Goal: Task Accomplishment & Management: Manage account settings

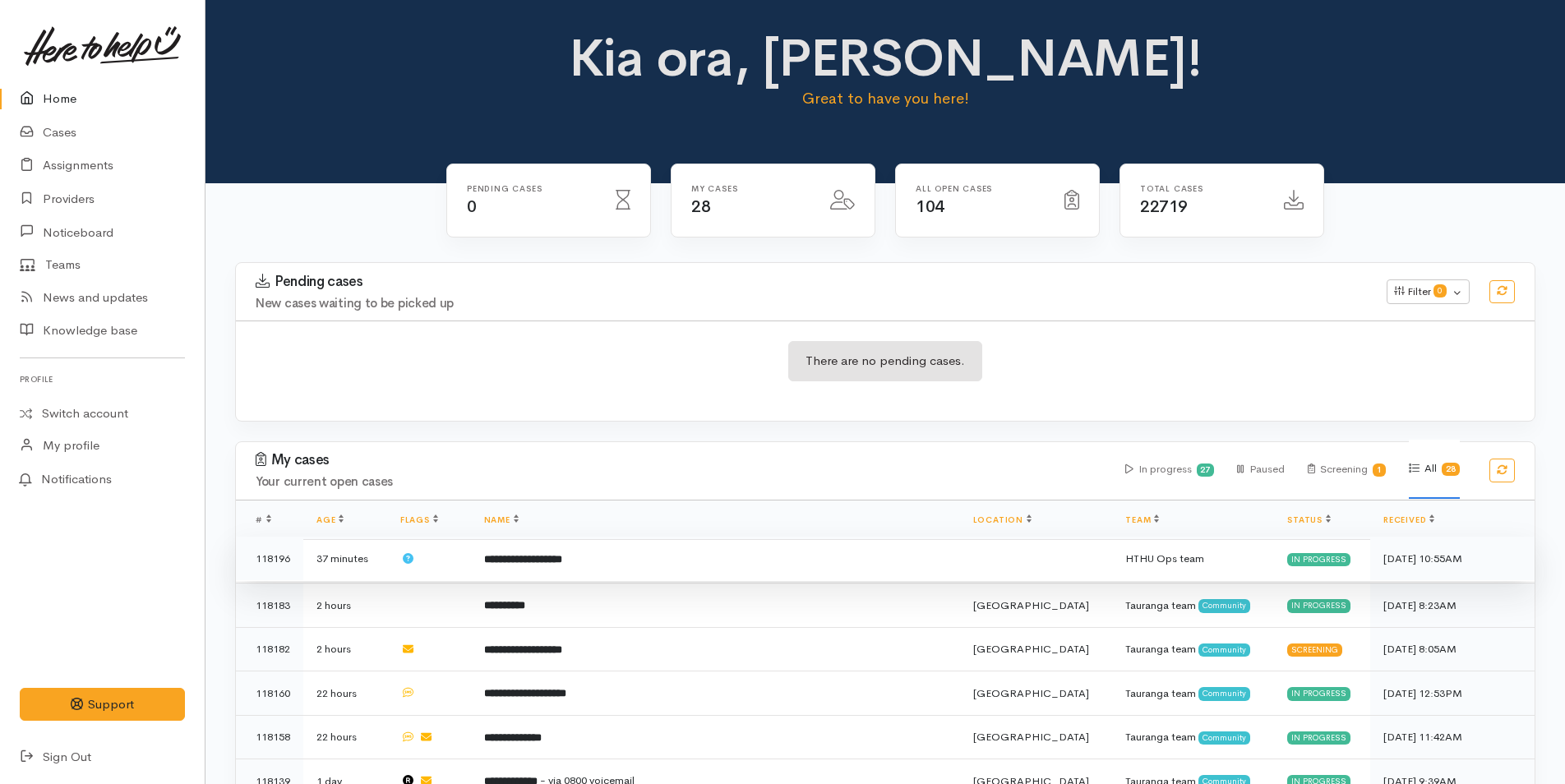
click at [647, 561] on td "**********" at bounding box center [716, 559] width 489 height 44
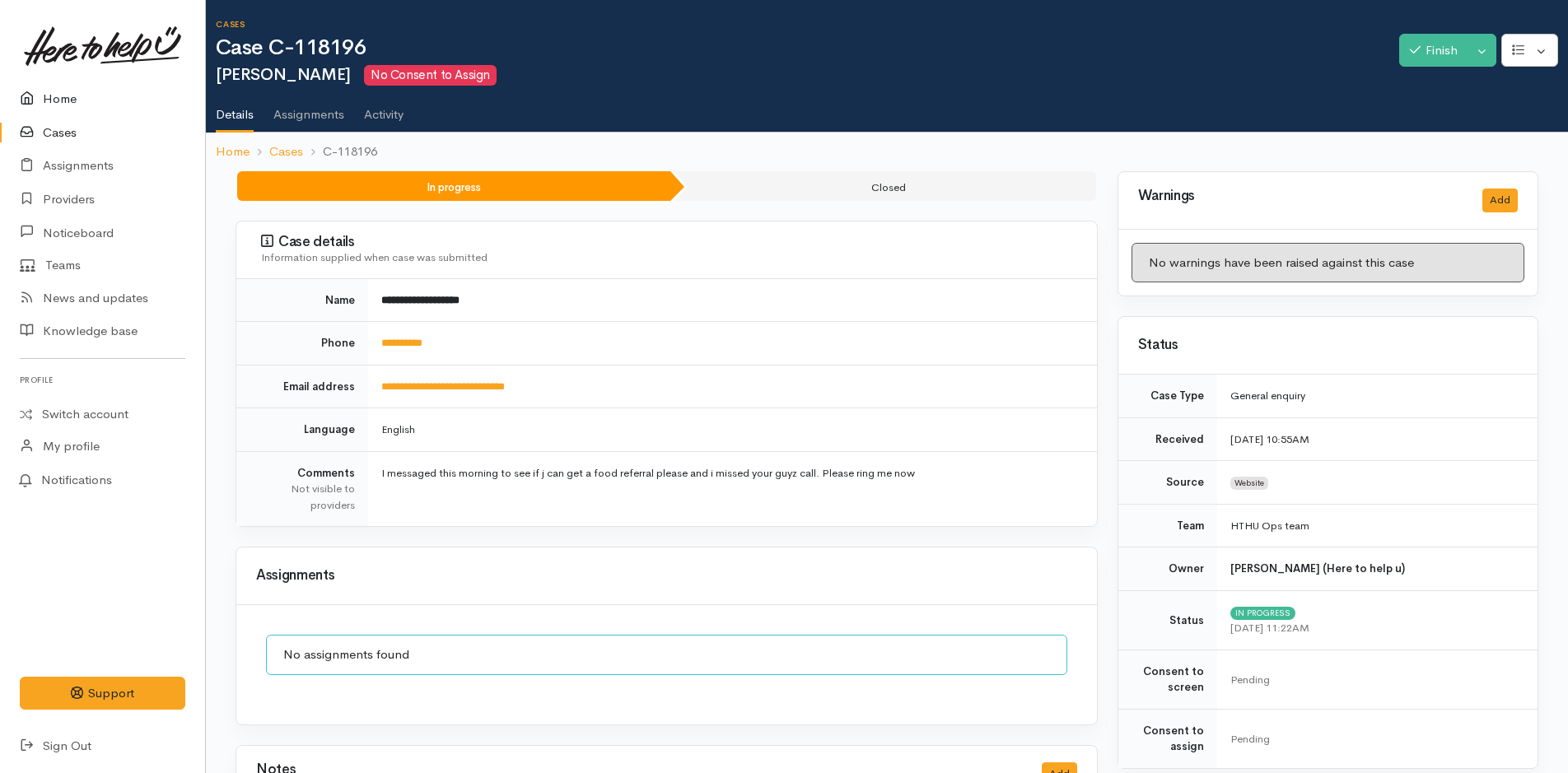
click at [89, 93] on link "Home" at bounding box center [102, 99] width 205 height 33
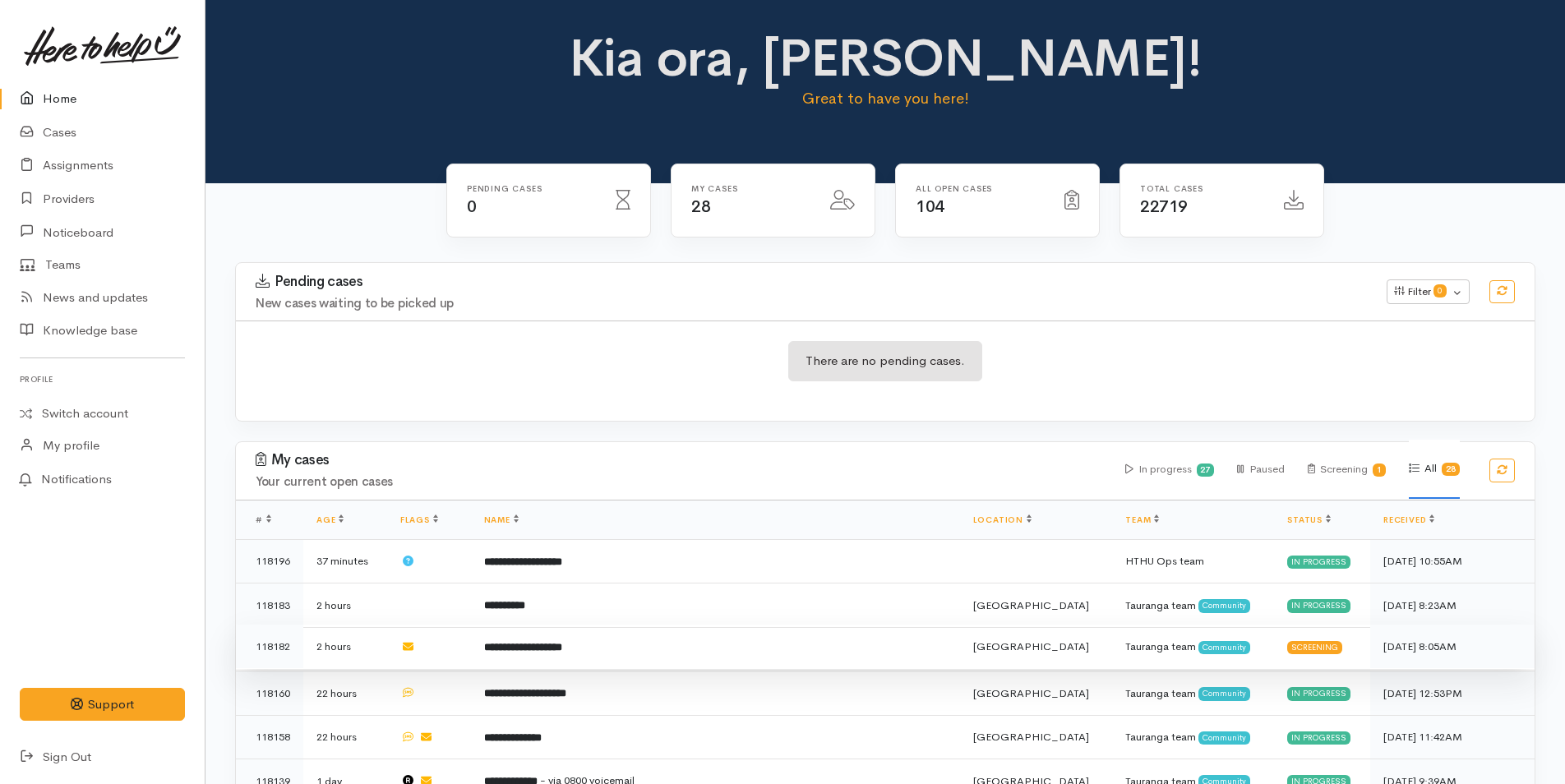
click at [513, 645] on td "**********" at bounding box center [716, 647] width 489 height 44
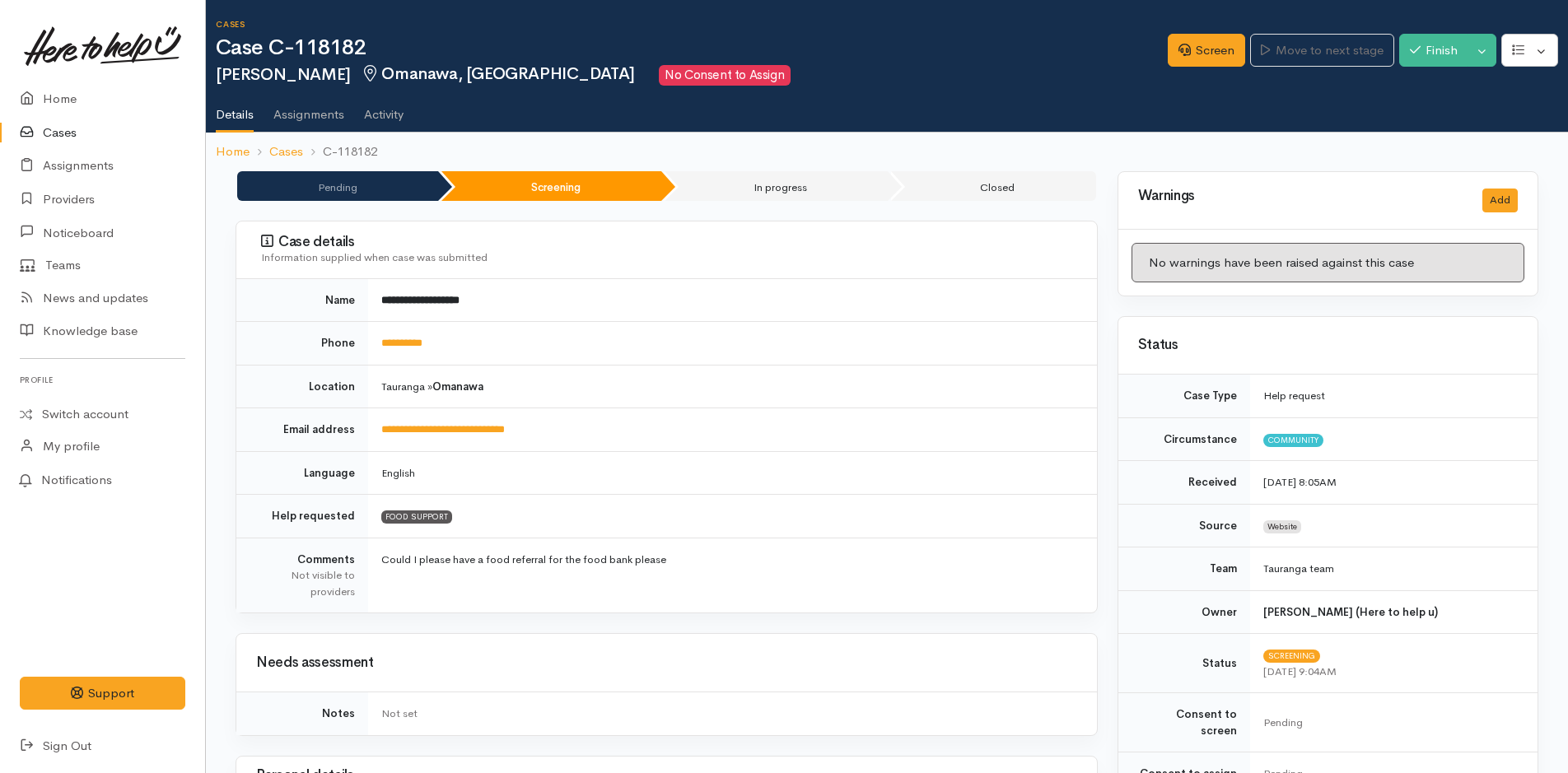
click at [409, 347] on link "**********" at bounding box center [401, 343] width 41 height 11
click at [56, 92] on link "Home" at bounding box center [102, 99] width 205 height 33
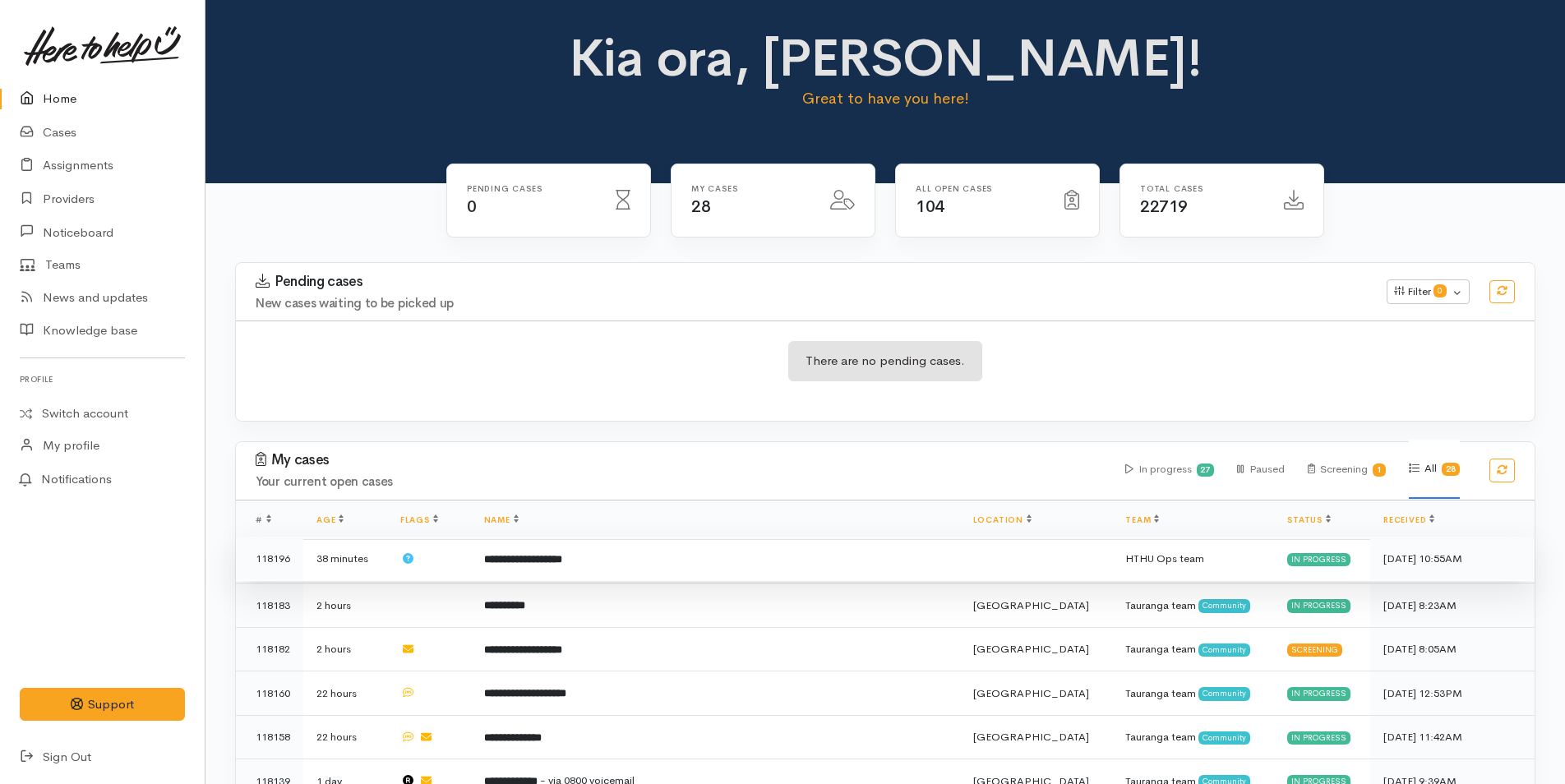
click at [562, 563] on b "**********" at bounding box center [523, 559] width 78 height 11
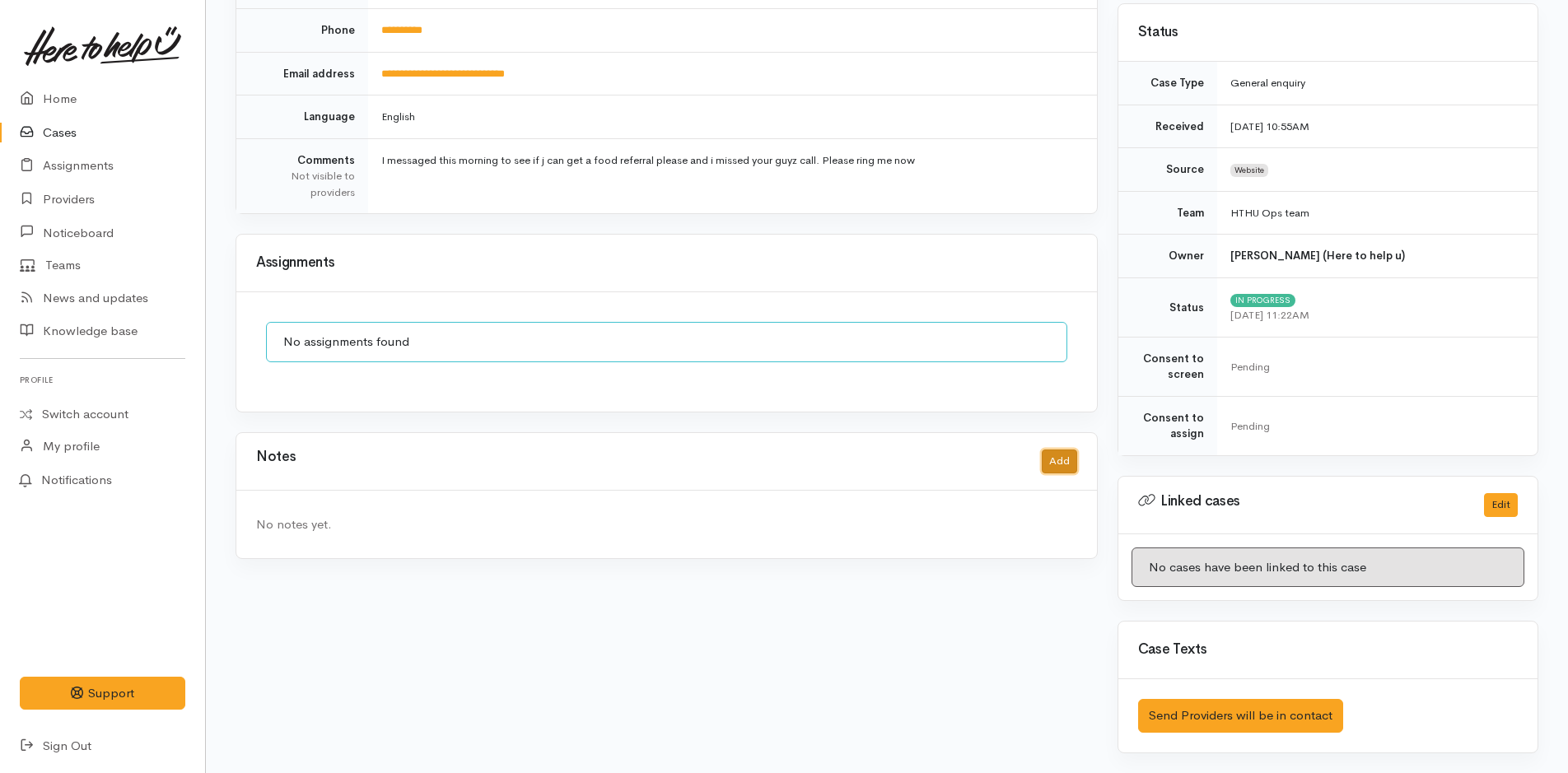
click at [1060, 460] on button "Add" at bounding box center [1059, 461] width 35 height 24
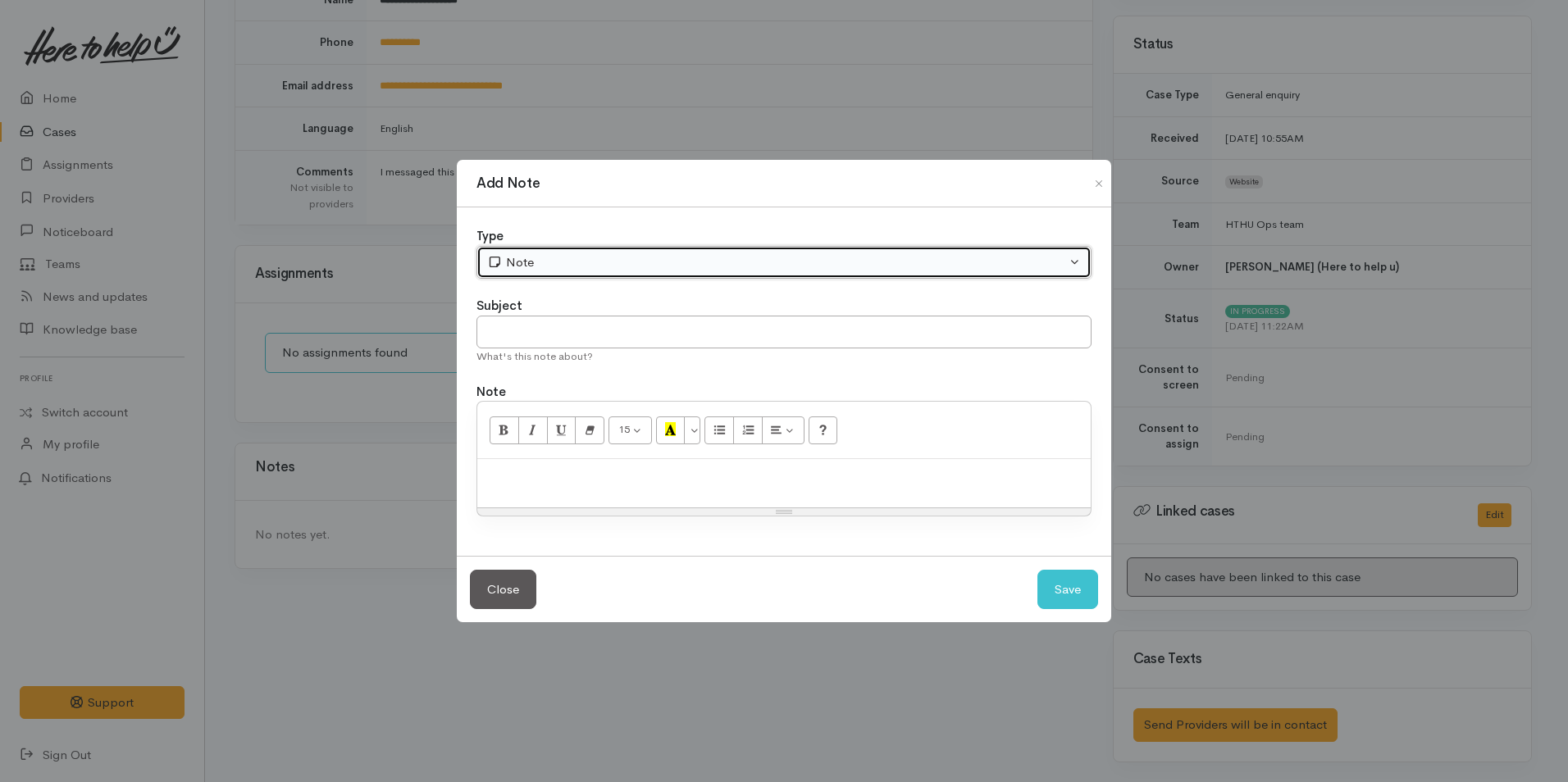
click at [570, 269] on div "Note" at bounding box center [776, 262] width 579 height 18
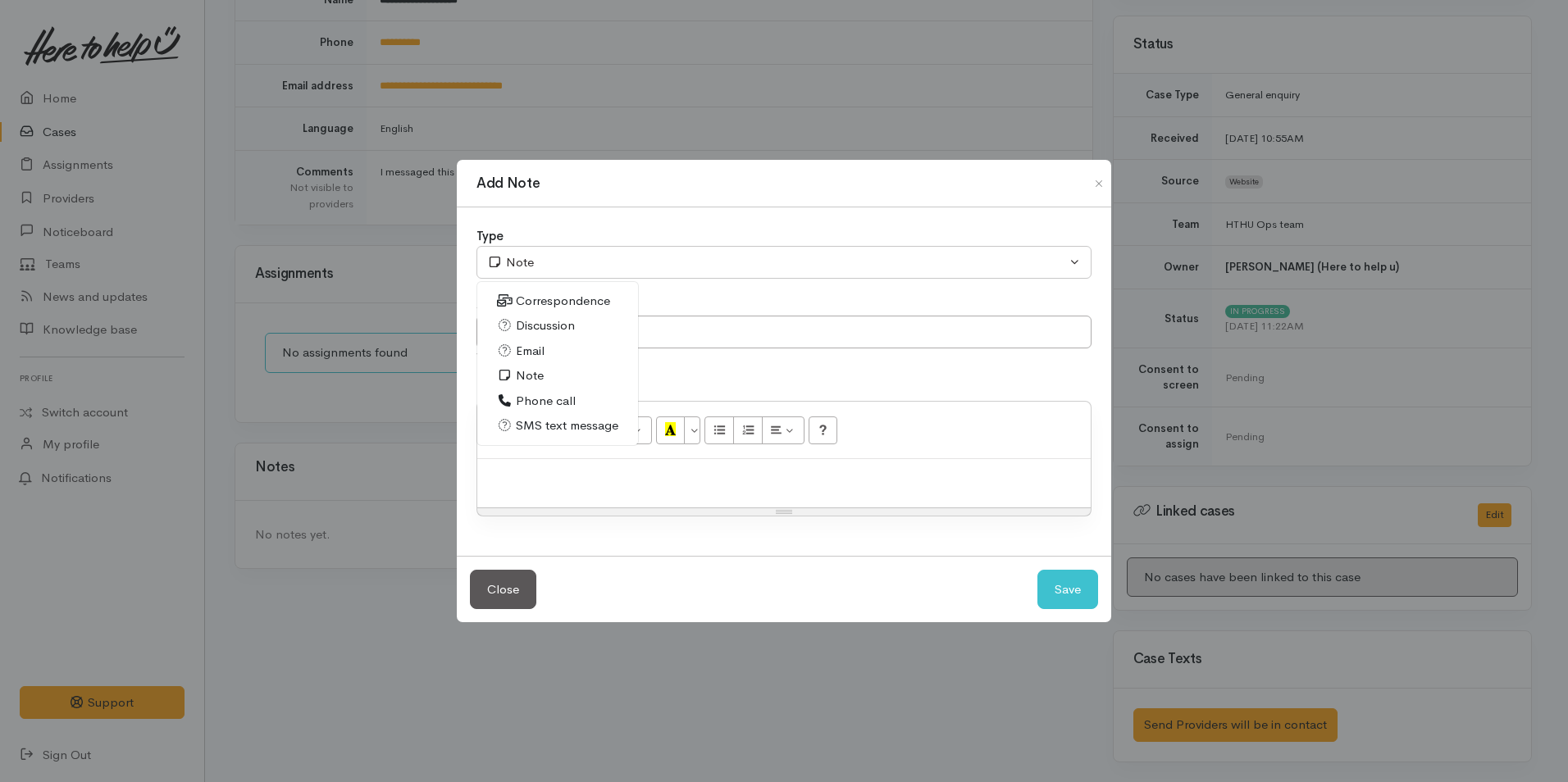
click at [539, 321] on span "Discussion" at bounding box center [544, 325] width 59 height 18
select select "4"
click at [538, 338] on input "text" at bounding box center [784, 333] width 615 height 33
type input "Active case open"
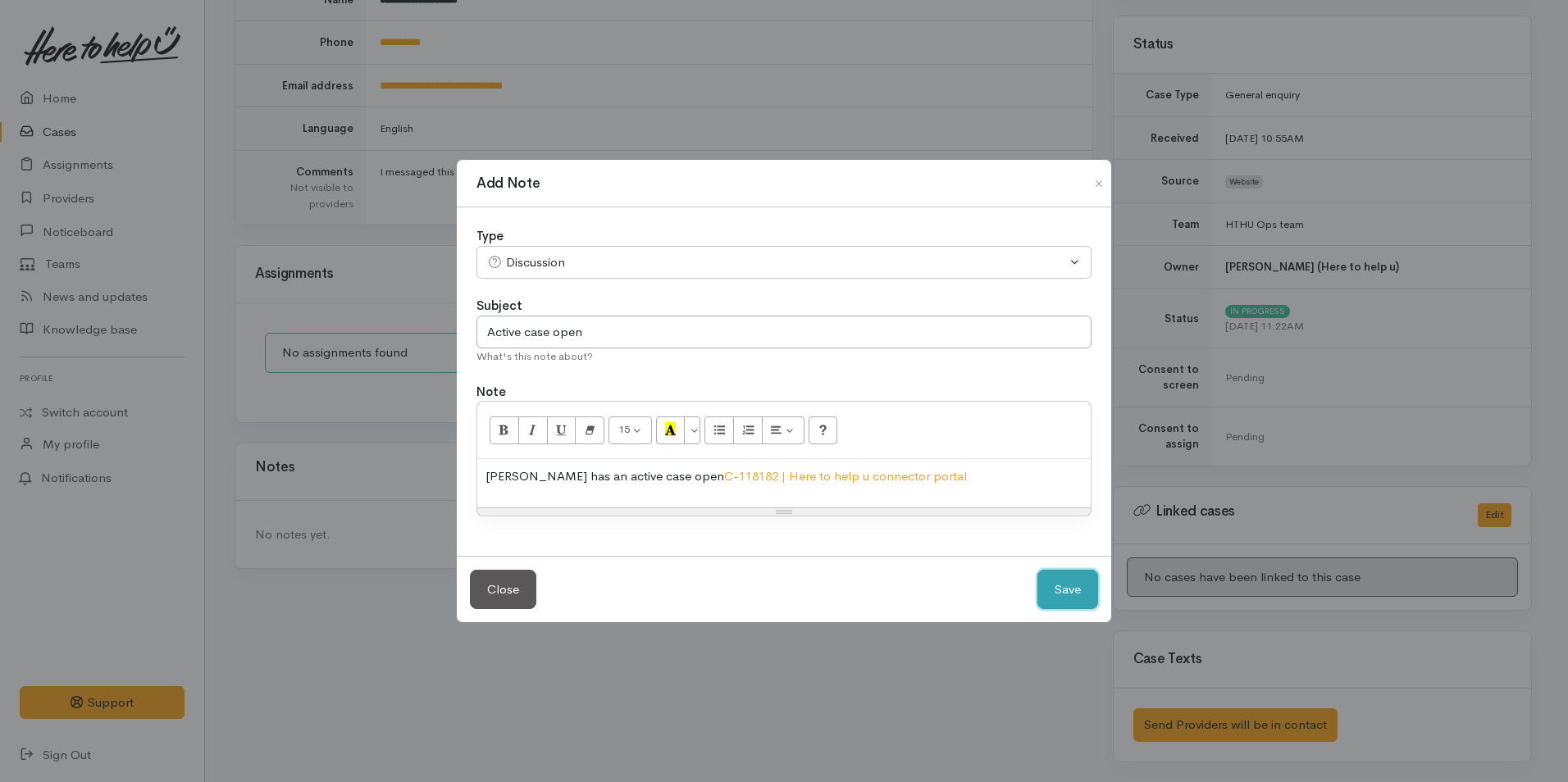
click at [1071, 589] on button "Save" at bounding box center [1067, 590] width 61 height 40
select select "1"
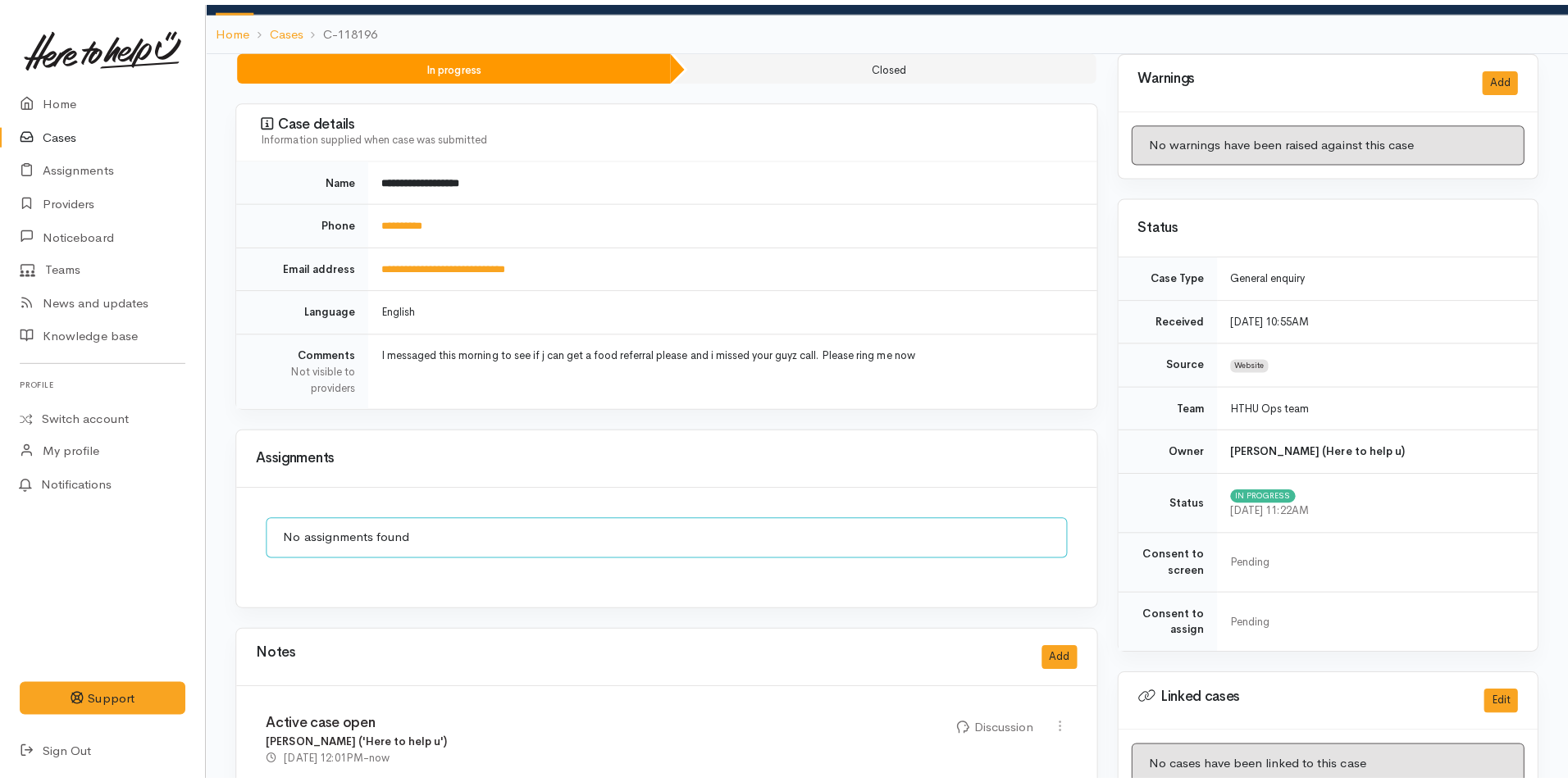
scroll to position [0, 0]
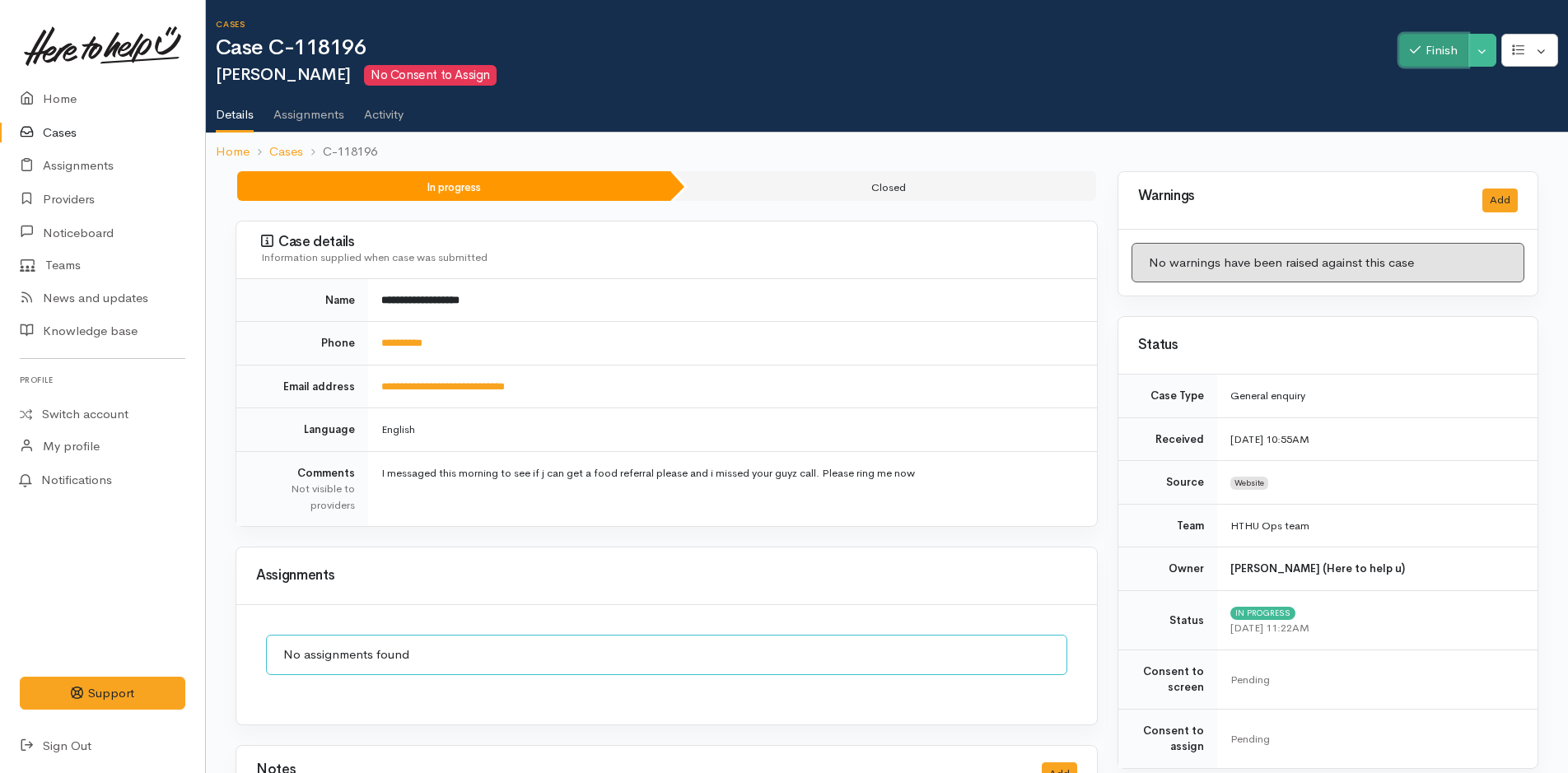
click at [1435, 61] on button "Finish" at bounding box center [1434, 50] width 69 height 33
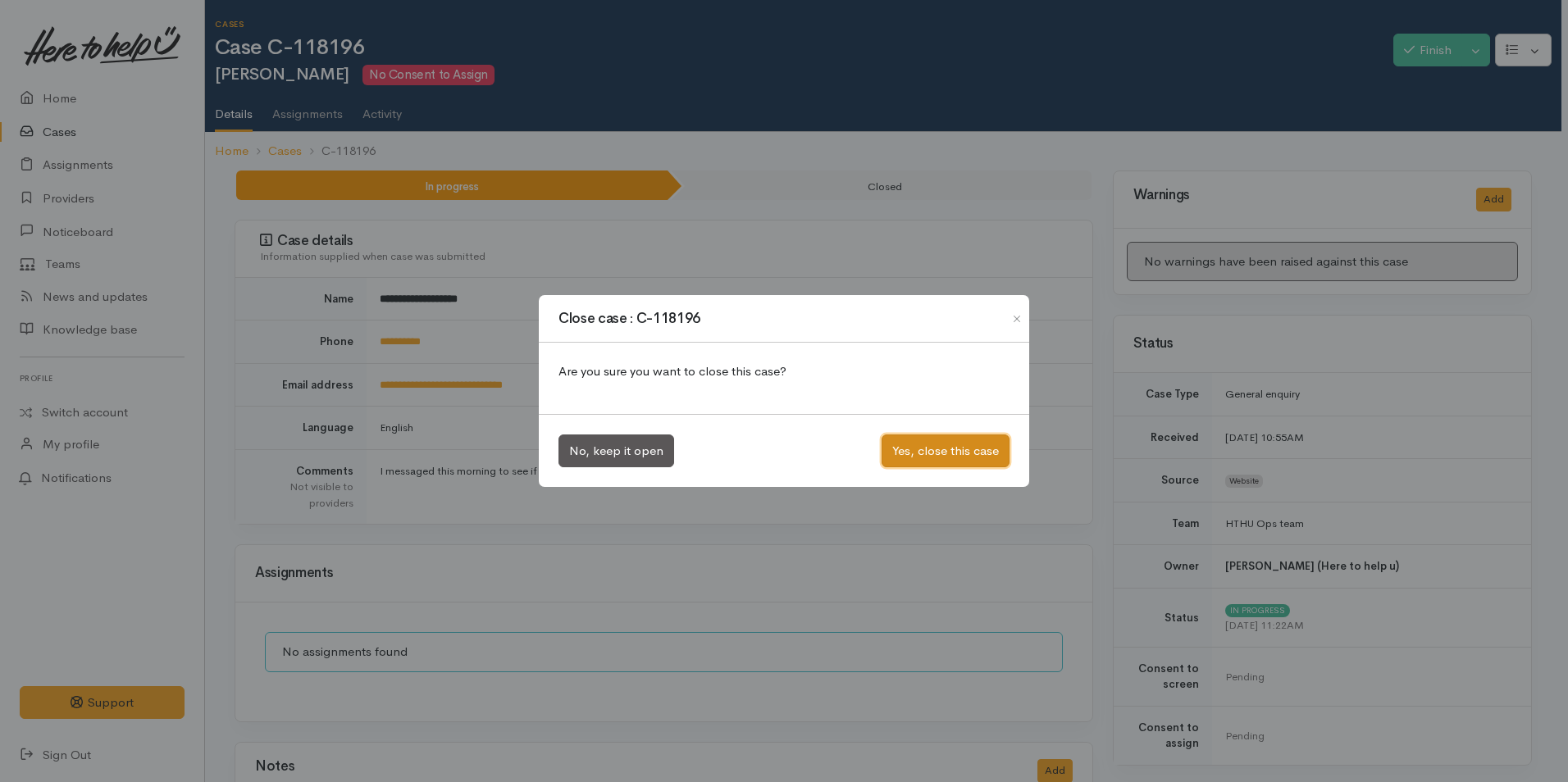
click at [911, 448] on button "Yes, close this case" at bounding box center [946, 451] width 128 height 33
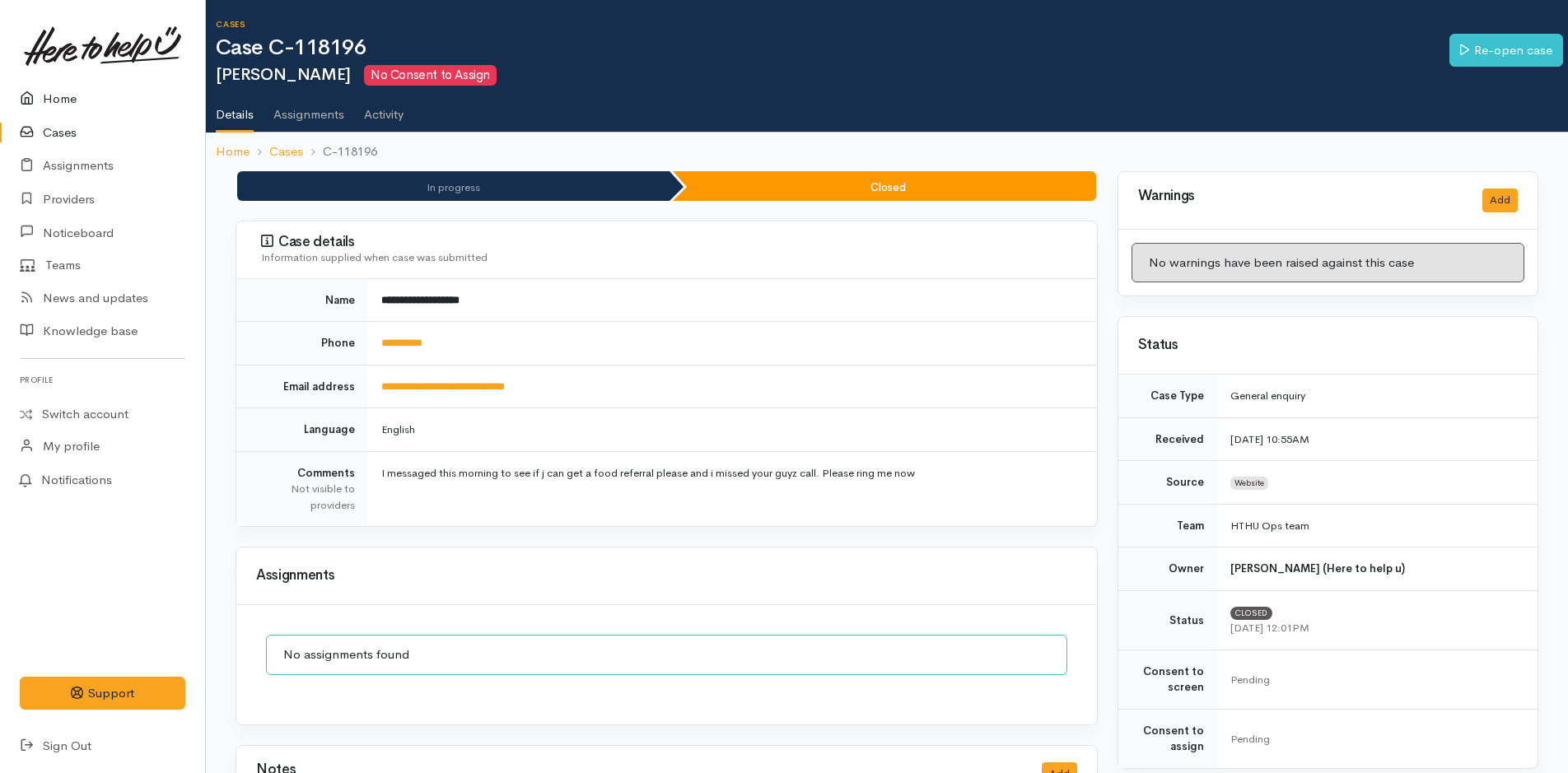
drag, startPoint x: 80, startPoint y: 96, endPoint x: 34, endPoint y: 112, distance: 48.7
click at [80, 96] on link "Home" at bounding box center [102, 99] width 205 height 33
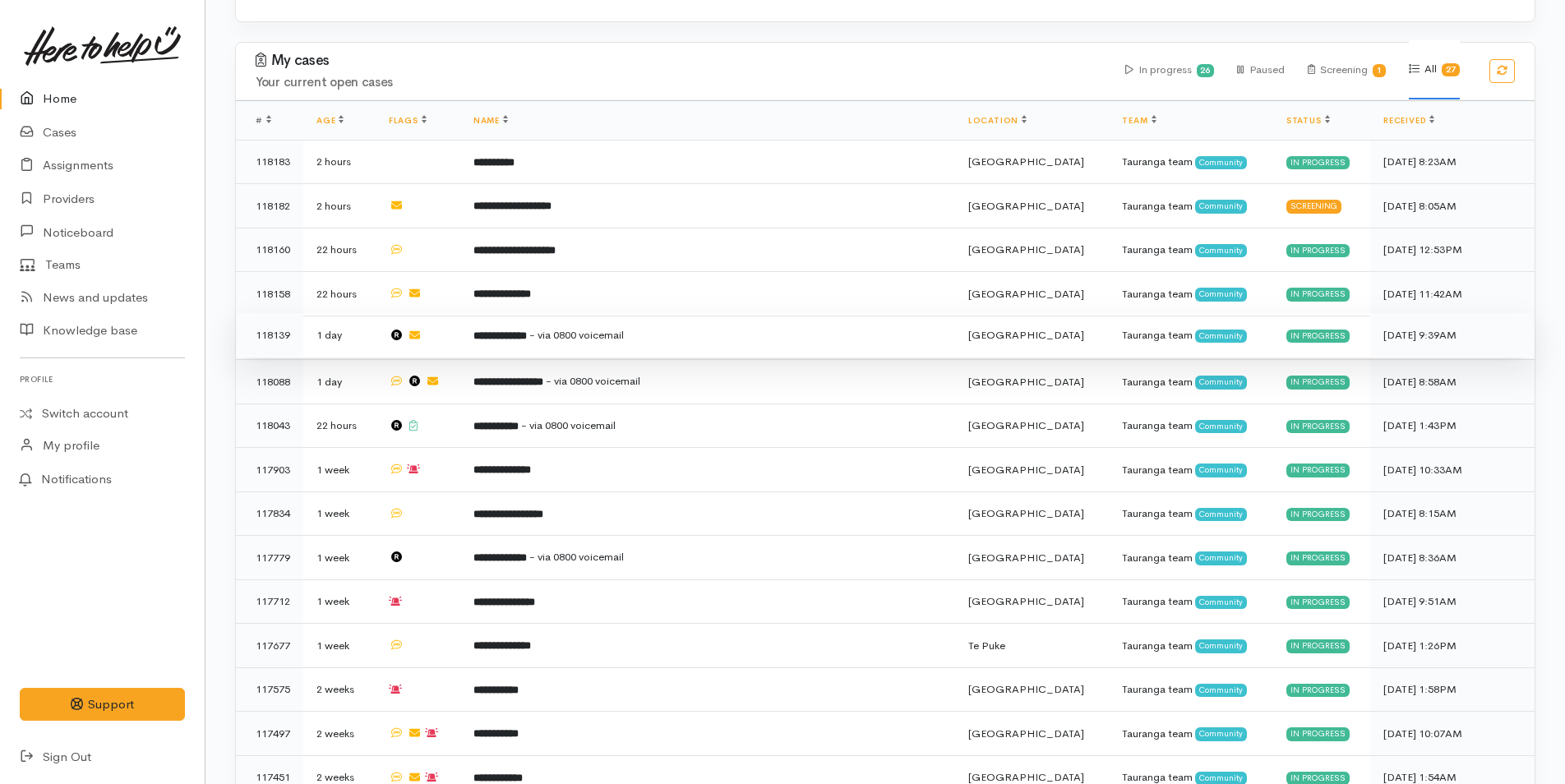
scroll to position [246, 0]
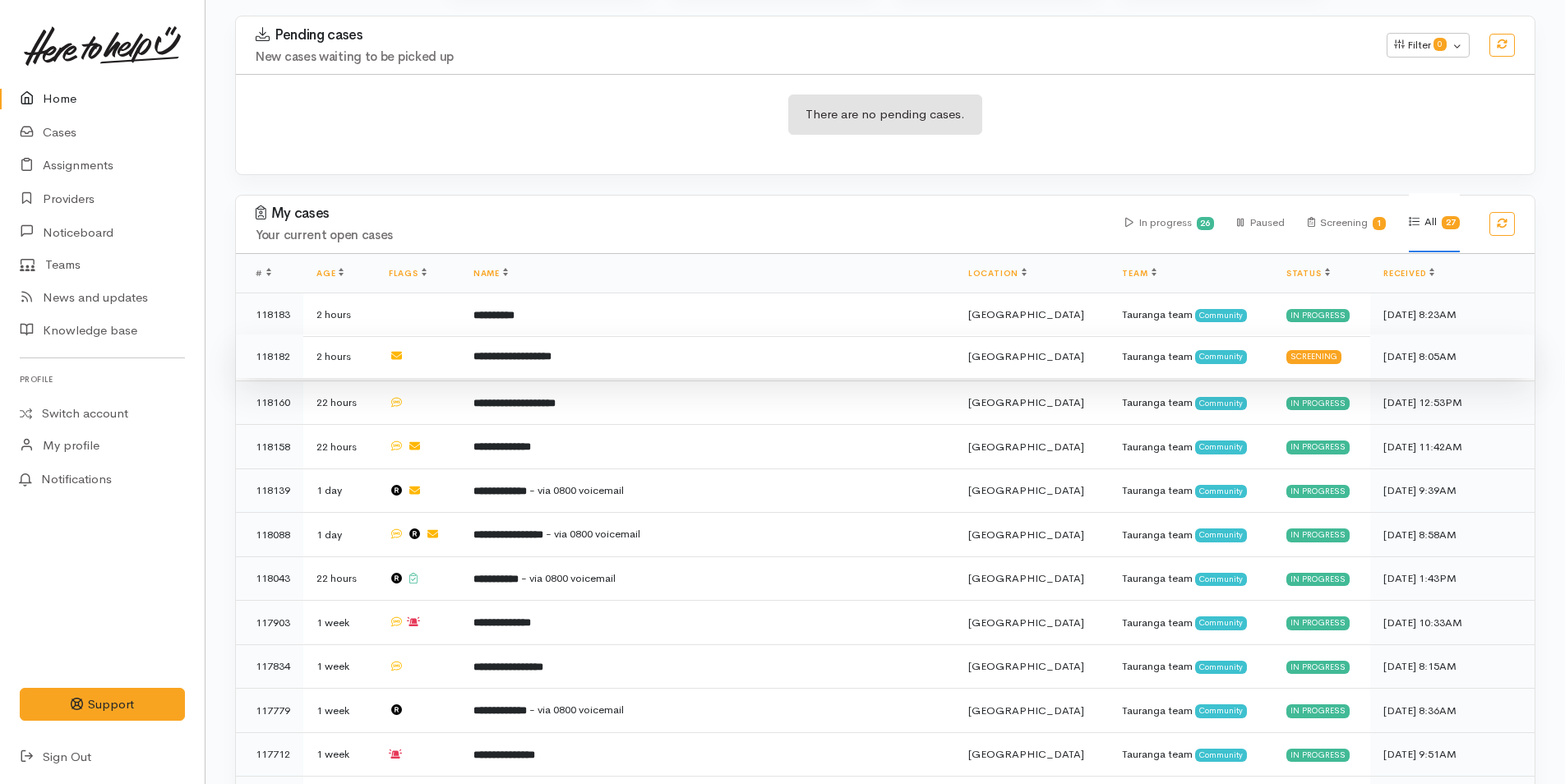
click at [546, 363] on td "**********" at bounding box center [708, 356] width 495 height 44
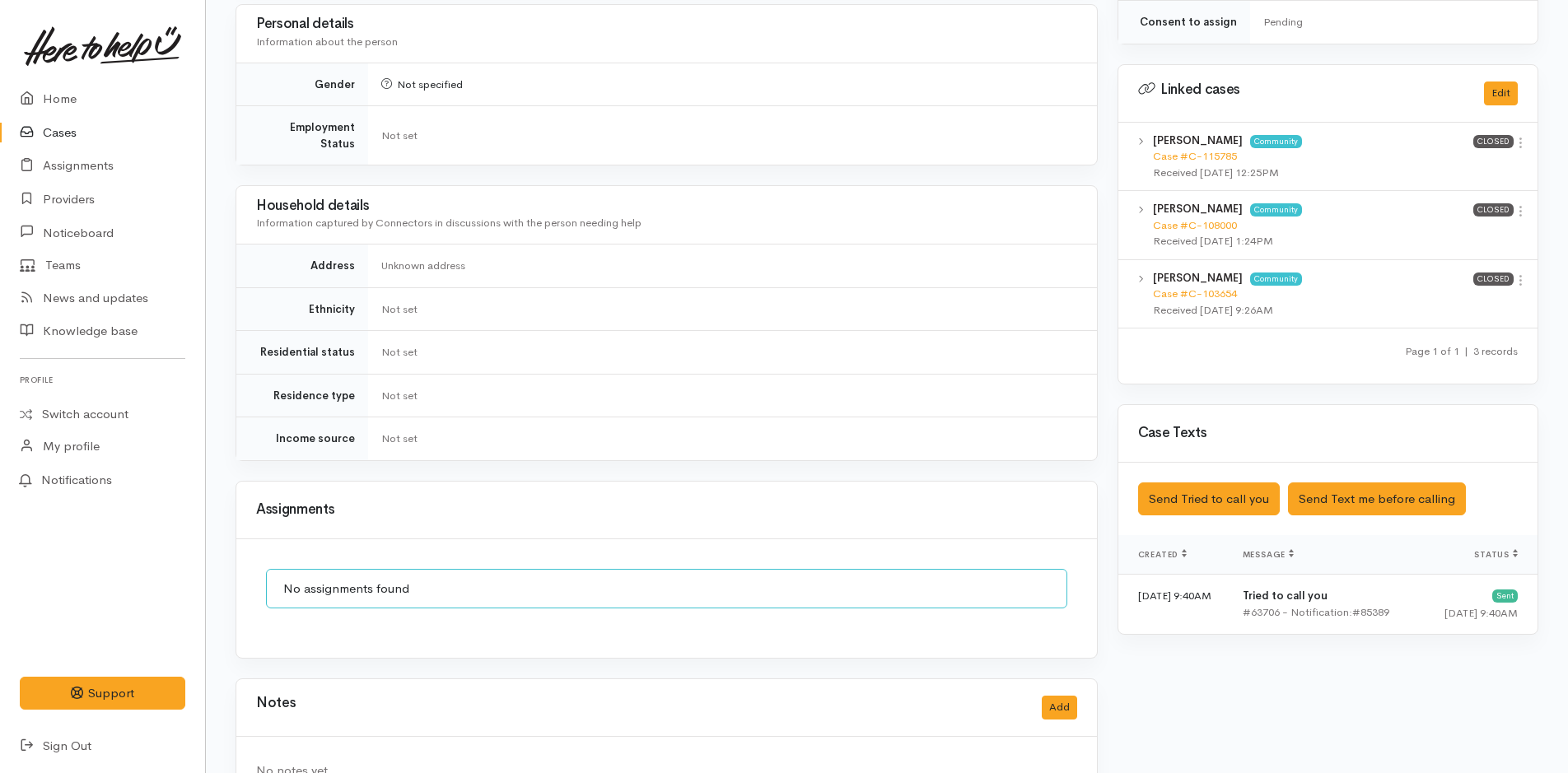
scroll to position [788, 0]
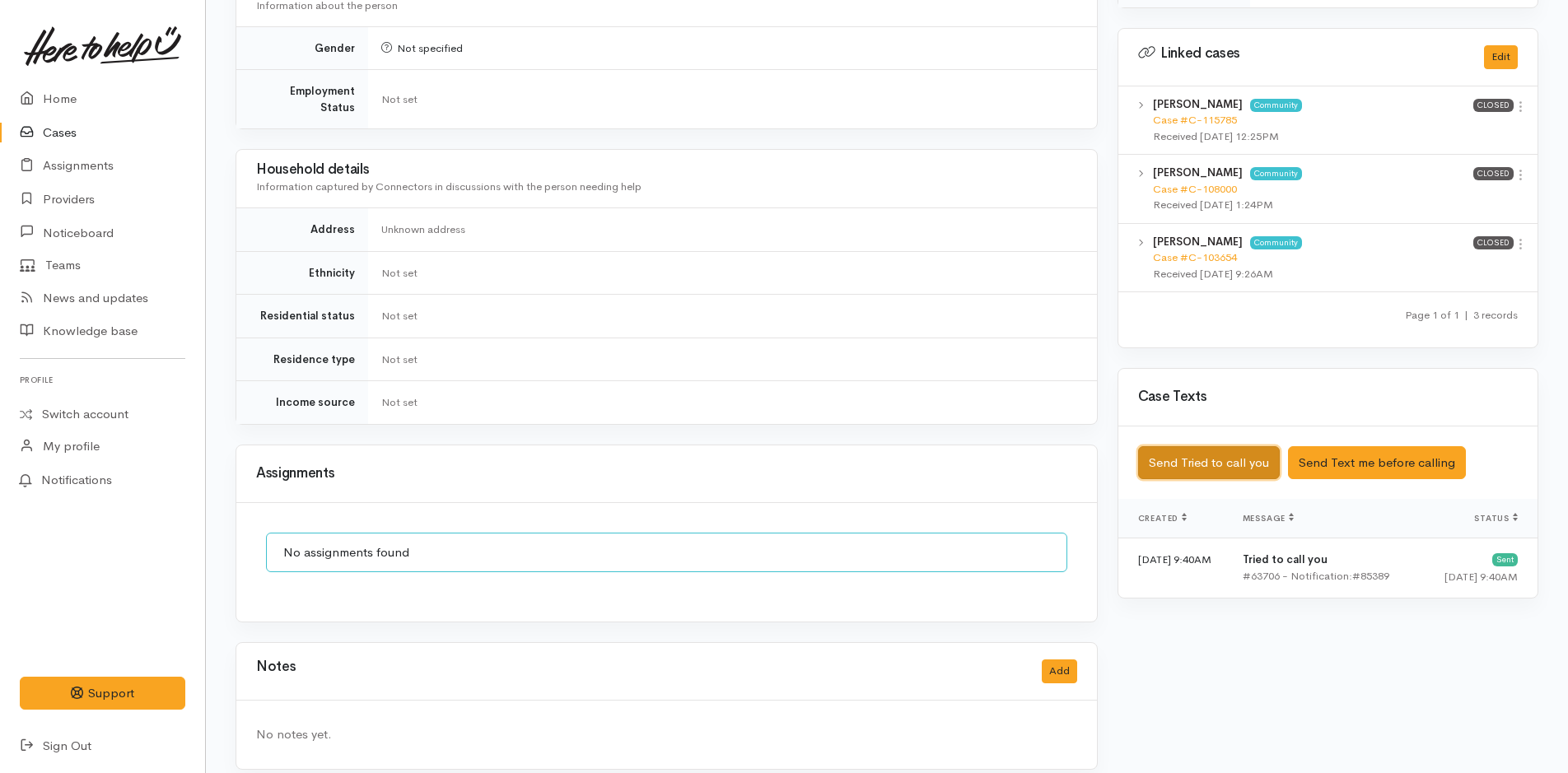
click at [1192, 446] on button "Send Tried to call you" at bounding box center [1209, 463] width 142 height 33
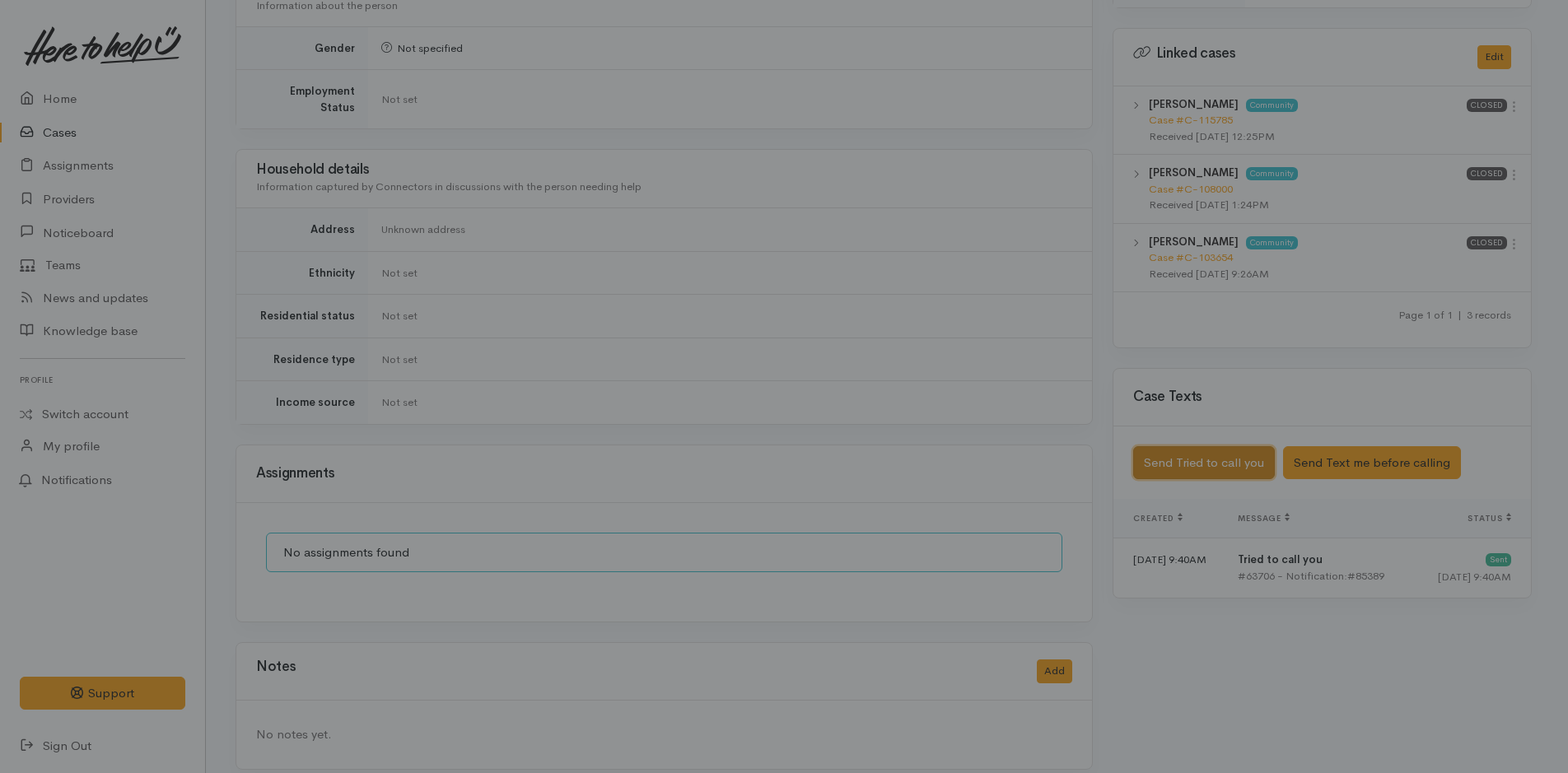
scroll to position [776, 0]
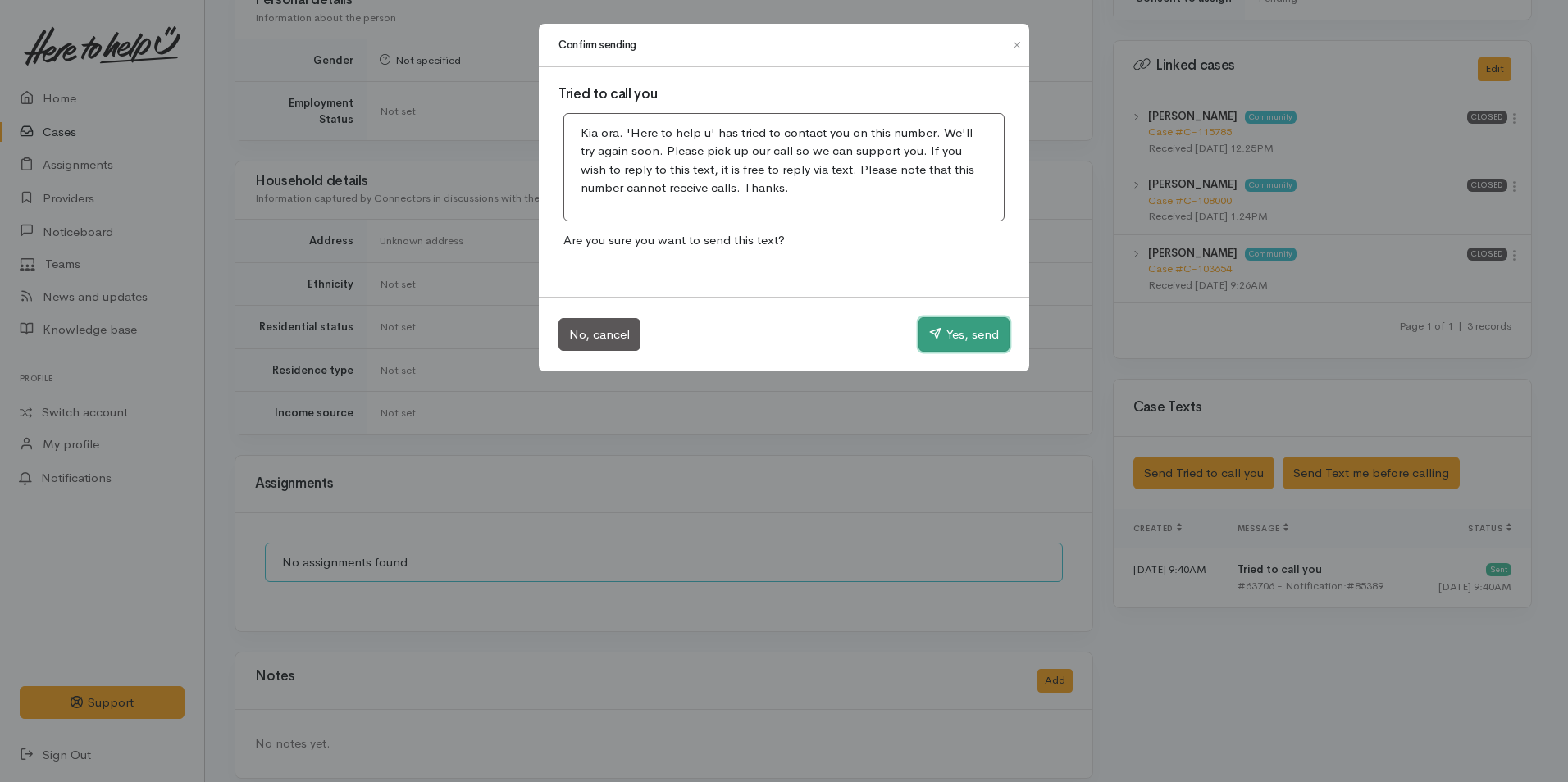
click at [985, 344] on button "Yes, send" at bounding box center [964, 334] width 91 height 34
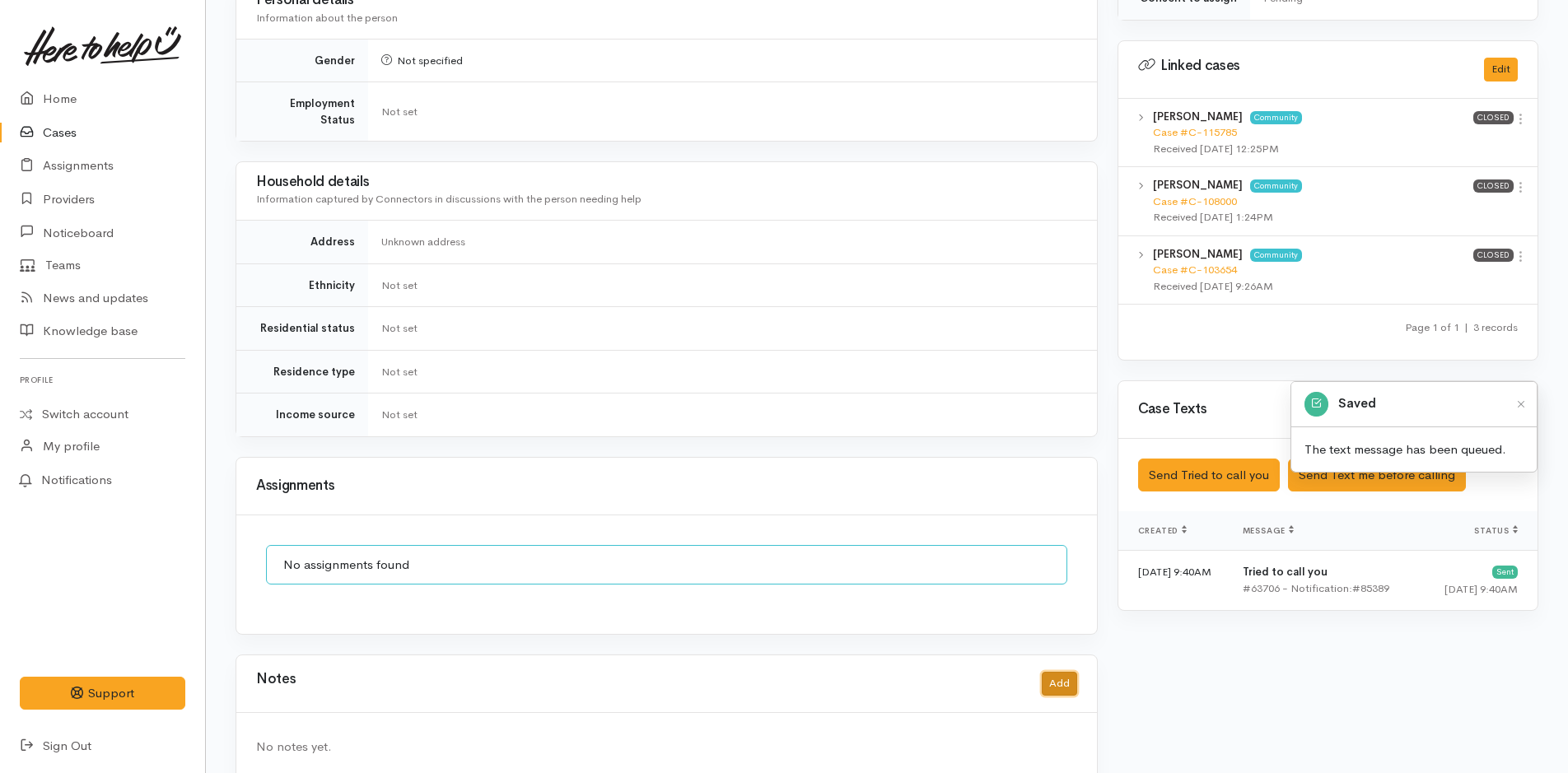
click at [1053, 673] on button "Add" at bounding box center [1059, 683] width 35 height 24
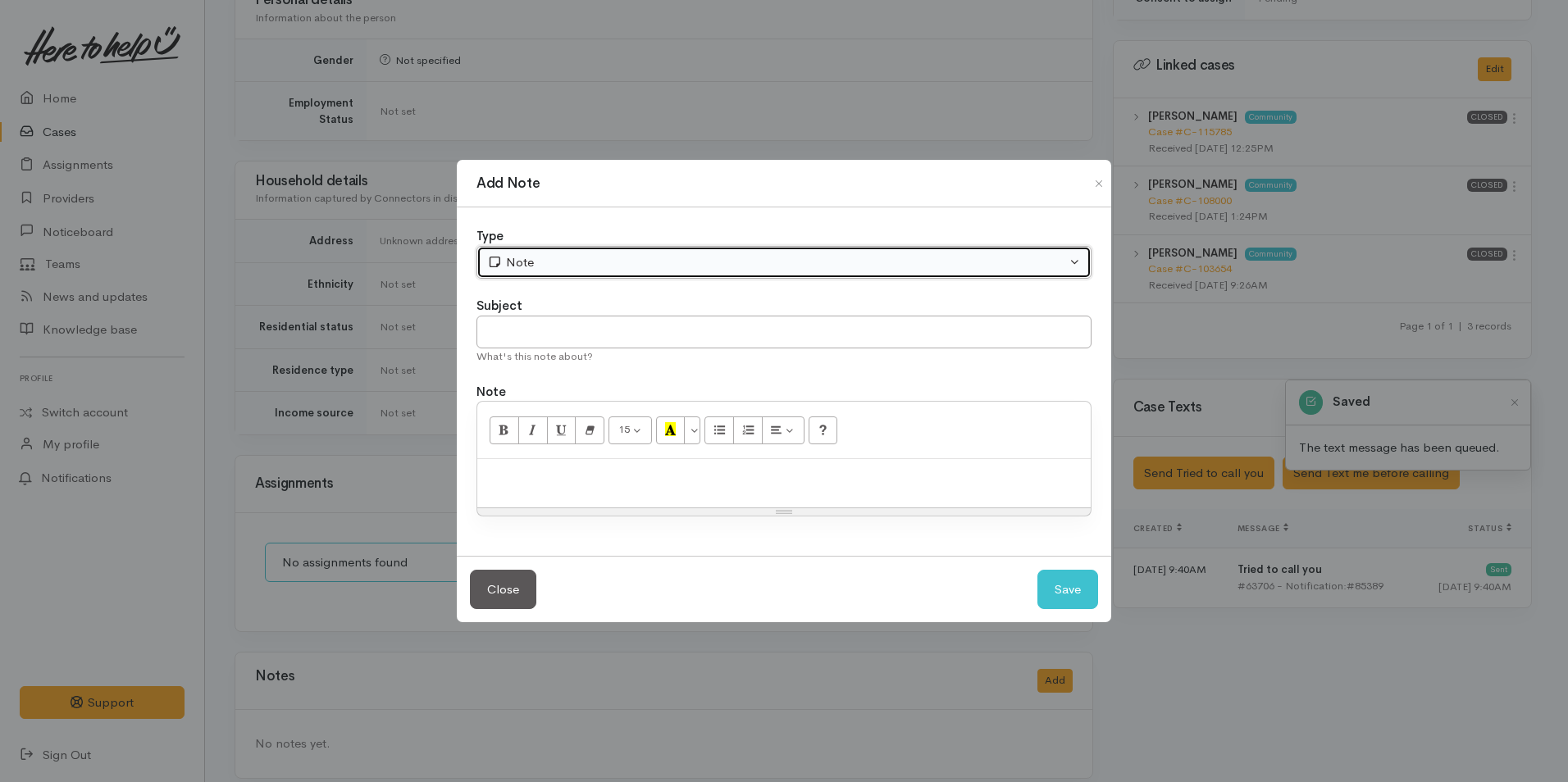
click at [514, 252] on button "Note" at bounding box center [784, 262] width 615 height 33
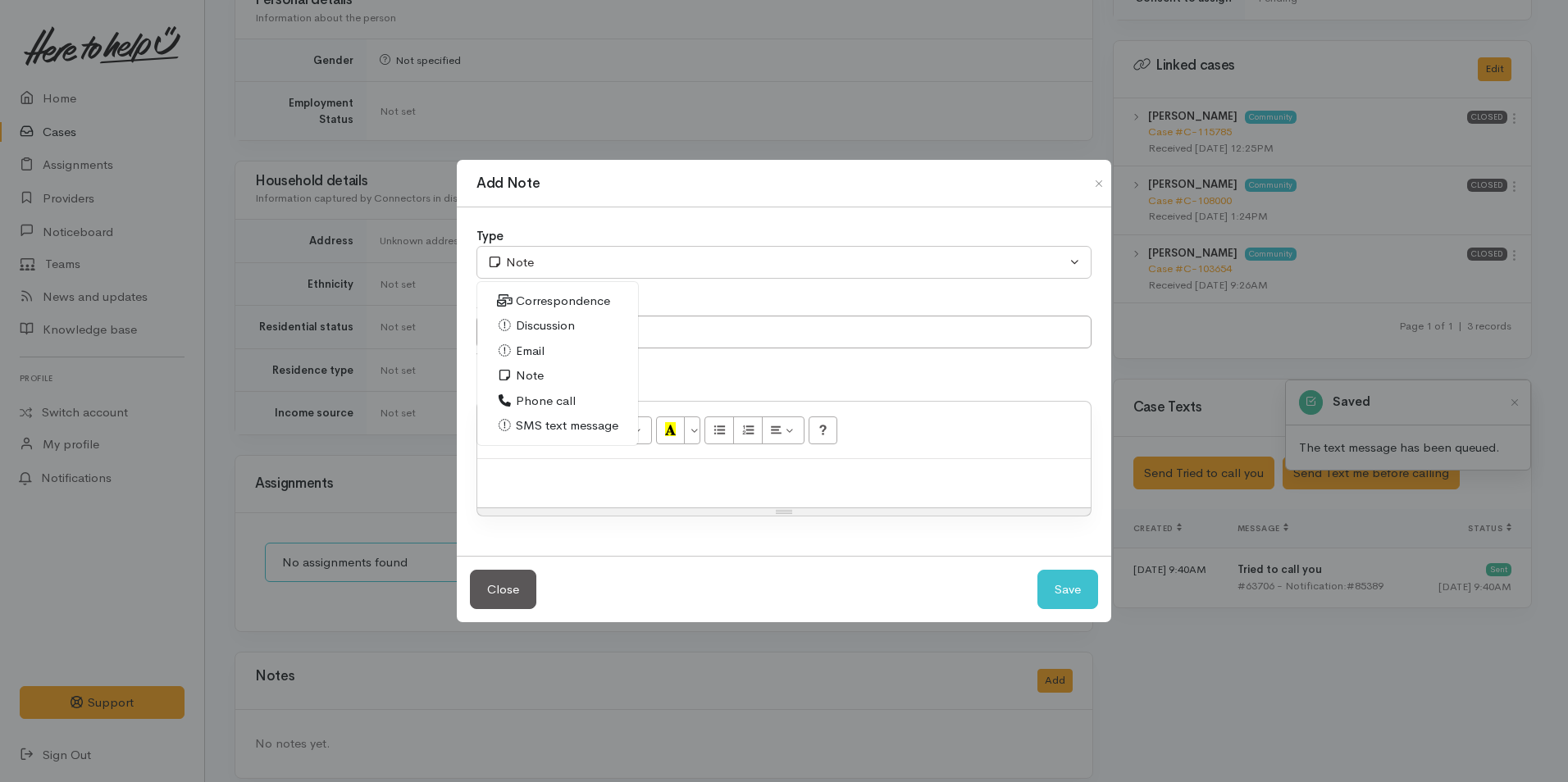
click at [524, 393] on span "Phone call" at bounding box center [545, 400] width 60 height 18
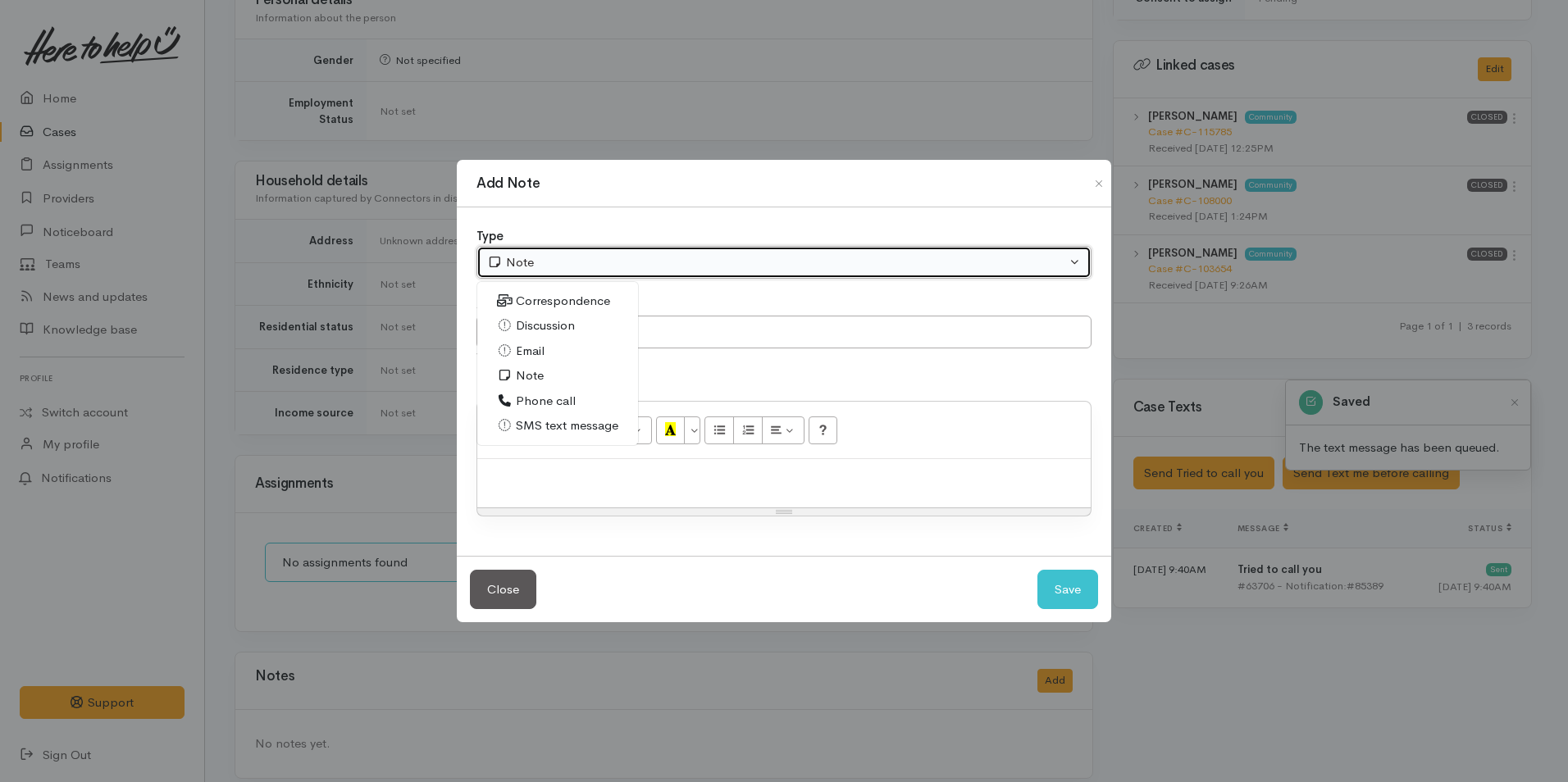
select select "3"
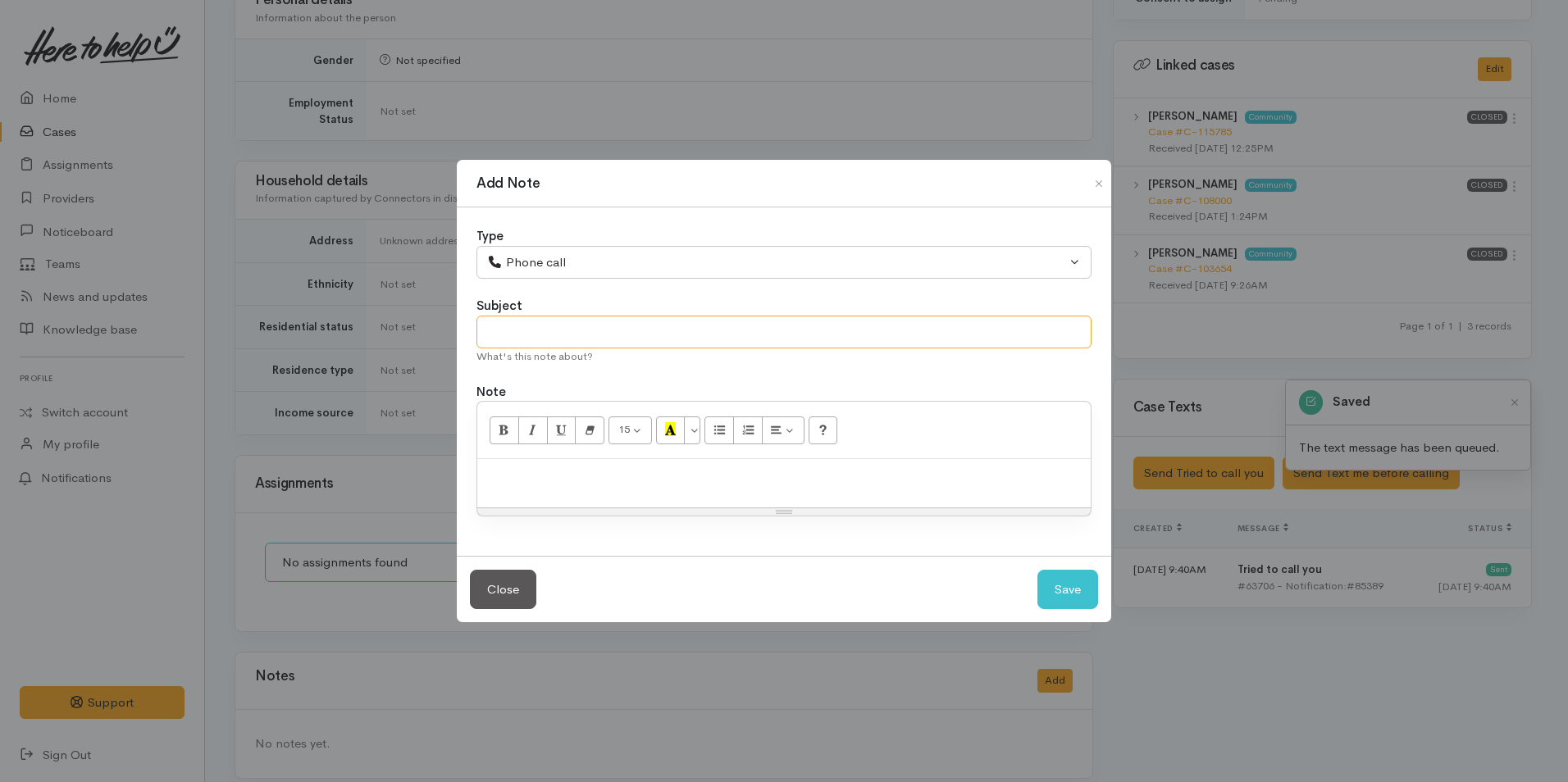
click at [532, 317] on input "text" at bounding box center [784, 333] width 615 height 33
type input "Attempted contact"
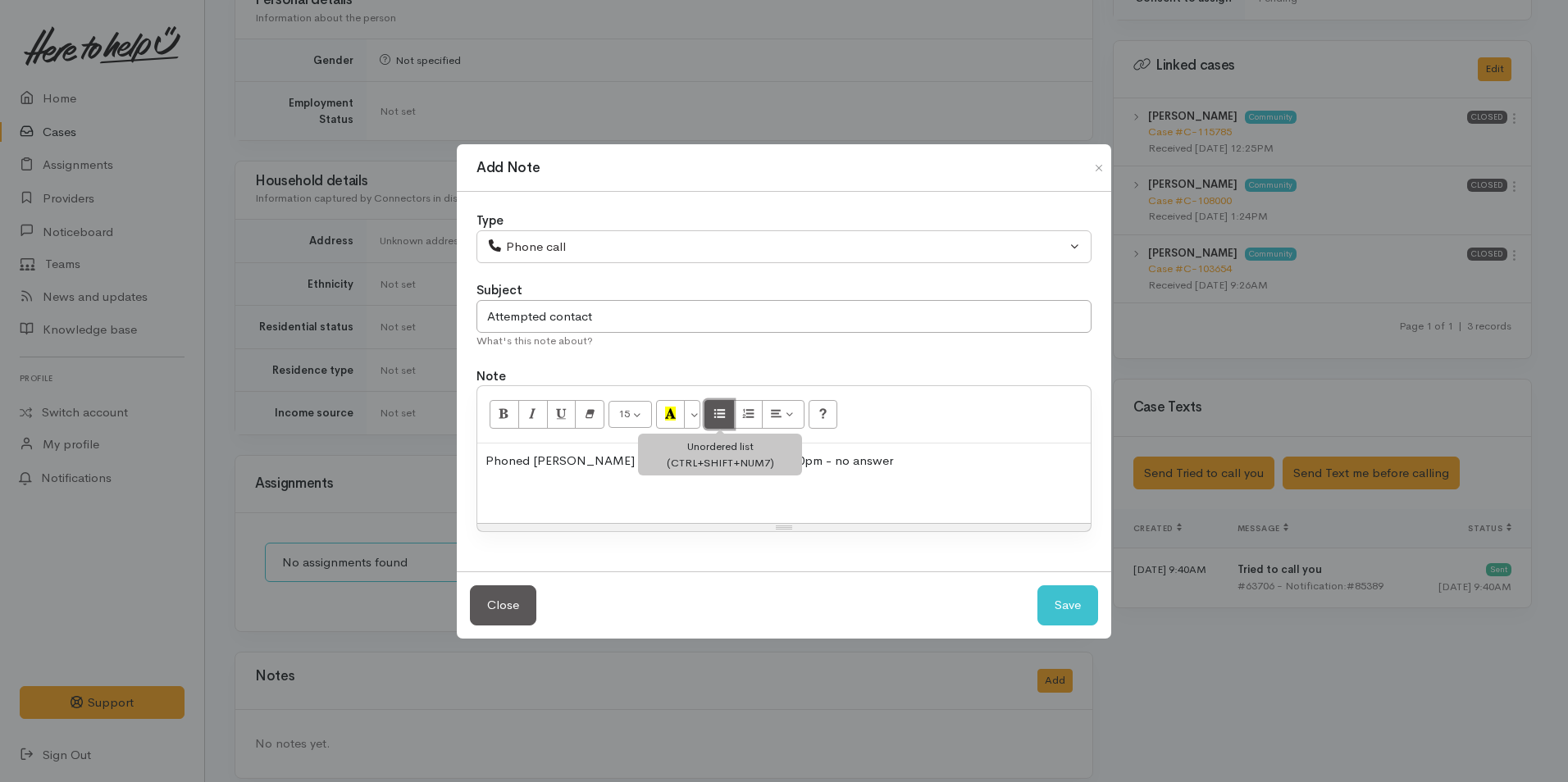
click at [725, 414] on icon "Unordered list (CTRL+SHIFT+NUM7)" at bounding box center [719, 413] width 11 height 14
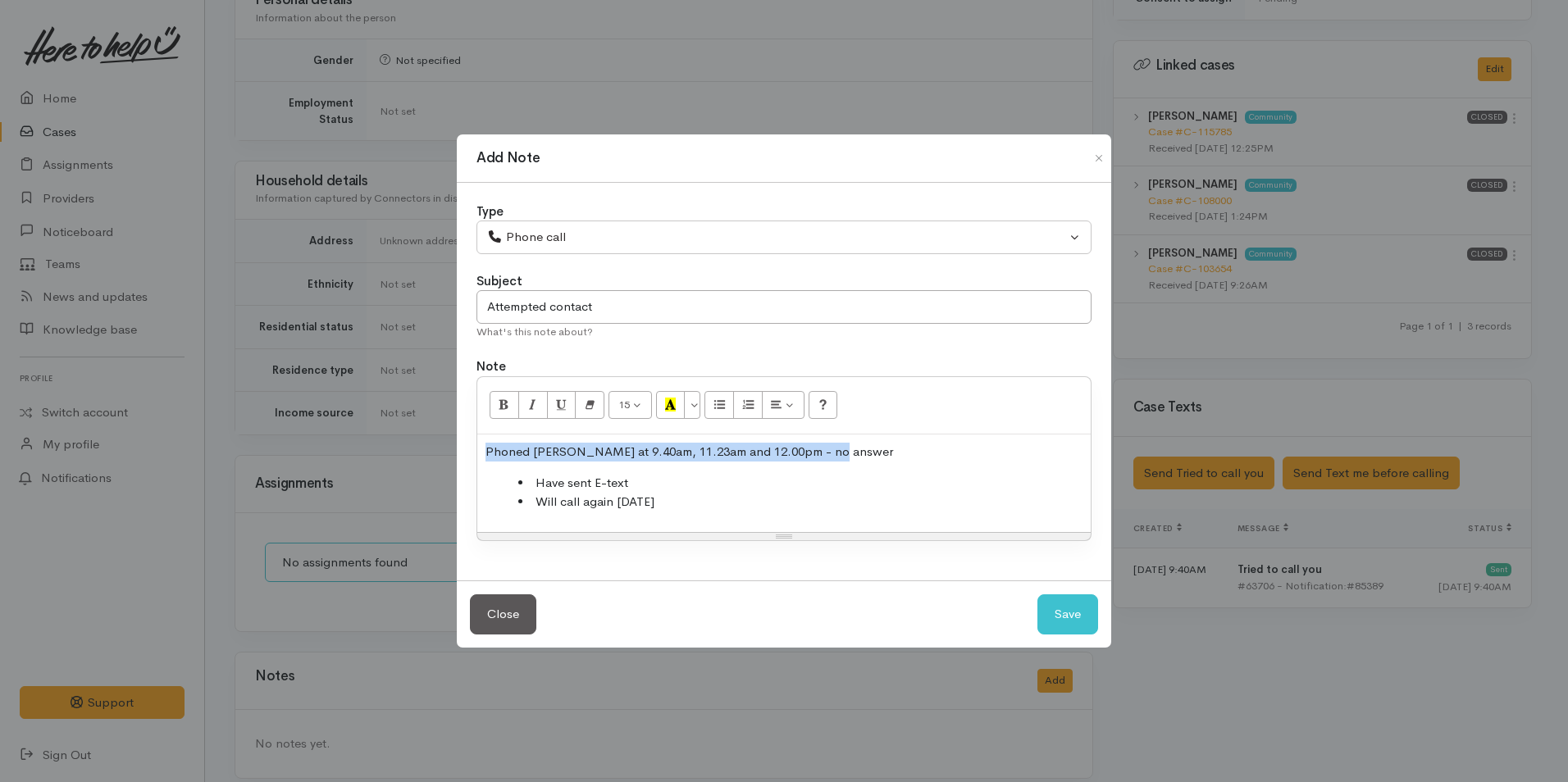
drag, startPoint x: 858, startPoint y: 450, endPoint x: 460, endPoint y: 435, distance: 398.3
click at [457, 440] on div "Type Correspondence Discussion Email Note Phone call SMS text message Phone cal…" at bounding box center [783, 382] width 654 height 398
click at [492, 411] on button "Bold (CTRL+B)" at bounding box center [505, 405] width 30 height 28
click at [1054, 613] on button "Save" at bounding box center [1067, 614] width 61 height 40
select select "1"
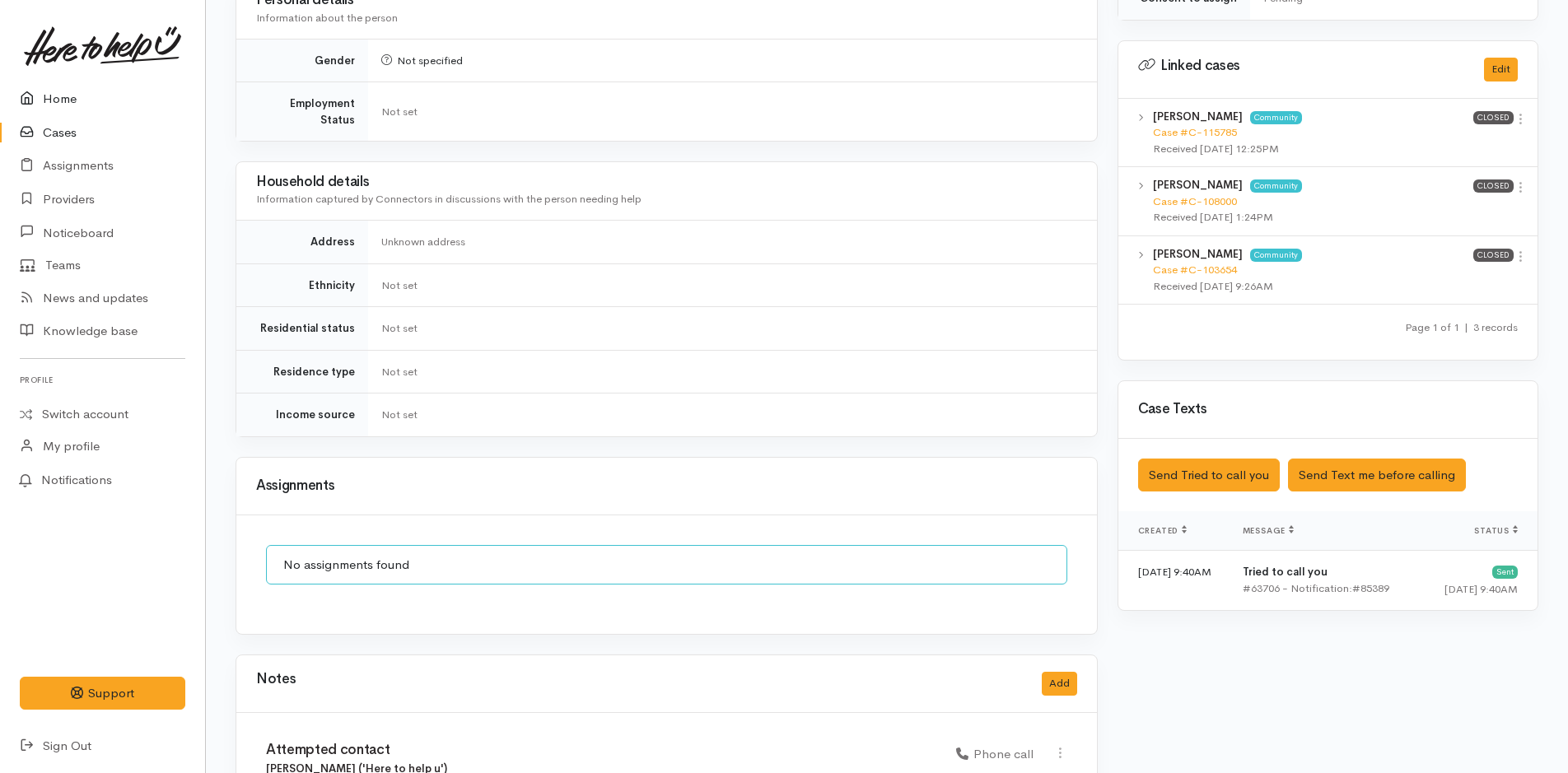
click at [70, 83] on link "Home" at bounding box center [102, 99] width 205 height 33
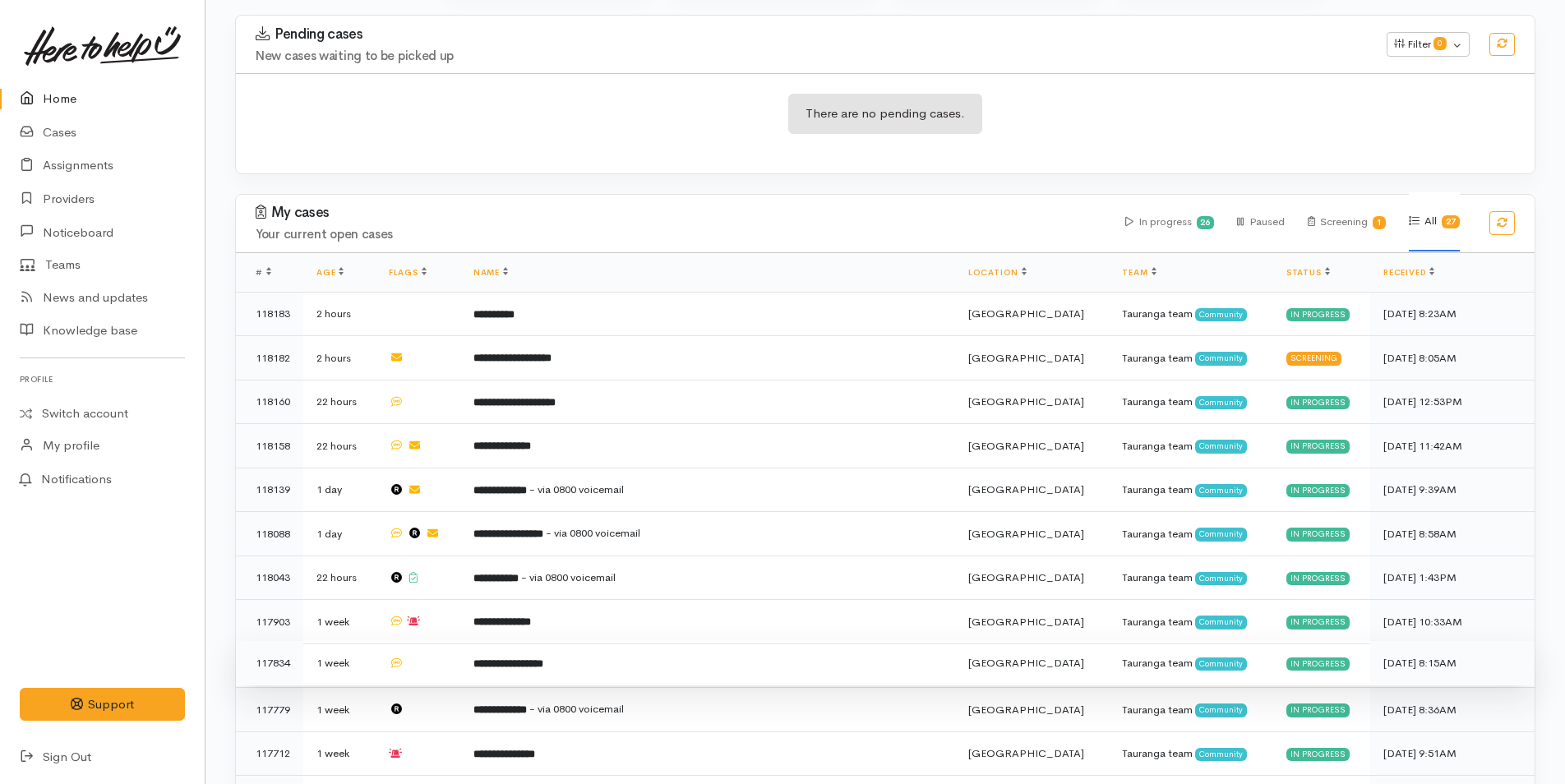
scroll to position [329, 0]
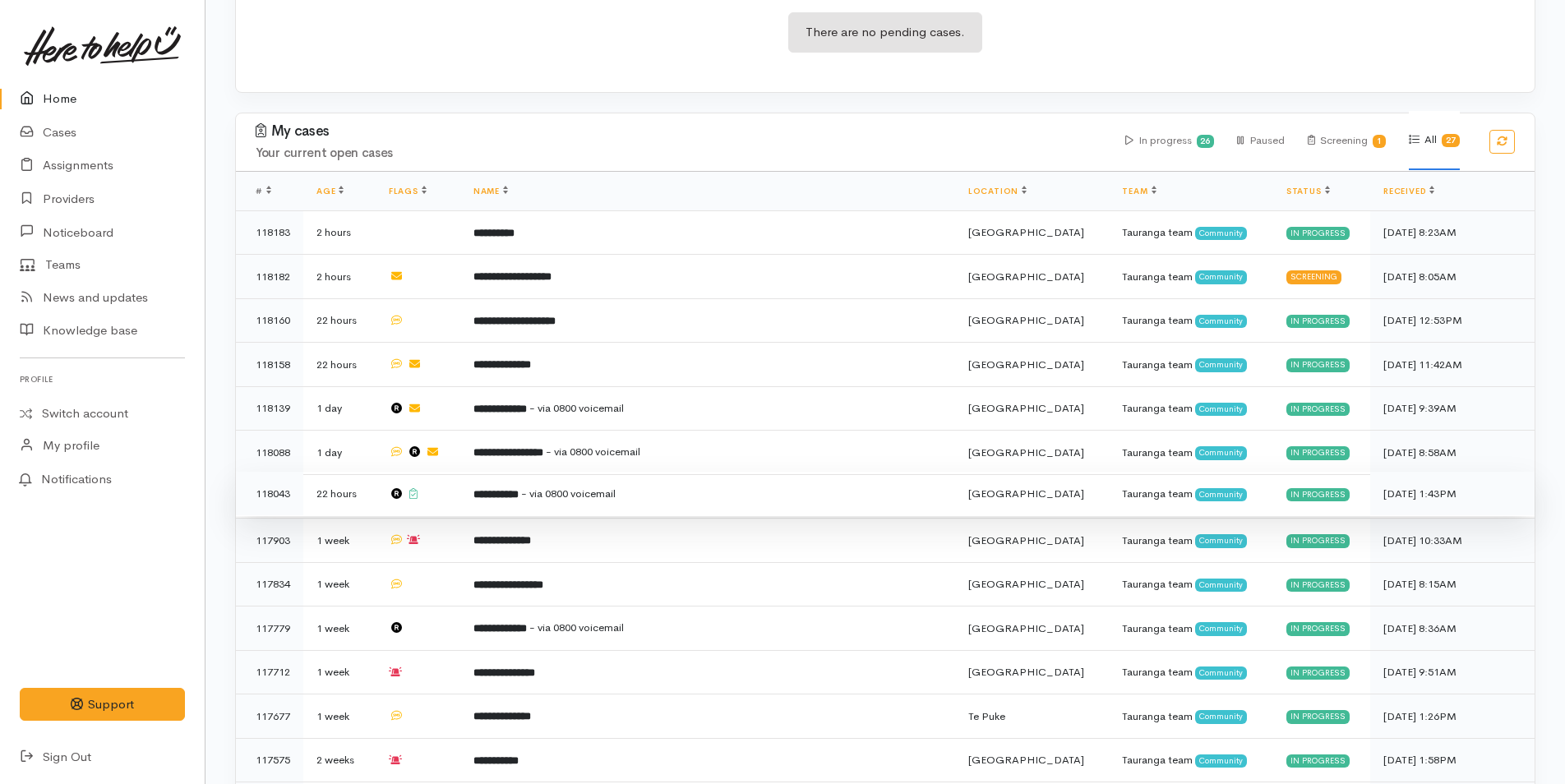
click at [494, 489] on td "**********" at bounding box center [708, 494] width 495 height 44
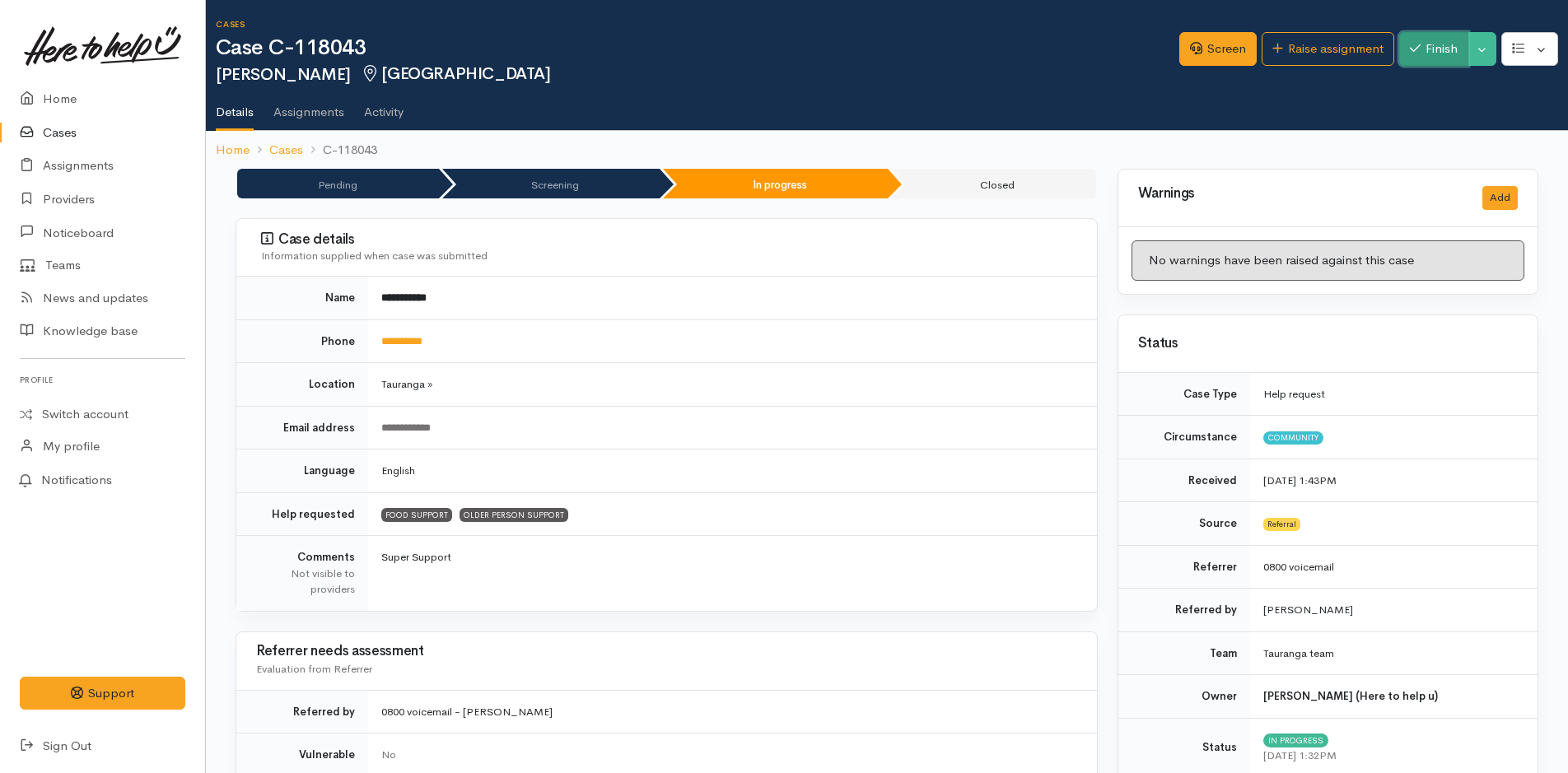
click at [1428, 43] on button "Finish" at bounding box center [1434, 48] width 69 height 33
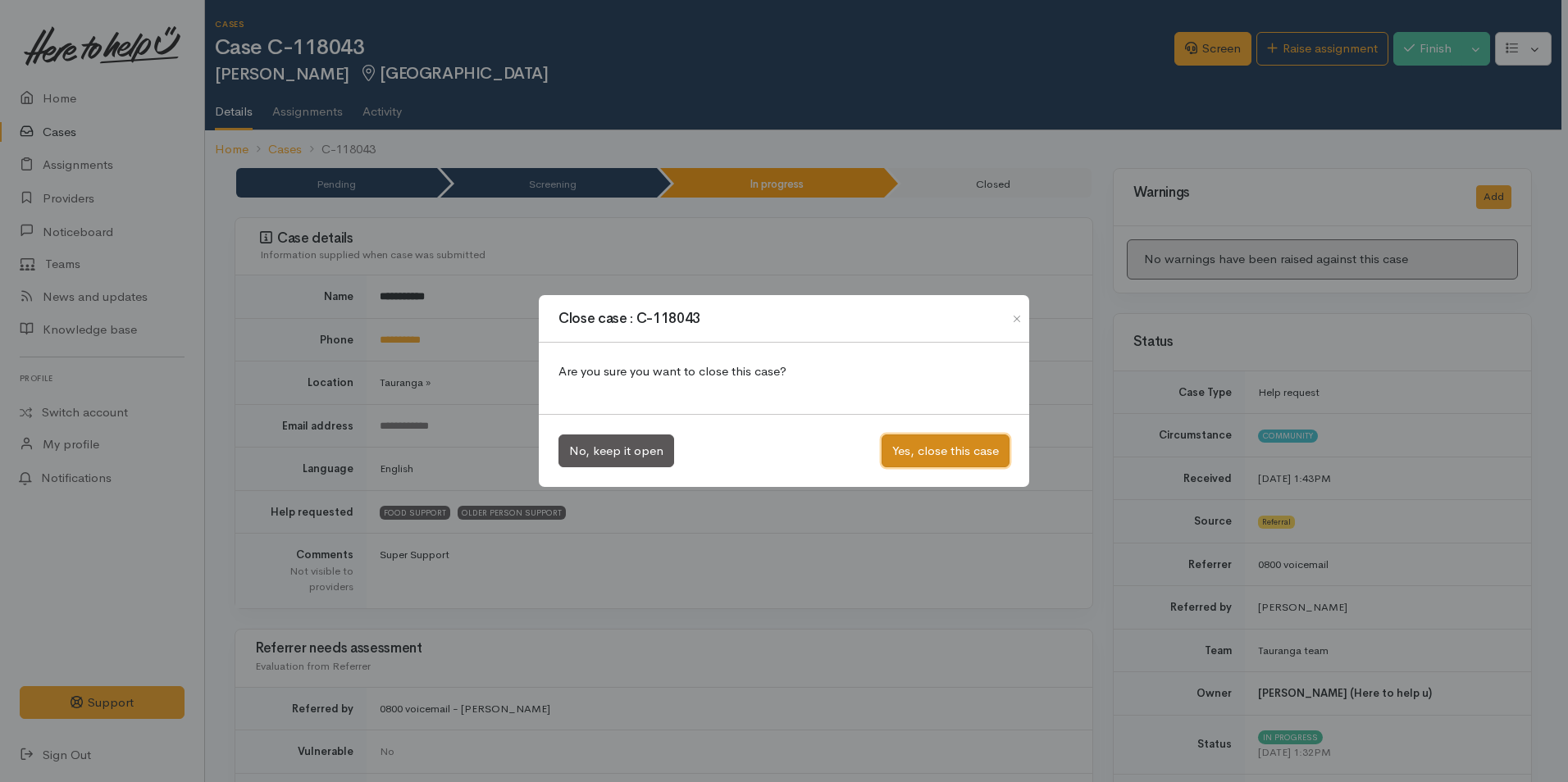
drag, startPoint x: 902, startPoint y: 453, endPoint x: 697, endPoint y: 394, distance: 213.3
click at [902, 453] on button "Yes, close this case" at bounding box center [946, 451] width 128 height 33
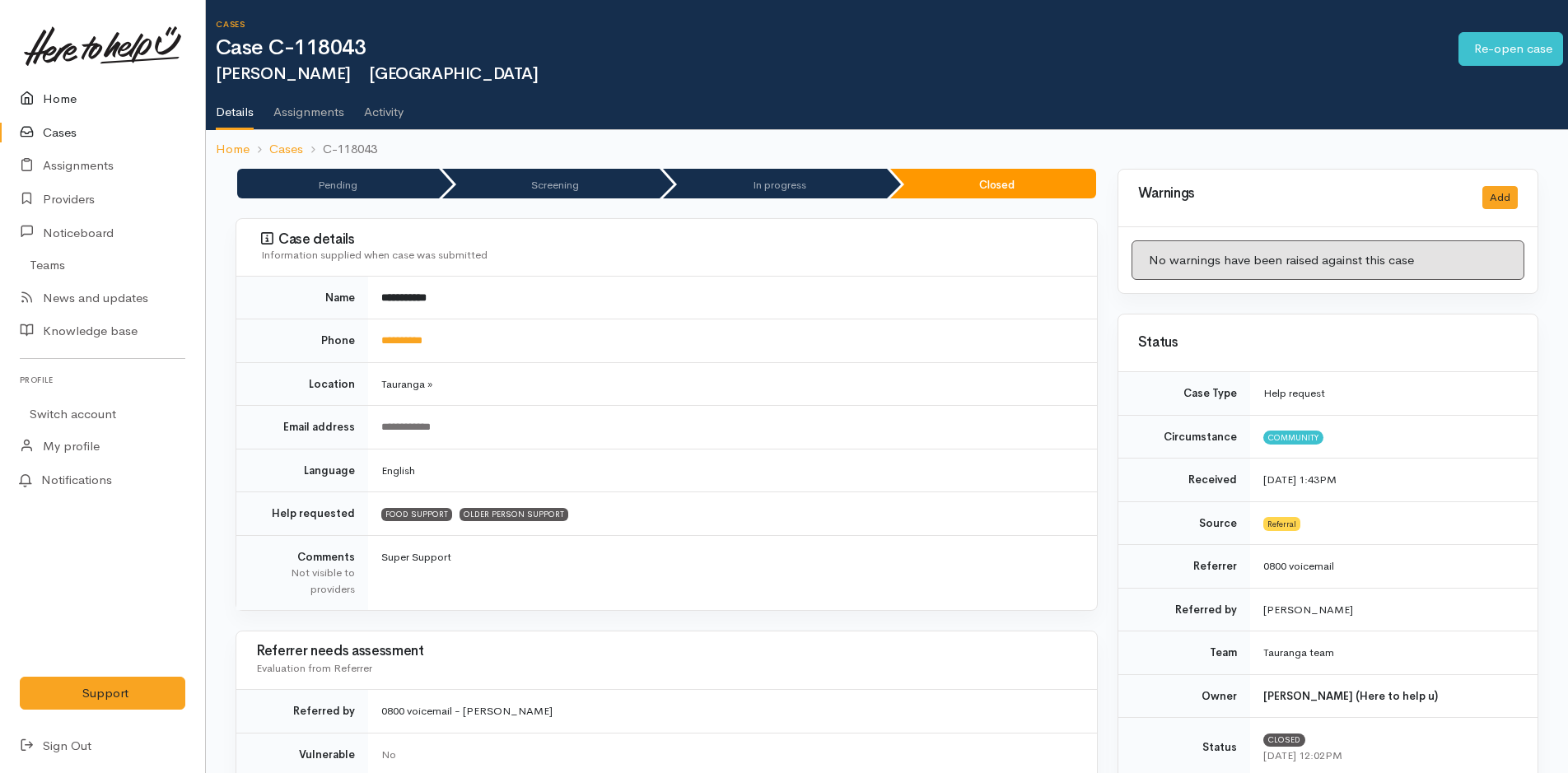
click at [30, 99] on icon at bounding box center [31, 99] width 23 height 20
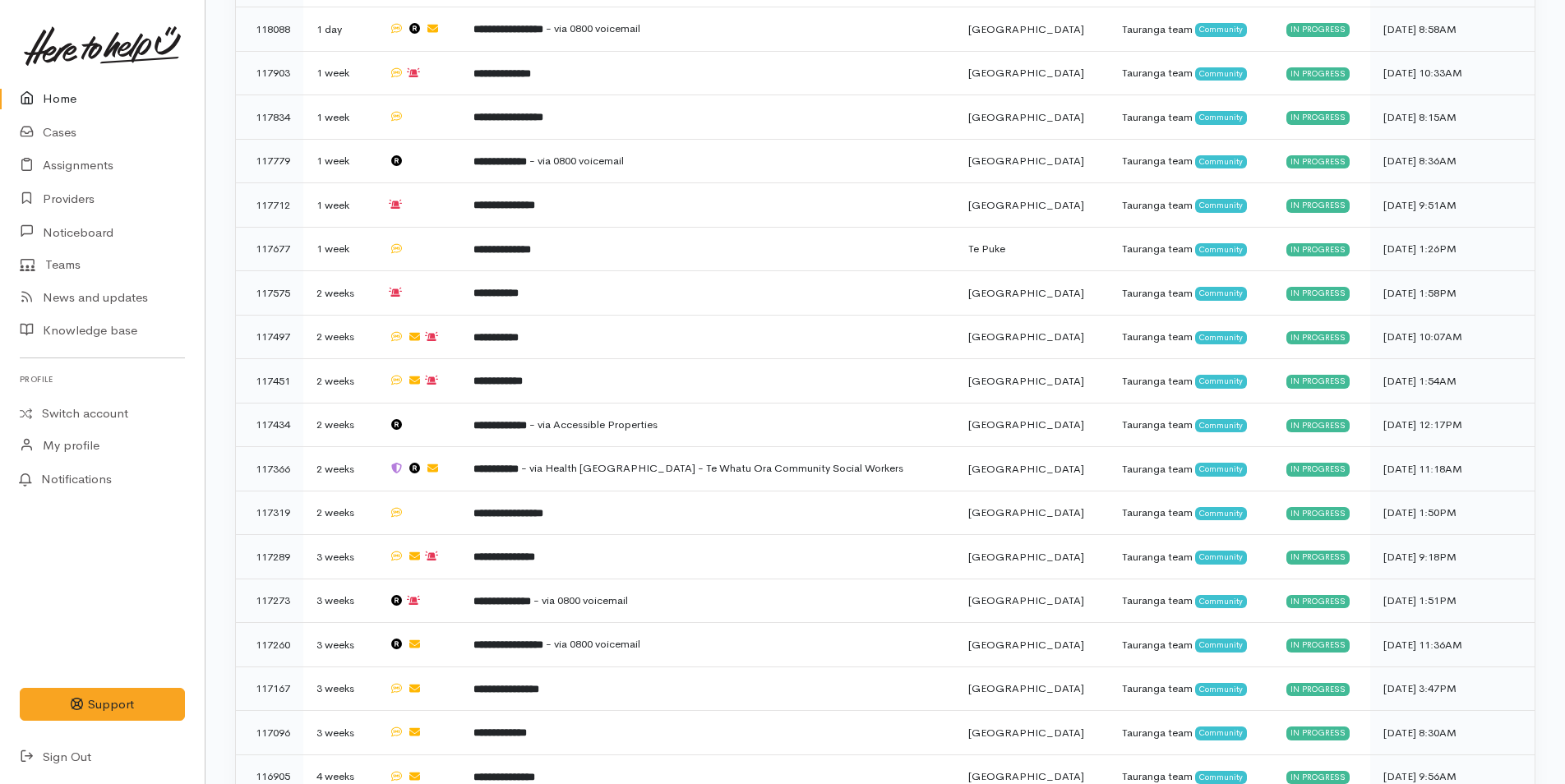
scroll to position [939, 0]
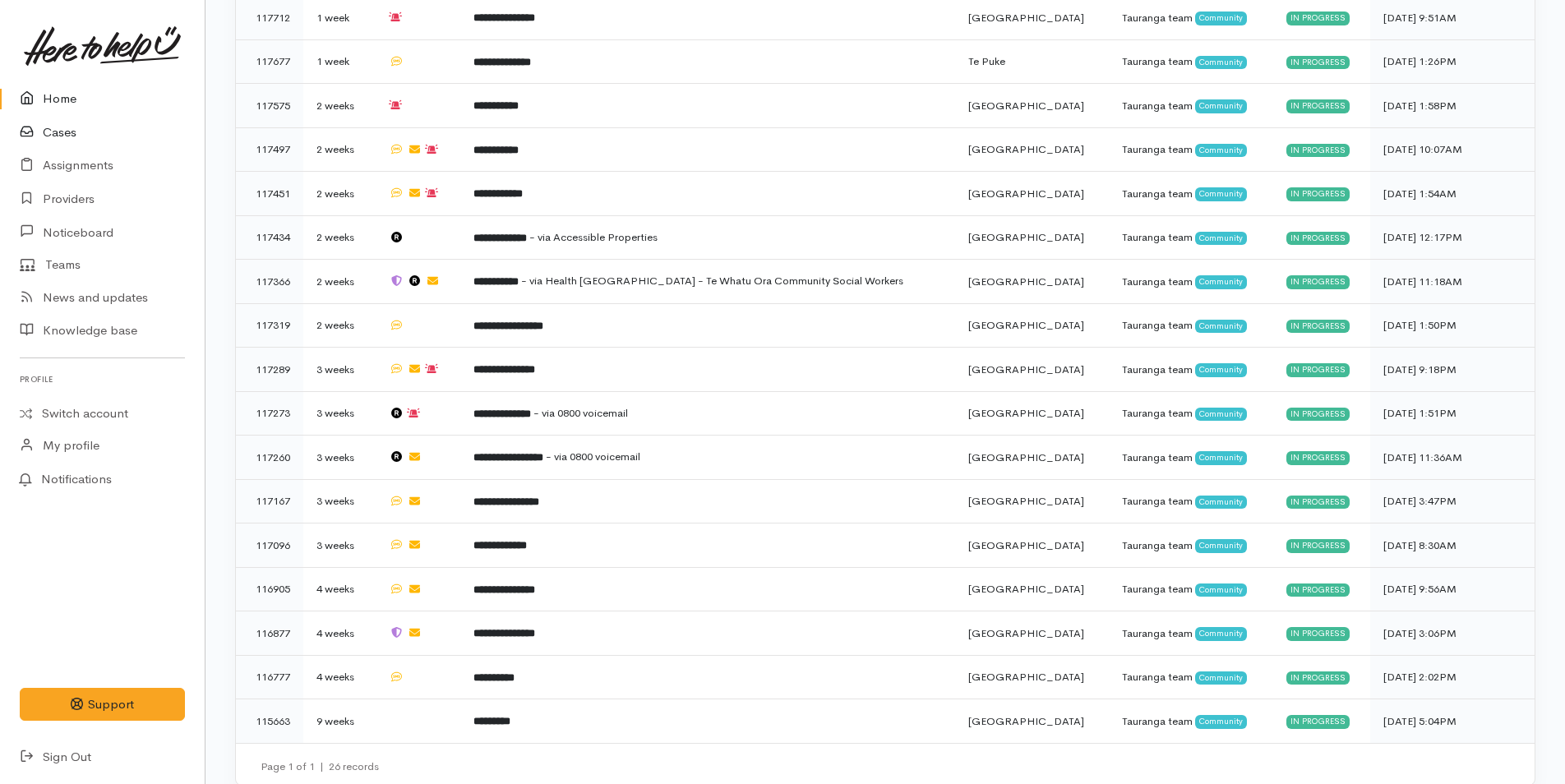
click at [55, 121] on link "Cases" at bounding box center [102, 133] width 205 height 33
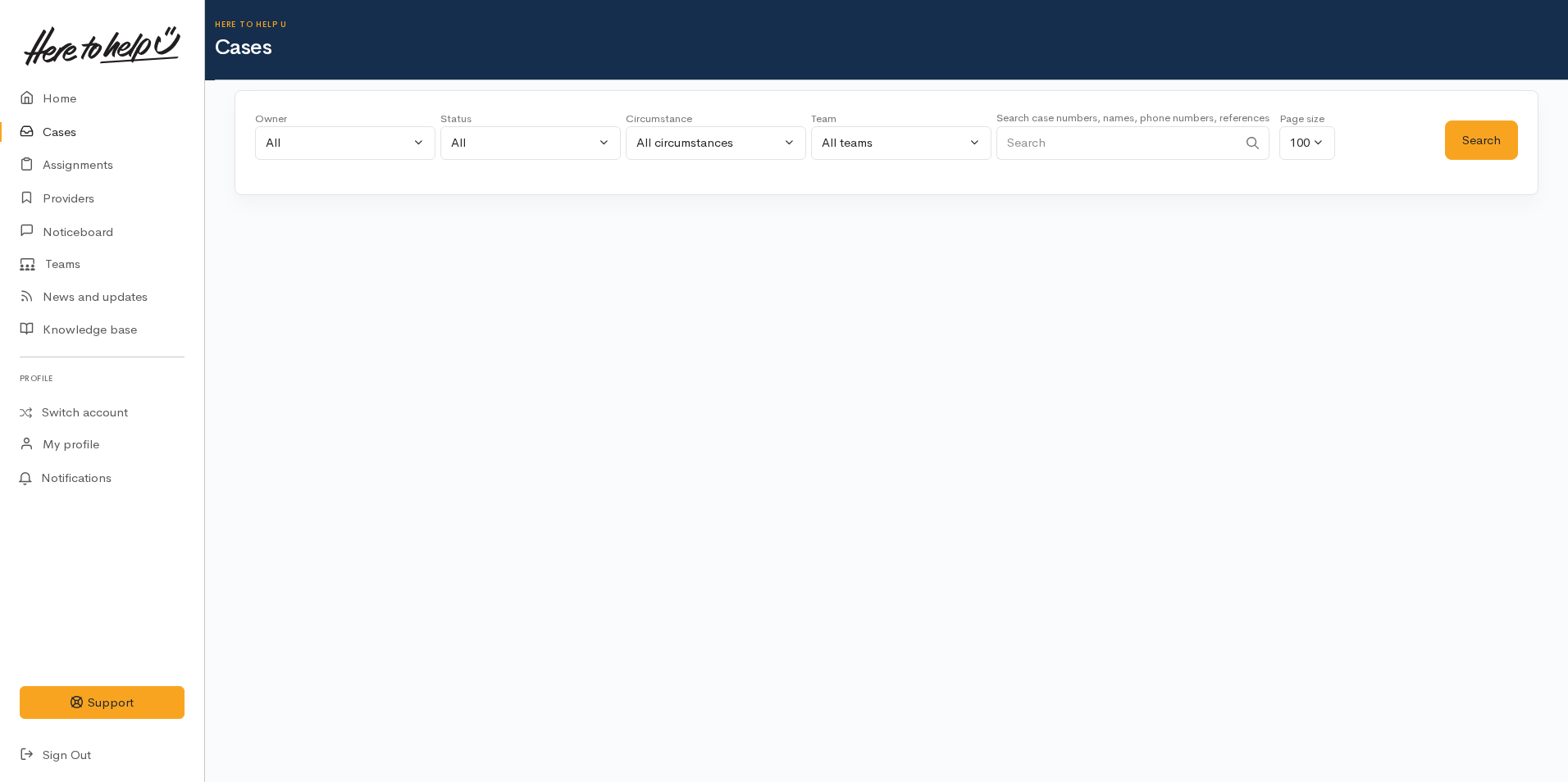
click at [1036, 138] on input "Search" at bounding box center [1117, 143] width 241 height 33
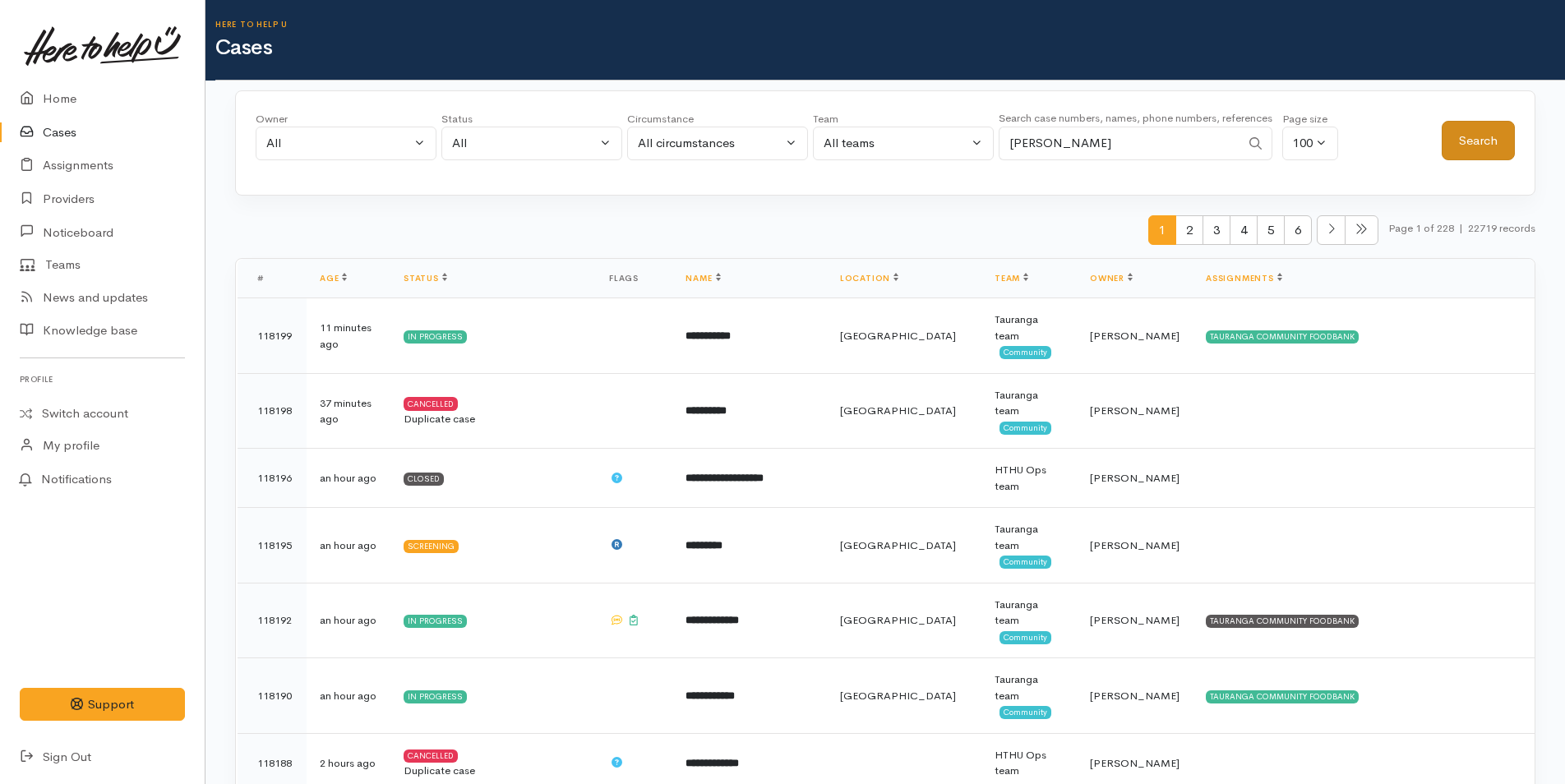
type input "[PERSON_NAME]"
click at [1479, 140] on button "Search" at bounding box center [1478, 141] width 73 height 40
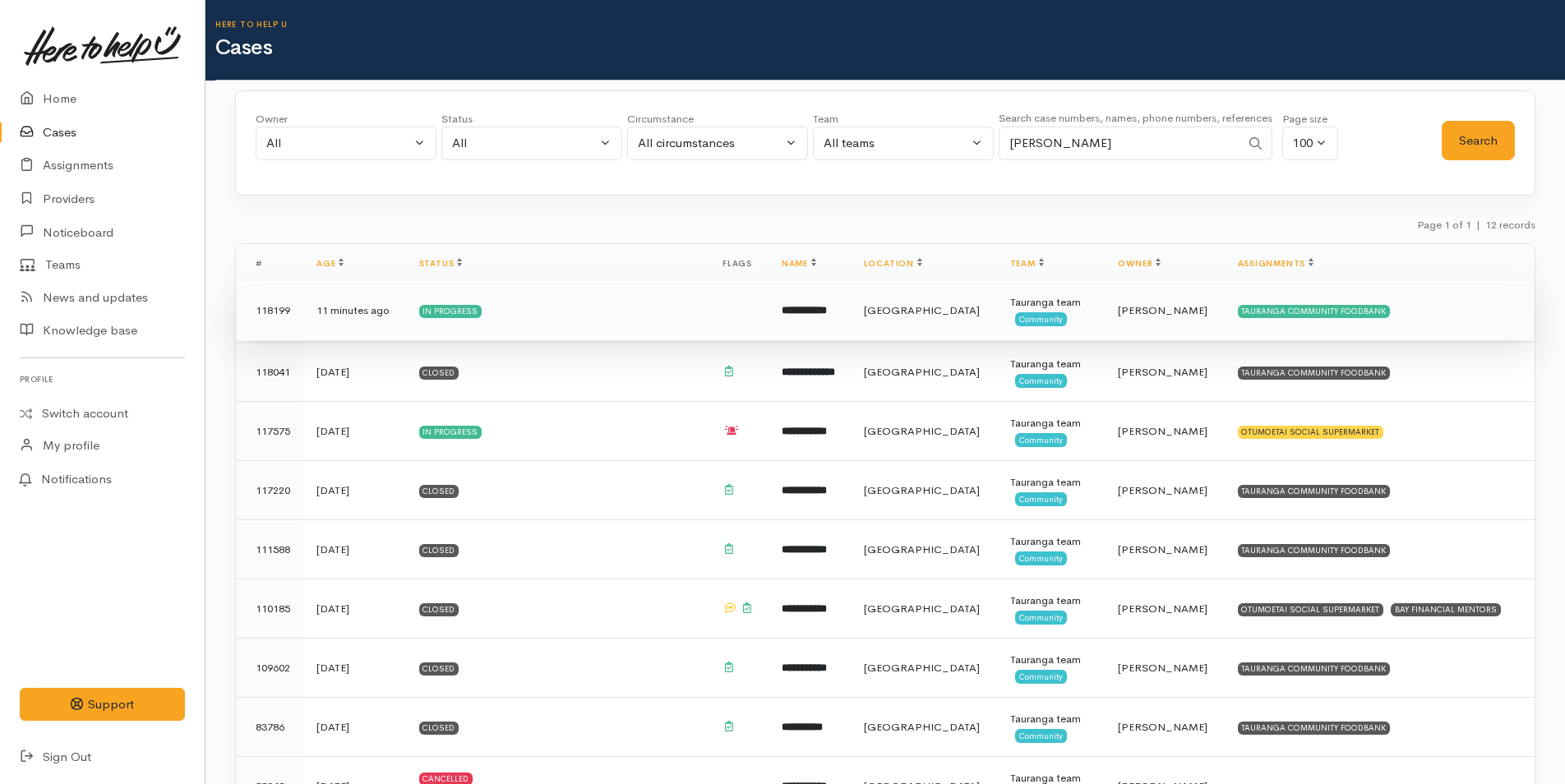
click at [738, 315] on td at bounding box center [738, 310] width 59 height 59
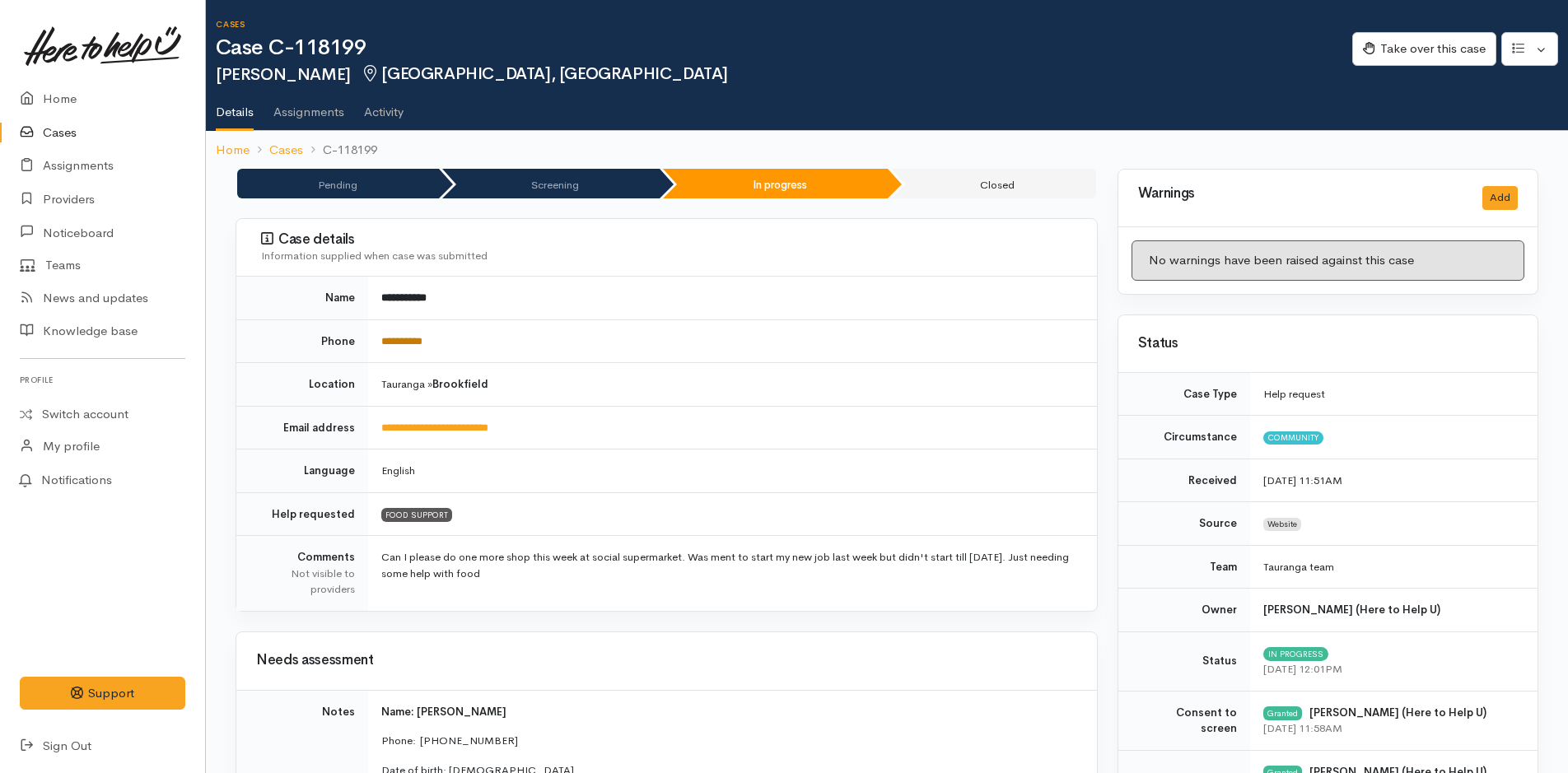
click at [422, 336] on link "**********" at bounding box center [401, 341] width 41 height 11
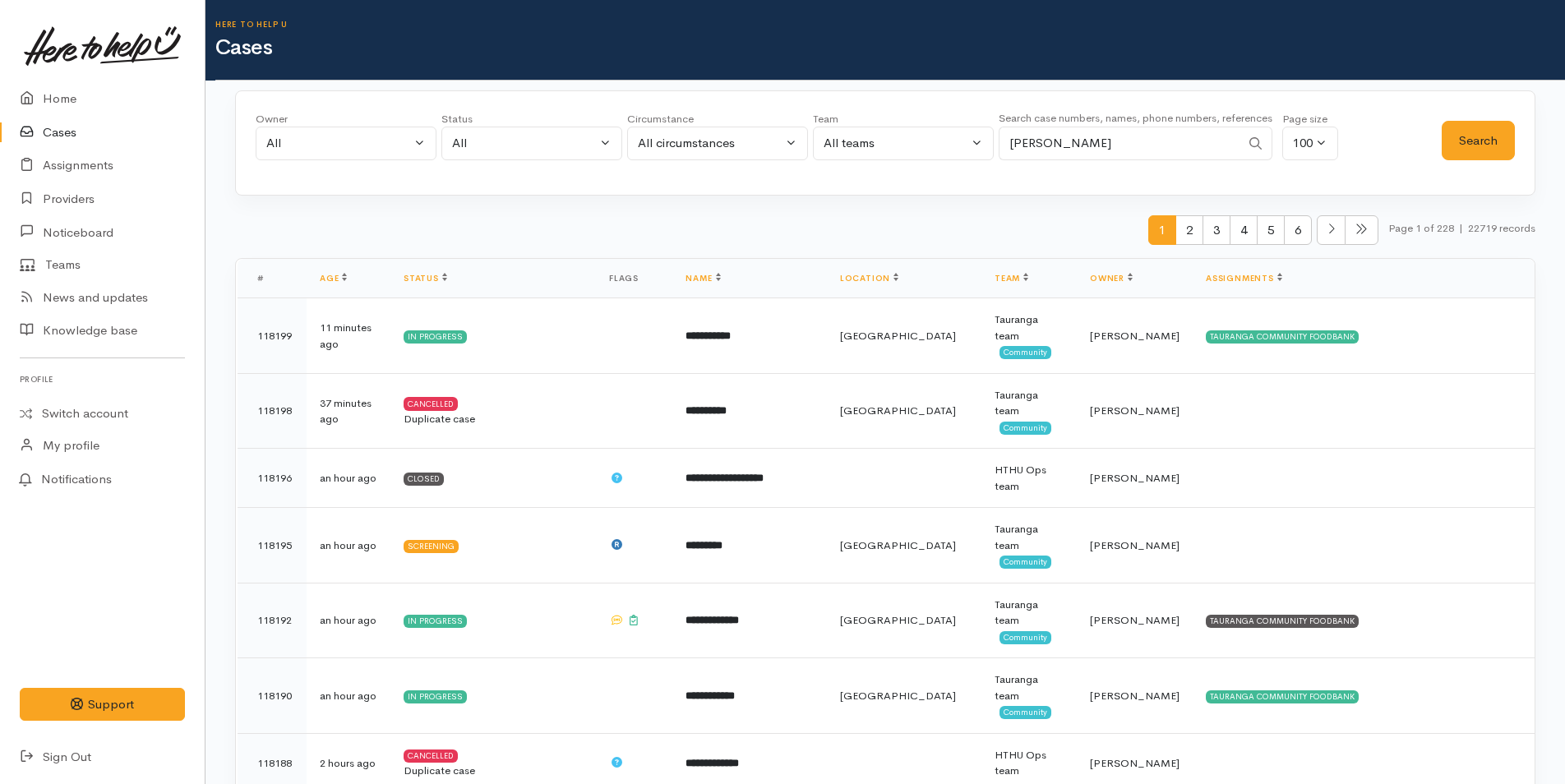
click at [1099, 144] on input "betty" at bounding box center [1120, 143] width 242 height 33
click at [1450, 139] on button "Search" at bounding box center [1478, 141] width 73 height 40
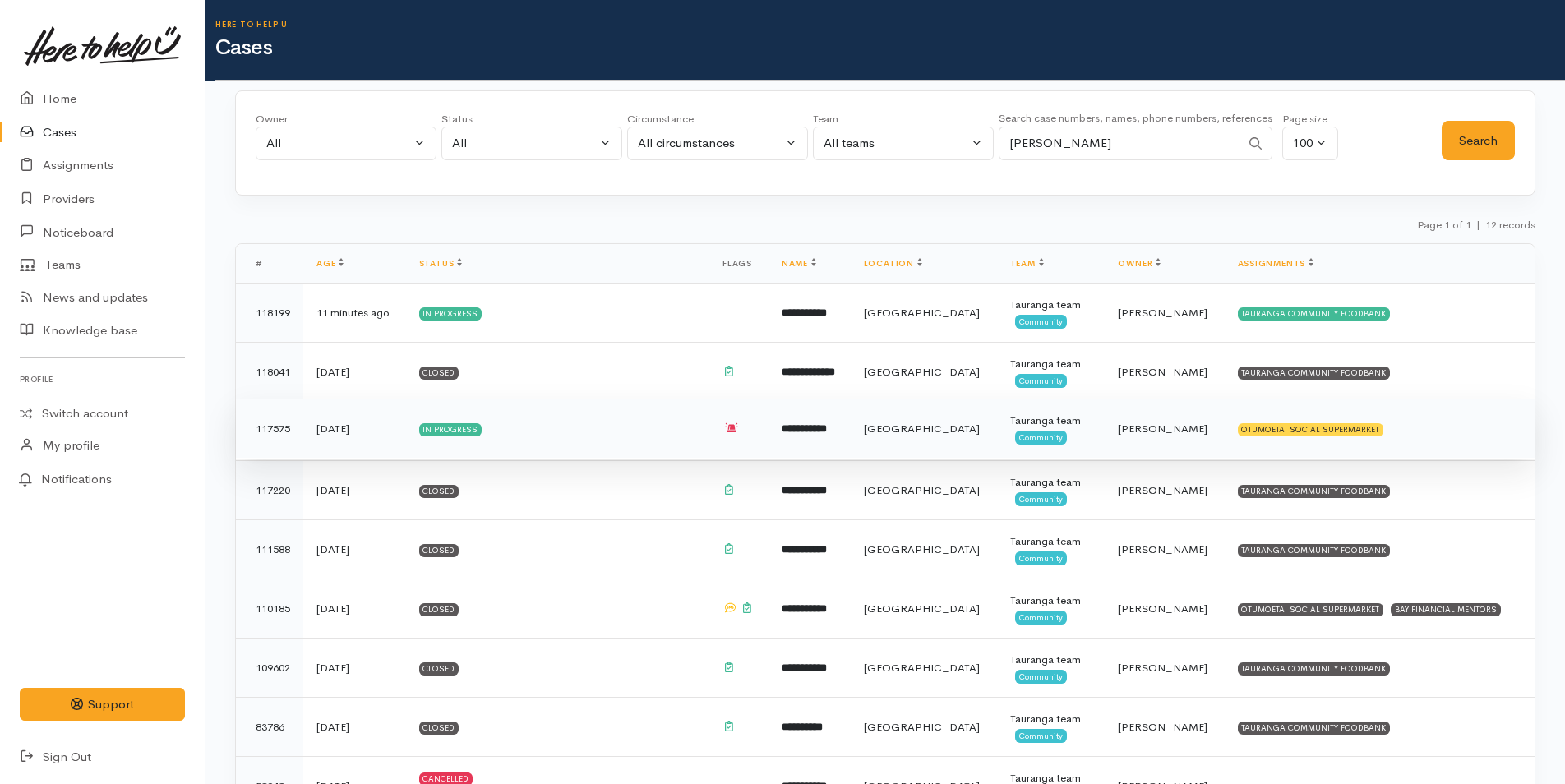
click at [545, 423] on td "In progress" at bounding box center [557, 429] width 304 height 59
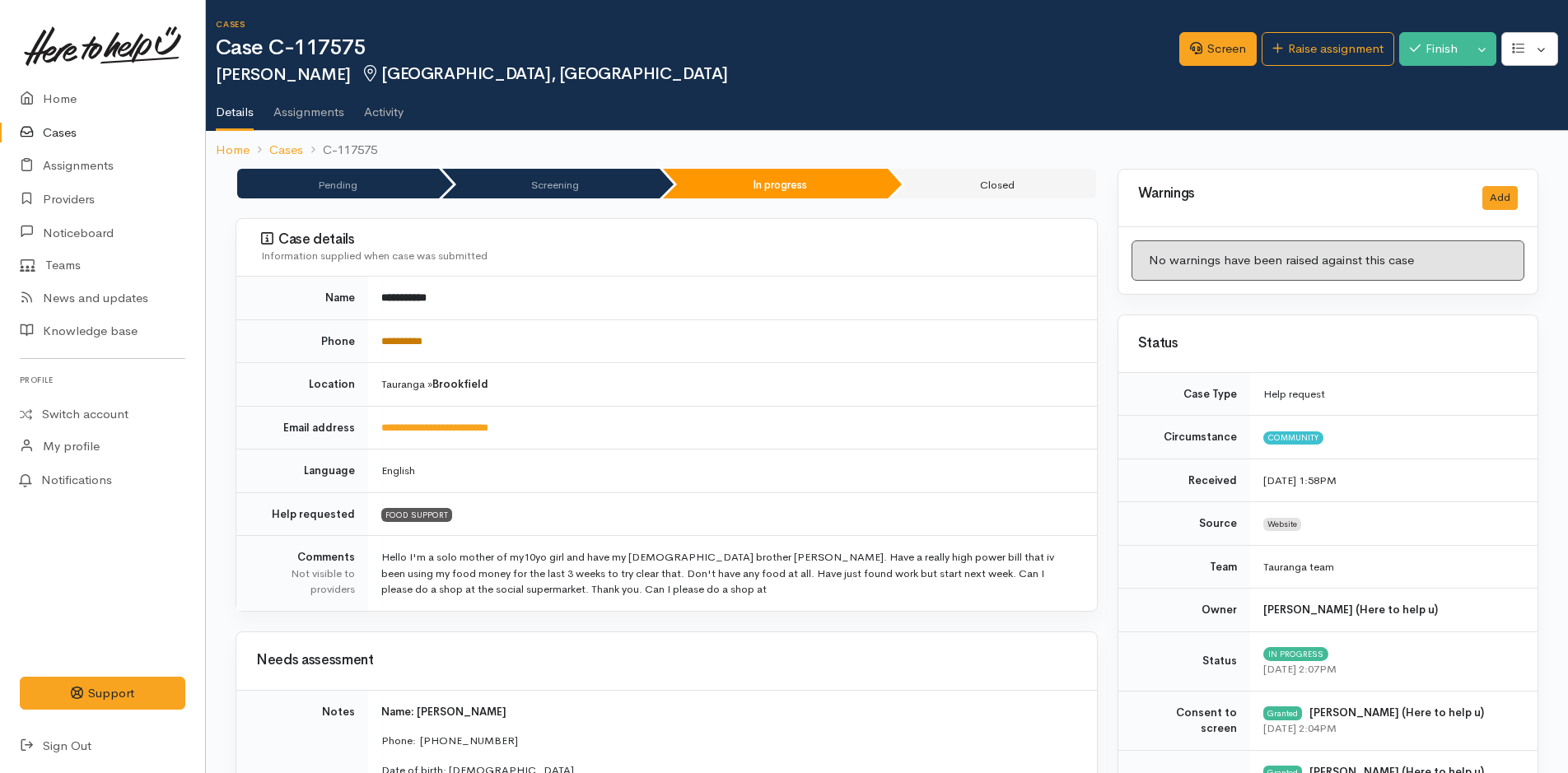
click at [422, 346] on link "**********" at bounding box center [401, 341] width 41 height 11
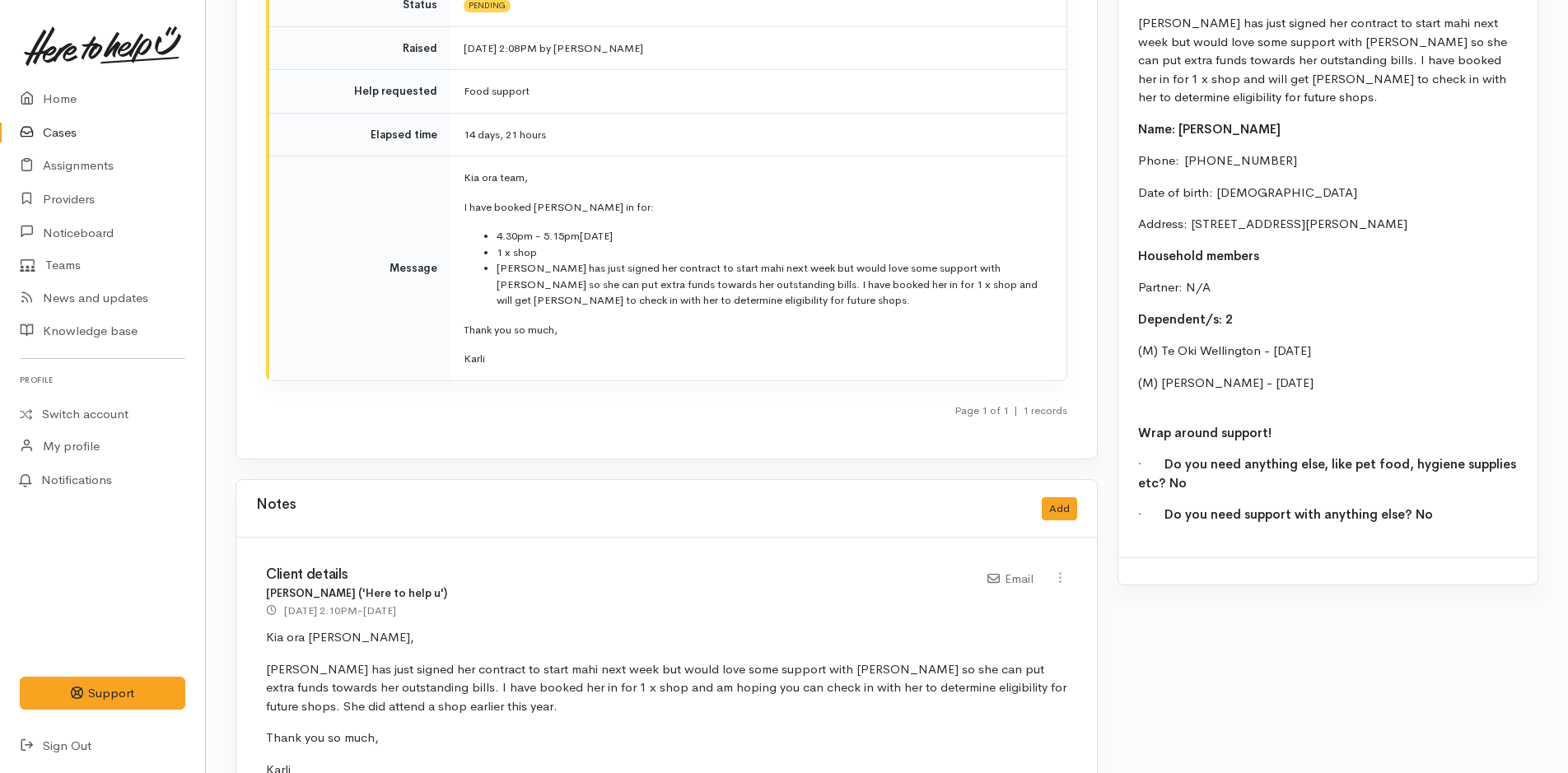
scroll to position [1152, 0]
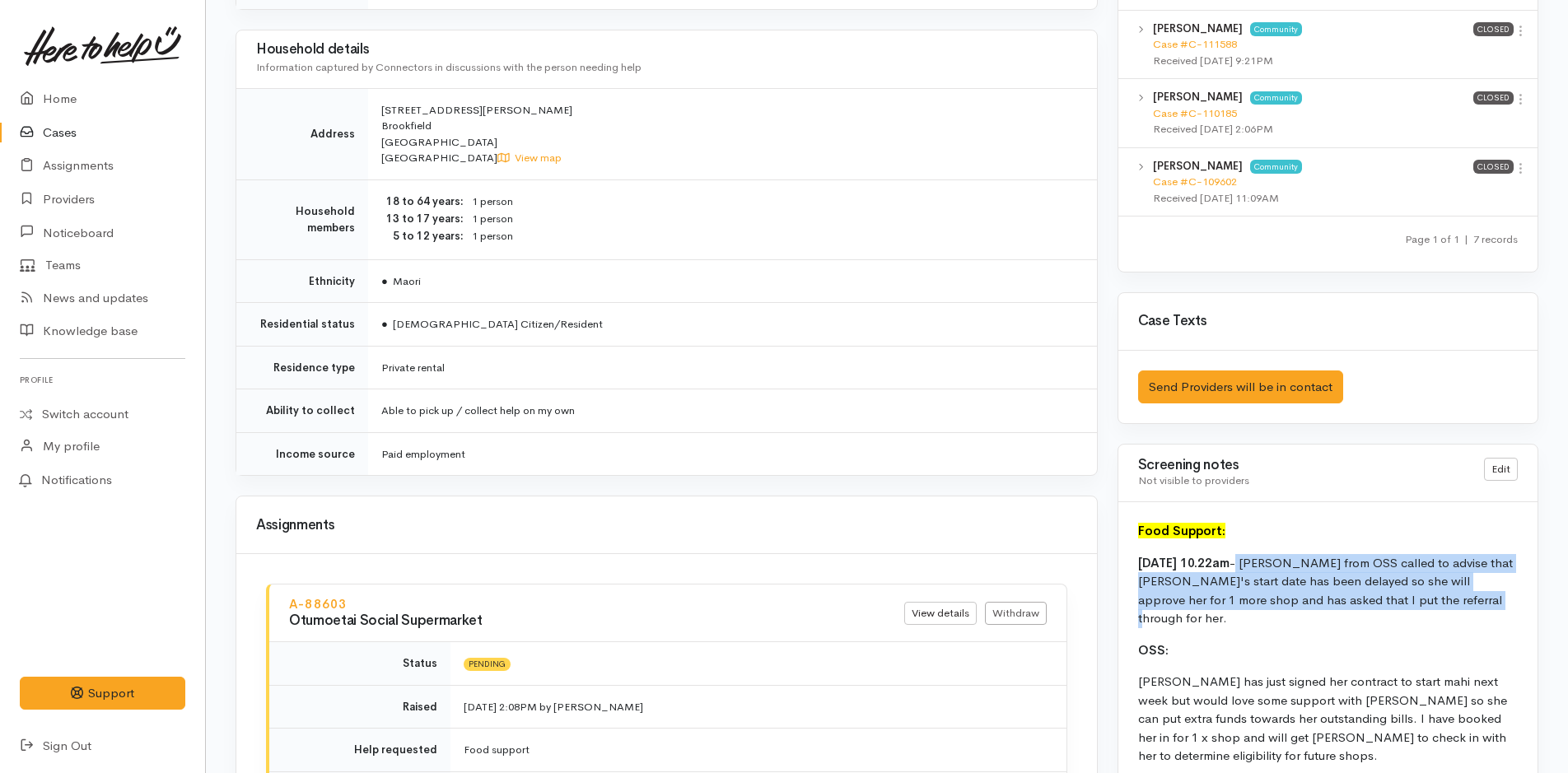
drag, startPoint x: 1385, startPoint y: 584, endPoint x: 1288, endPoint y: 560, distance: 99.9
click at [1288, 560] on p "[DATE] 10.22am - [PERSON_NAME] from OSS called to advise that [PERSON_NAME]'s s…" at bounding box center [1328, 591] width 380 height 74
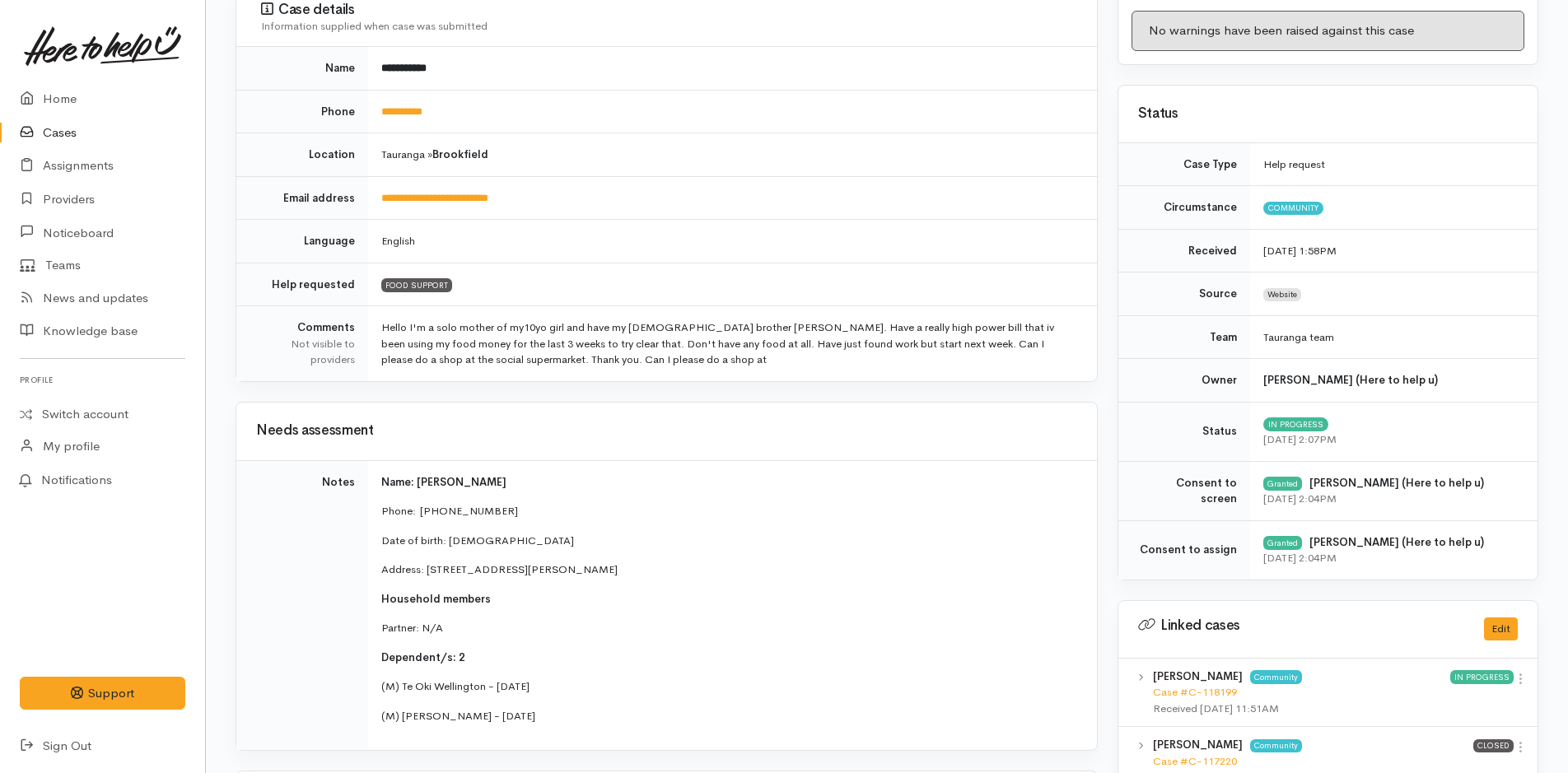
scroll to position [0, 0]
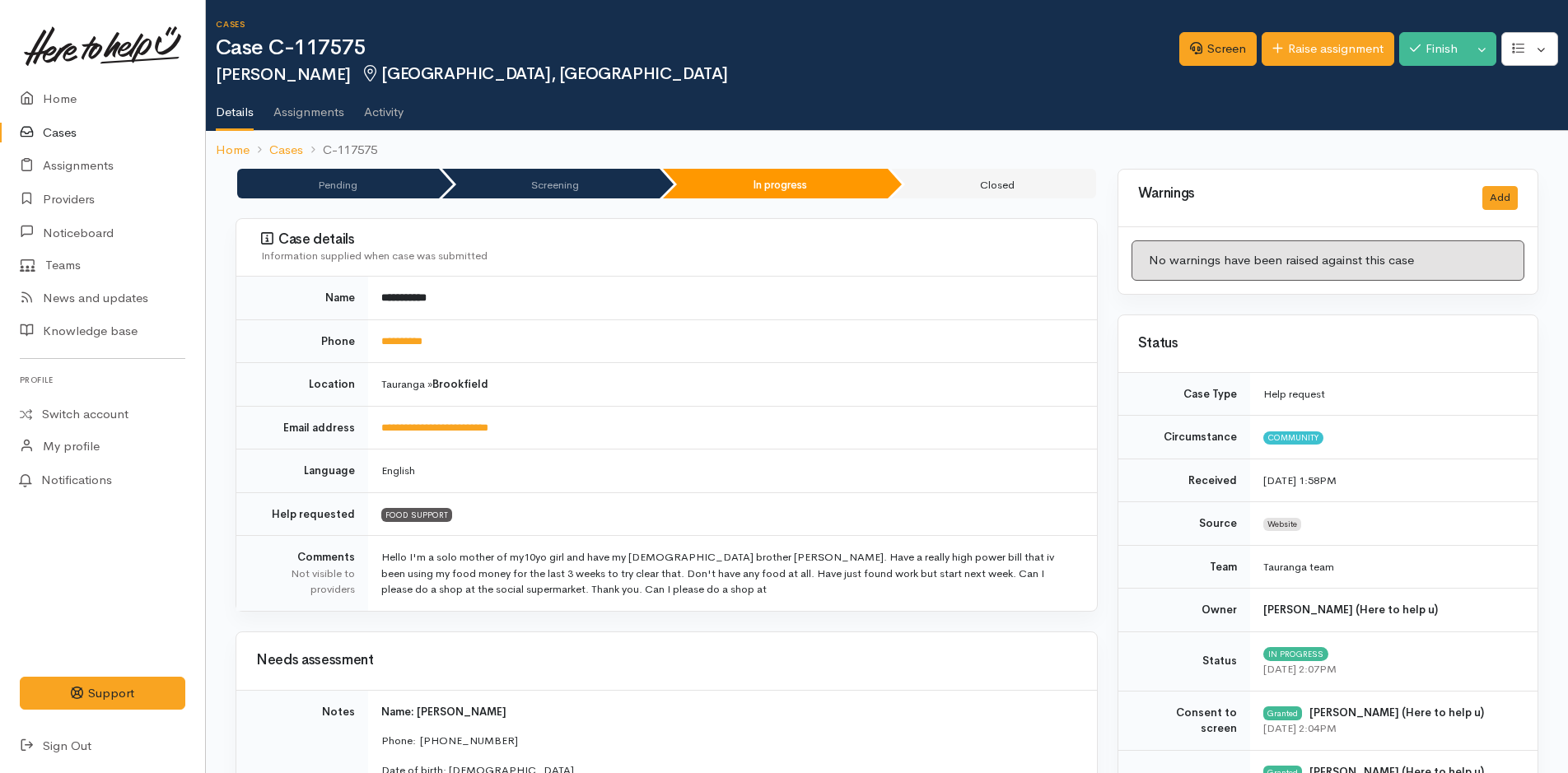
click at [1291, 31] on div "Screen Raise assignment Finish Toggle Dropdown Pause" at bounding box center [1373, 51] width 389 height 54
click at [1288, 39] on link "Raise assignment" at bounding box center [1328, 48] width 132 height 33
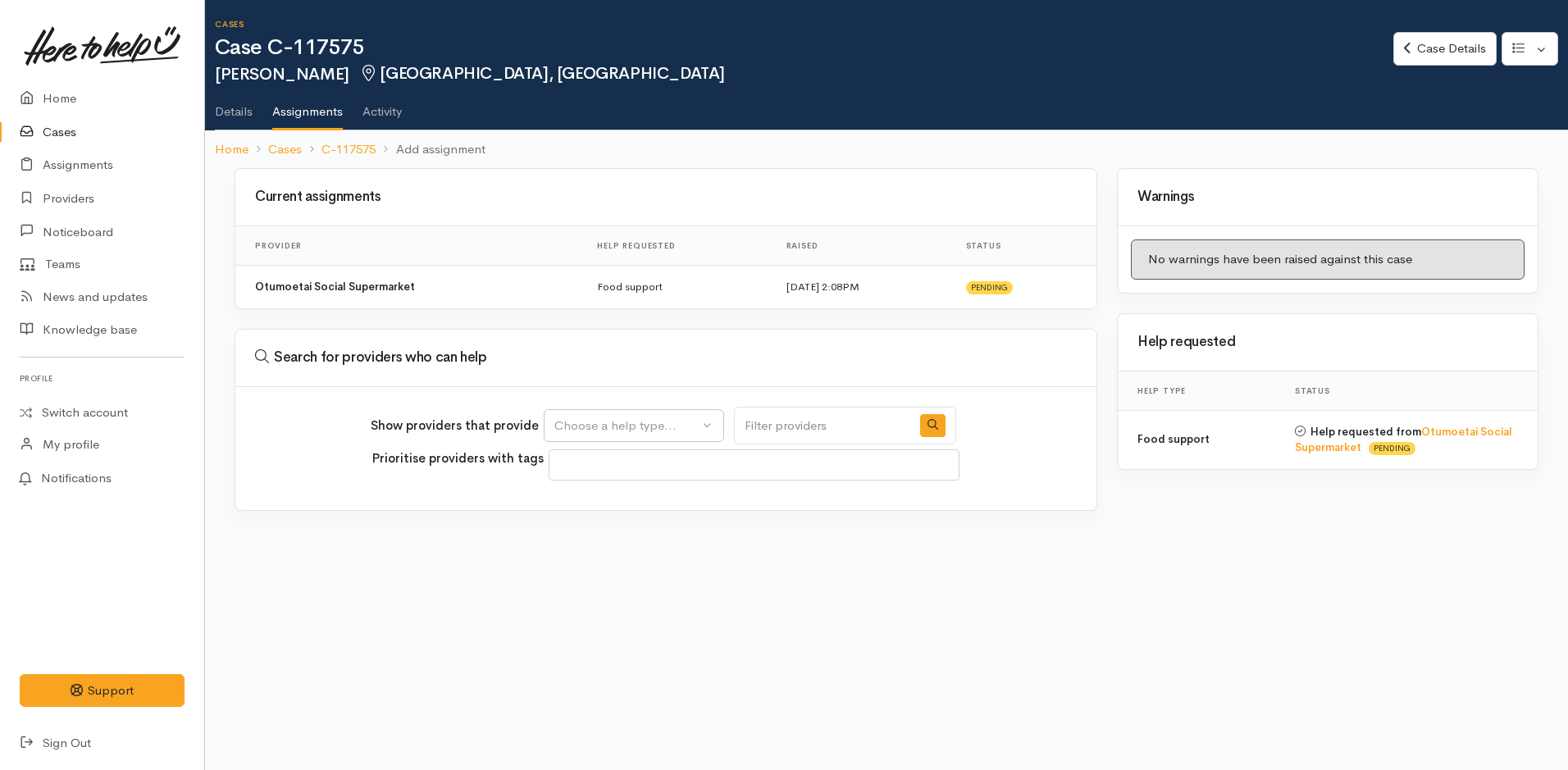
select select
click at [589, 423] on div "Choose a help type..." at bounding box center [626, 425] width 144 height 18
click at [602, 491] on link "Food support" at bounding box center [634, 503] width 179 height 25
select select "3"
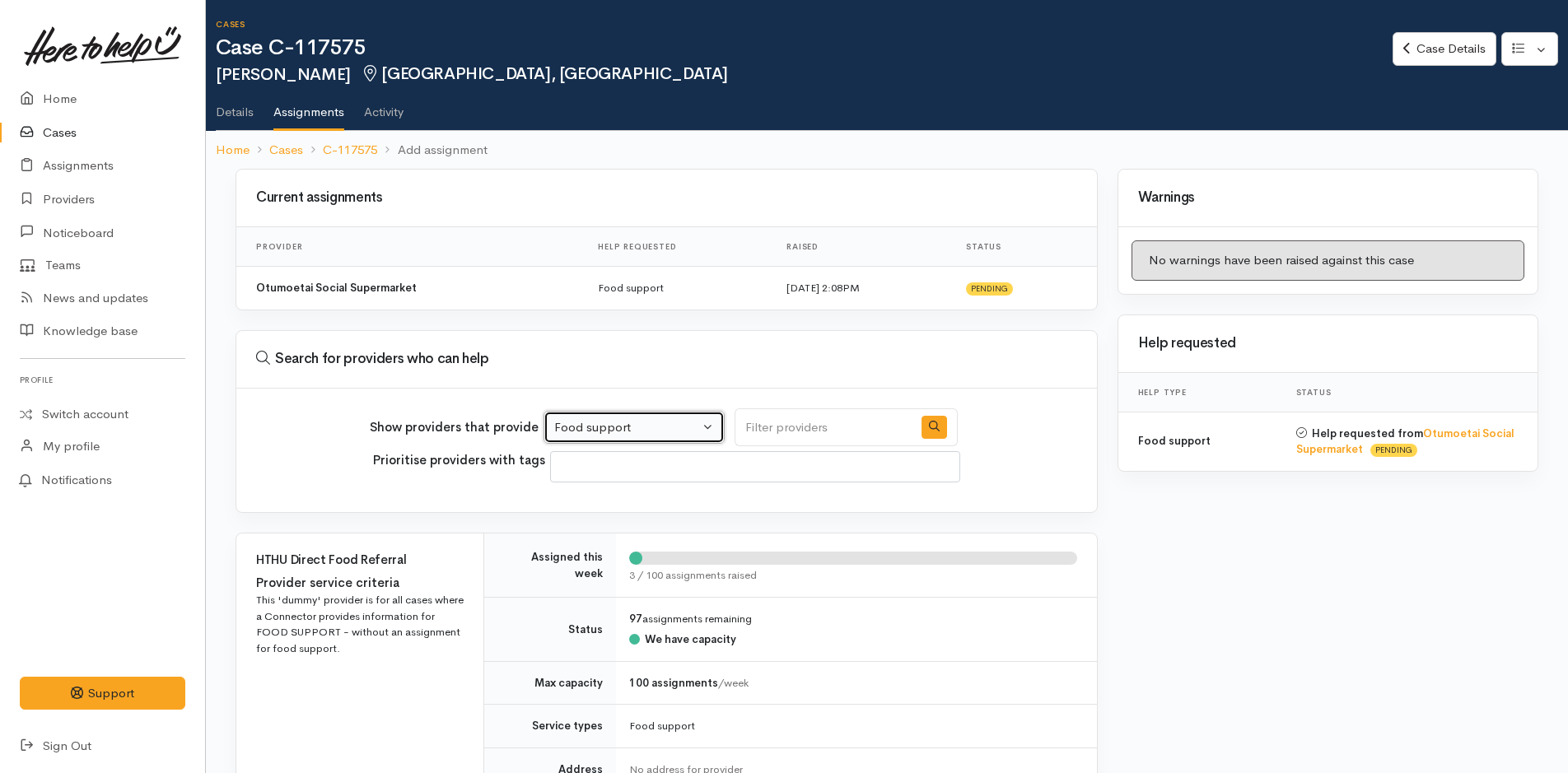
scroll to position [658, 0]
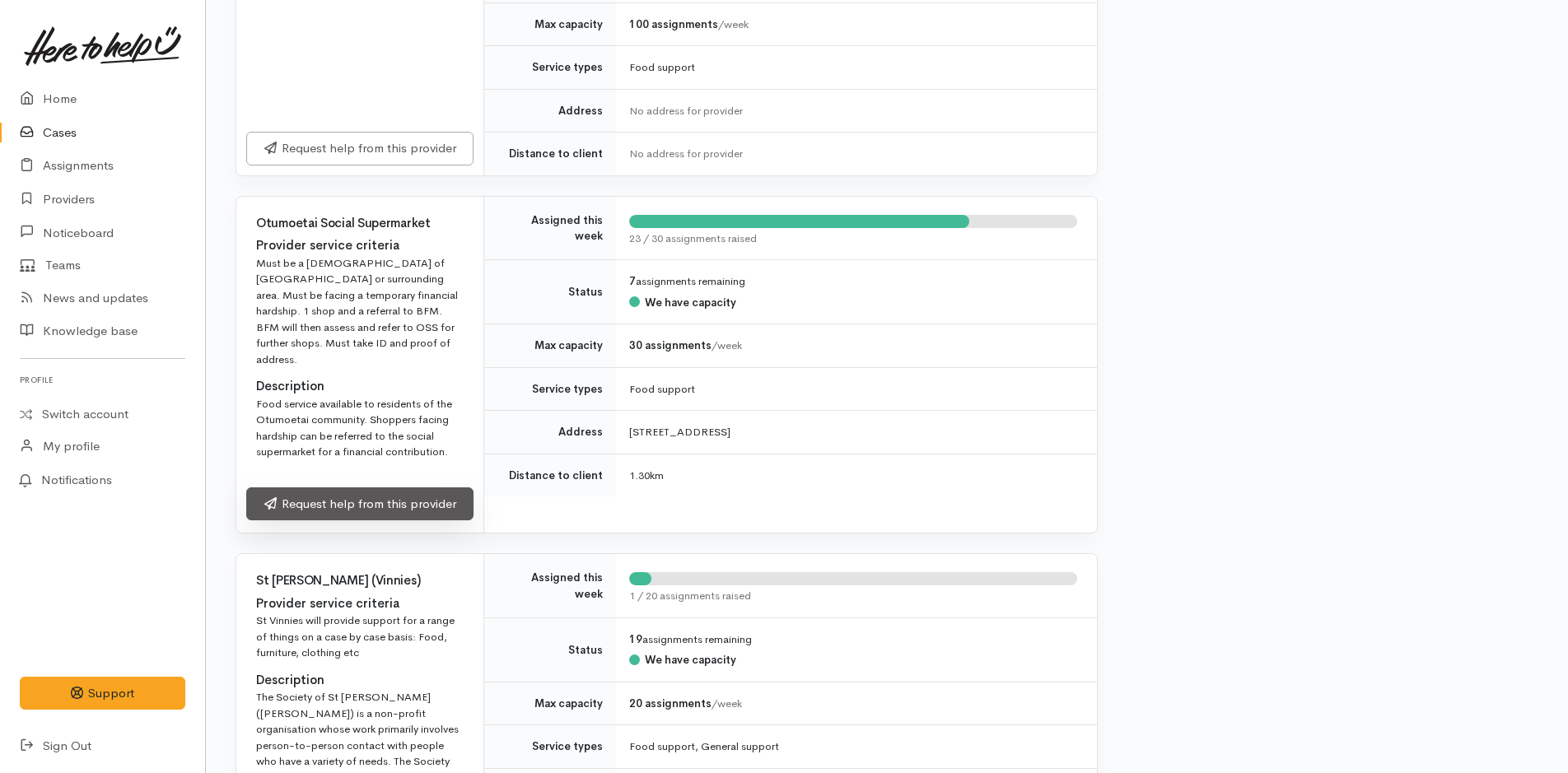
click at [363, 487] on link "Request help from this provider" at bounding box center [360, 504] width 228 height 33
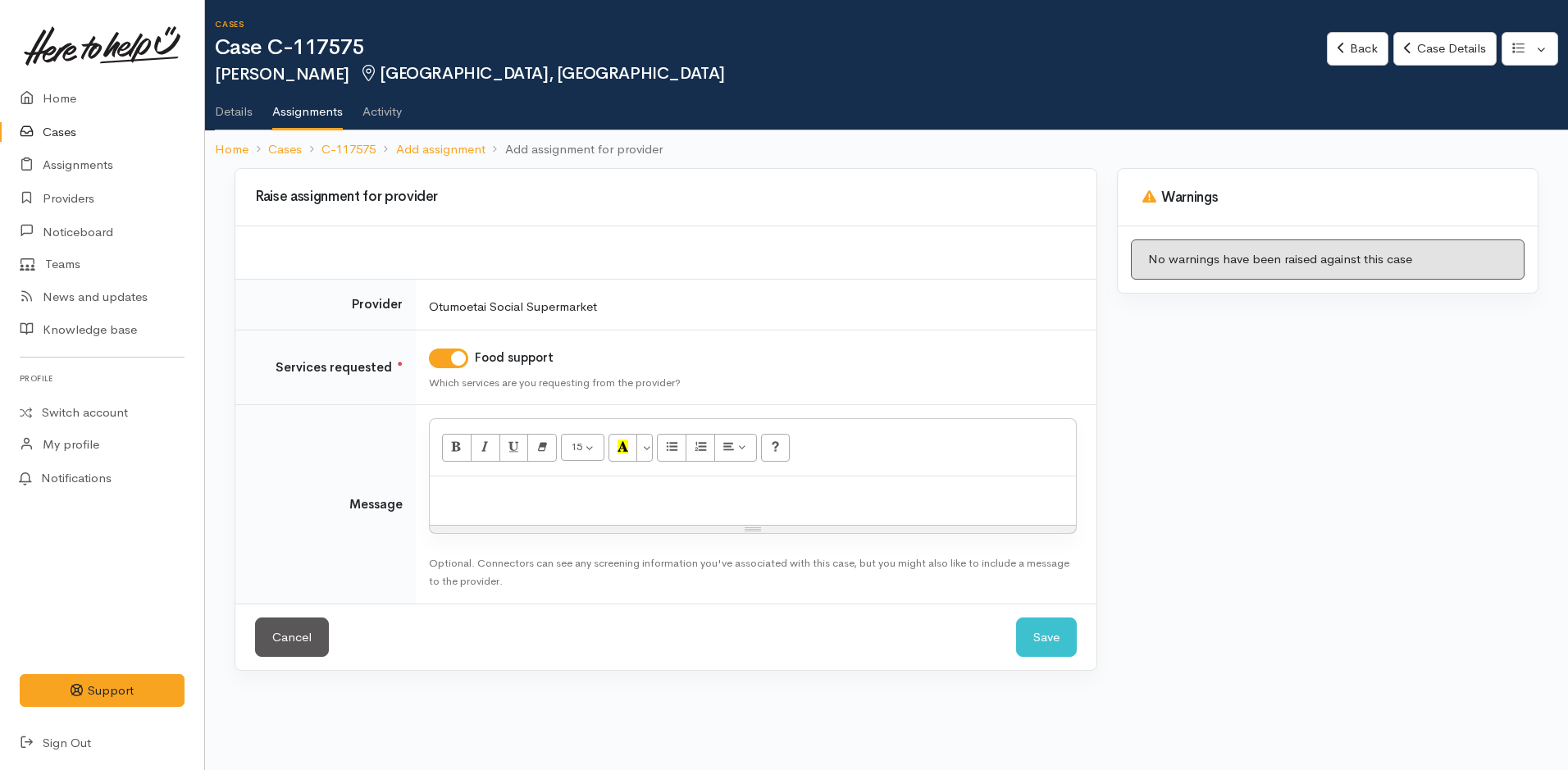
click at [466, 498] on p at bounding box center [752, 493] width 629 height 18
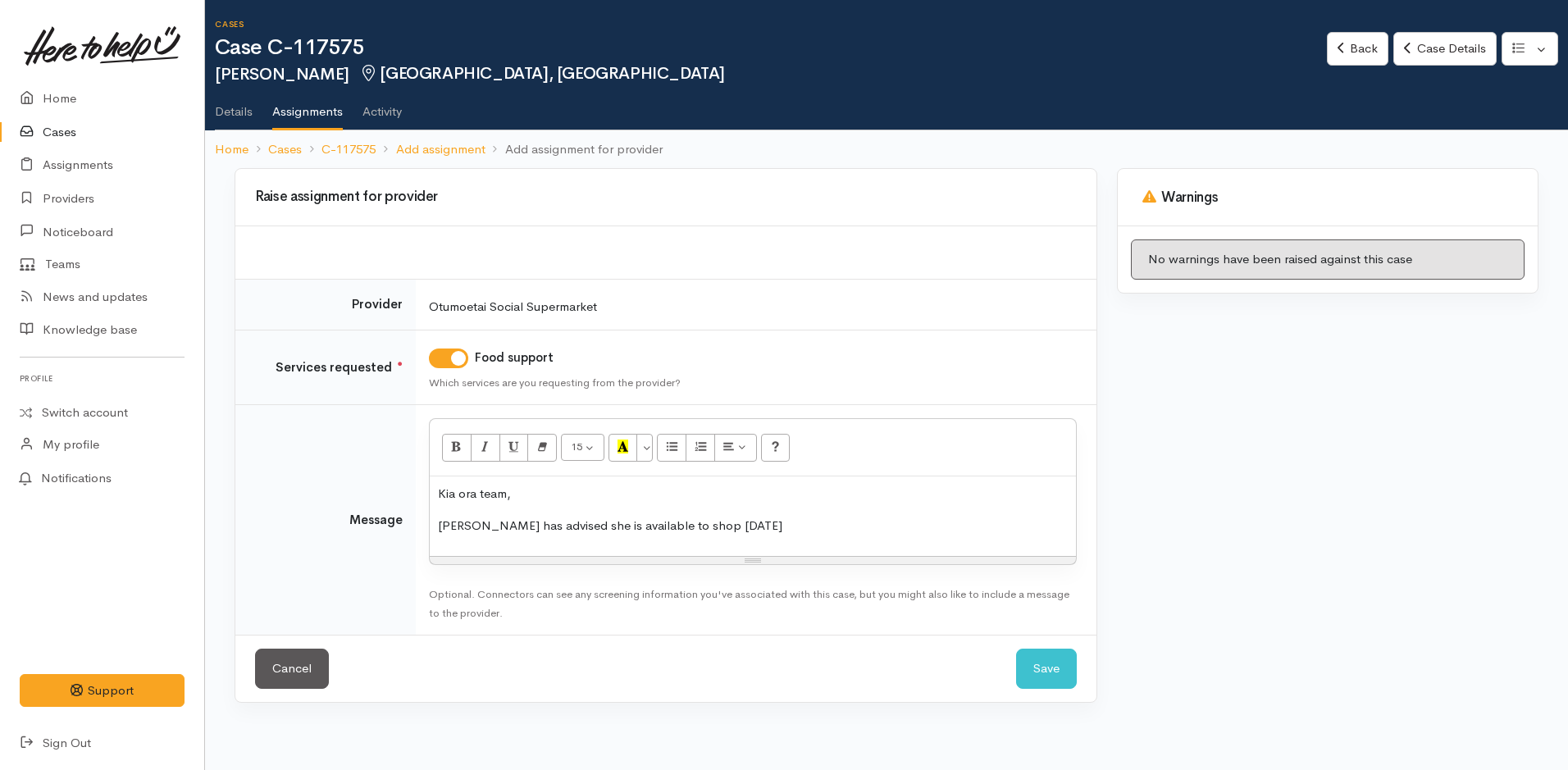
click at [779, 534] on p "Betty has advised she is available to shop next Thursday" at bounding box center [752, 525] width 629 height 18
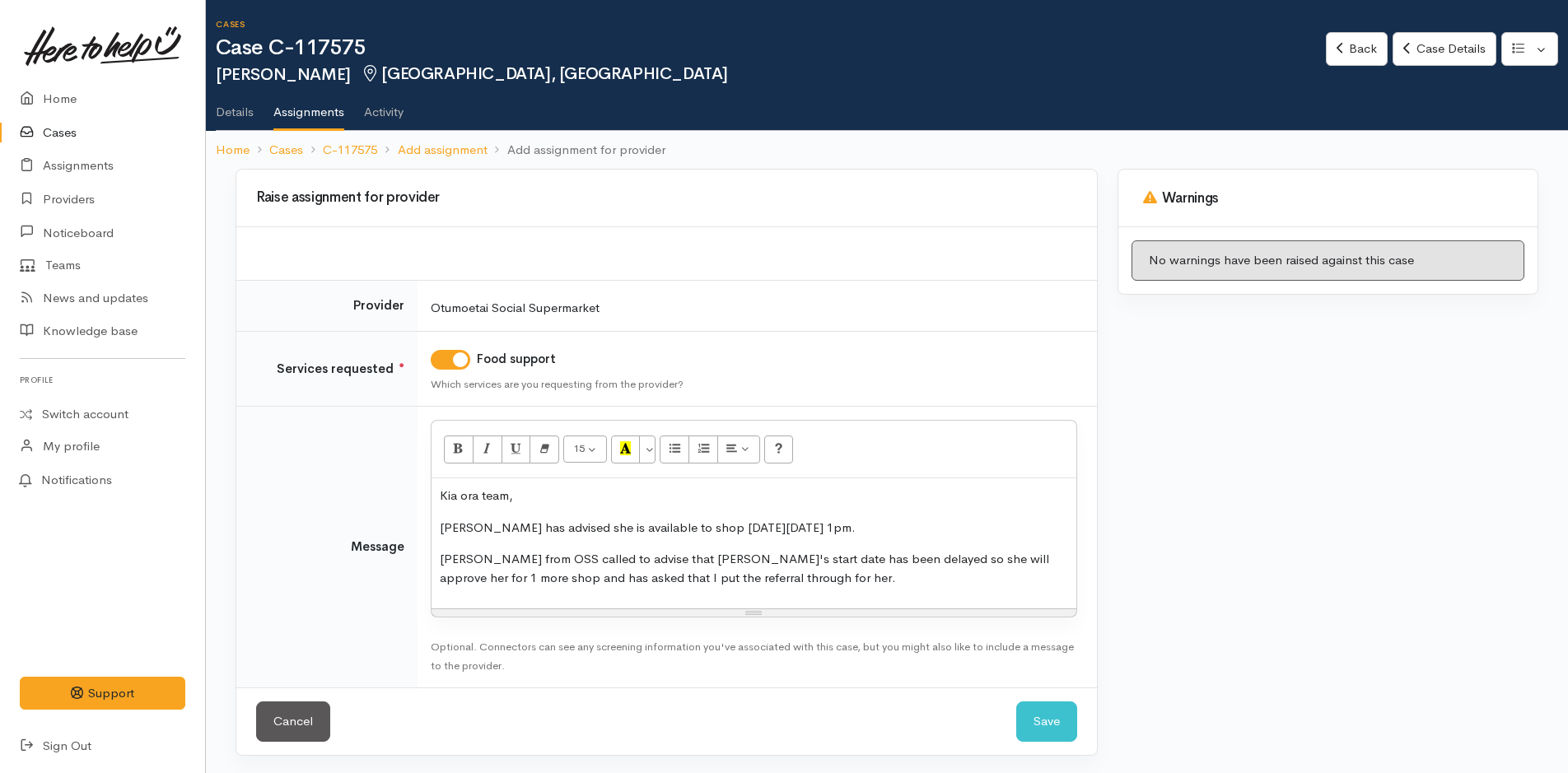
click at [445, 557] on p "Linda from OSS called to advise that Betty's start date has been delayed so she…" at bounding box center [754, 569] width 629 height 37
drag, startPoint x: 648, startPoint y: 582, endPoint x: 426, endPoint y: 580, distance: 222.0
click at [426, 580] on td "<p>Kia ora team,</p><p>Betty has advised she is available to shop next Thursday…" at bounding box center [757, 546] width 679 height 281
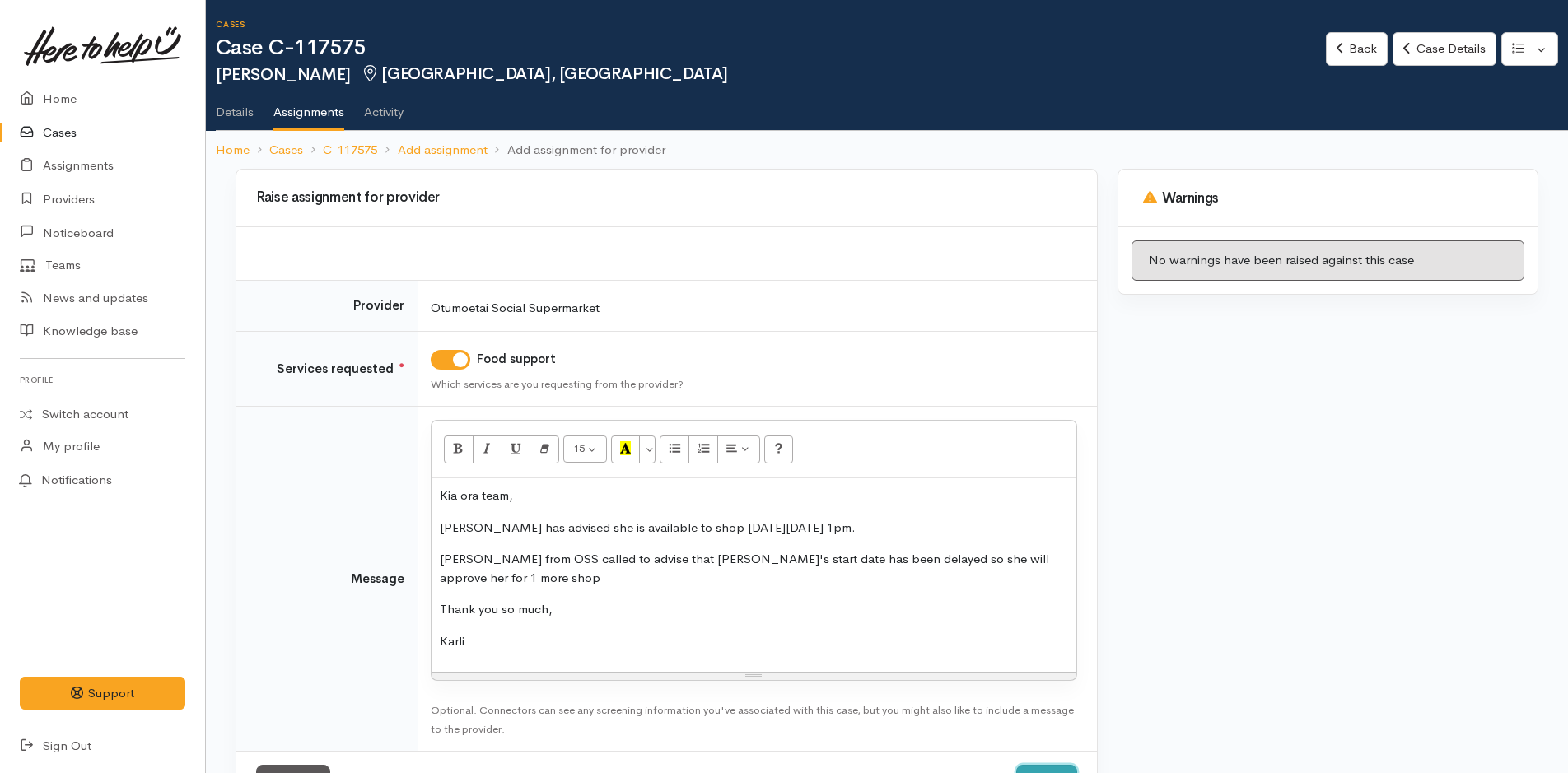
click at [1039, 768] on button "Save" at bounding box center [1046, 785] width 61 height 41
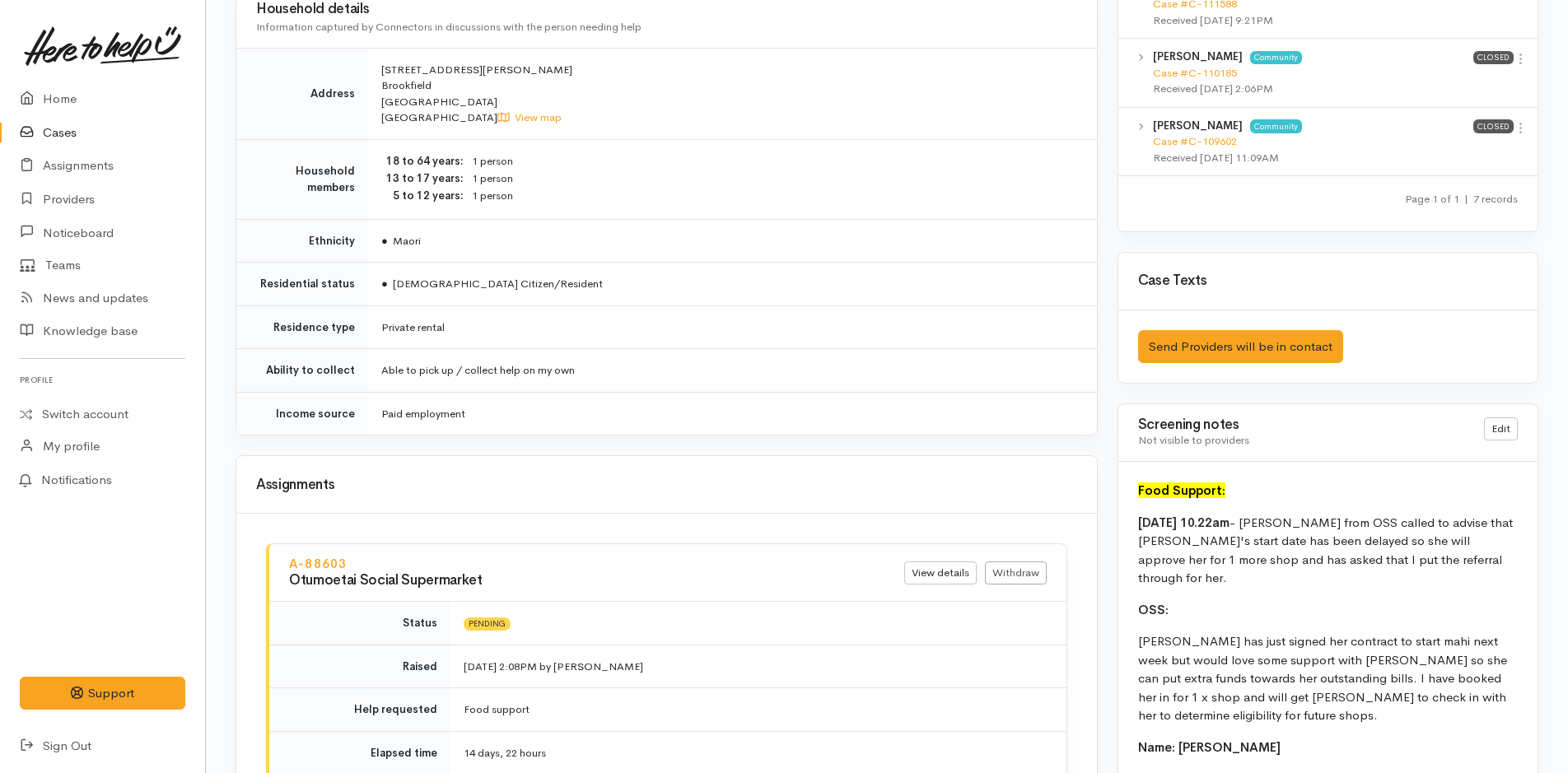
scroll to position [1070, 0]
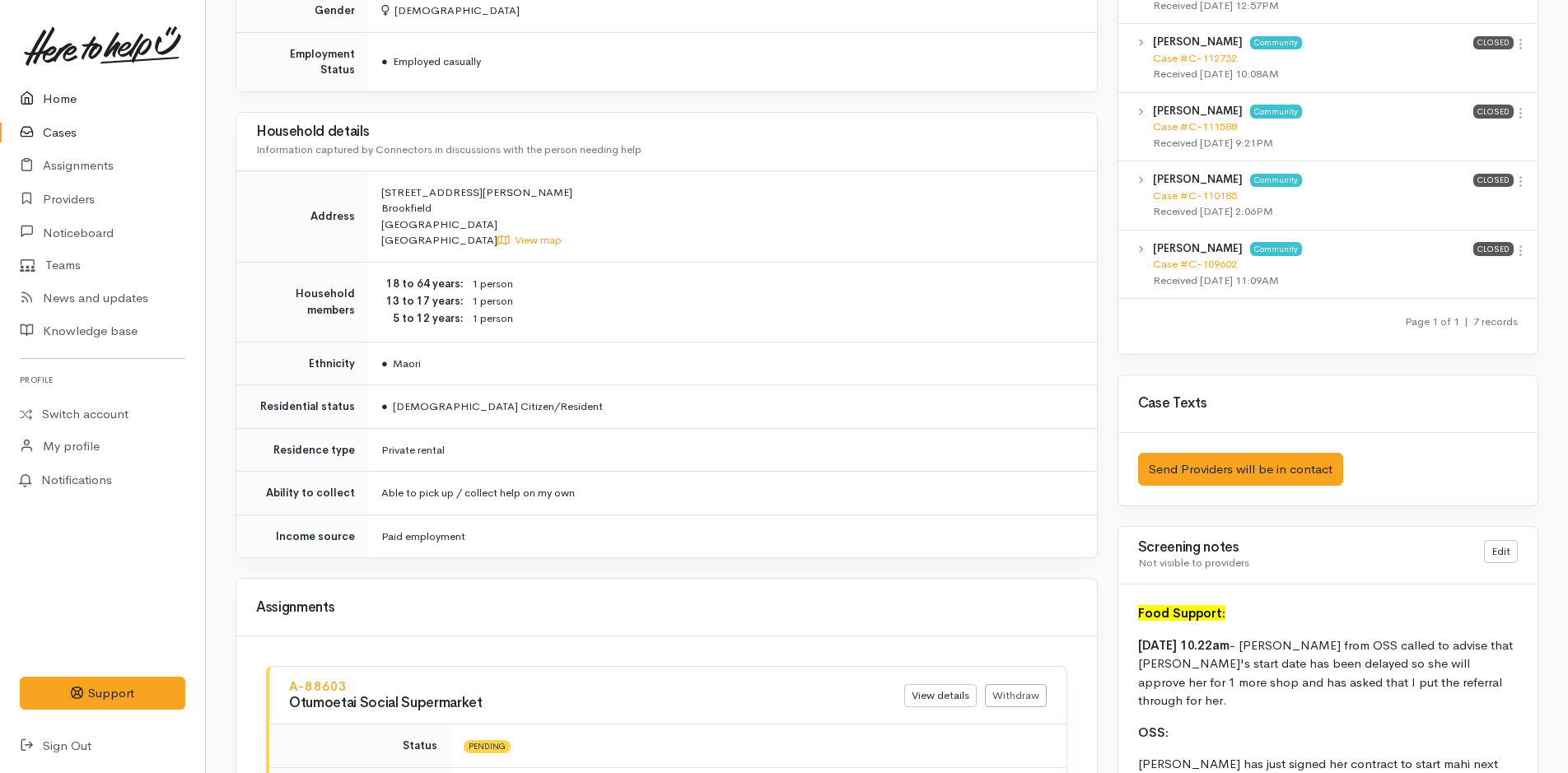
click at [55, 90] on link "Home" at bounding box center [102, 99] width 205 height 33
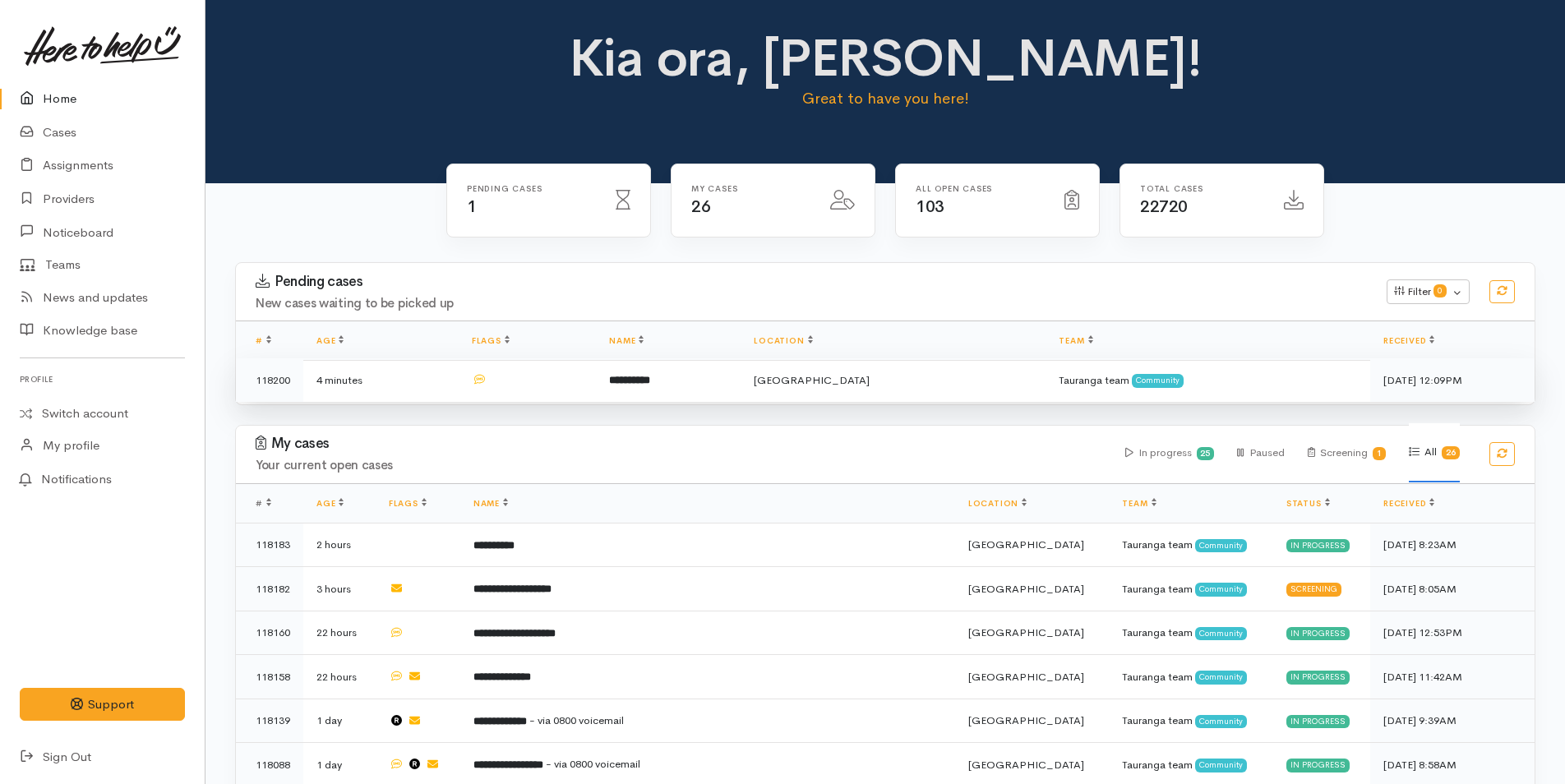
click at [740, 377] on td "**********" at bounding box center [668, 379] width 144 height 43
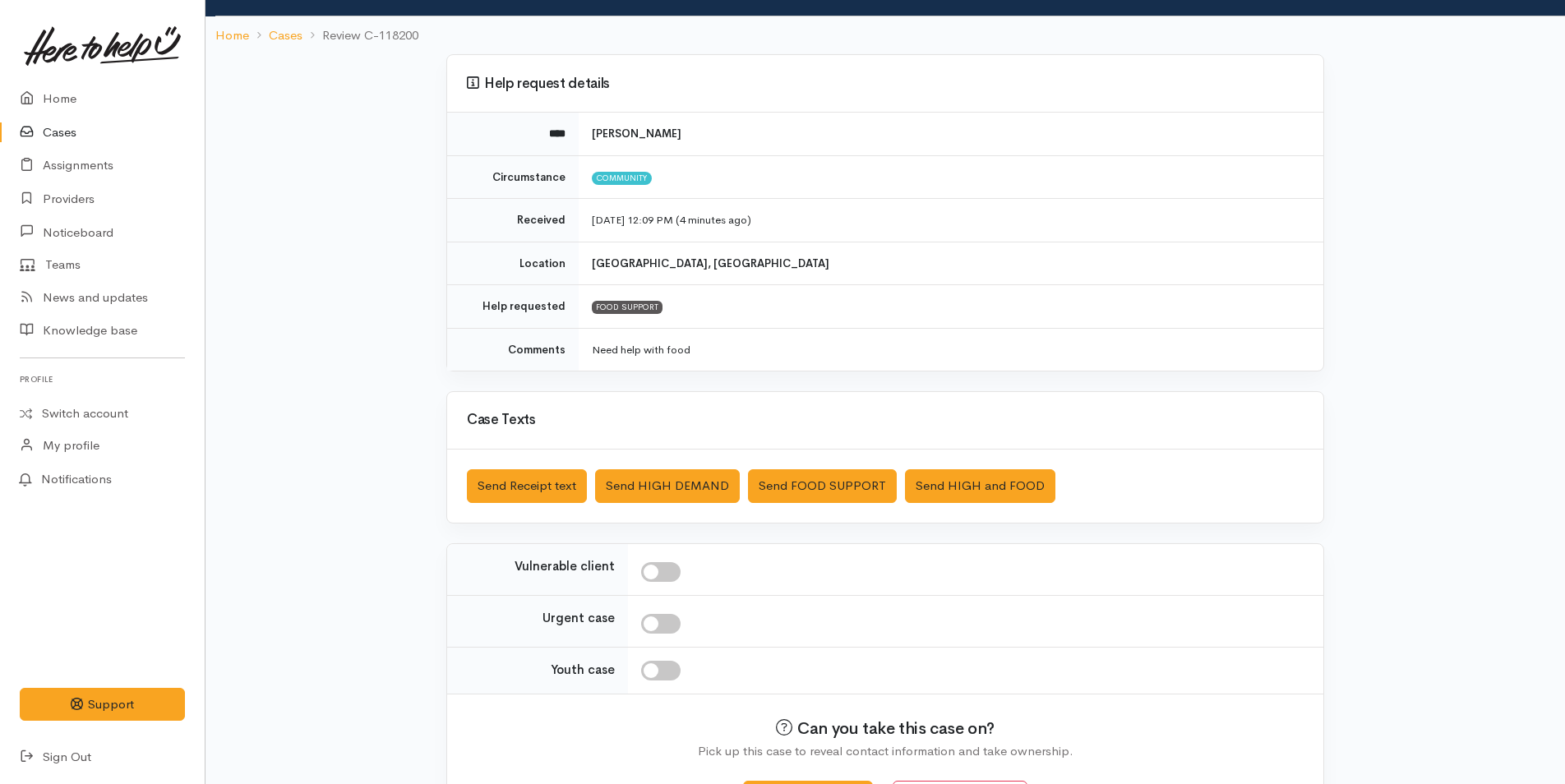
scroll to position [150, 0]
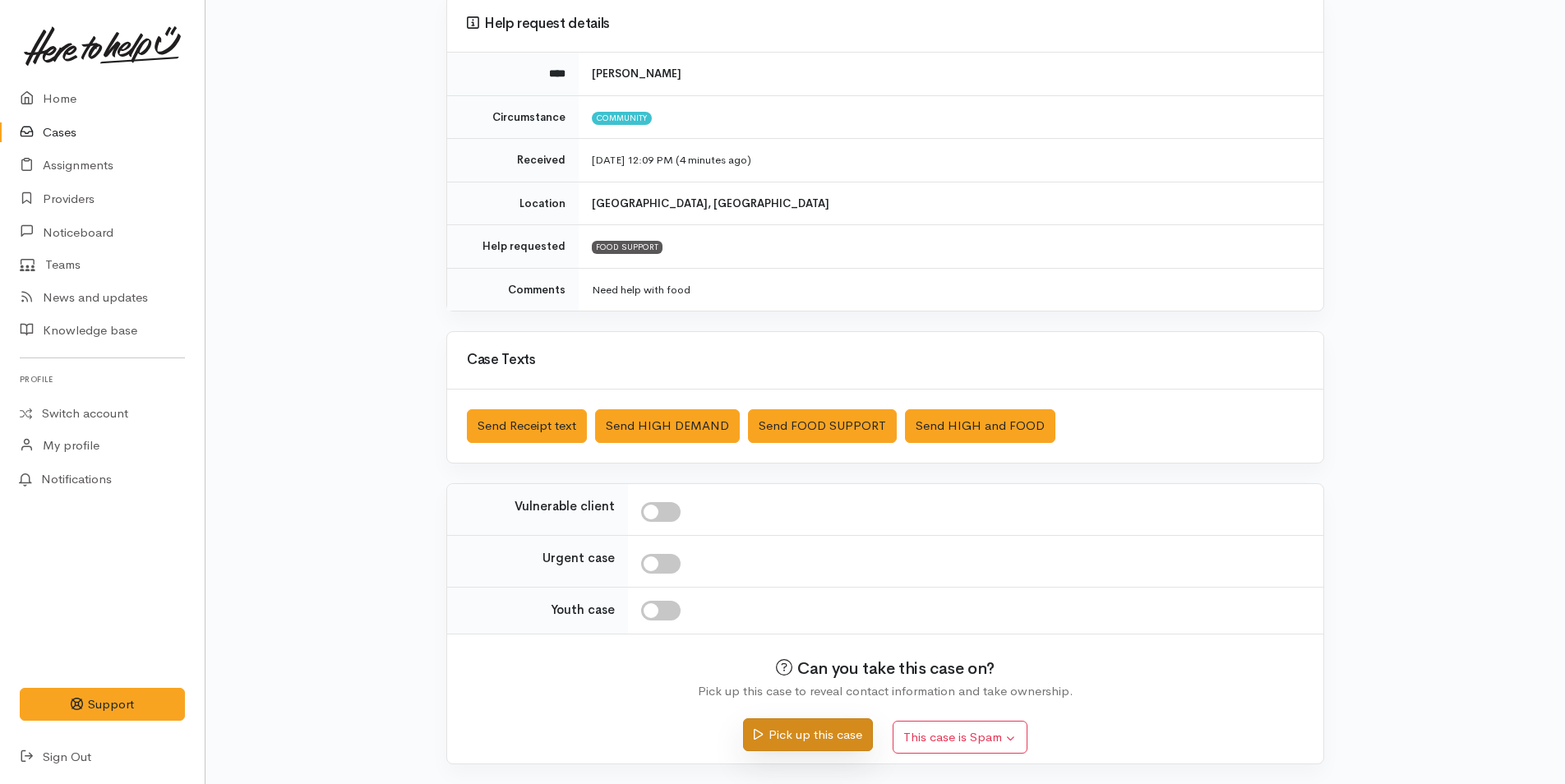
click at [789, 726] on button "Pick up this case" at bounding box center [807, 735] width 129 height 33
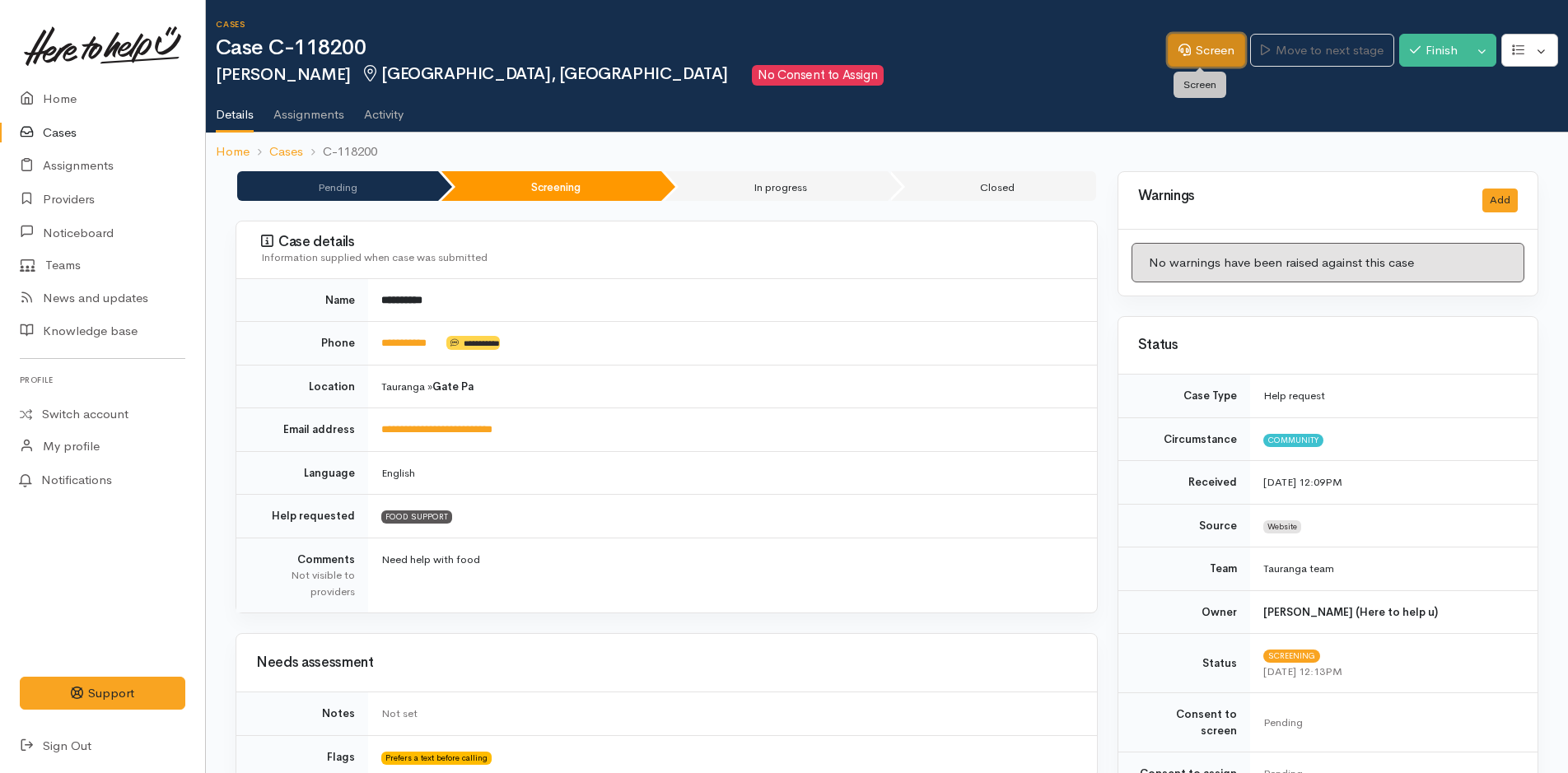
click at [1227, 52] on link "Screen" at bounding box center [1206, 50] width 78 height 33
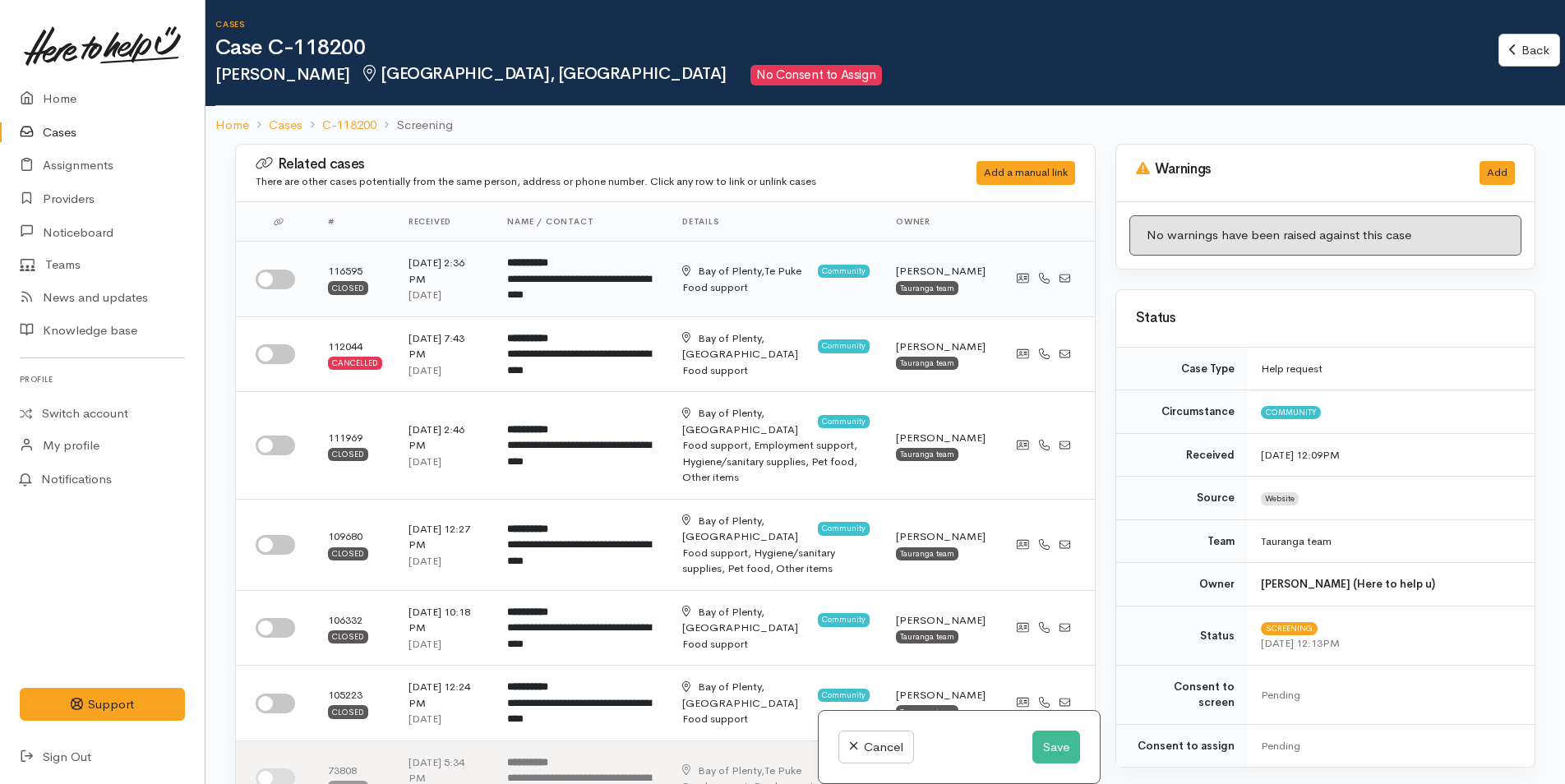
click at [275, 281] on input "checkbox" at bounding box center [275, 279] width 40 height 19
checkbox input "true"
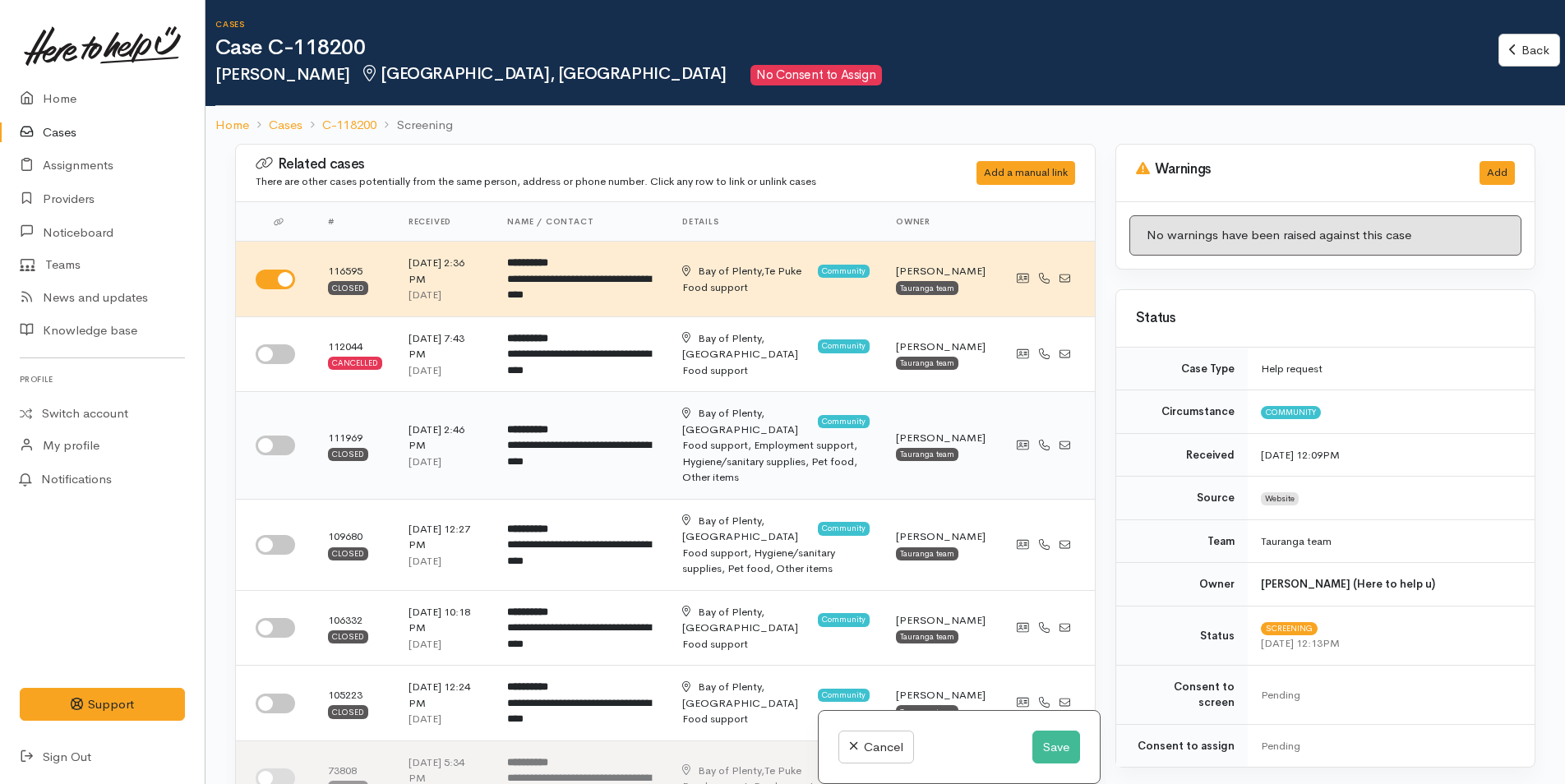
drag, startPoint x: 272, startPoint y: 360, endPoint x: 277, endPoint y: 429, distance: 69.2
click at [273, 360] on input "checkbox" at bounding box center [275, 354] width 40 height 19
checkbox input "true"
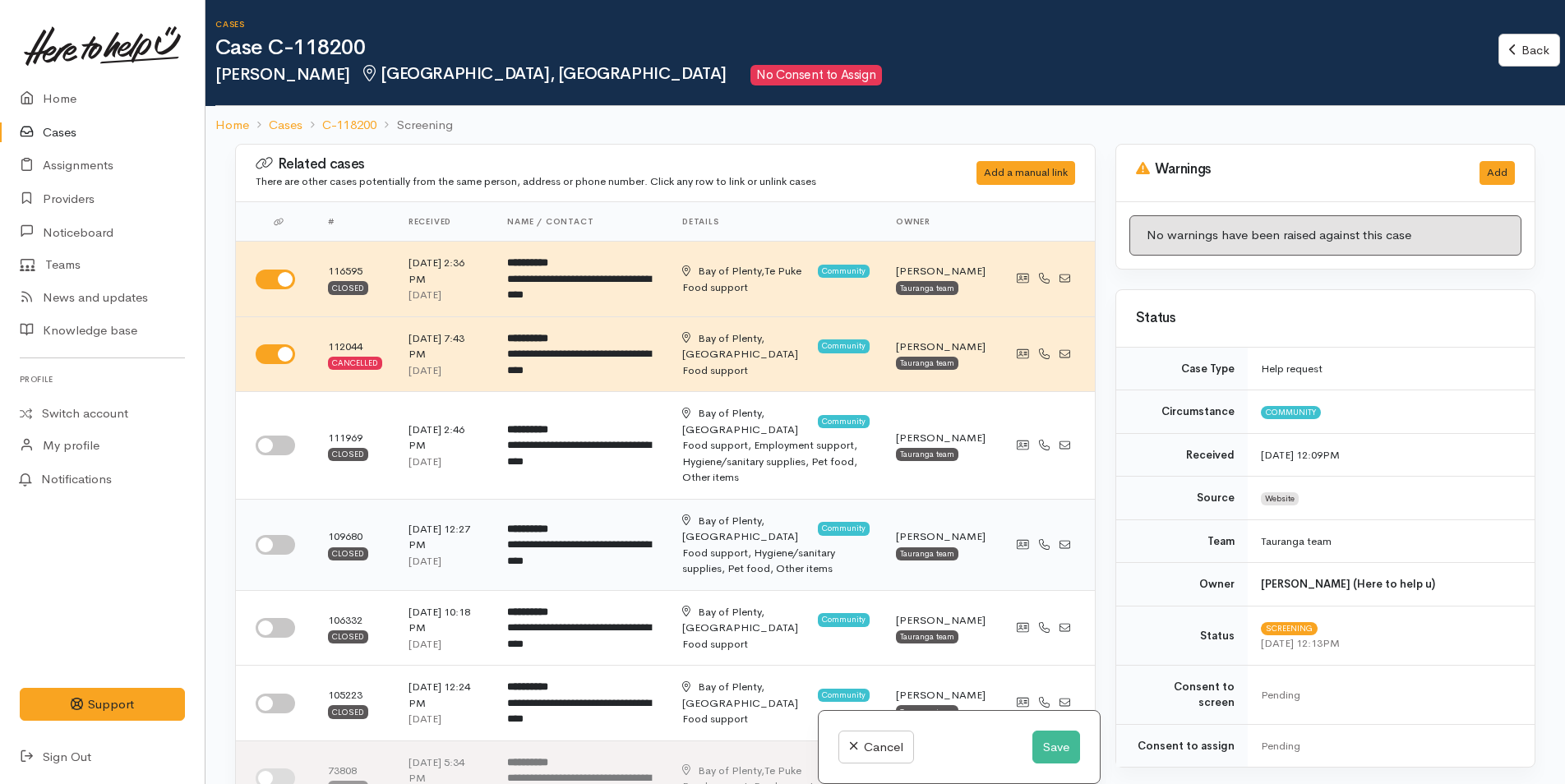
drag, startPoint x: 277, startPoint y: 429, endPoint x: 288, endPoint y: 524, distance: 95.6
click at [277, 436] on input "checkbox" at bounding box center [275, 445] width 40 height 19
checkbox input "true"
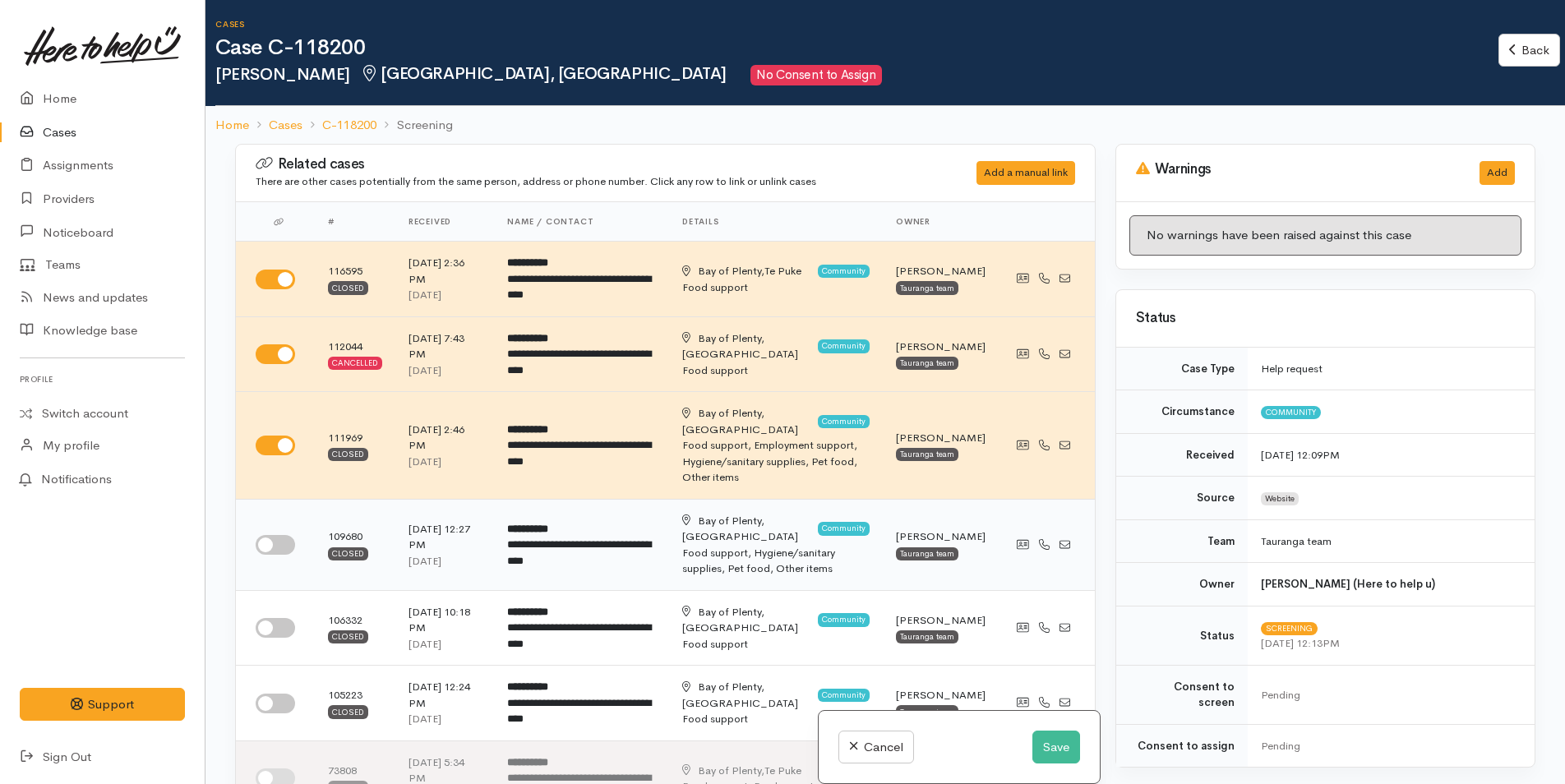
click at [287, 535] on input "checkbox" at bounding box center [275, 545] width 40 height 19
checkbox input "true"
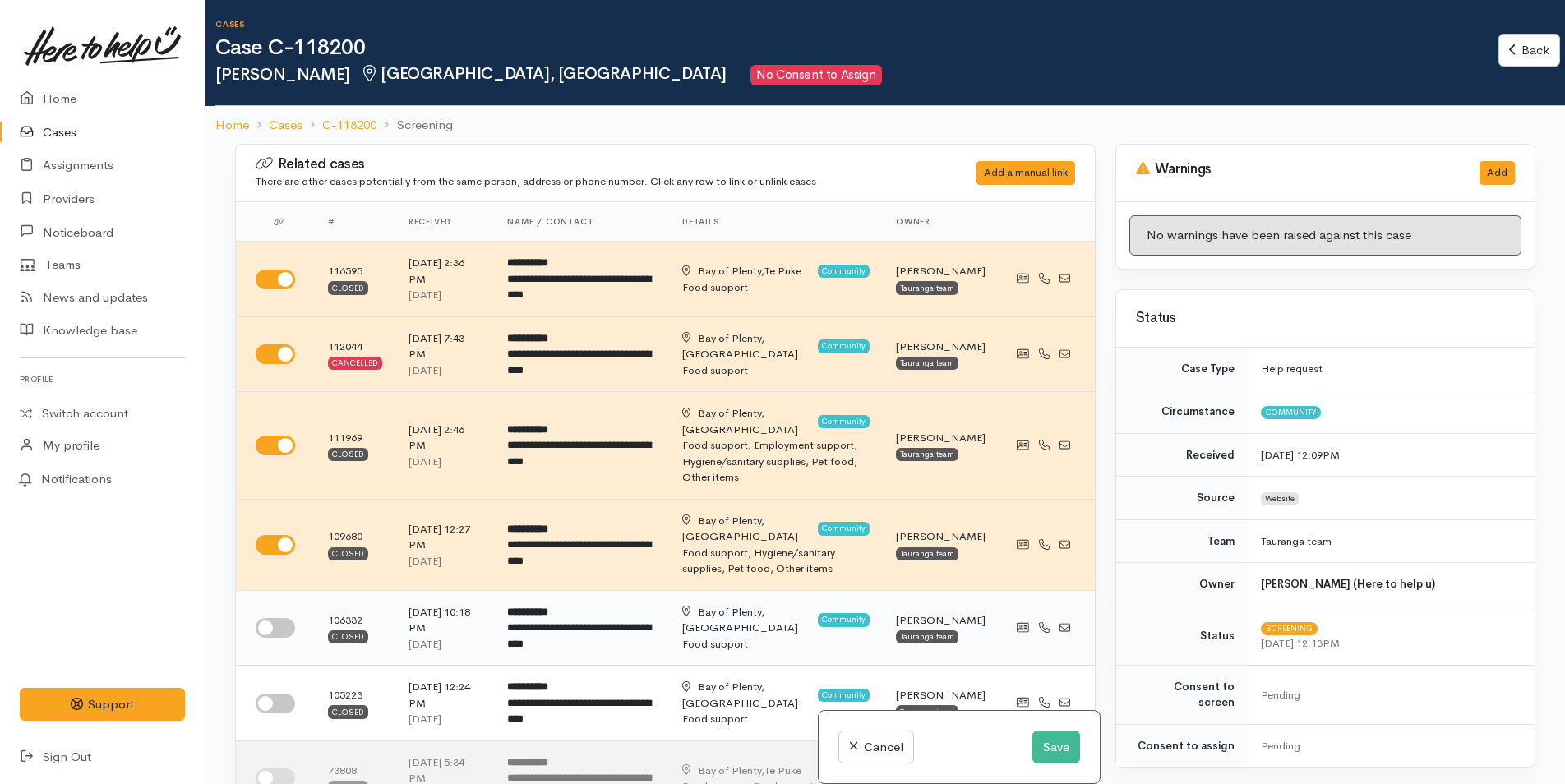
click at [271, 618] on input "checkbox" at bounding box center [275, 627] width 40 height 19
checkbox input "true"
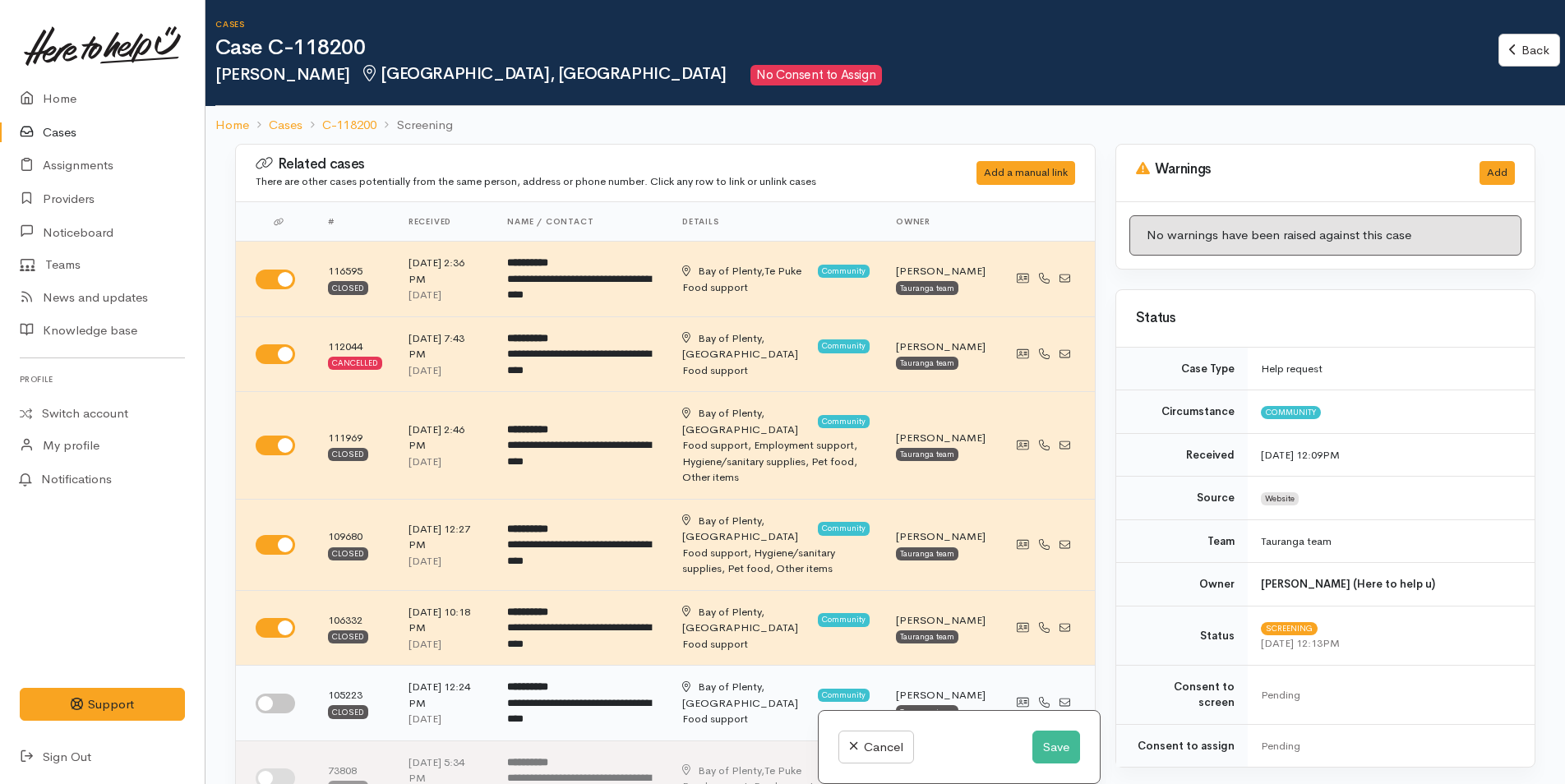
click at [280, 693] on input "checkbox" at bounding box center [275, 703] width 40 height 19
checkbox input "true"
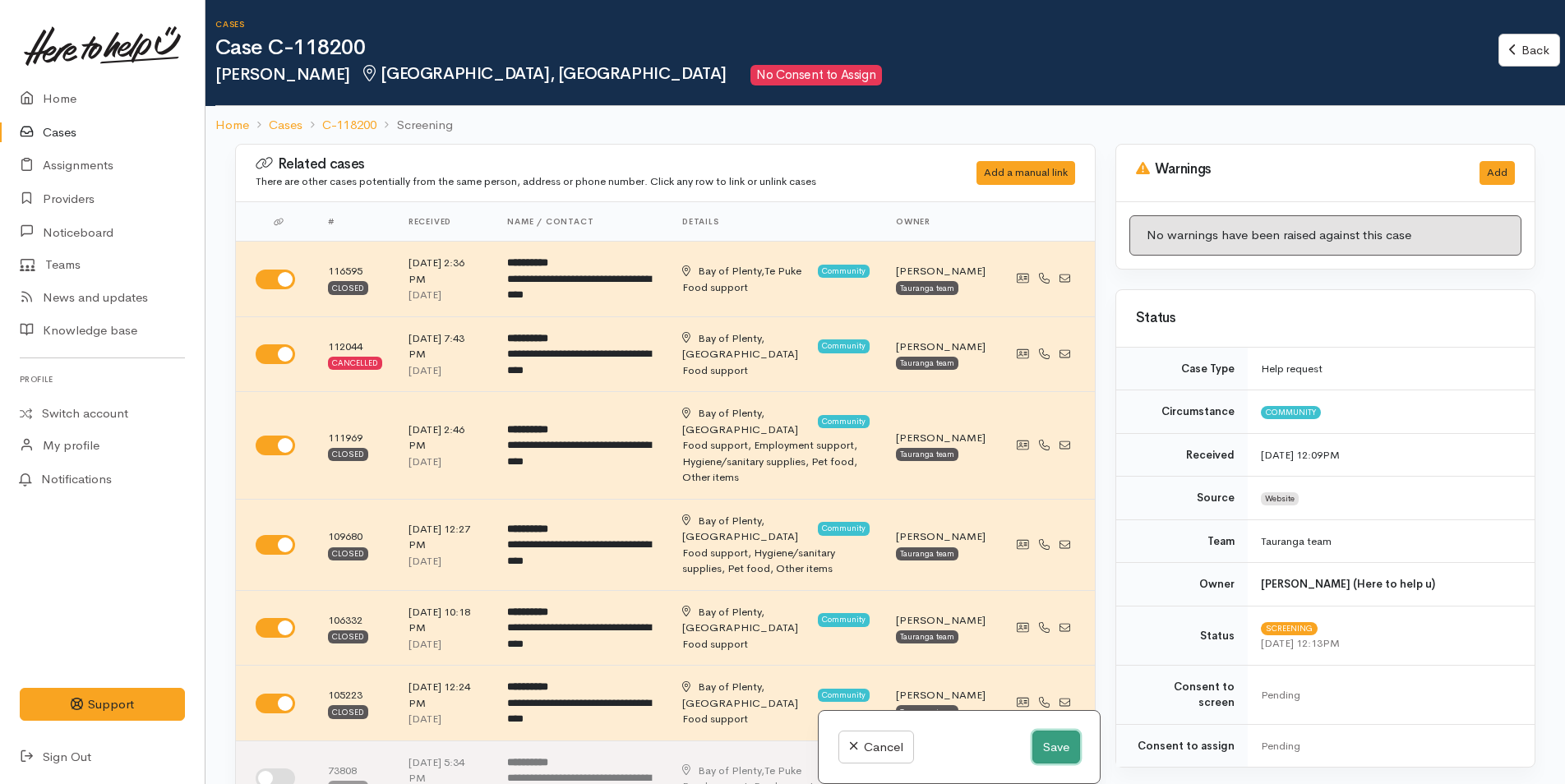
click at [1062, 744] on button "Save" at bounding box center [1056, 747] width 48 height 33
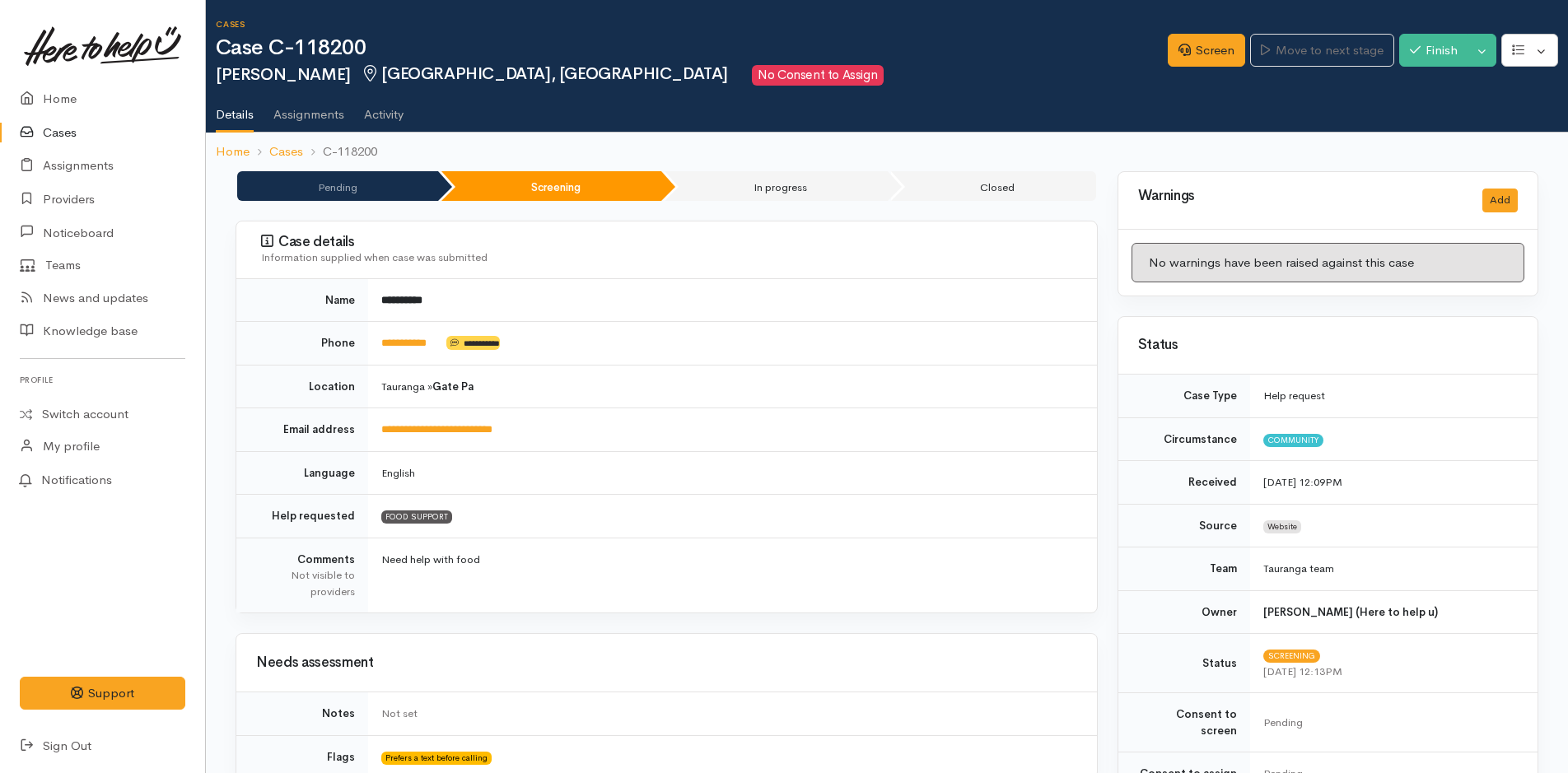
click at [69, 129] on link "Cases" at bounding box center [102, 133] width 205 height 33
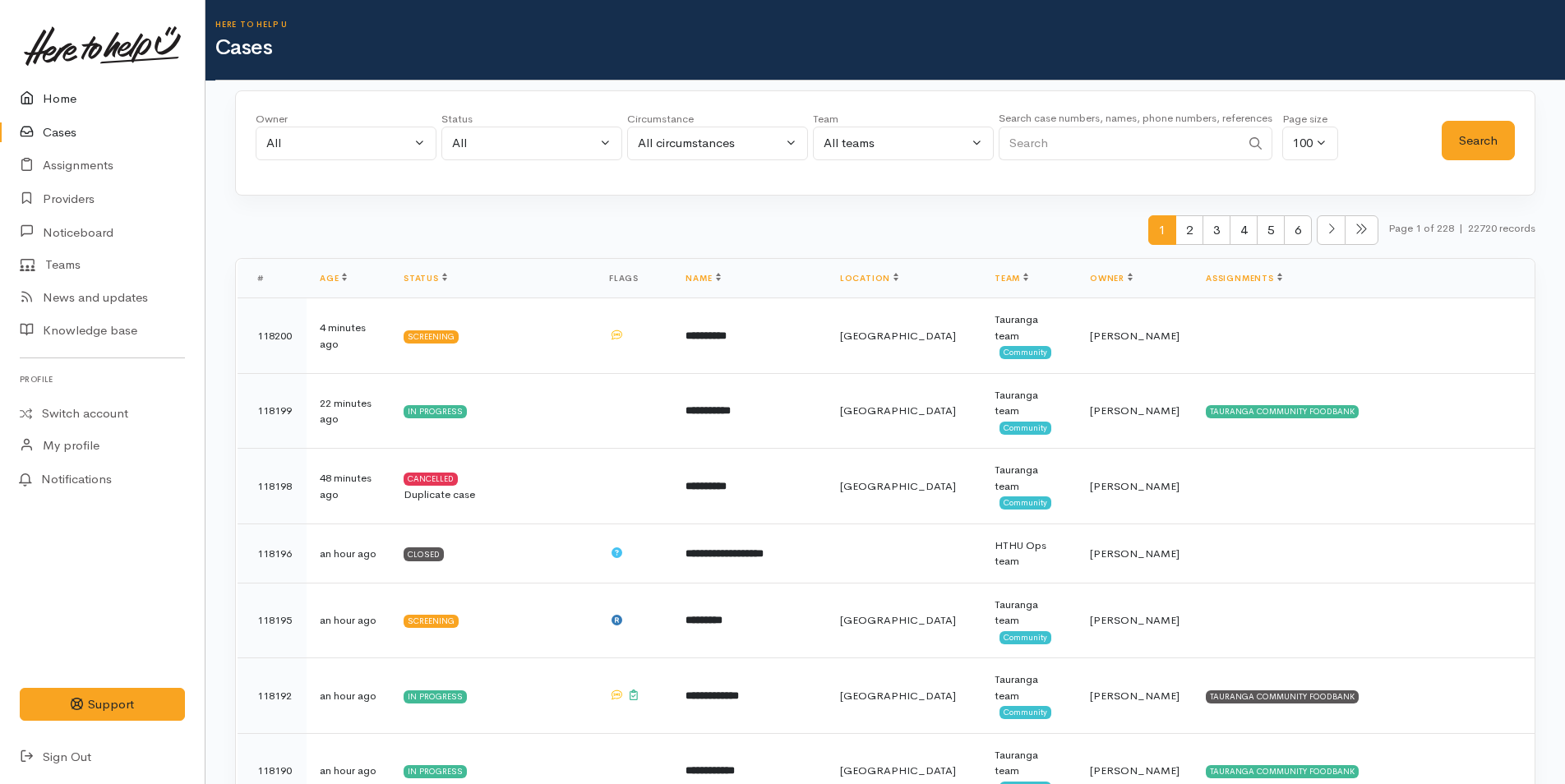
click at [67, 101] on link "Home" at bounding box center [102, 99] width 205 height 33
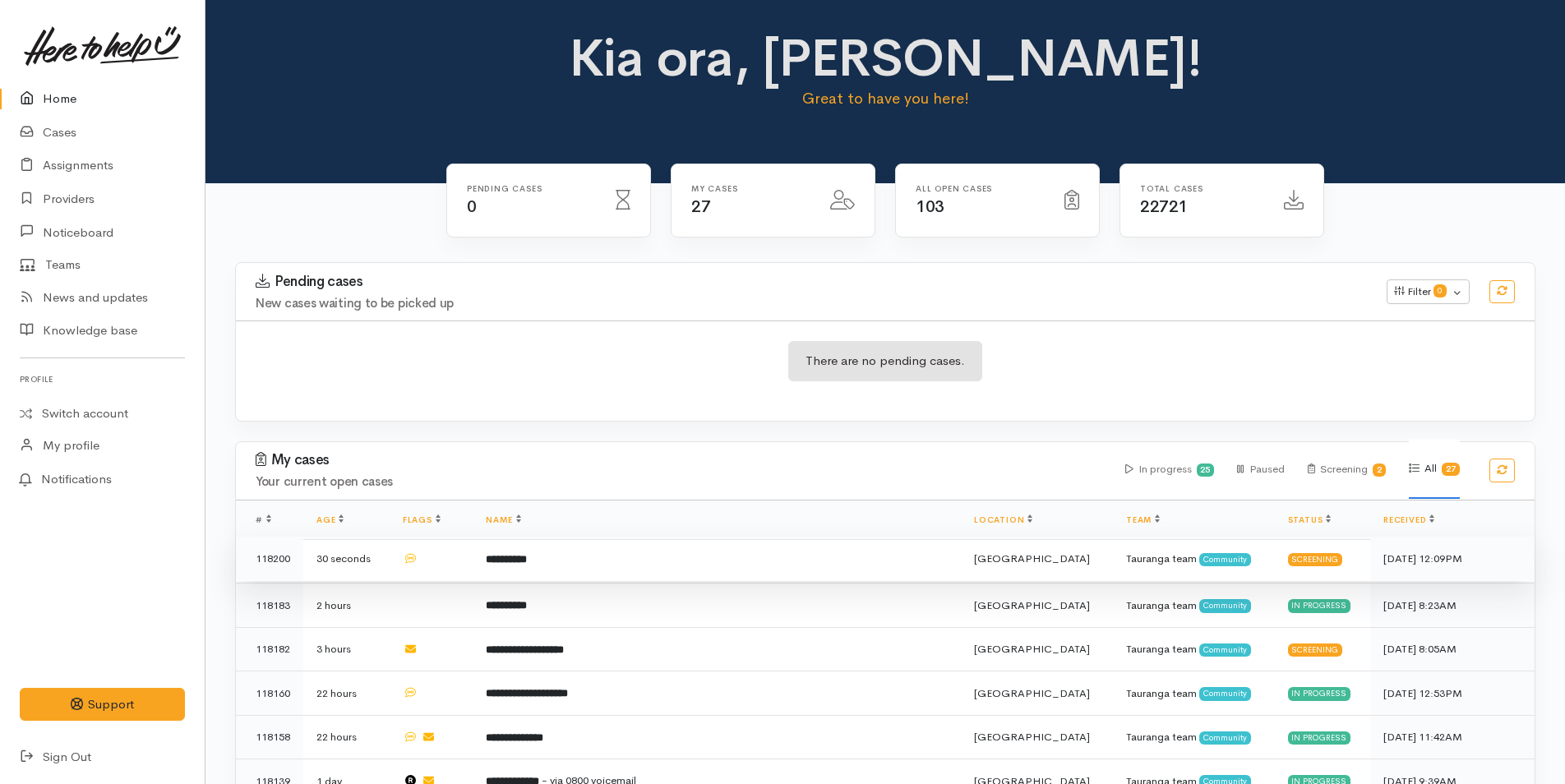
click at [527, 565] on b "**********" at bounding box center [506, 559] width 41 height 11
click at [577, 553] on td "**********" at bounding box center [716, 559] width 489 height 44
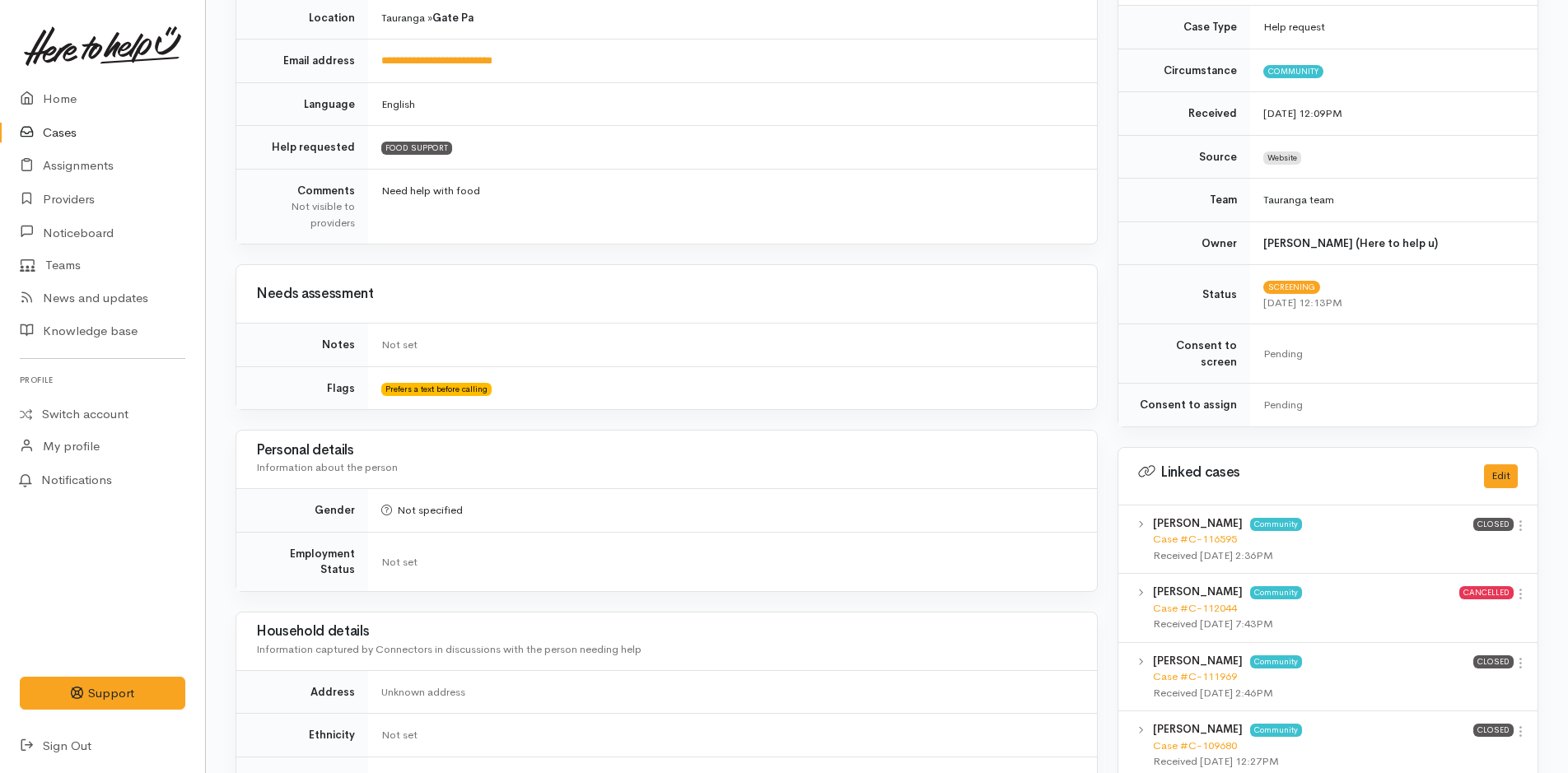
scroll to position [576, 0]
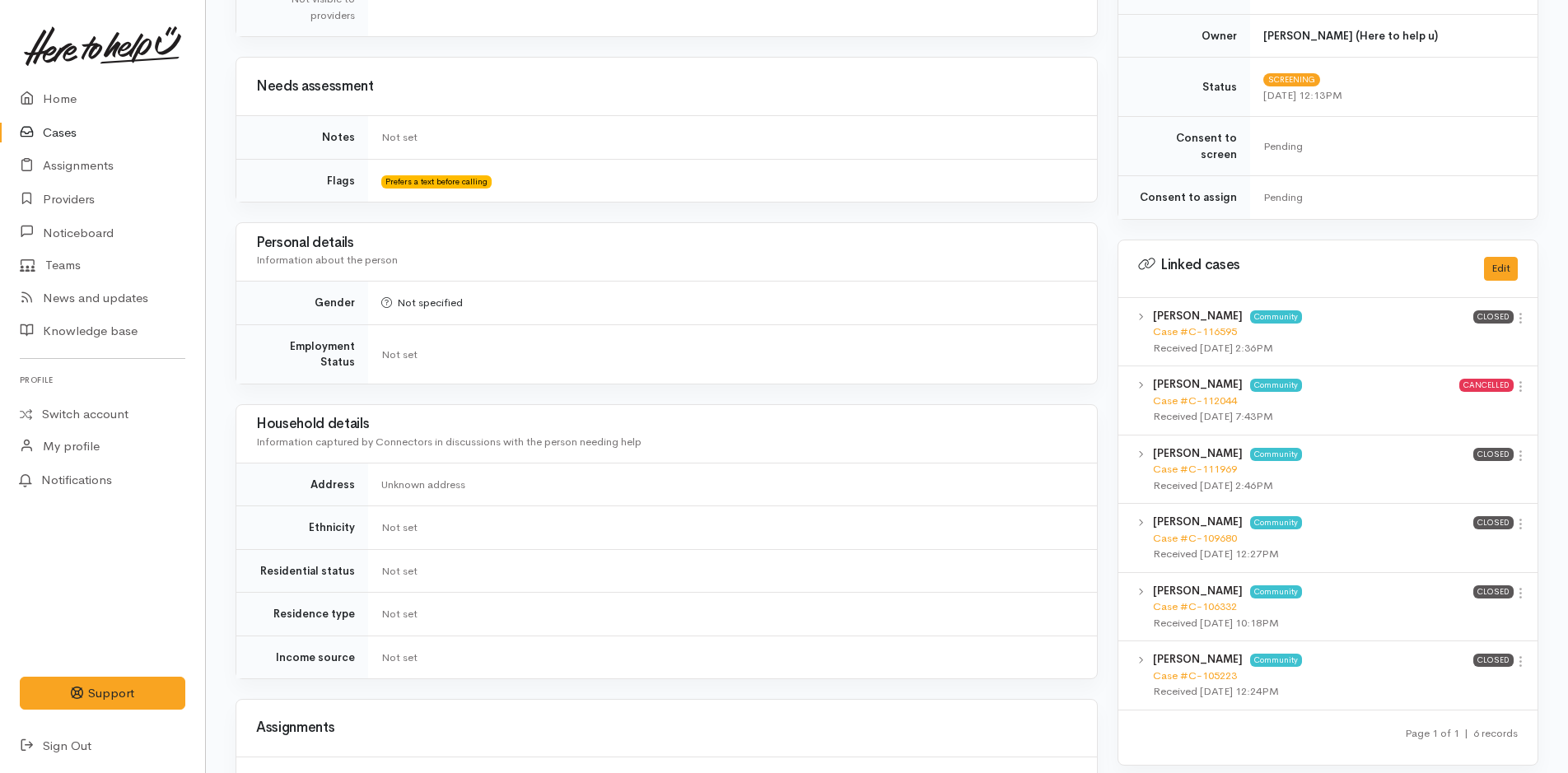
drag, startPoint x: 1517, startPoint y: 302, endPoint x: 1477, endPoint y: 328, distance: 47.7
click at [1517, 311] on icon at bounding box center [1520, 318] width 14 height 14
click at [1467, 338] on link "View case" at bounding box center [1462, 350] width 131 height 26
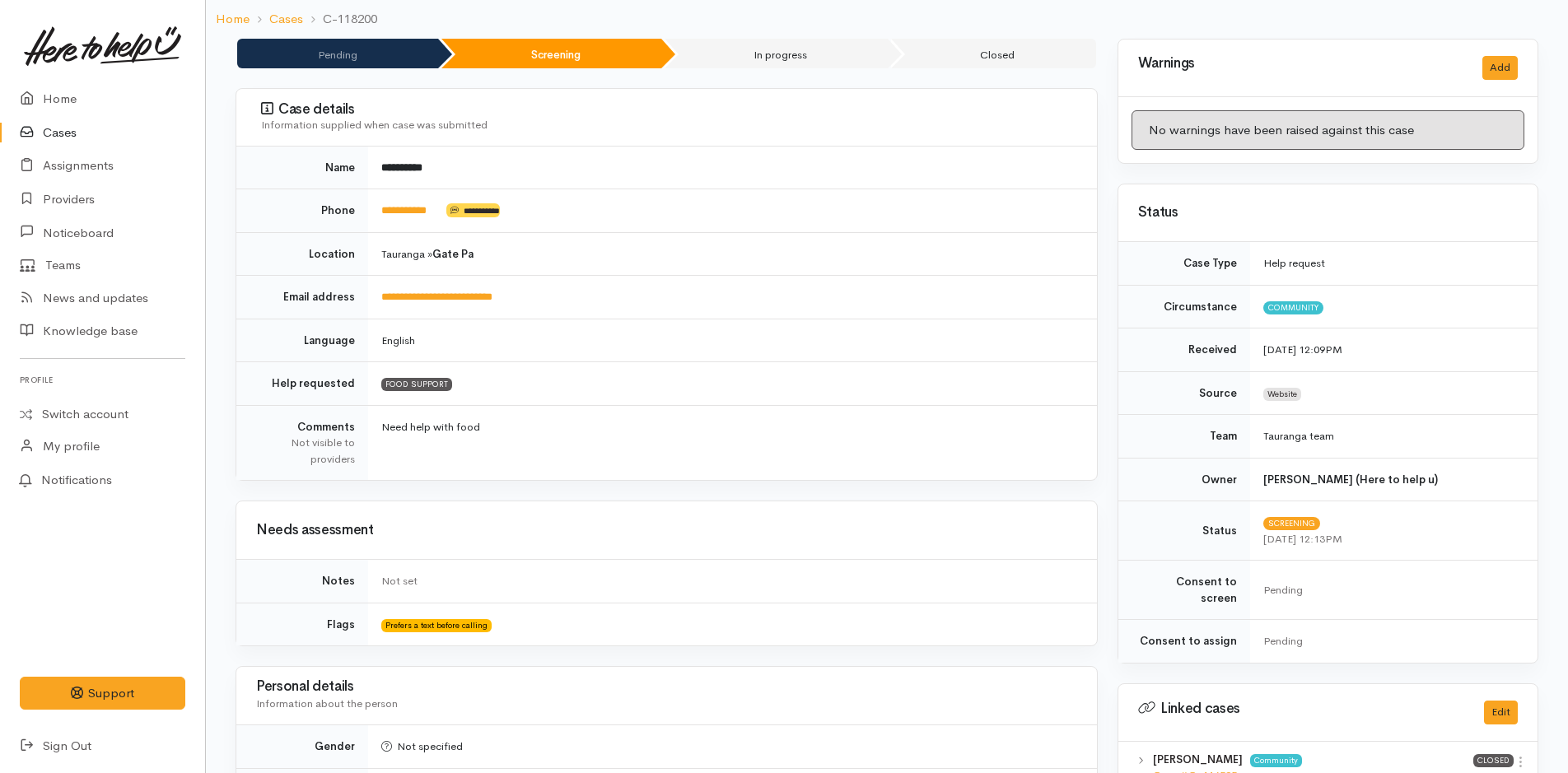
scroll to position [0, 0]
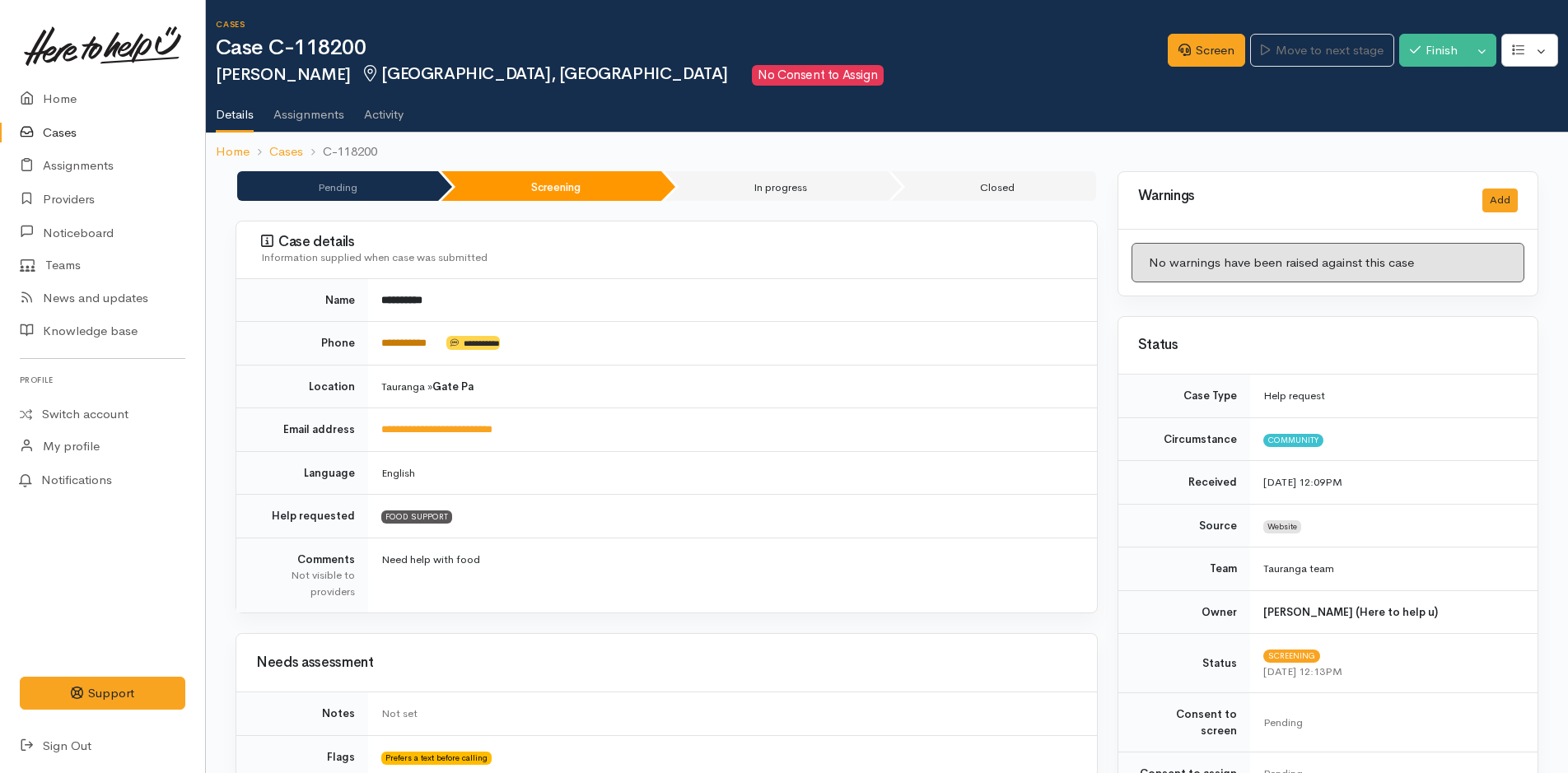
click at [401, 342] on link "**********" at bounding box center [403, 343] width 45 height 11
click at [1178, 50] on icon at bounding box center [1184, 49] width 12 height 12
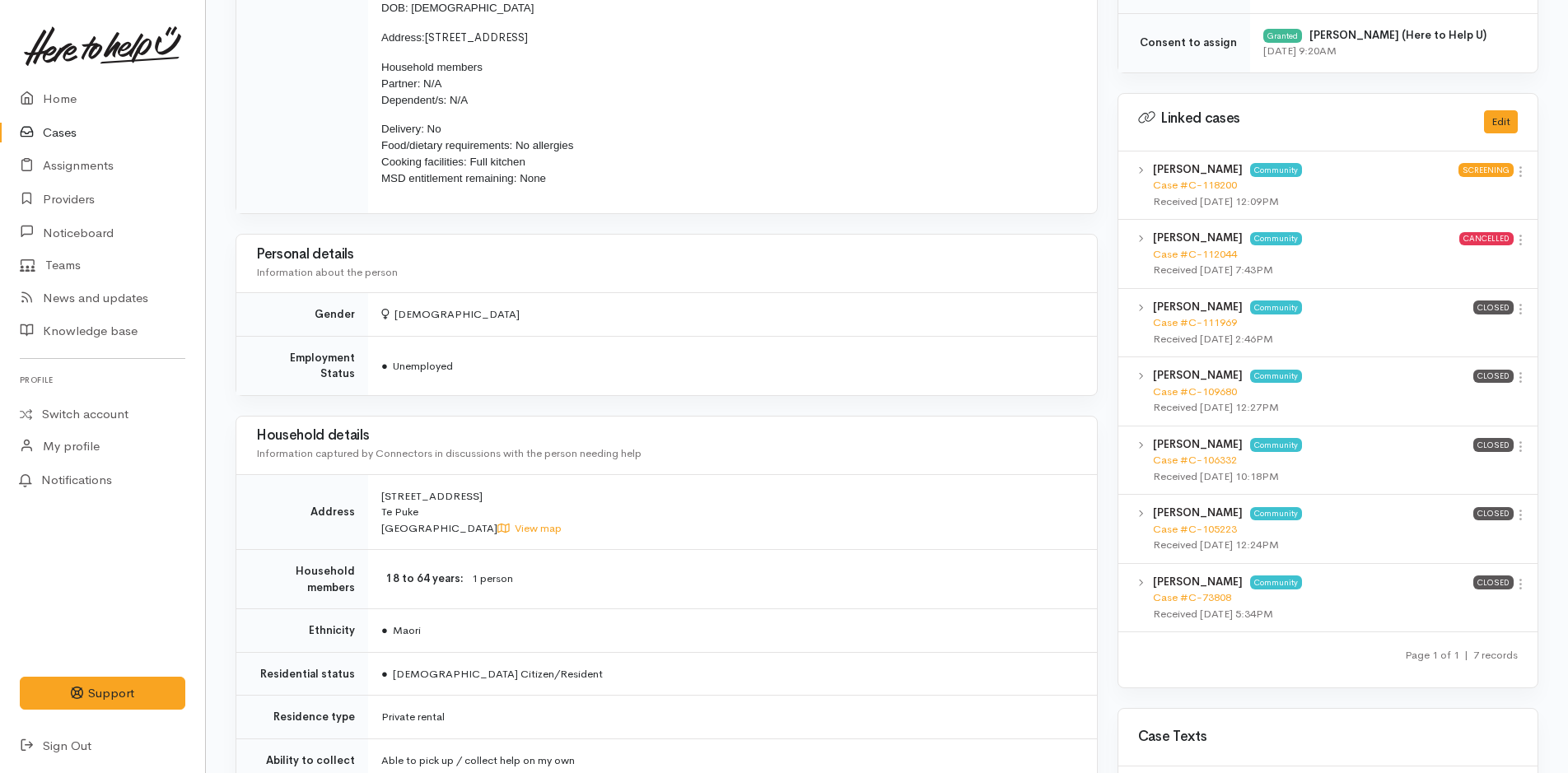
scroll to position [427, 0]
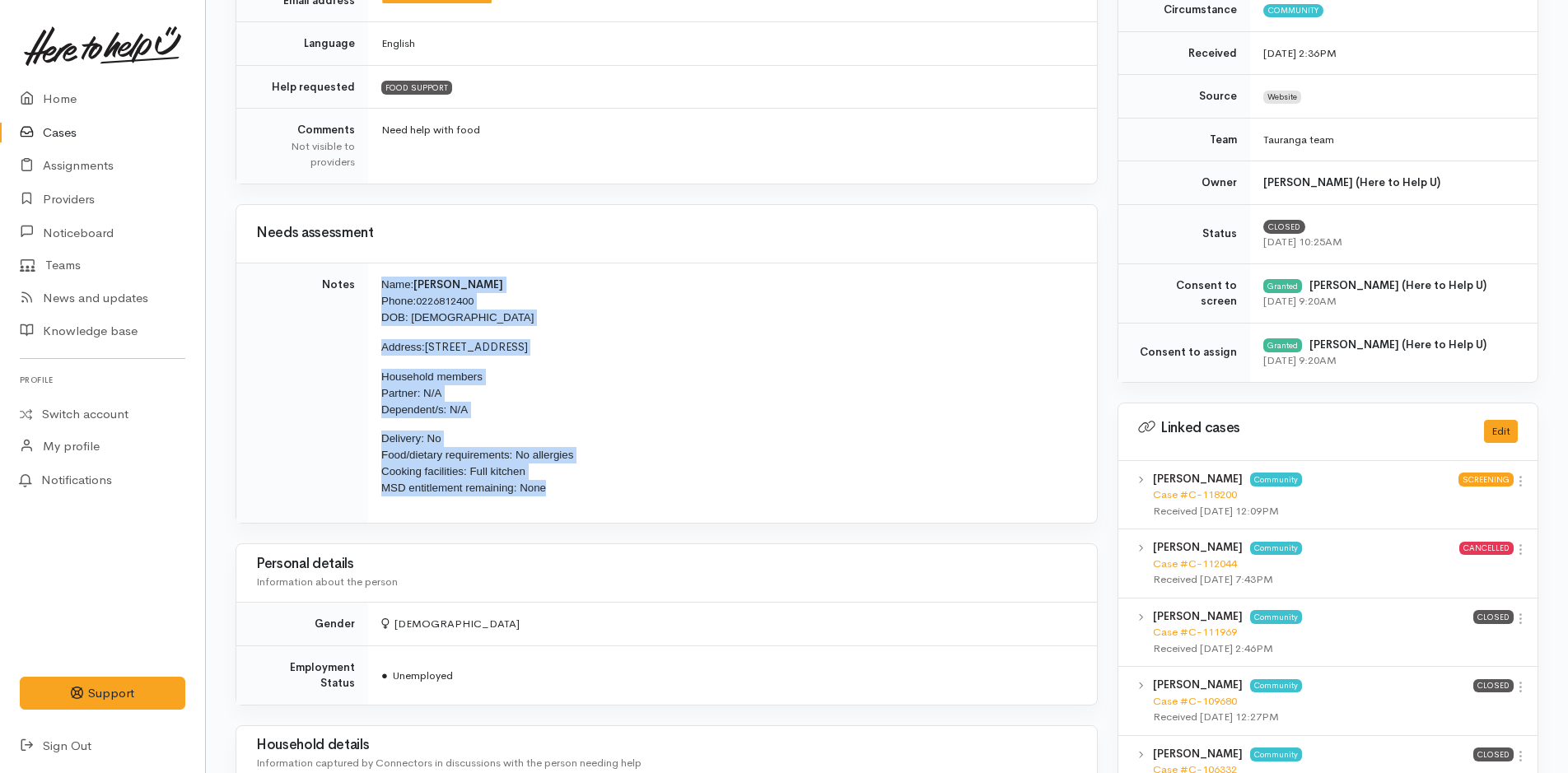
drag, startPoint x: 510, startPoint y: 479, endPoint x: 358, endPoint y: 287, distance: 244.9
click at [358, 287] on tr "Notes Name: [PERSON_NAME] Phone: [PHONE_NUMBER] DOB: [DEMOGRAPHIC_DATA] Address…" at bounding box center [667, 392] width 861 height 260
click at [561, 458] on span "Delivery: No Food/dietary requirements: No allergies Cooking facilities: Full k…" at bounding box center [477, 463] width 192 height 62
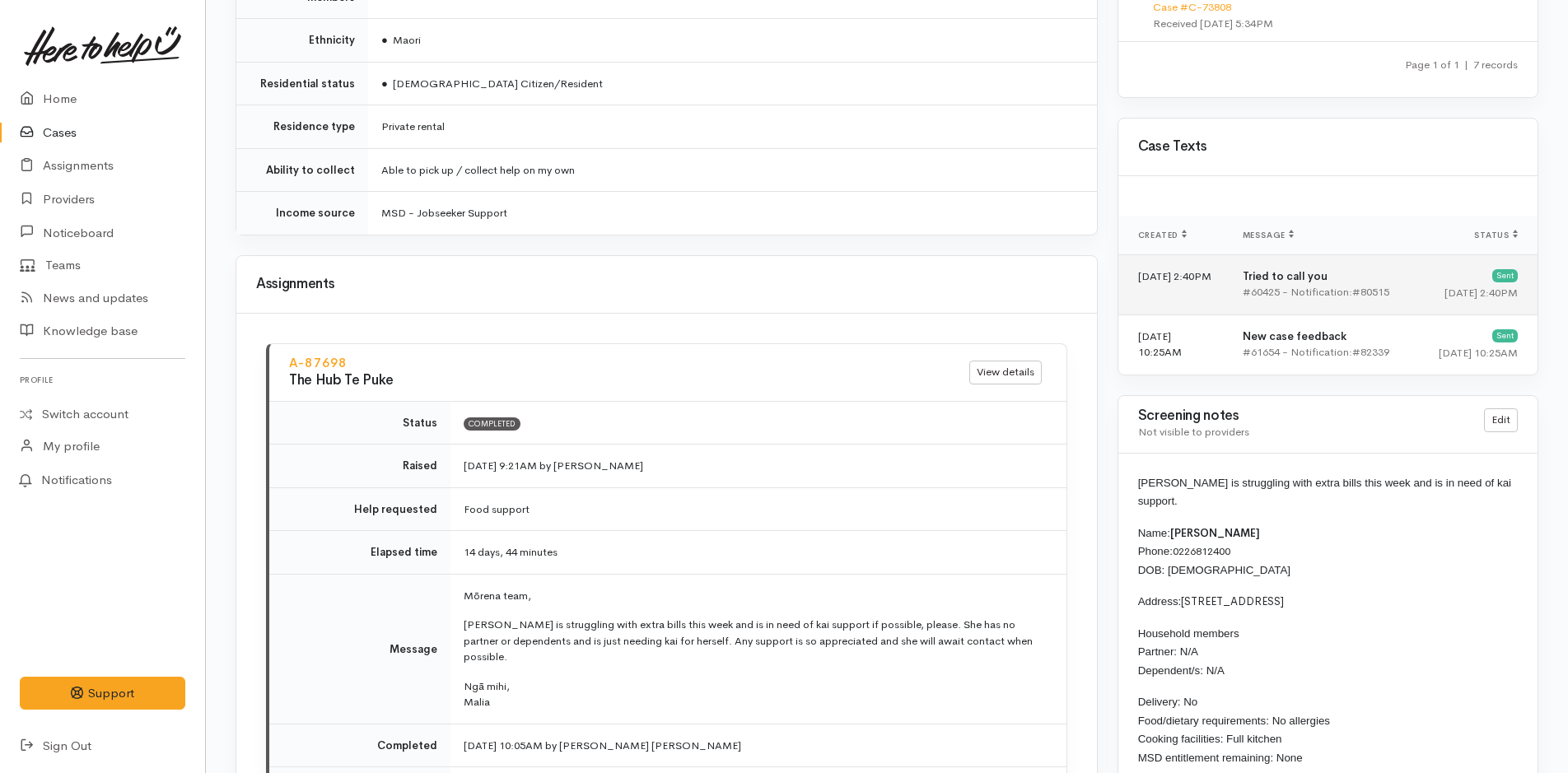
scroll to position [1415, 0]
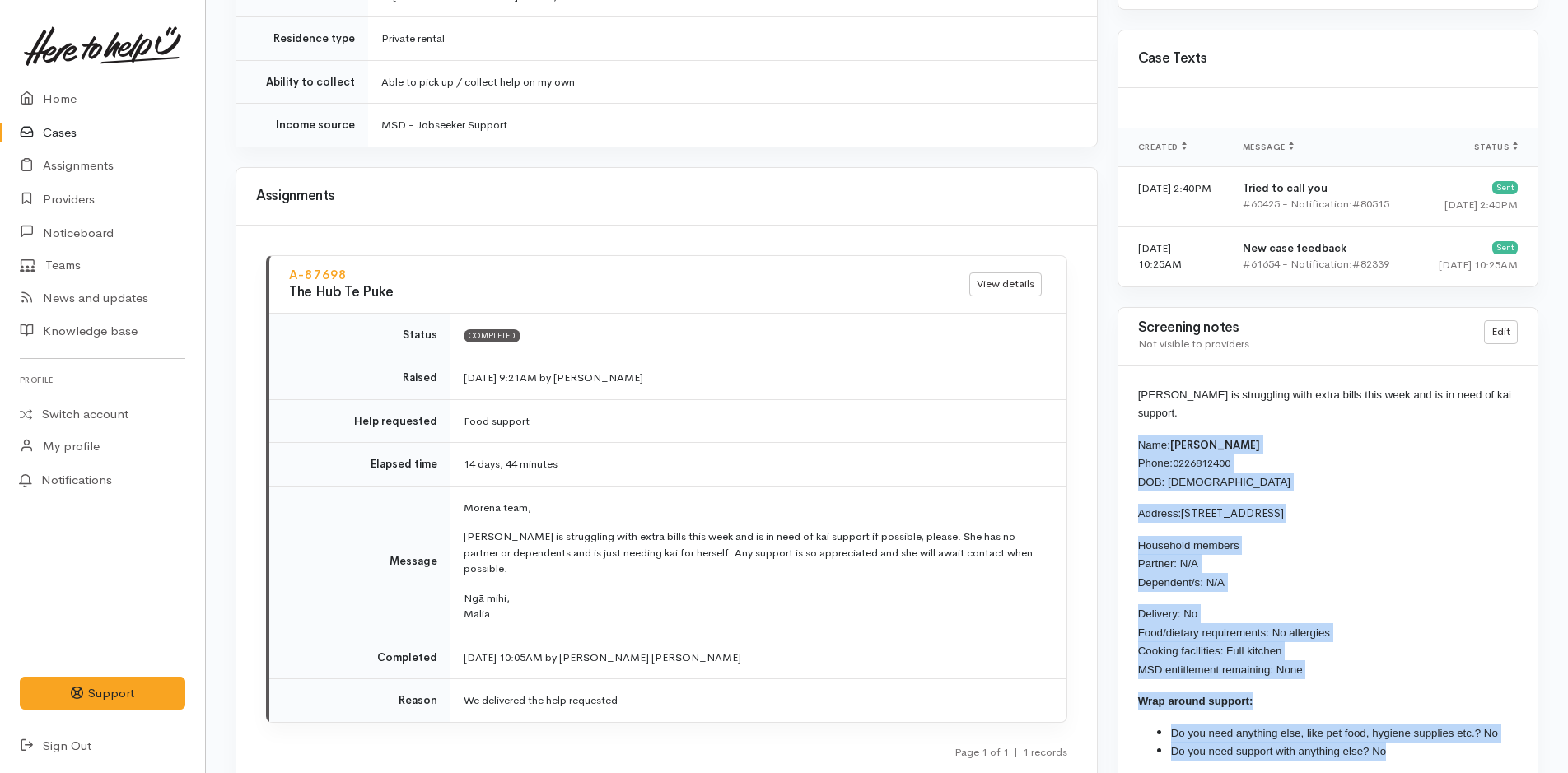
drag, startPoint x: 1371, startPoint y: 742, endPoint x: 1124, endPoint y: 423, distance: 403.4
click at [1124, 423] on div "[PERSON_NAME] is struggling with extra bills this week and is in need of kai su…" at bounding box center [1327, 580] width 419 height 428
copy div "Name: [PERSON_NAME] Phone: [PHONE_NUMBER] DOB: [DEMOGRAPHIC_DATA] Address: [STR…"
click at [1330, 536] on p "Household members Partner: N/A Dependent/s: N/A" at bounding box center [1328, 564] width 380 height 56
drag, startPoint x: 1340, startPoint y: 731, endPoint x: 1109, endPoint y: 397, distance: 406.1
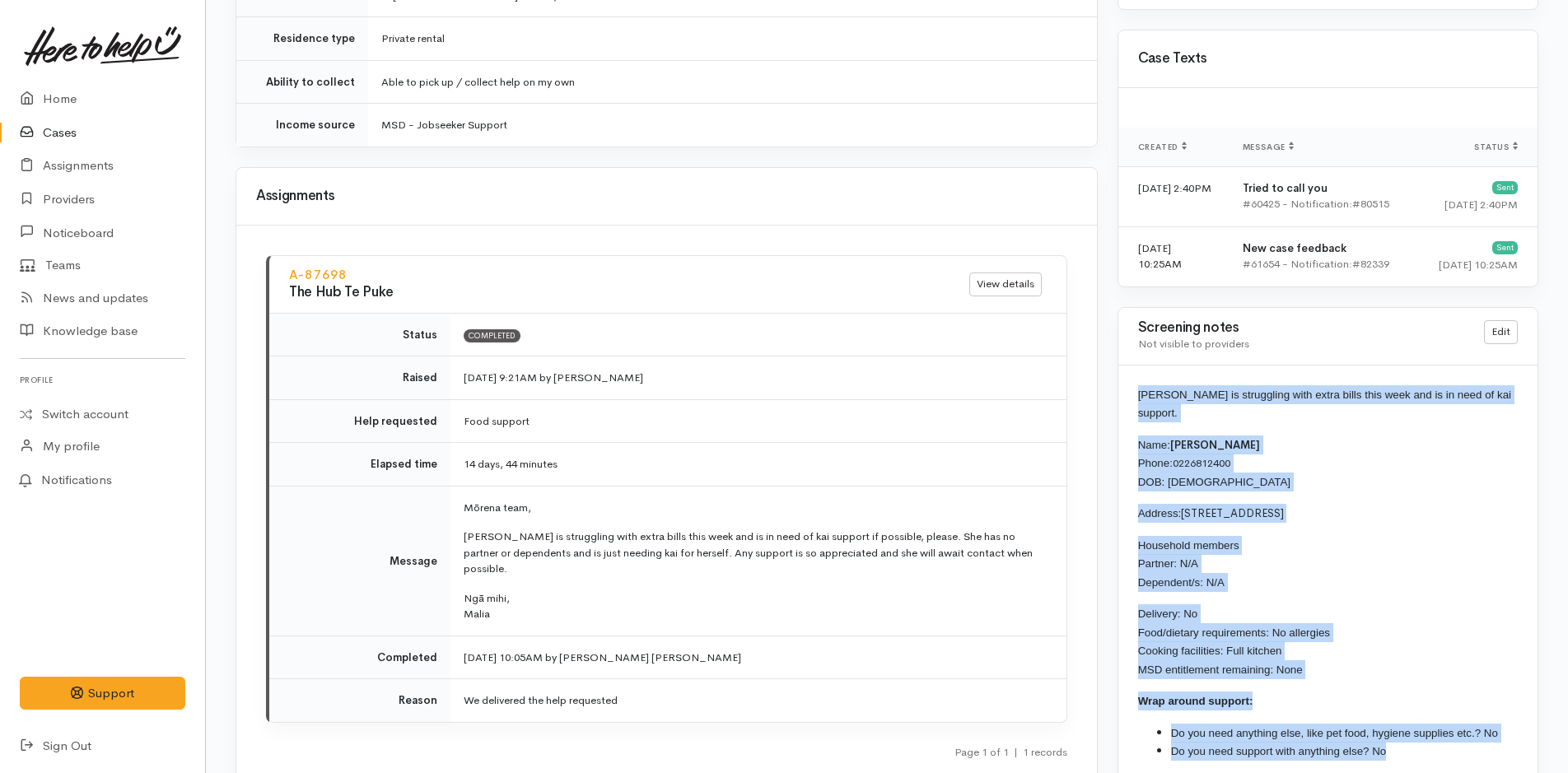
copy div "[PERSON_NAME] is struggling with extra bills this week and is in need of kai su…"
drag, startPoint x: 498, startPoint y: 579, endPoint x: 459, endPoint y: 516, distance: 74.1
click at [459, 516] on td "Mōrena team, Nicole is struggling with extra bills this week and is in need of …" at bounding box center [758, 561] width 616 height 150
copy td "Nicole is struggling with extra bills this week and is in need of kai support i…"
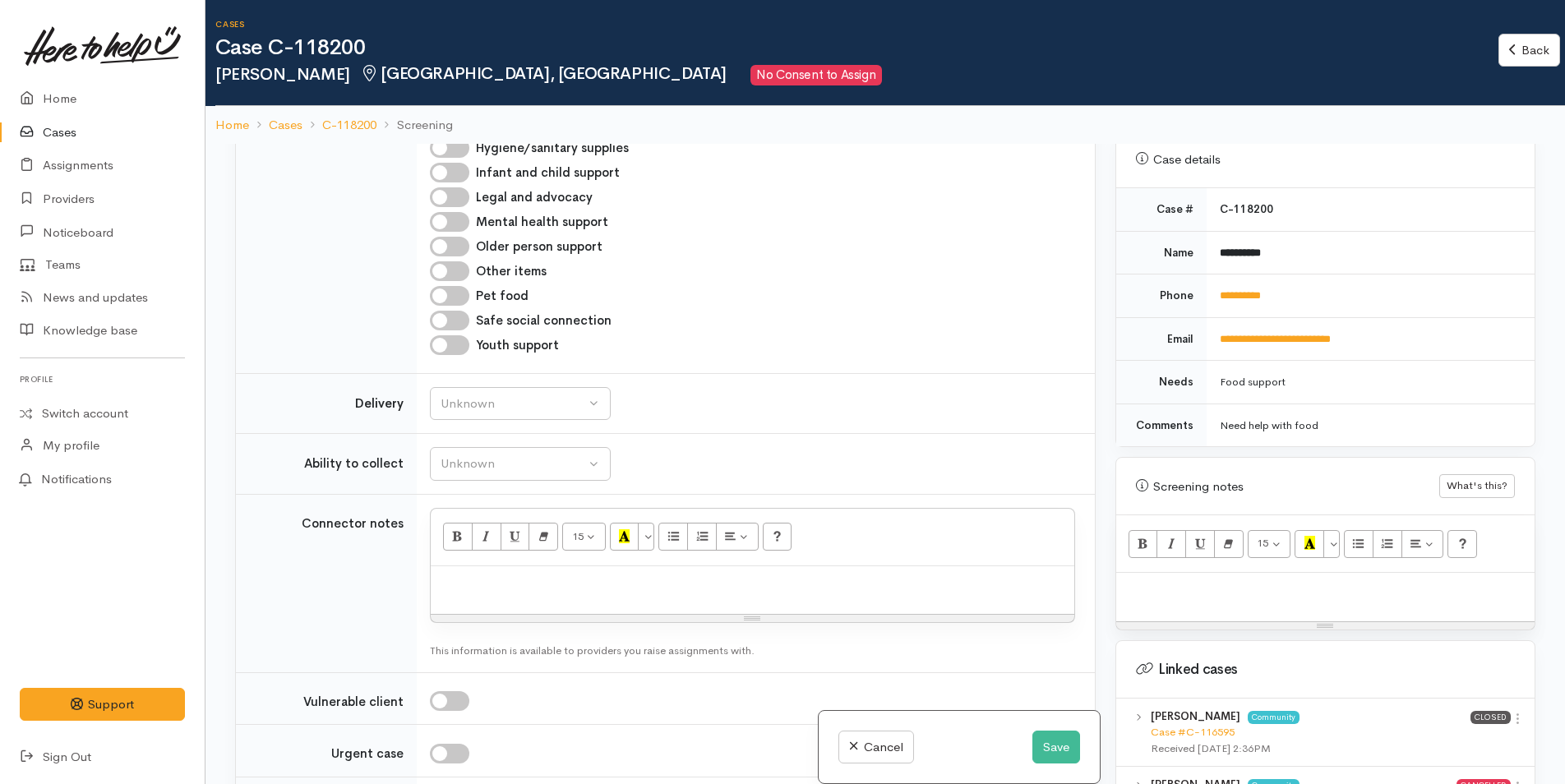
scroll to position [1726, 0]
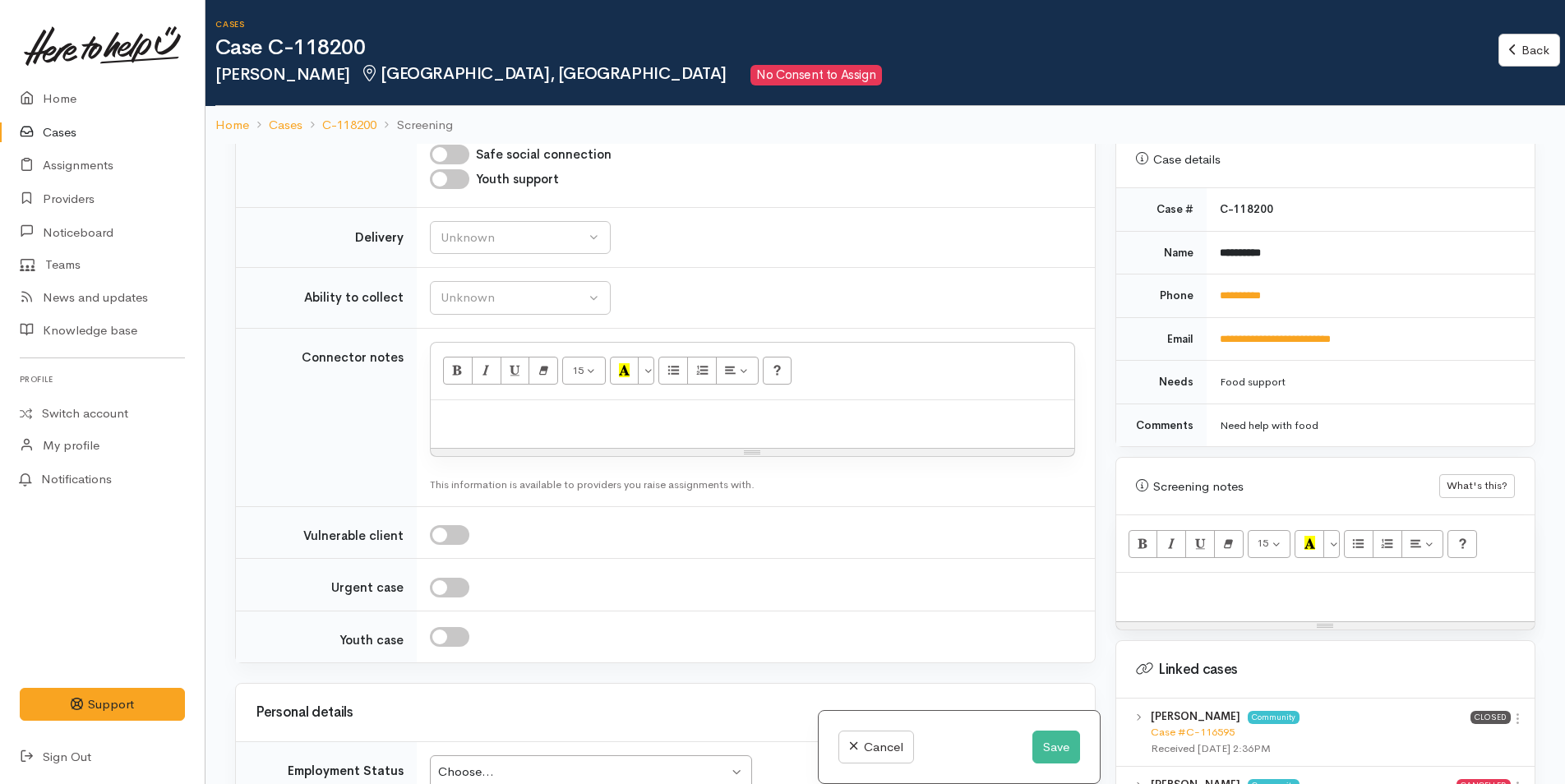
click at [450, 408] on p at bounding box center [753, 417] width 628 height 18
paste div
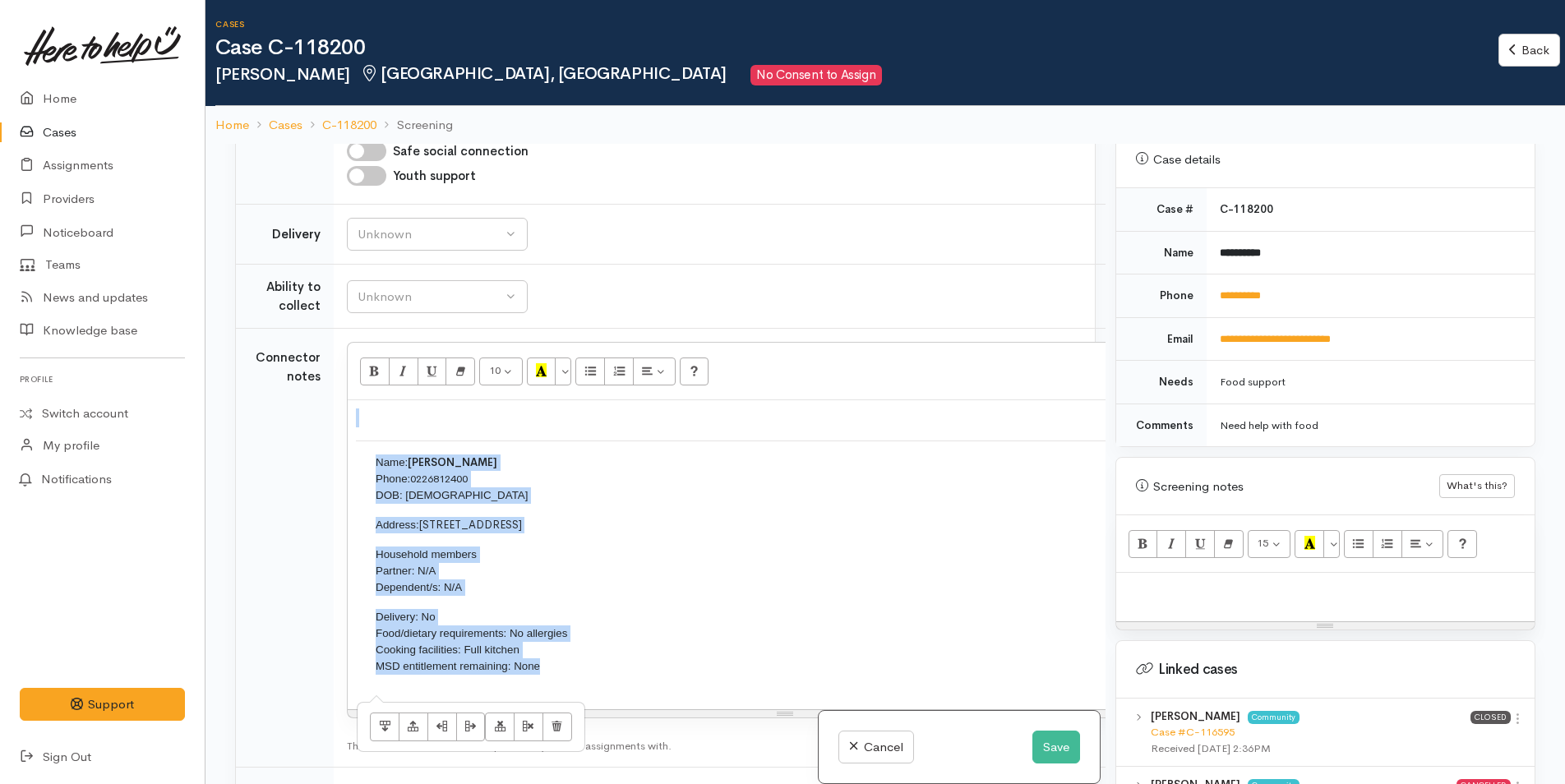
drag, startPoint x: 309, startPoint y: 525, endPoint x: 245, endPoint y: 370, distance: 167.7
click at [245, 370] on tr "Connector notes 10 8 9 10 11 12 14 18 24 36 Background Color Transparent Select…" at bounding box center [739, 548] width 1008 height 439
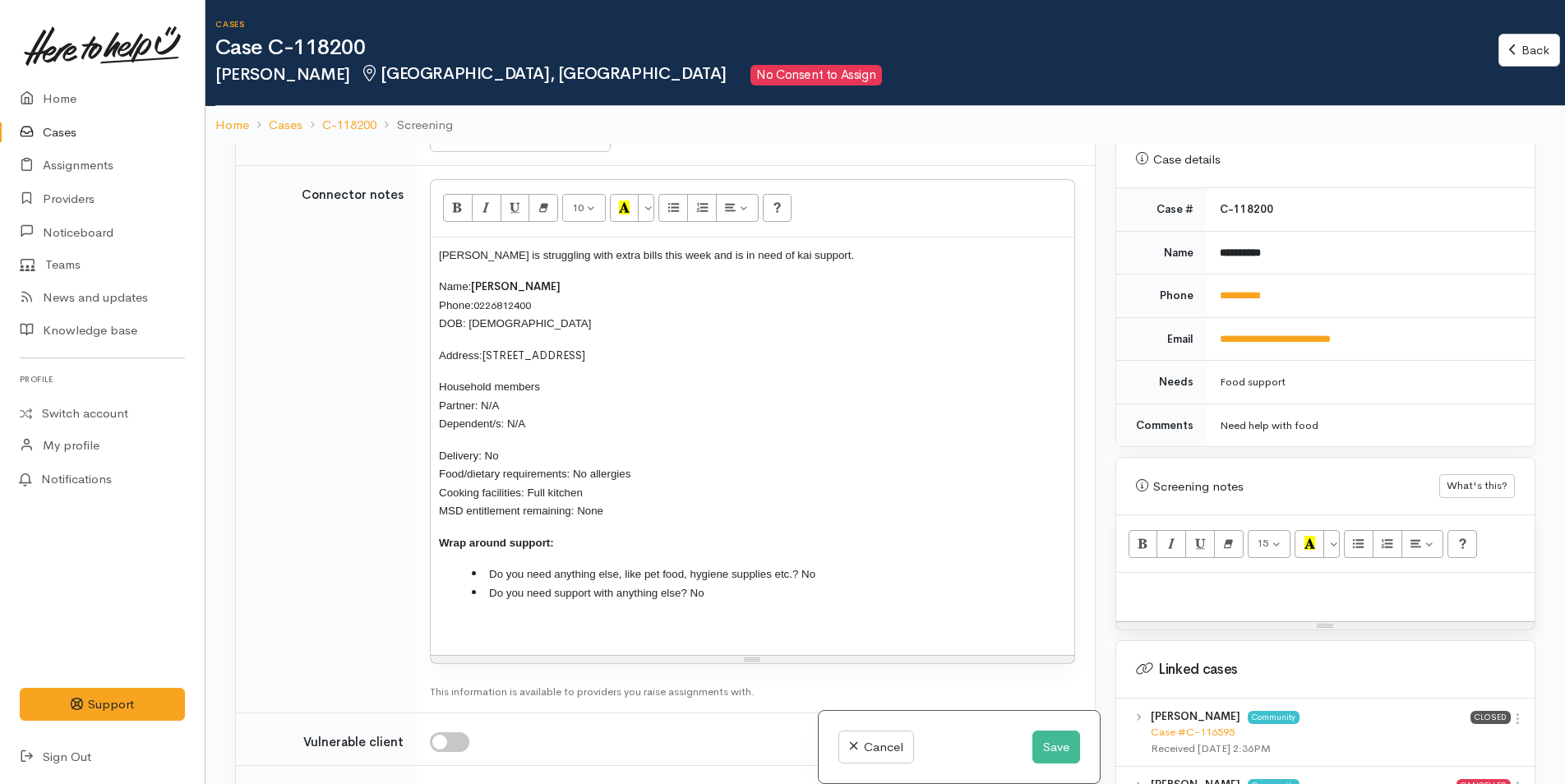
scroll to position [1890, 0]
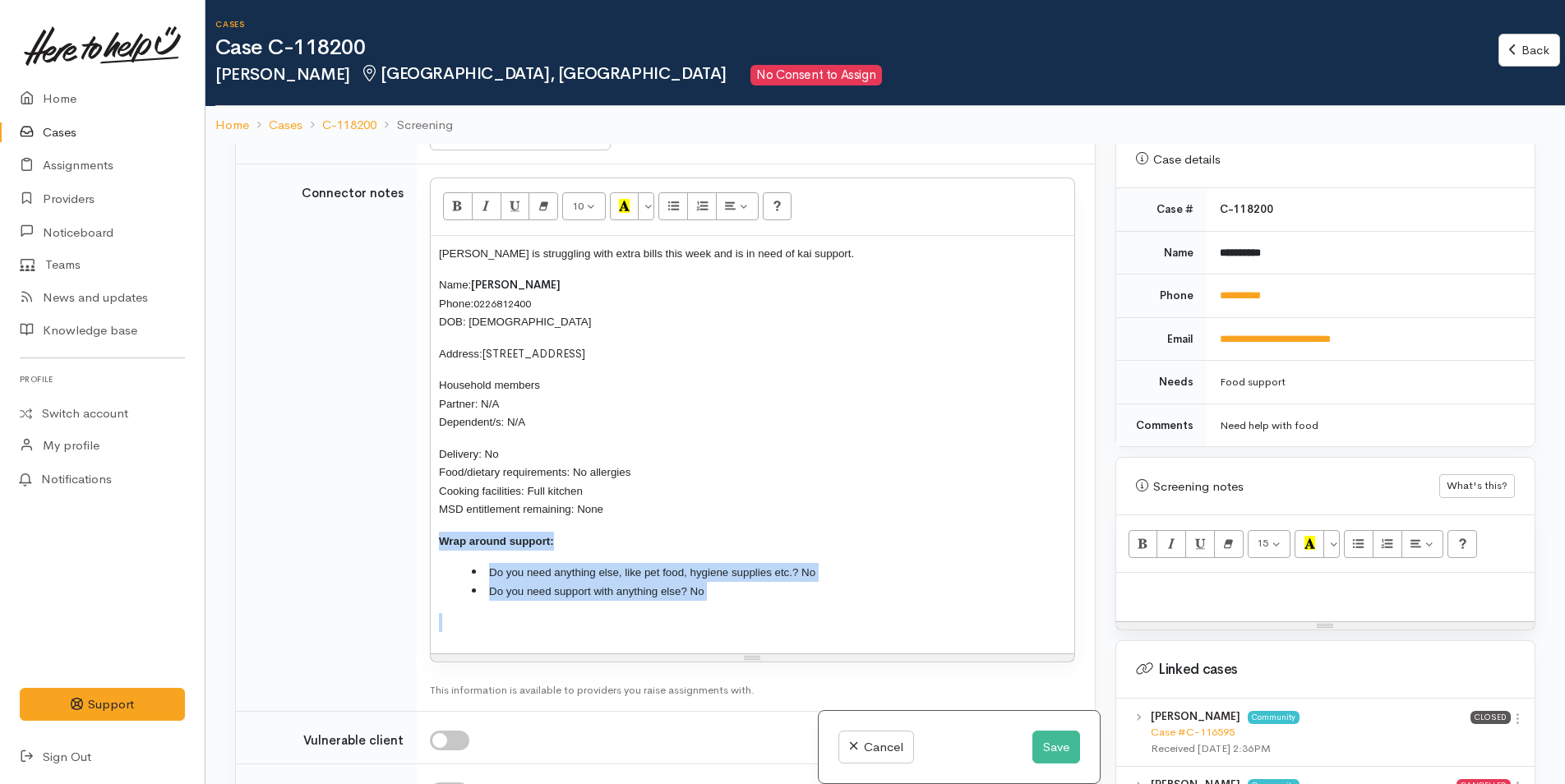
drag, startPoint x: 750, startPoint y: 577, endPoint x: 415, endPoint y: 511, distance: 341.4
click at [415, 511] on tr "Connector notes 10 8 9 10 11 12 14 18 24 36 Background Color Transparent Select…" at bounding box center [665, 437] width 859 height 548
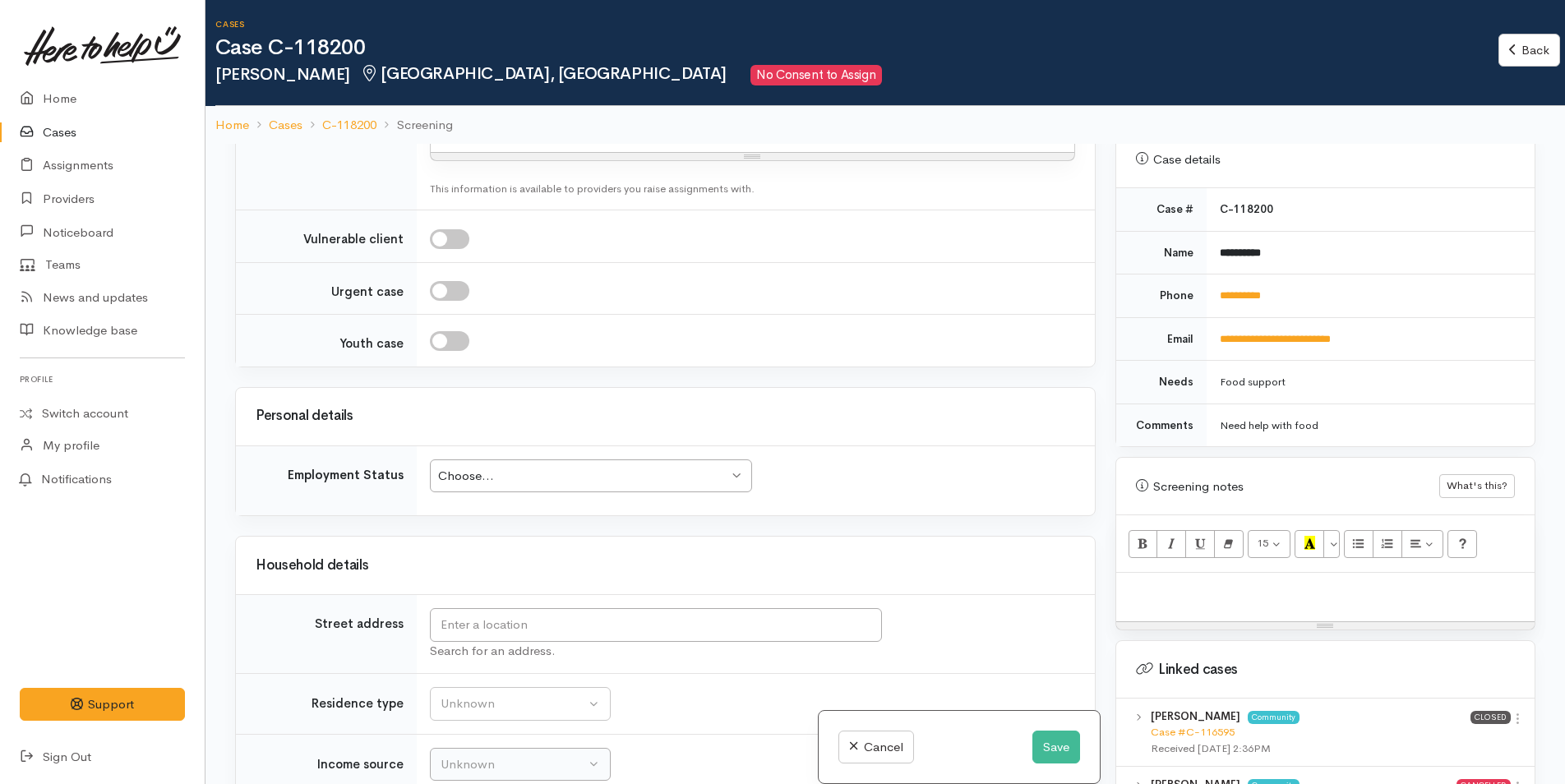
scroll to position [2547, 0]
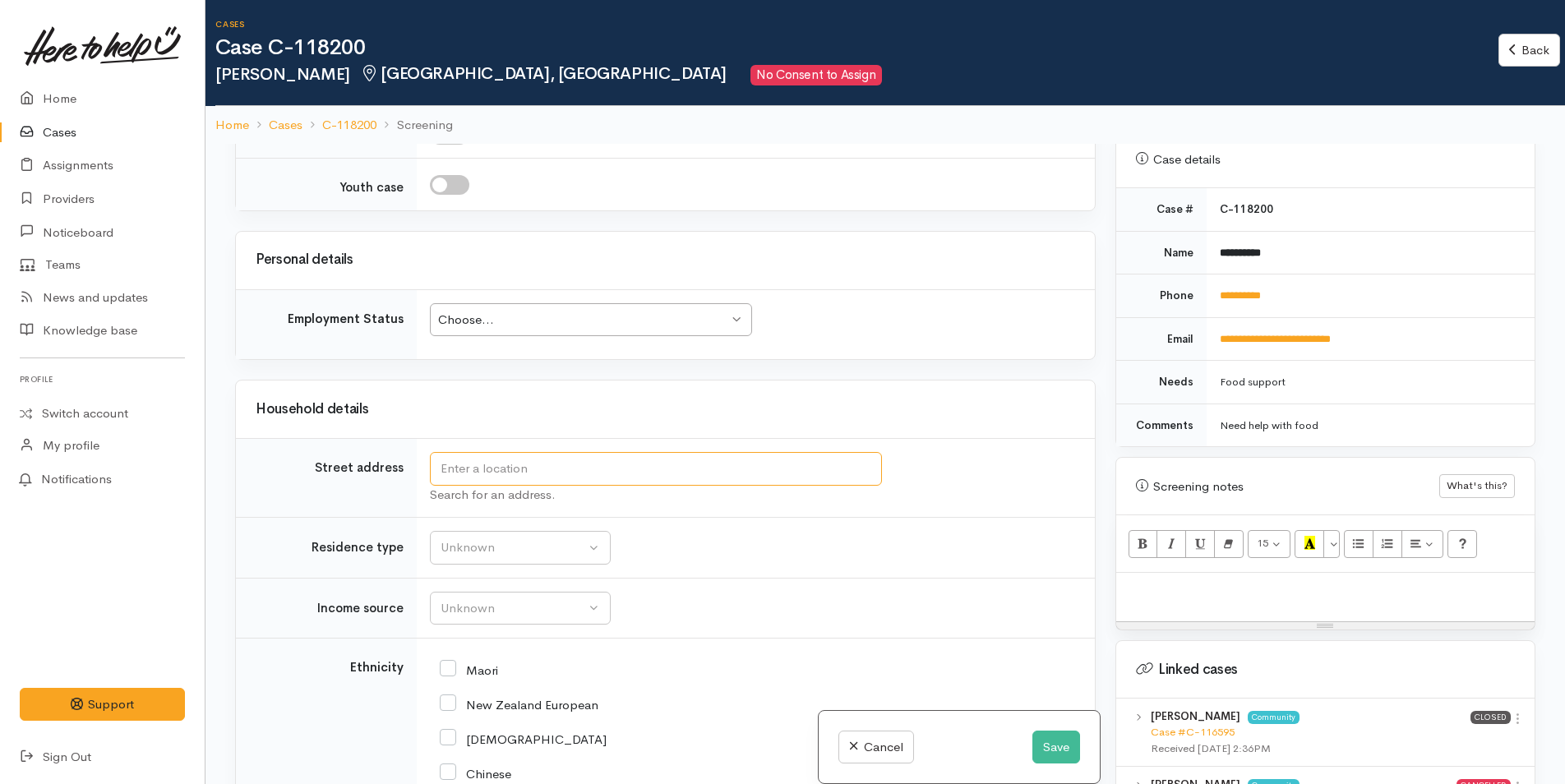
click at [503, 452] on input "text" at bounding box center [656, 469] width 452 height 33
type input "13 Seddon Street, Te Puke, New Zealand"
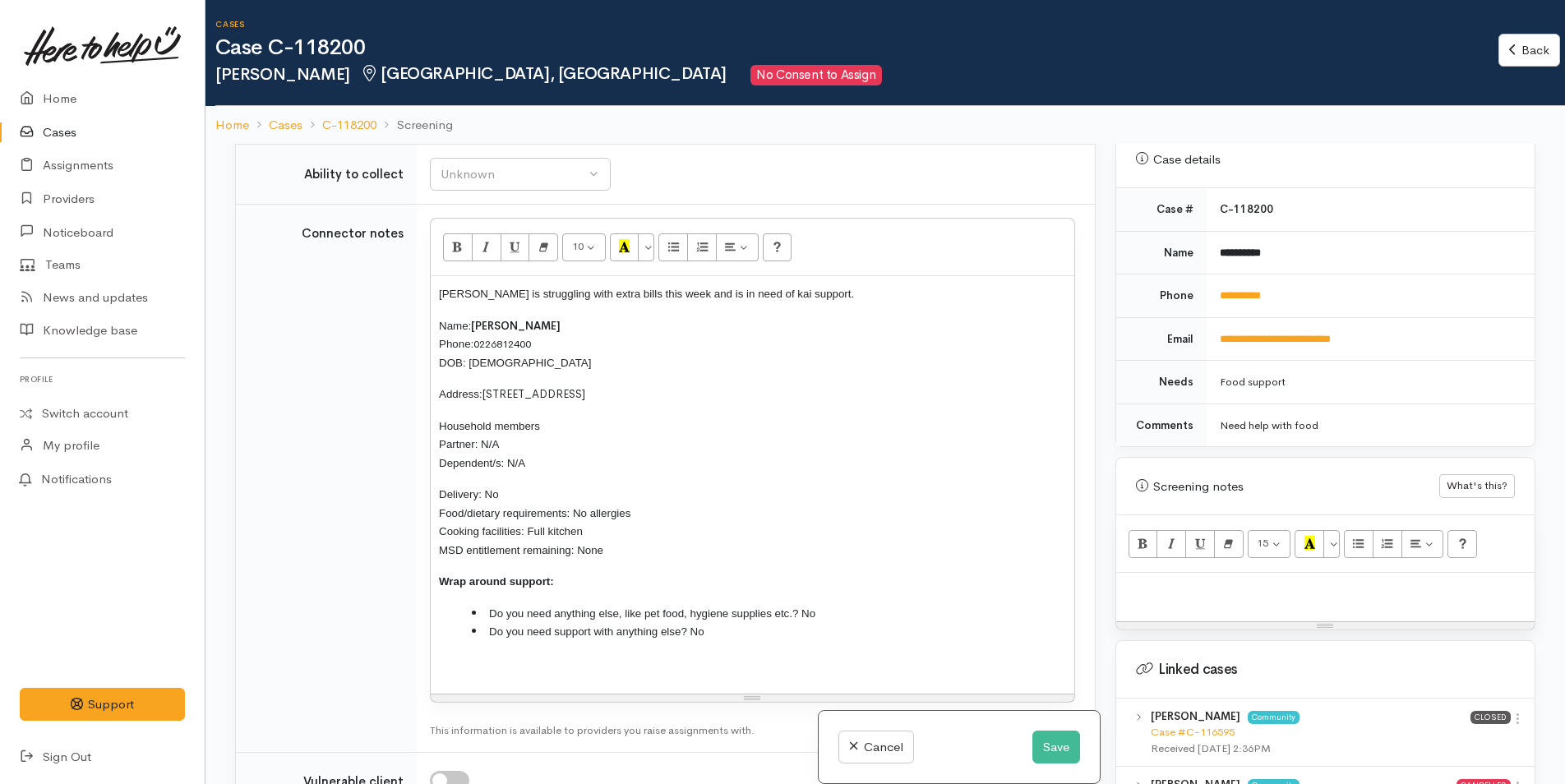
scroll to position [1975, 0]
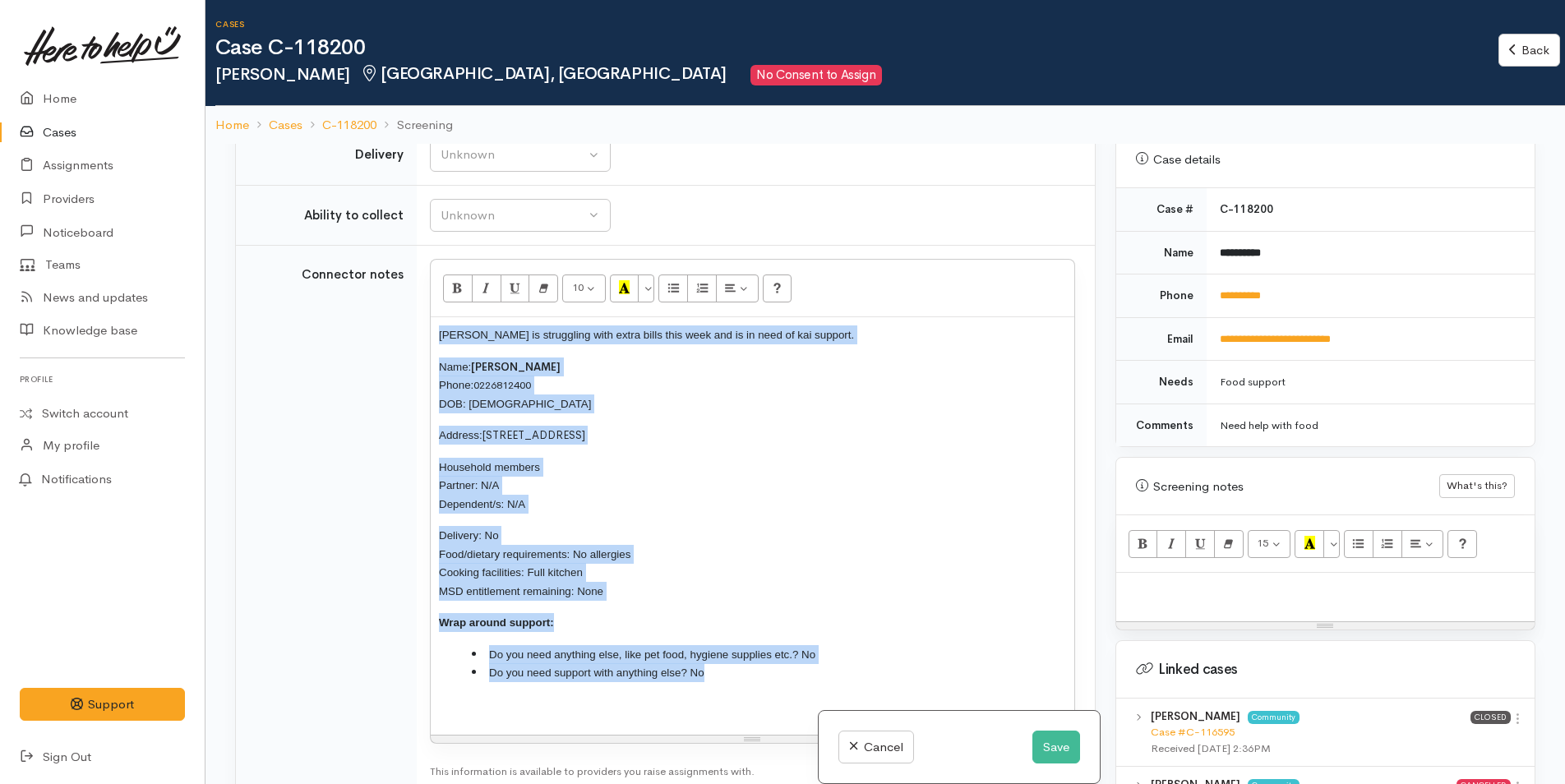
drag, startPoint x: 718, startPoint y: 646, endPoint x: 418, endPoint y: 304, distance: 454.9
click at [418, 304] on td "10 8 9 10 11 12 14 18 24 36 Background Color Transparent Select #ffff00 Text Co…" at bounding box center [755, 519] width 678 height 548
copy div "Nicole is struggling with extra bills this week and is in need of kai support. …"
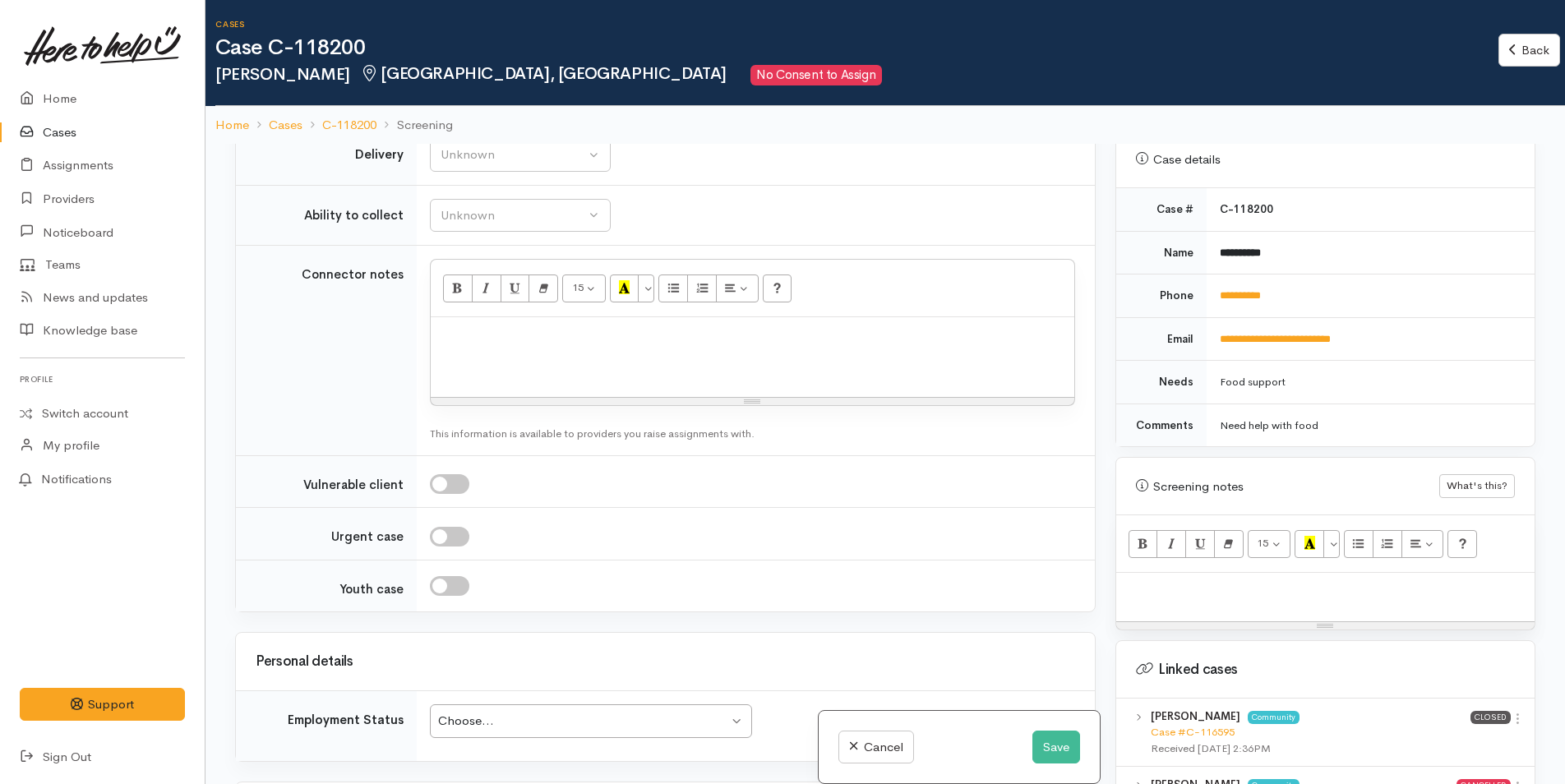
click at [1164, 581] on p at bounding box center [1326, 590] width 402 height 18
paste div
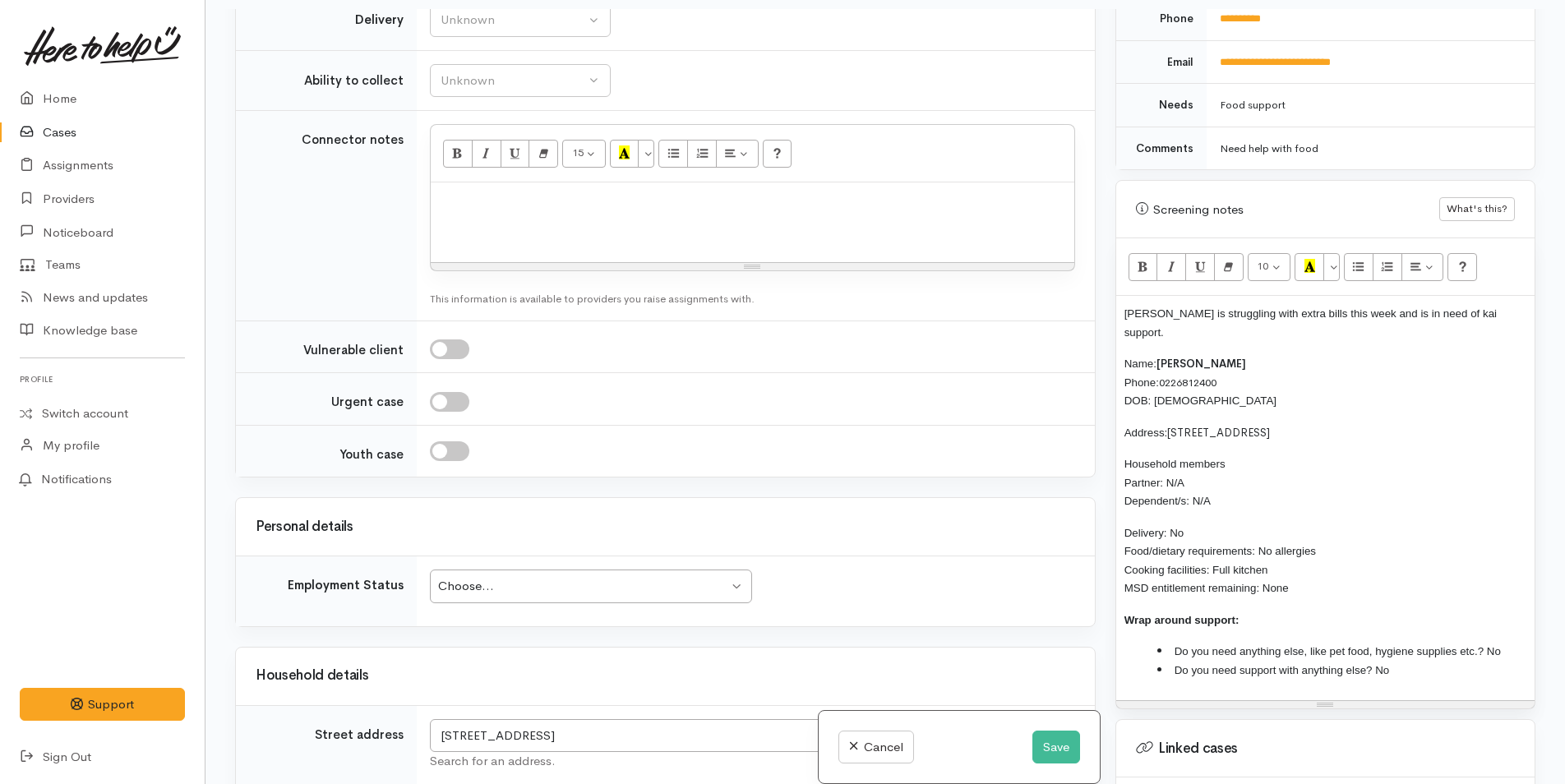
scroll to position [822, 0]
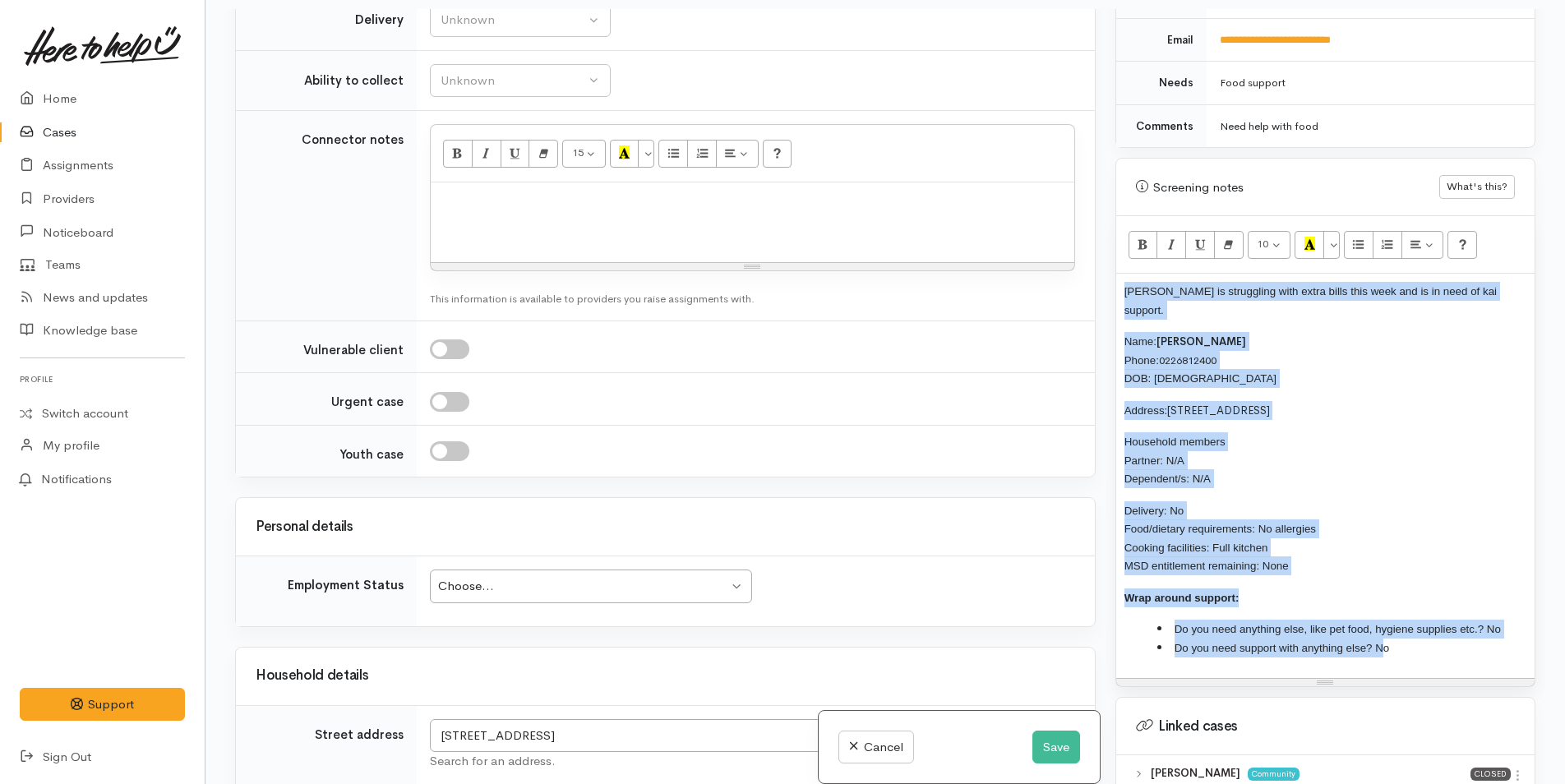
drag, startPoint x: 1116, startPoint y: 503, endPoint x: 1025, endPoint y: 242, distance: 276.4
click at [1025, 242] on div "Related cases There are other cases potentially from the same person, address o…" at bounding box center [885, 400] width 1320 height 784
click at [1332, 231] on button "More Color" at bounding box center [1332, 245] width 17 height 28
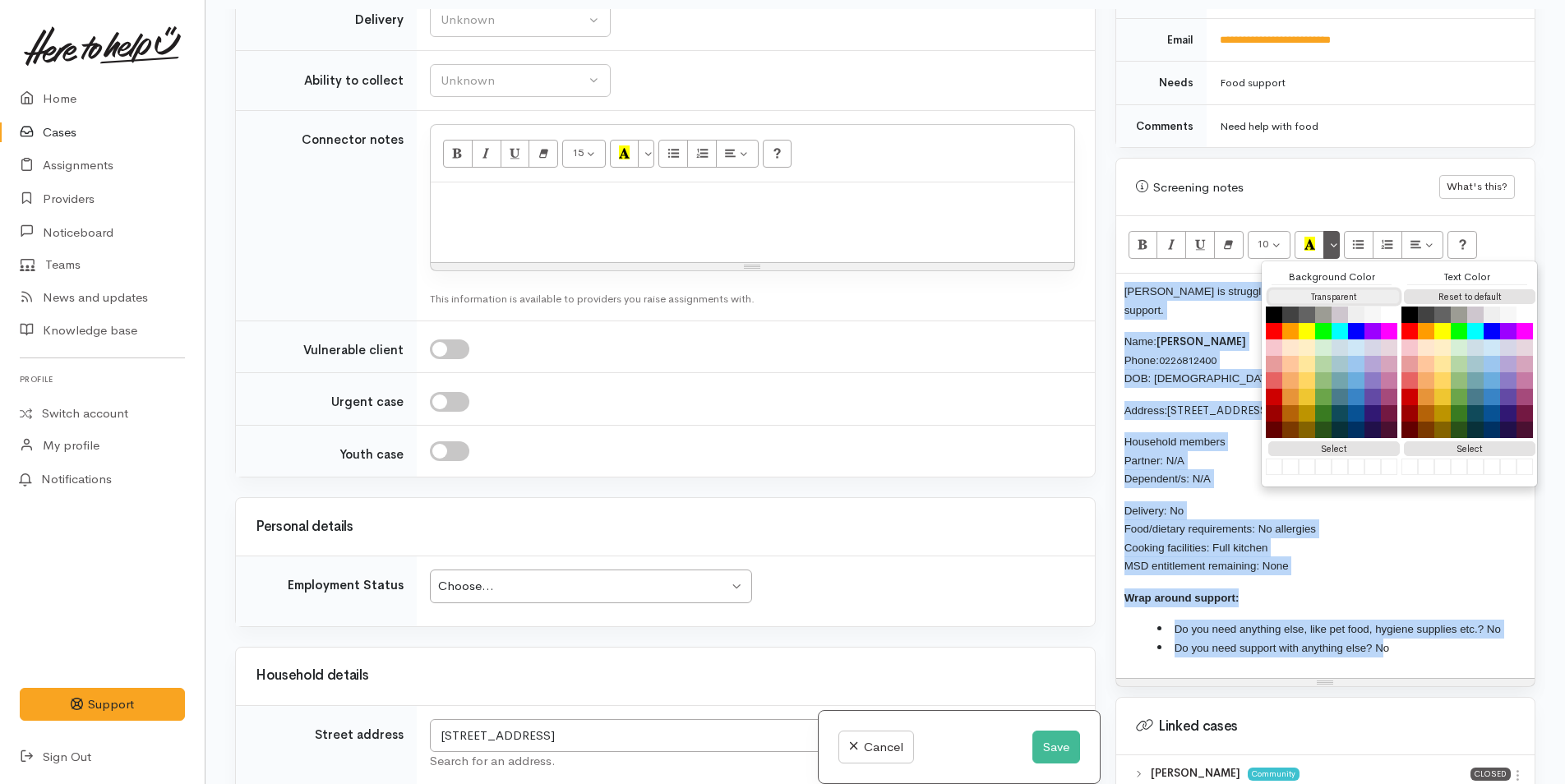
click at [1332, 289] on button "Transparent" at bounding box center [1334, 297] width 131 height 16
click at [1442, 289] on button "Reset to default" at bounding box center [1469, 297] width 131 height 16
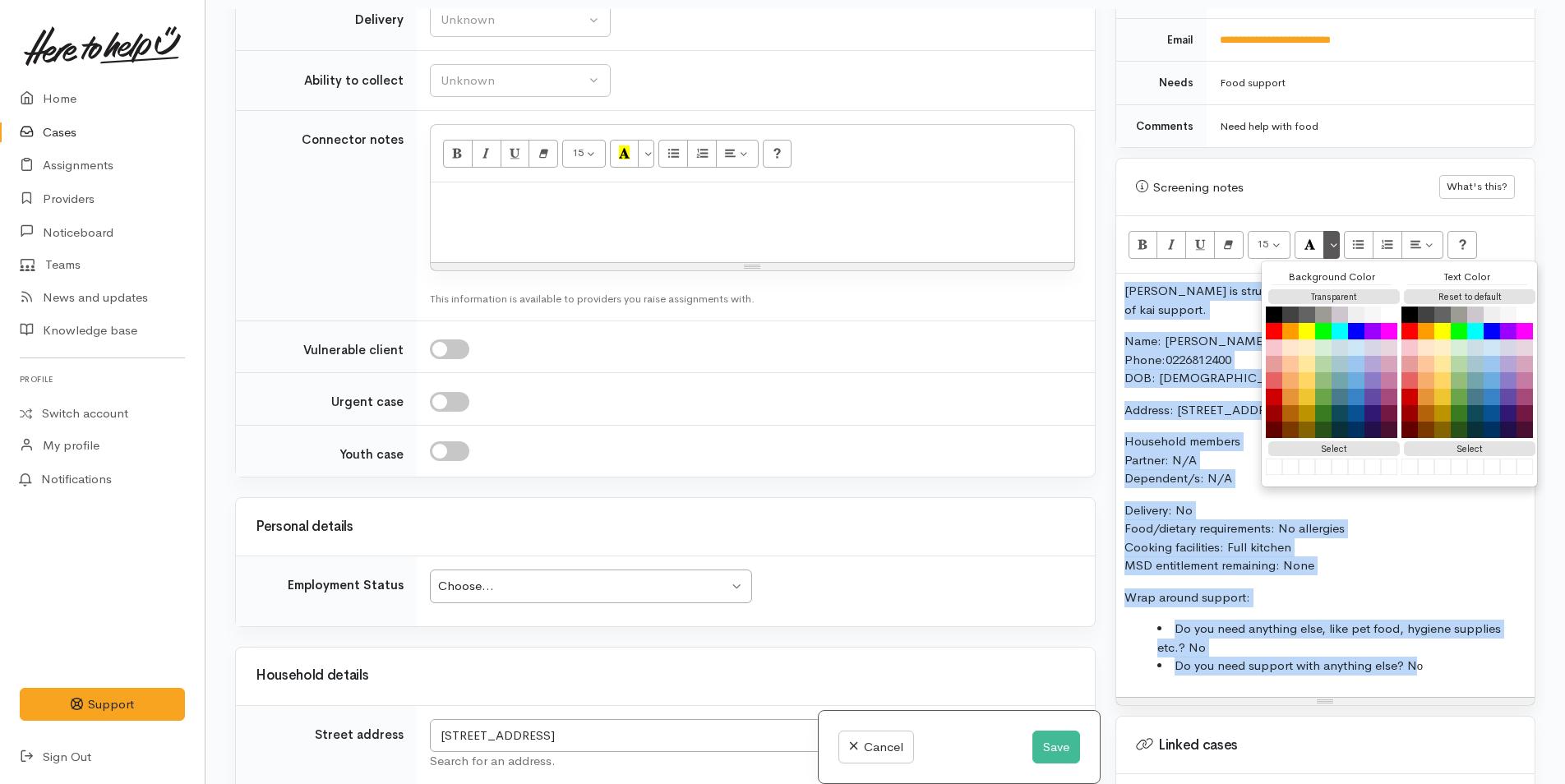
click at [1188, 332] on p "Name: Nicole Ake Phone: 0226812400 DOB: 21/06/2004" at bounding box center [1326, 360] width 402 height 56
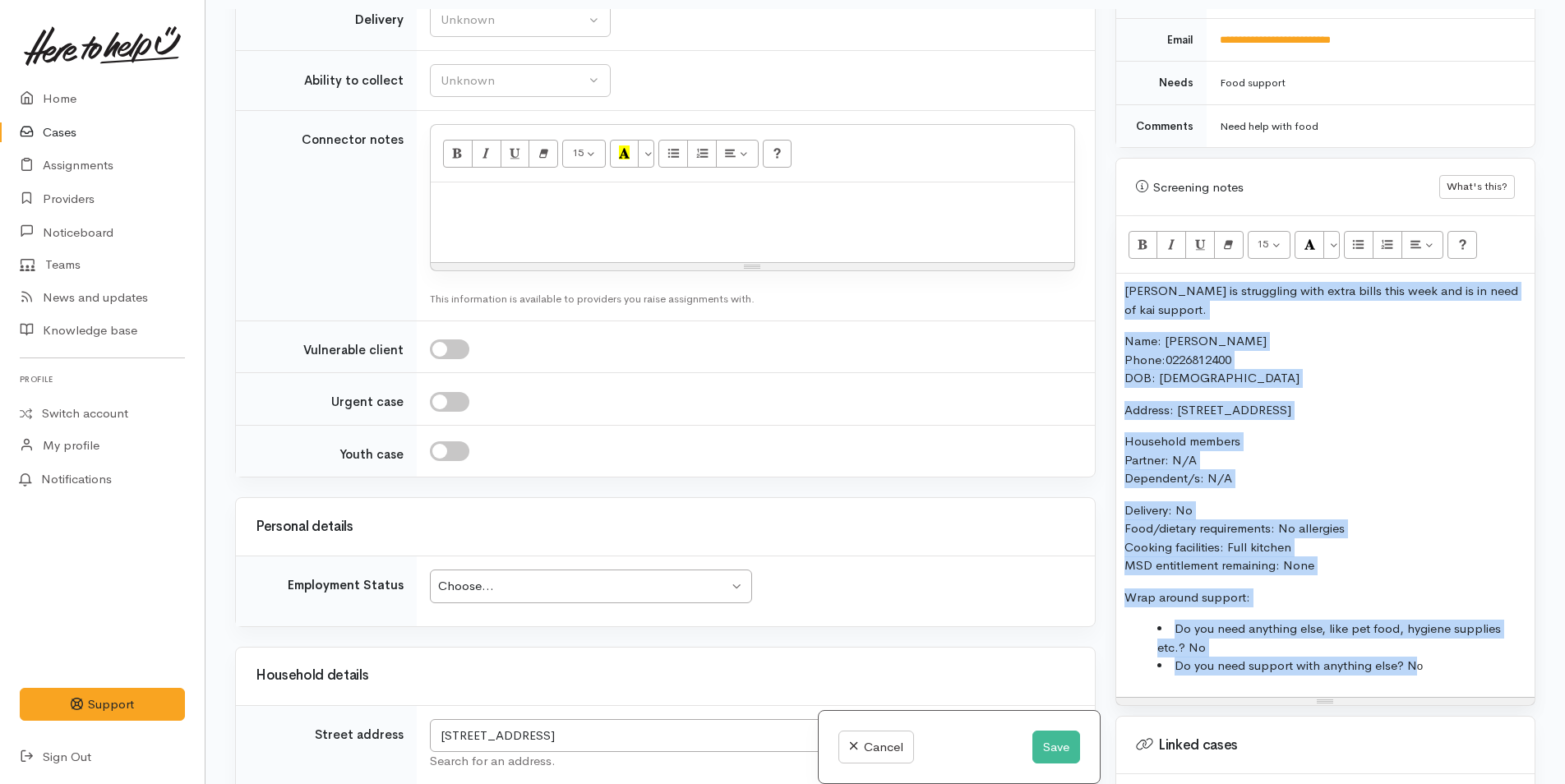
click at [1179, 283] on p "Nicole is struggling with extra bills this week and is in need of kai support." at bounding box center [1326, 300] width 402 height 37
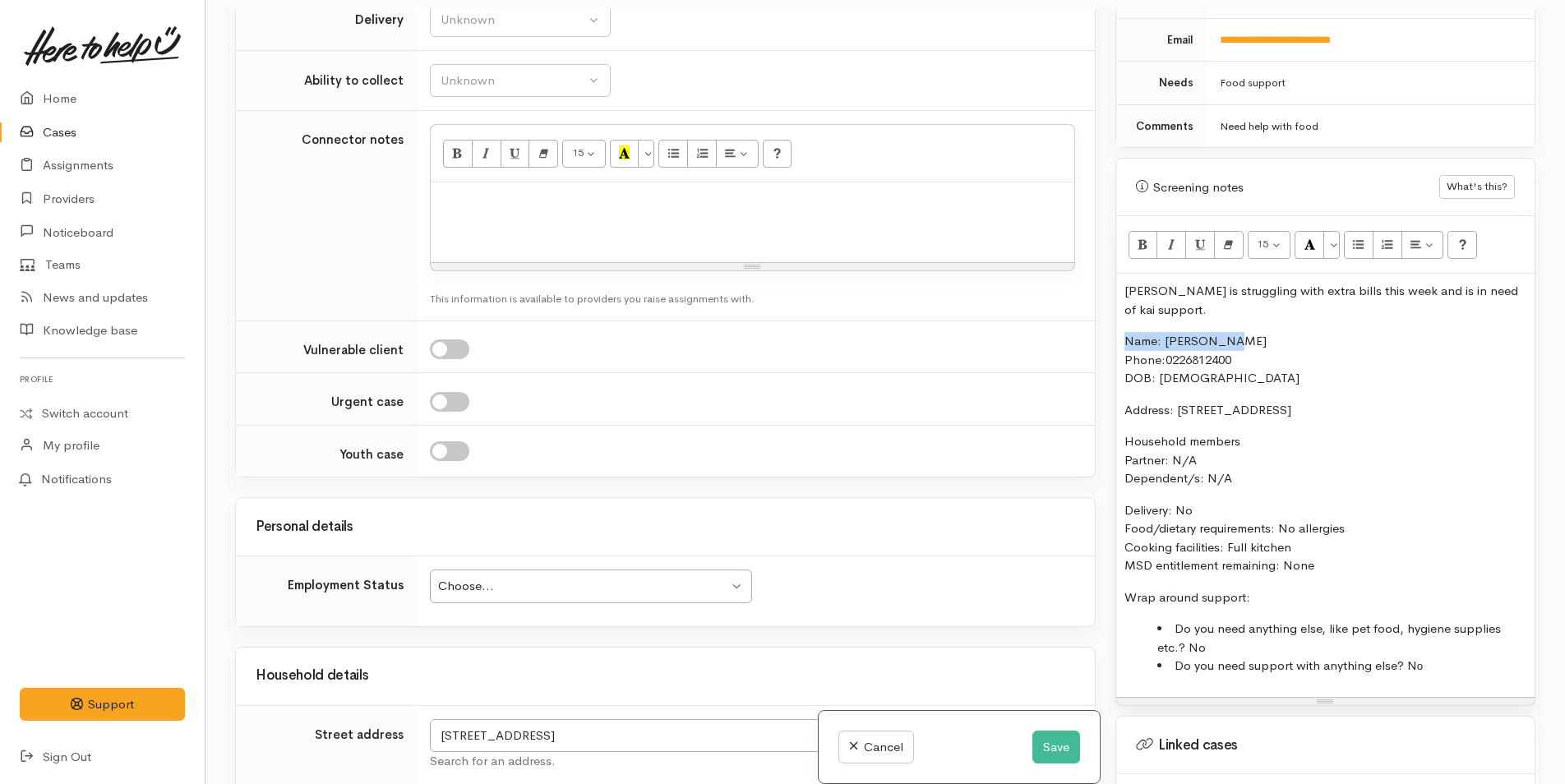
drag, startPoint x: 1199, startPoint y: 332, endPoint x: 1063, endPoint y: 330, distance: 136.0
click at [1063, 330] on div "Related cases There are other cases potentially from the same person, address o…" at bounding box center [885, 400] width 1320 height 784
click at [1132, 231] on button "Bold (CTRL+B)" at bounding box center [1143, 245] width 30 height 28
click at [1196, 296] on p "Nicole is struggling with extra bills this week and is in need of kai support." at bounding box center [1326, 300] width 402 height 37
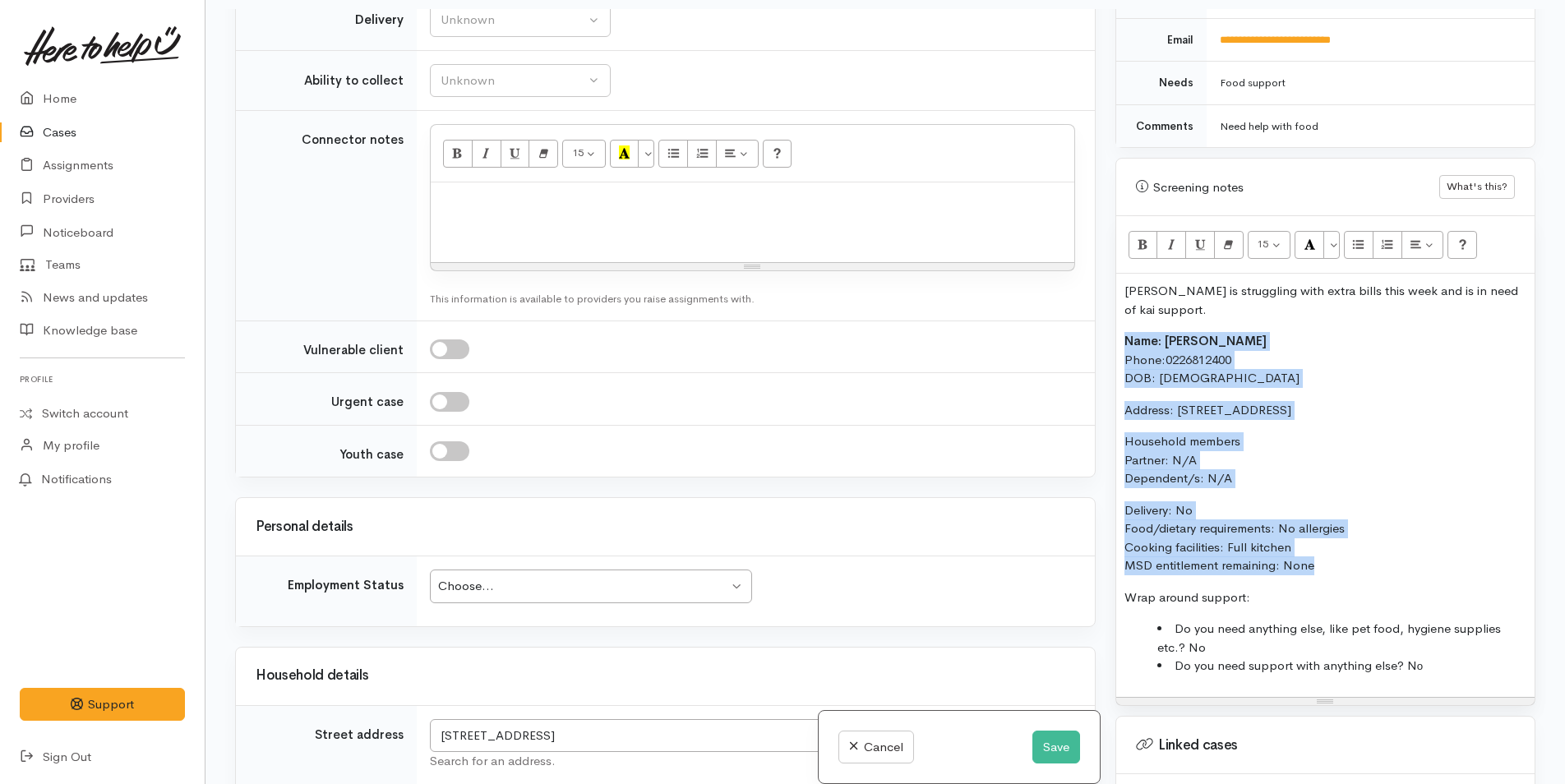
drag, startPoint x: 1336, startPoint y: 553, endPoint x: 1103, endPoint y: 323, distance: 327.4
click at [1103, 323] on div "Related cases There are other cases potentially from the same person, address o…" at bounding box center [885, 400] width 1320 height 784
copy div "Name: Nicole Ake Phone: 0226812400 DOB: 21/06/2004 Address: 13 Seddon St, Te Pu…"
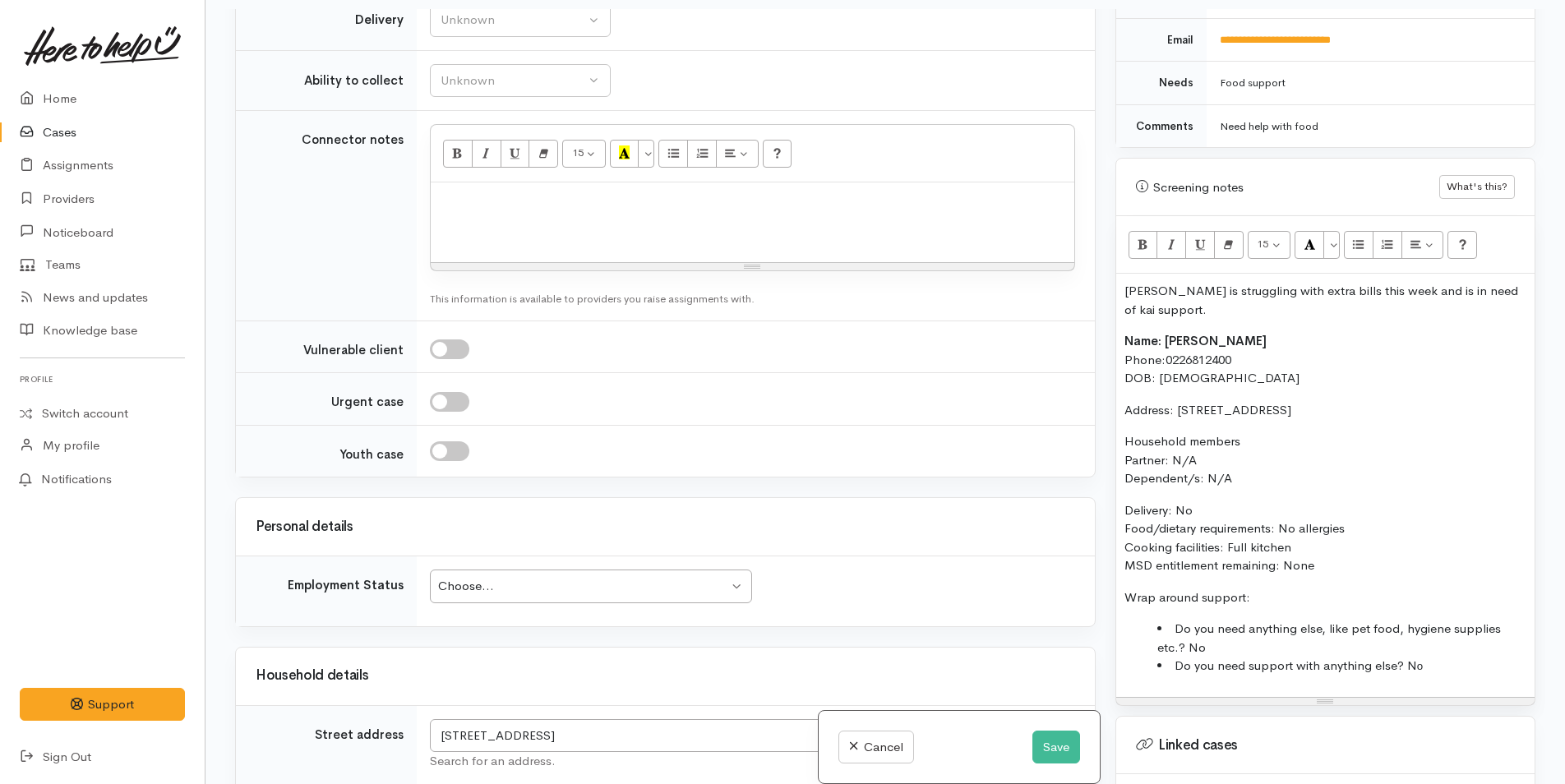
click at [551, 184] on div at bounding box center [752, 222] width 643 height 80
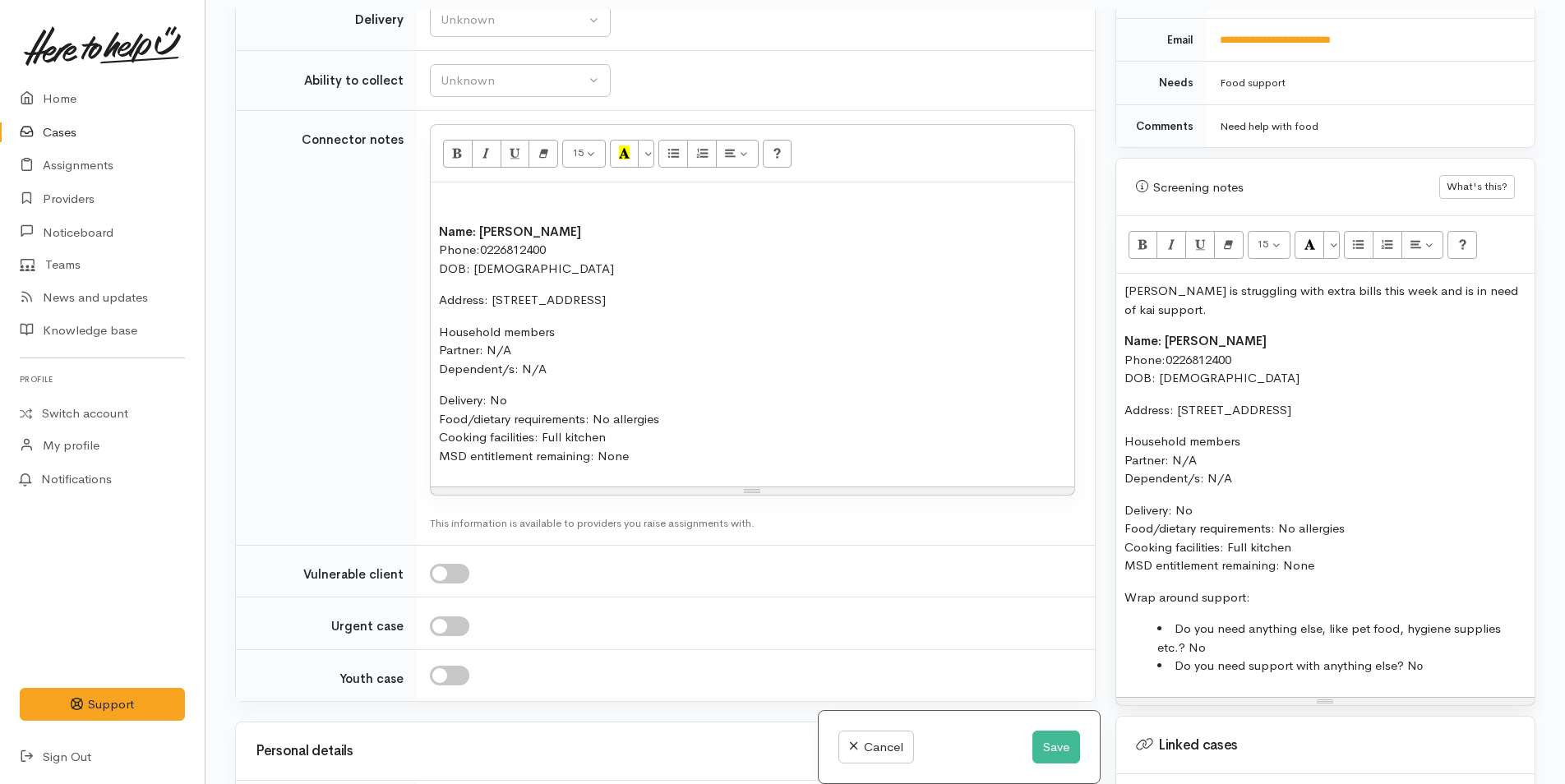
click at [432, 194] on div "Name: Nicole Ake Phone: 0226812400 DOB: 21/06/2004 Address: 13 Seddon St, Te Pu…" at bounding box center [752, 334] width 643 height 304
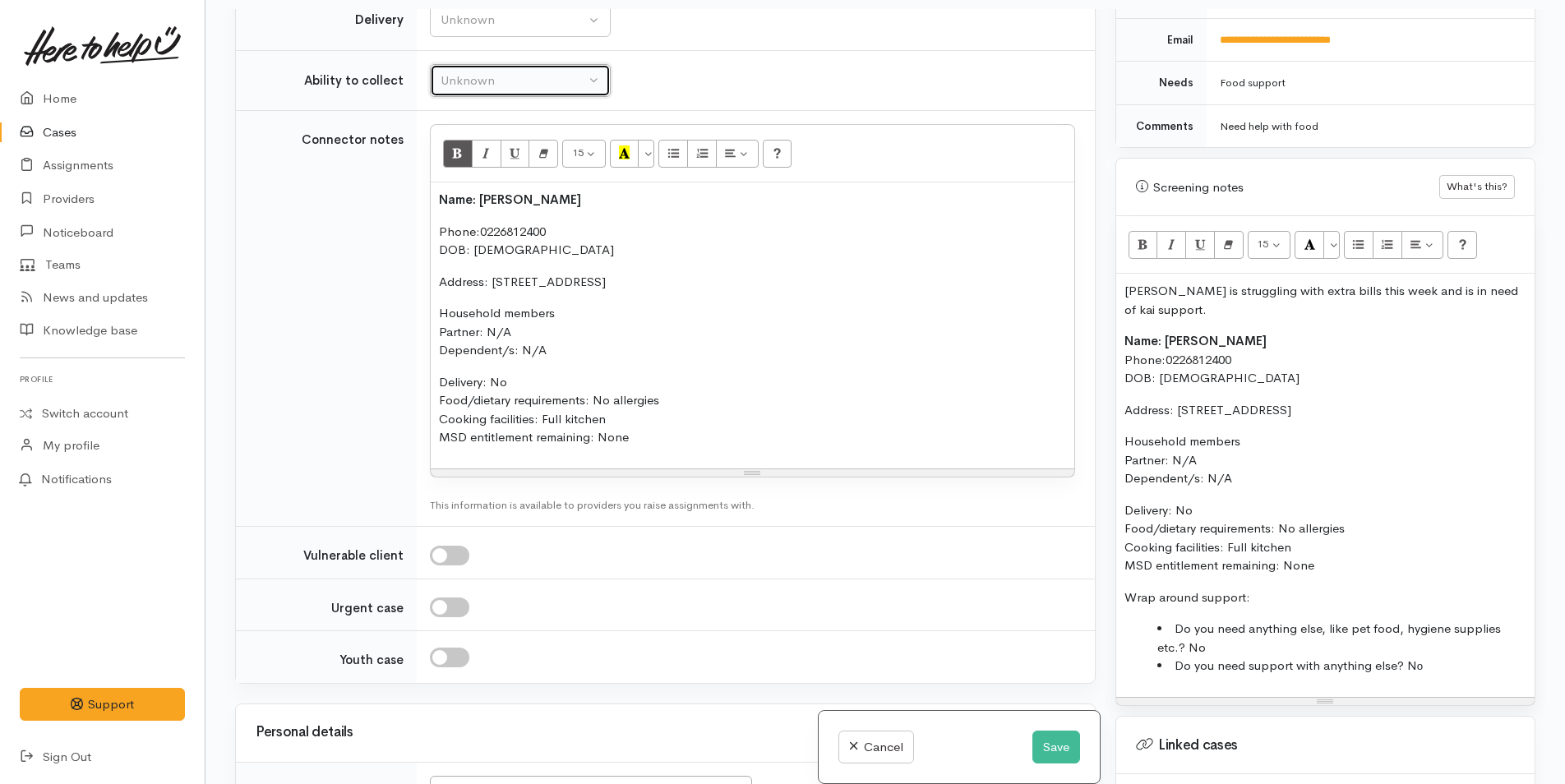
click at [467, 71] on div "Unknown" at bounding box center [513, 80] width 144 height 18
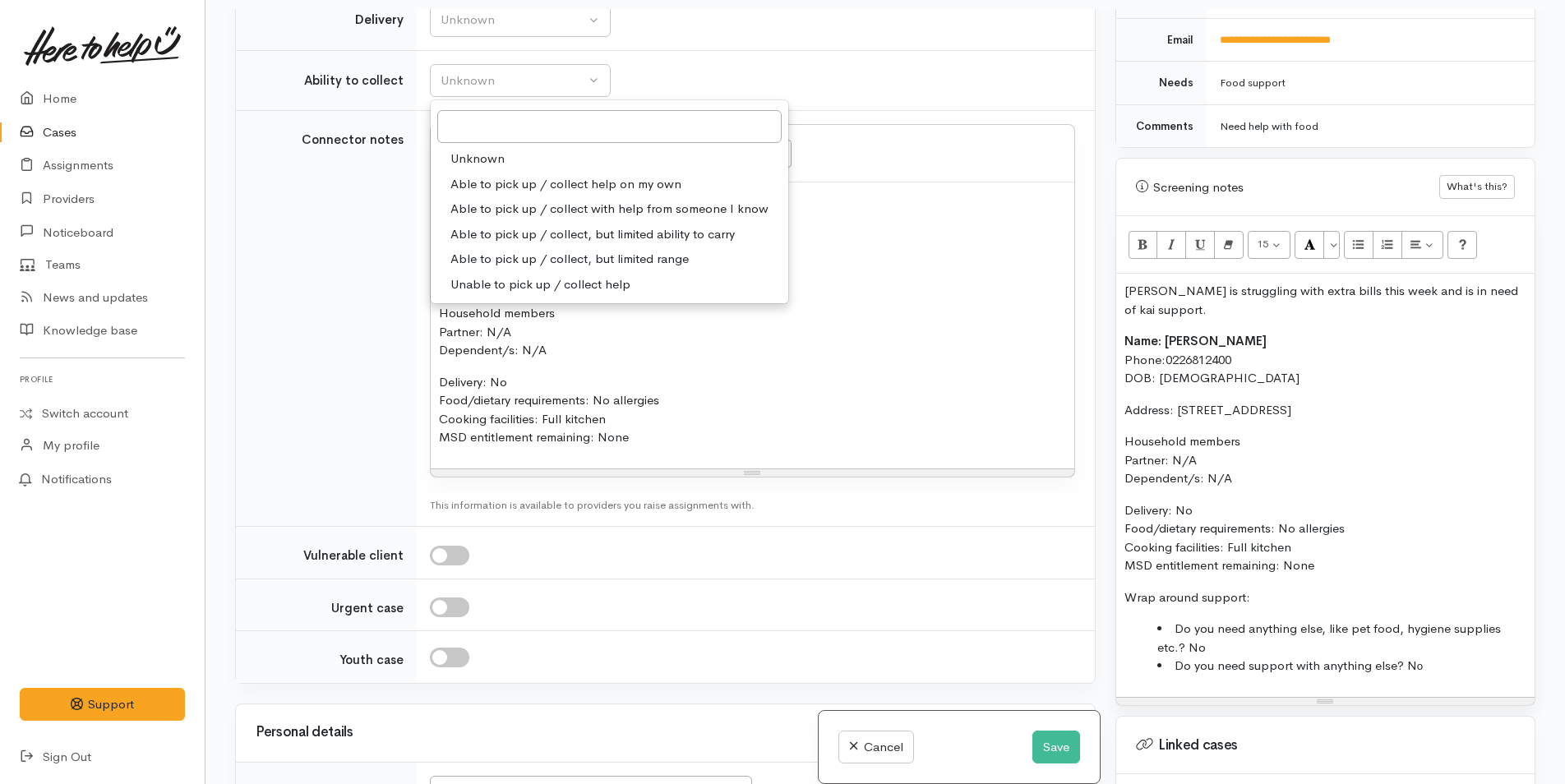
click at [489, 175] on span "Able to pick up / collect help on my own" at bounding box center [566, 184] width 231 height 18
select select "2"
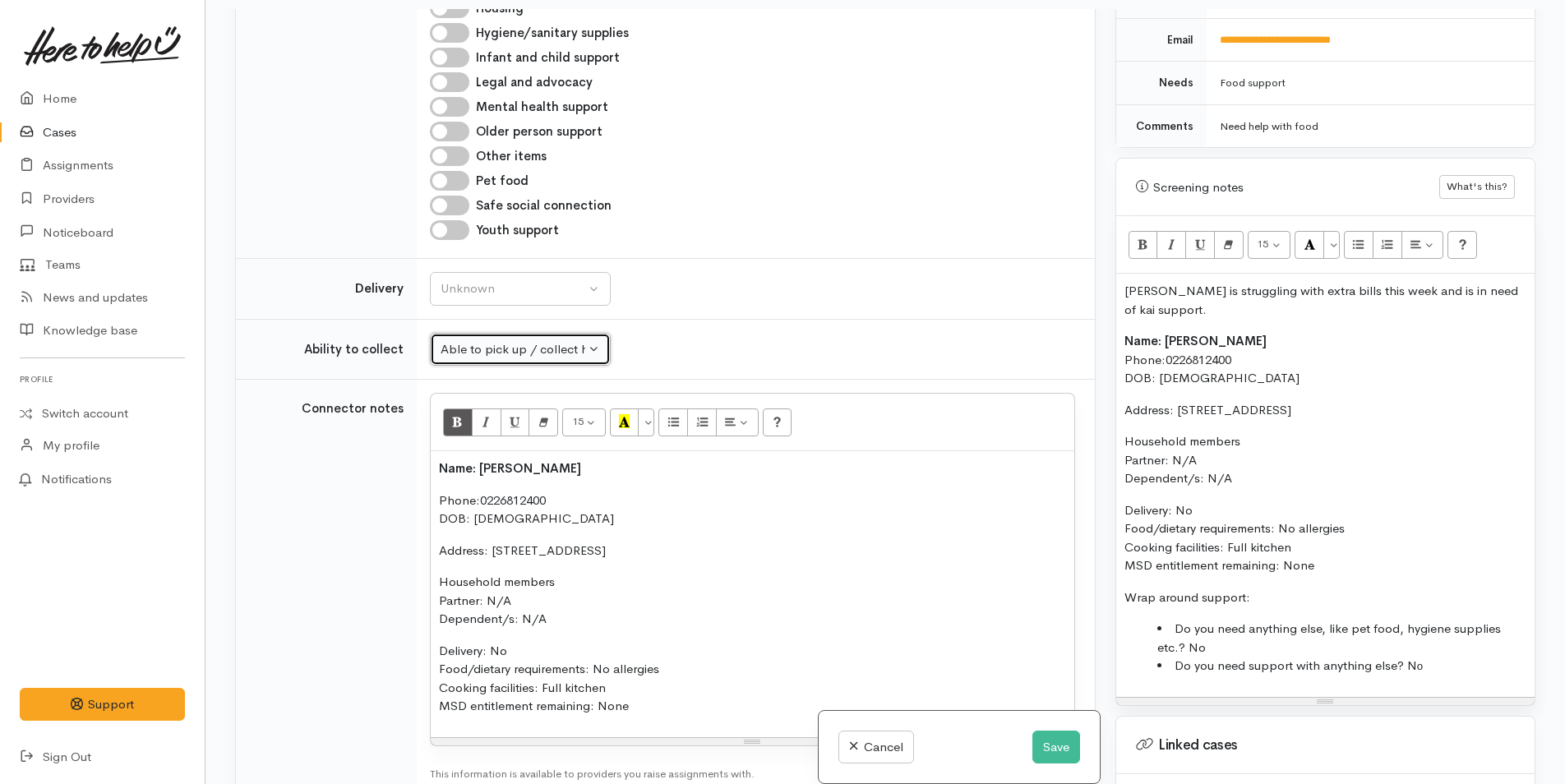
scroll to position [1564, 0]
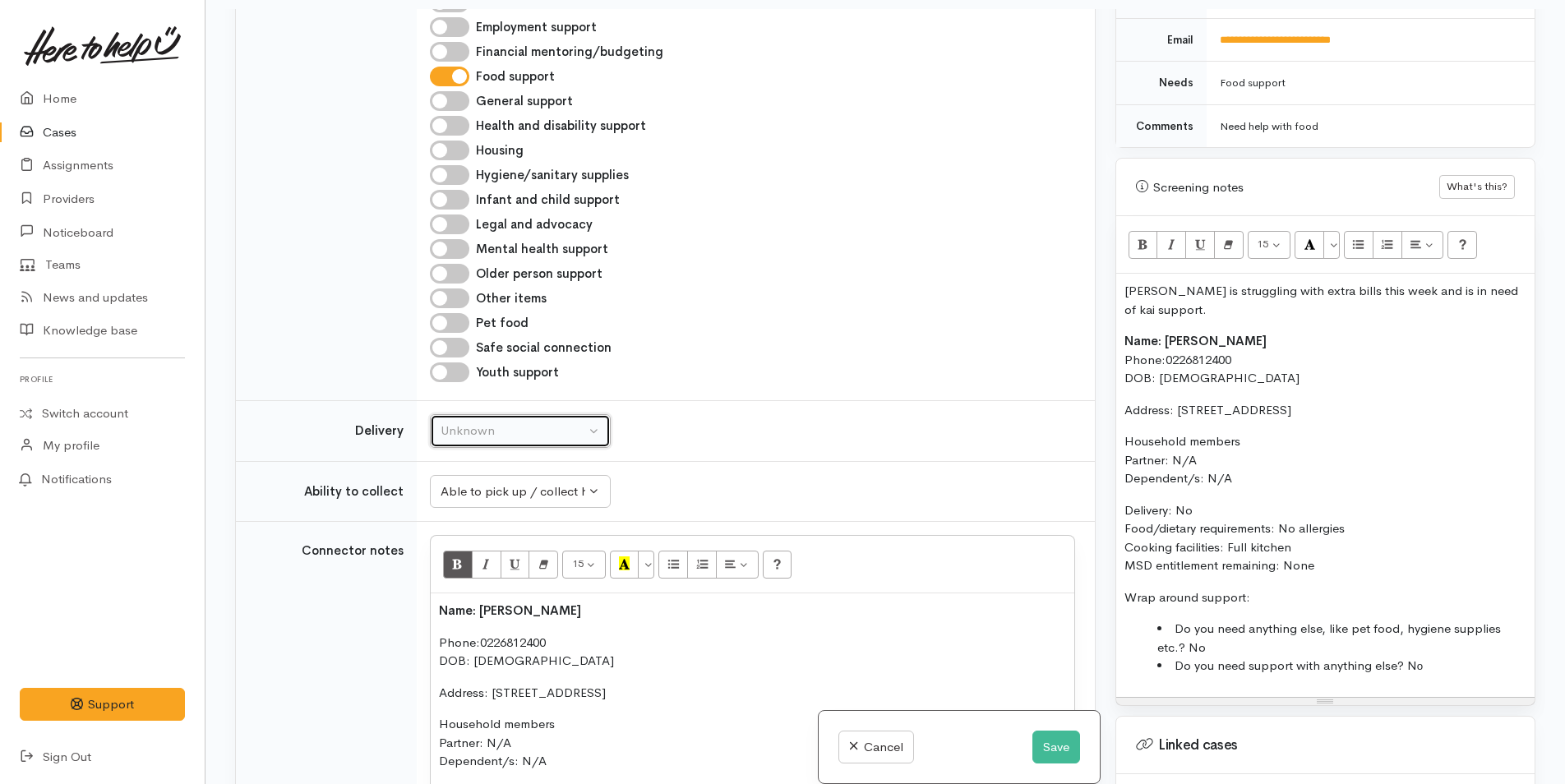
click at [463, 421] on div "Unknown" at bounding box center [513, 430] width 144 height 18
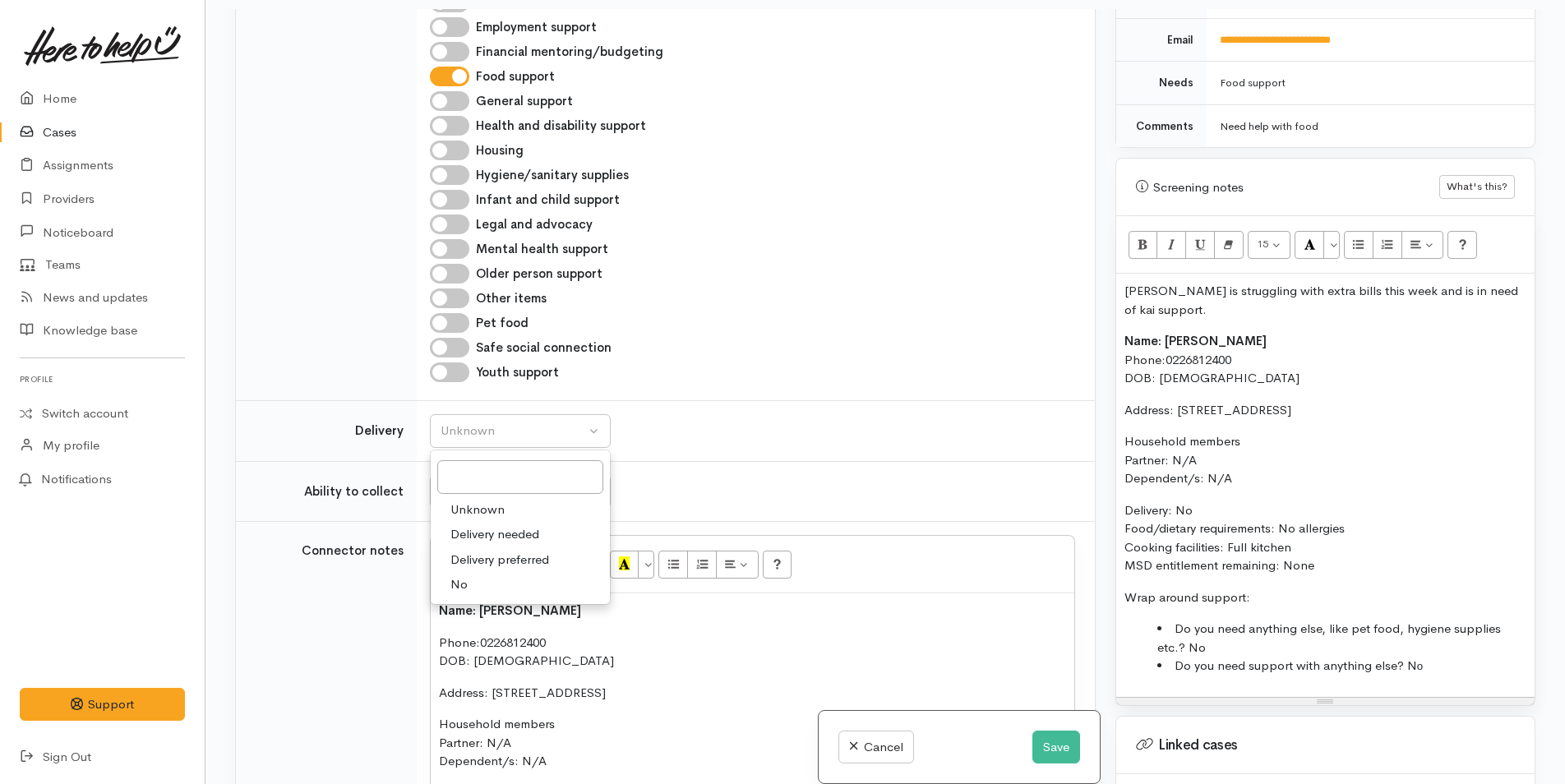
click at [467, 575] on span "No" at bounding box center [459, 584] width 18 height 18
select select "1"
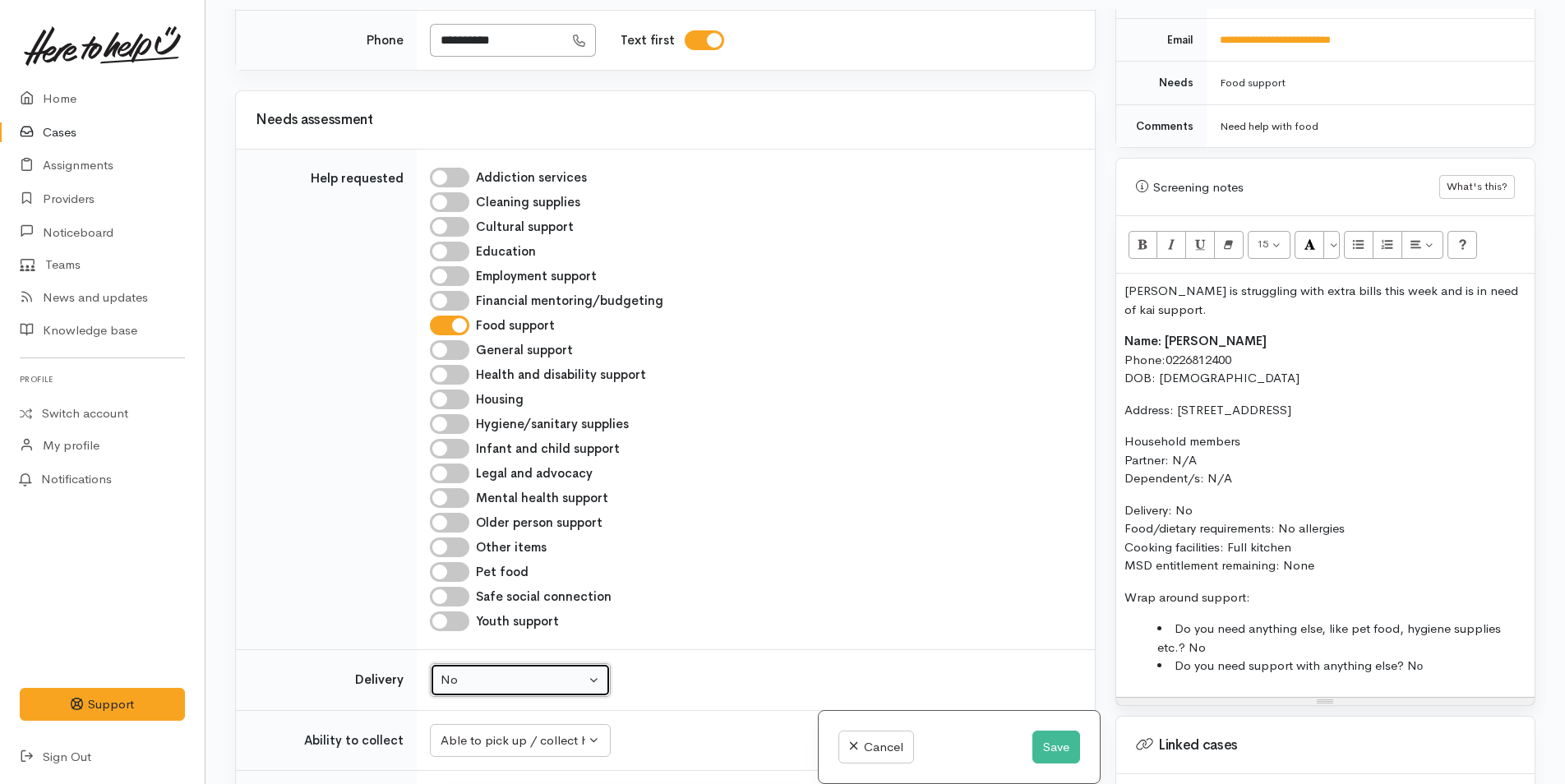
scroll to position [906, 0]
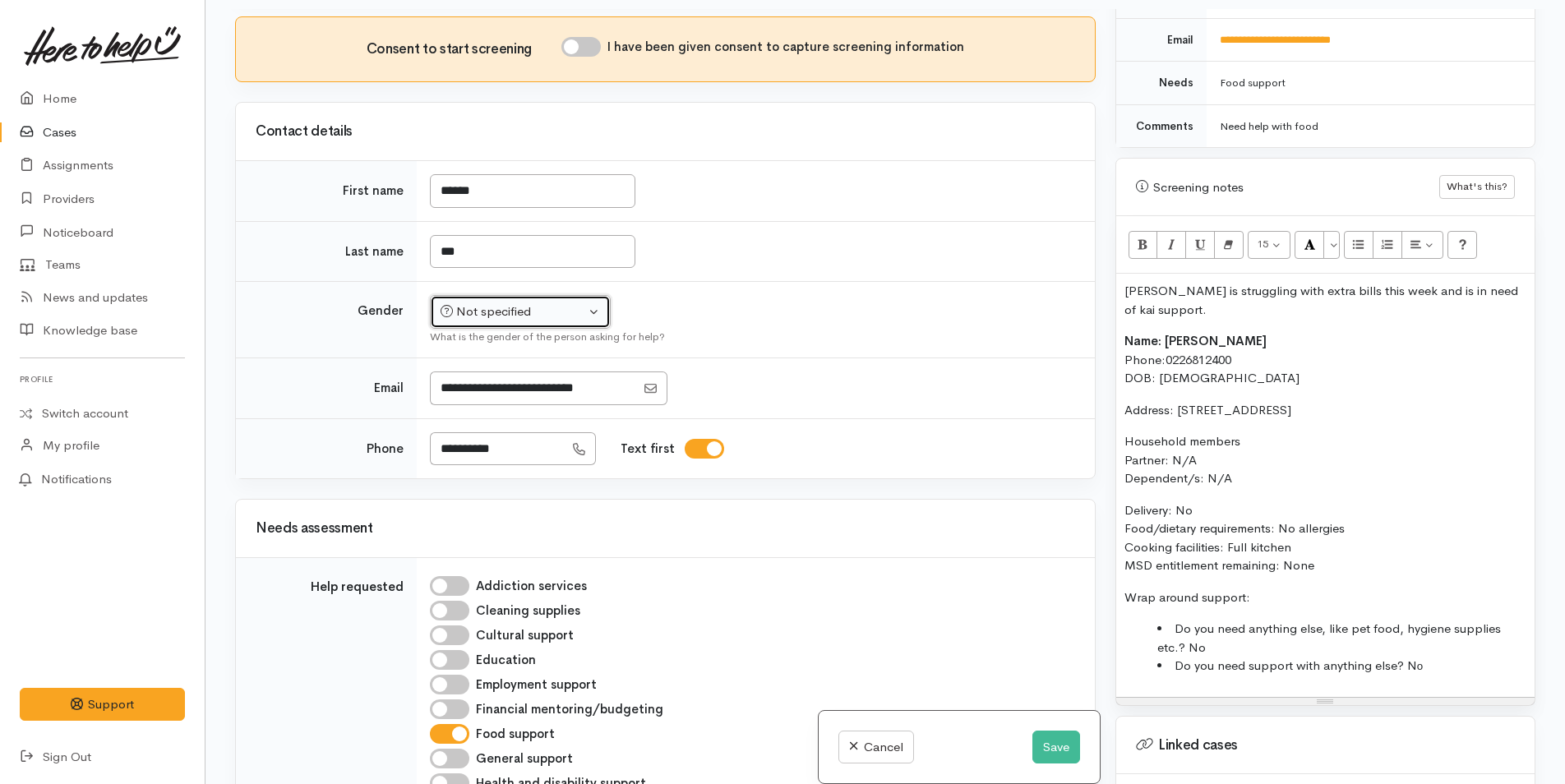
click at [474, 303] on div "Not specified" at bounding box center [513, 311] width 144 height 18
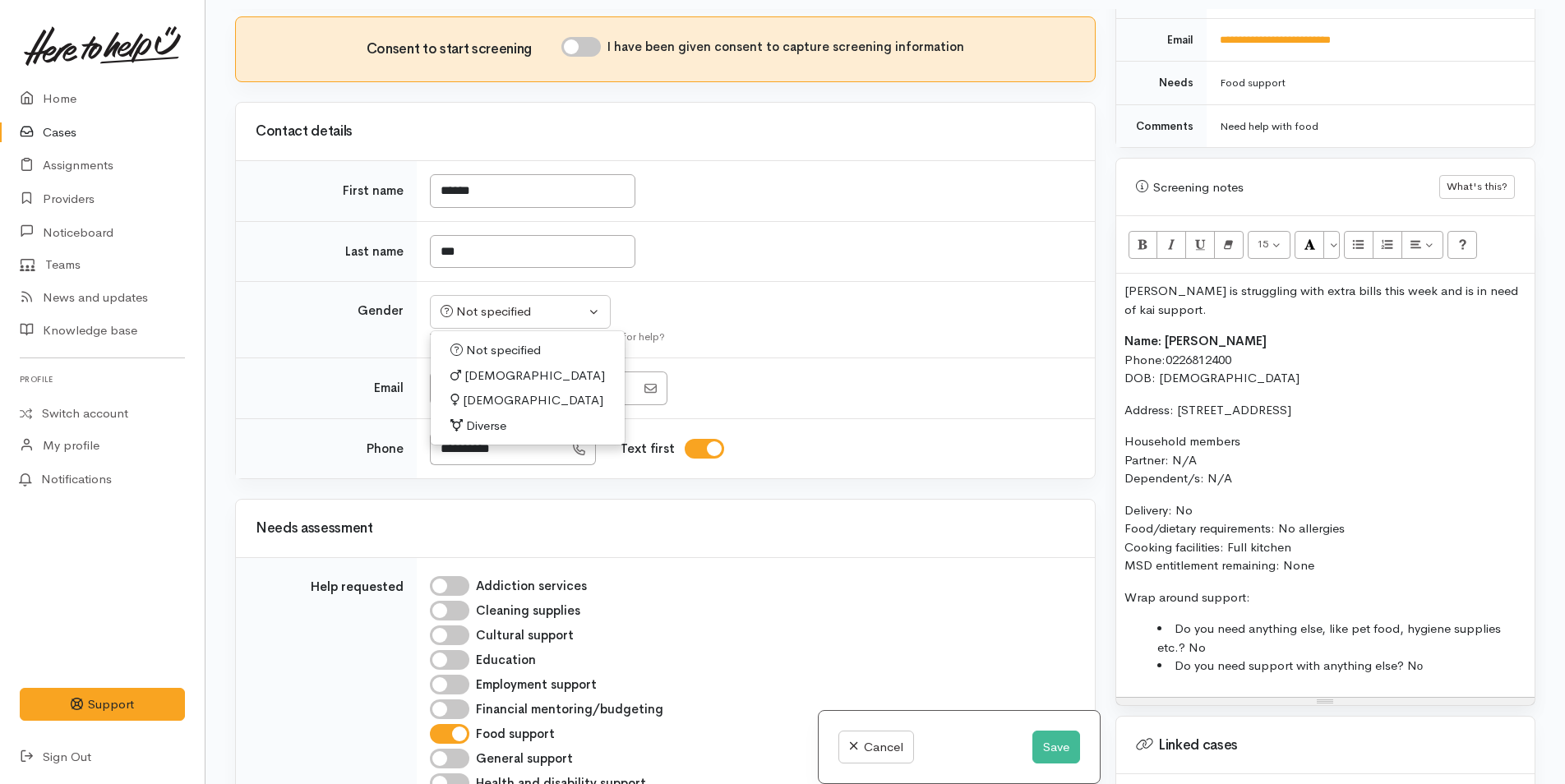
click at [506, 388] on link "Female" at bounding box center [527, 400] width 194 height 26
select select "Female"
click at [578, 37] on input "I have been given consent to capture screening information" at bounding box center [581, 47] width 40 height 19
checkbox input "true"
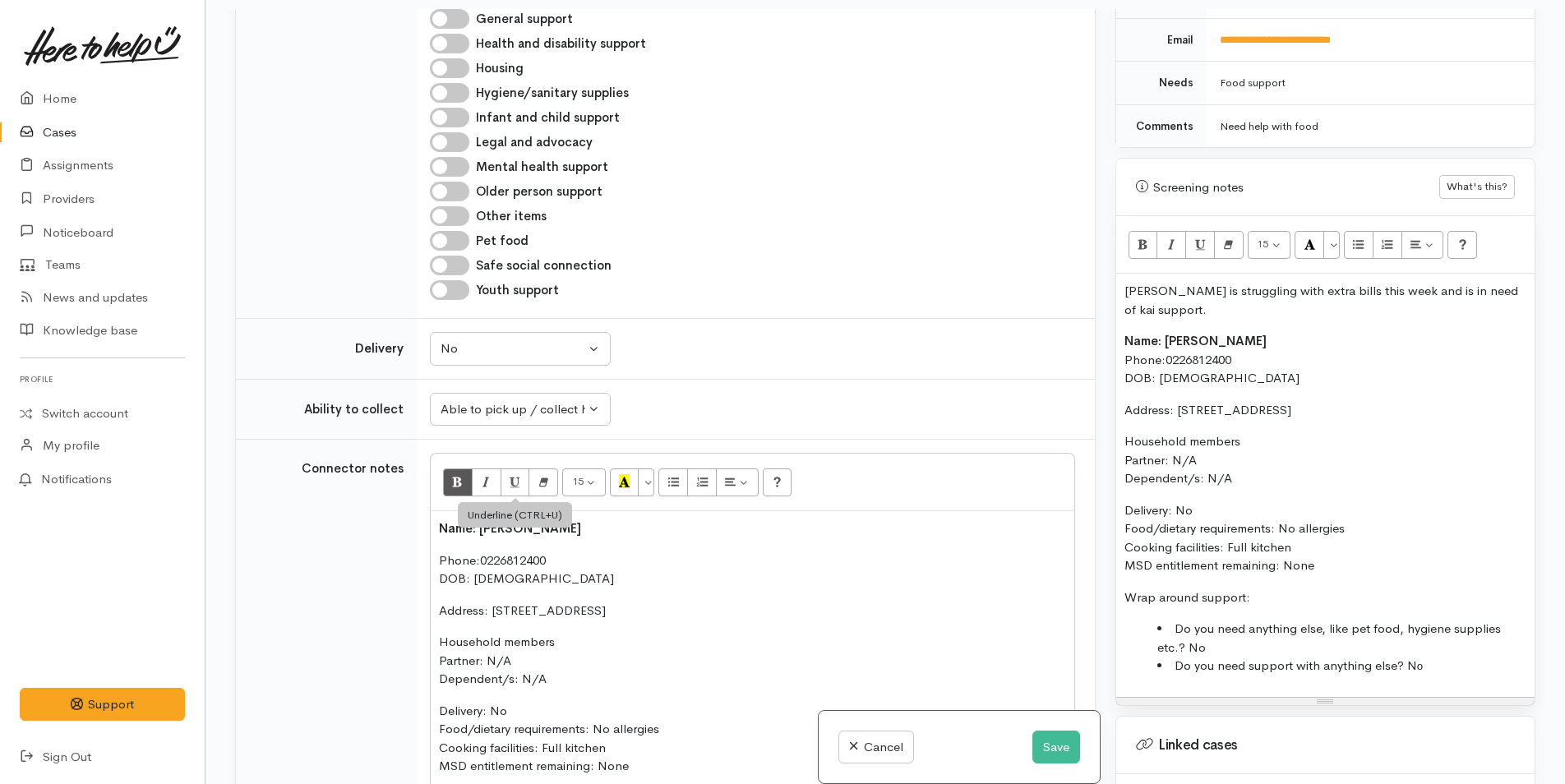
scroll to position [2221, 0]
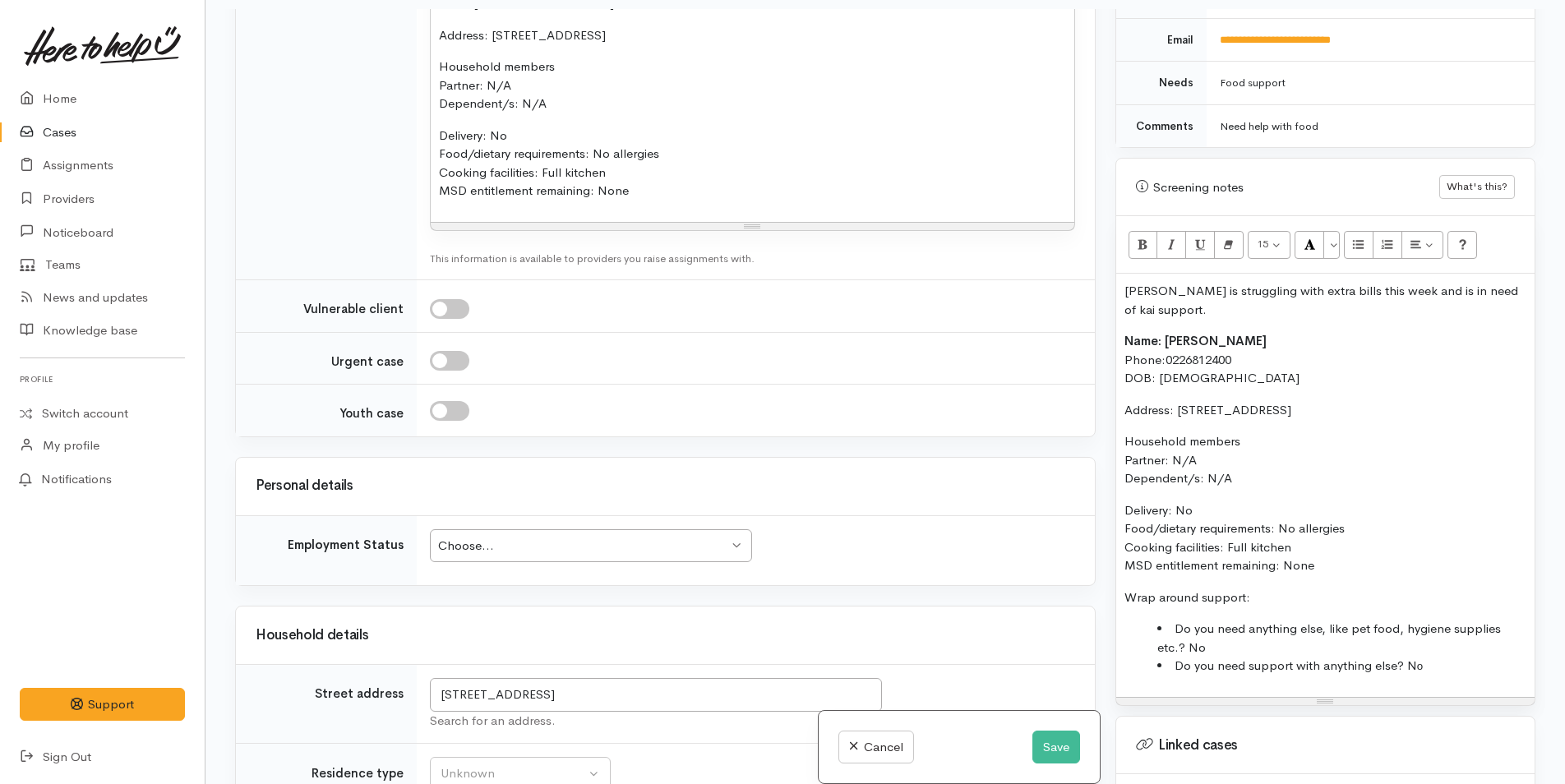
click at [476, 537] on div "Choose..." at bounding box center [584, 546] width 290 height 18
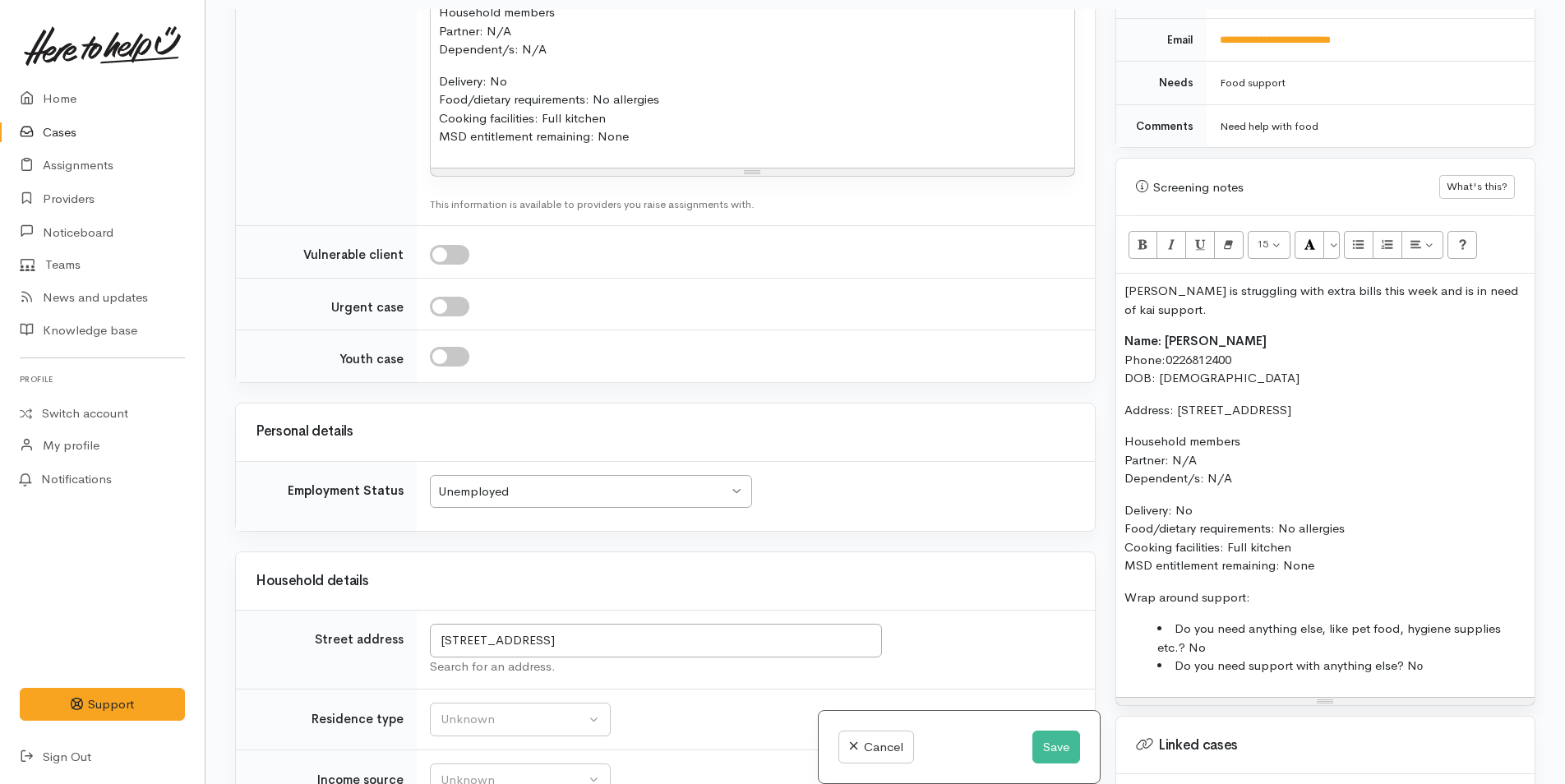
scroll to position [2715, 0]
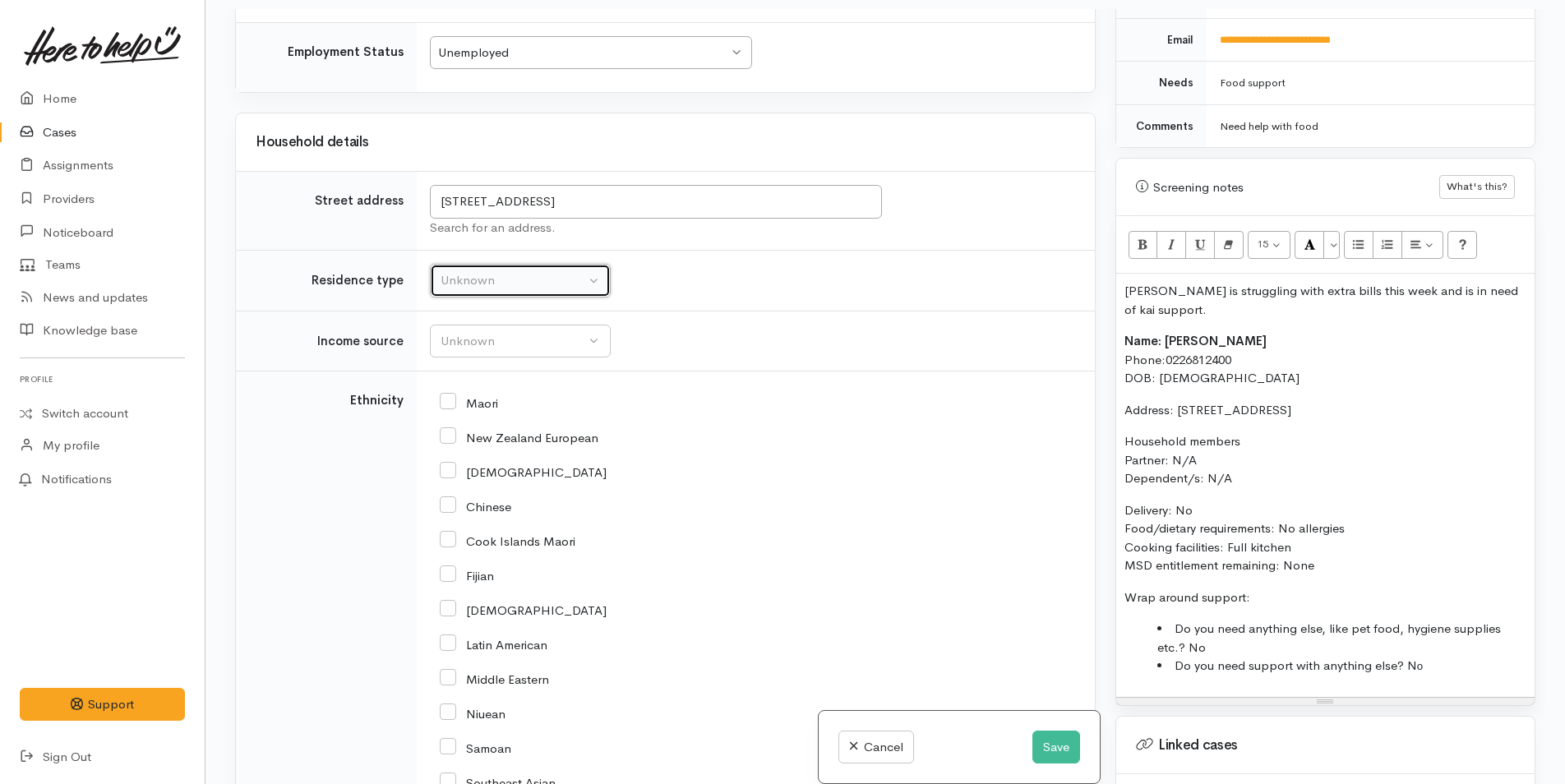
click at [463, 271] on div "Unknown" at bounding box center [513, 280] width 144 height 18
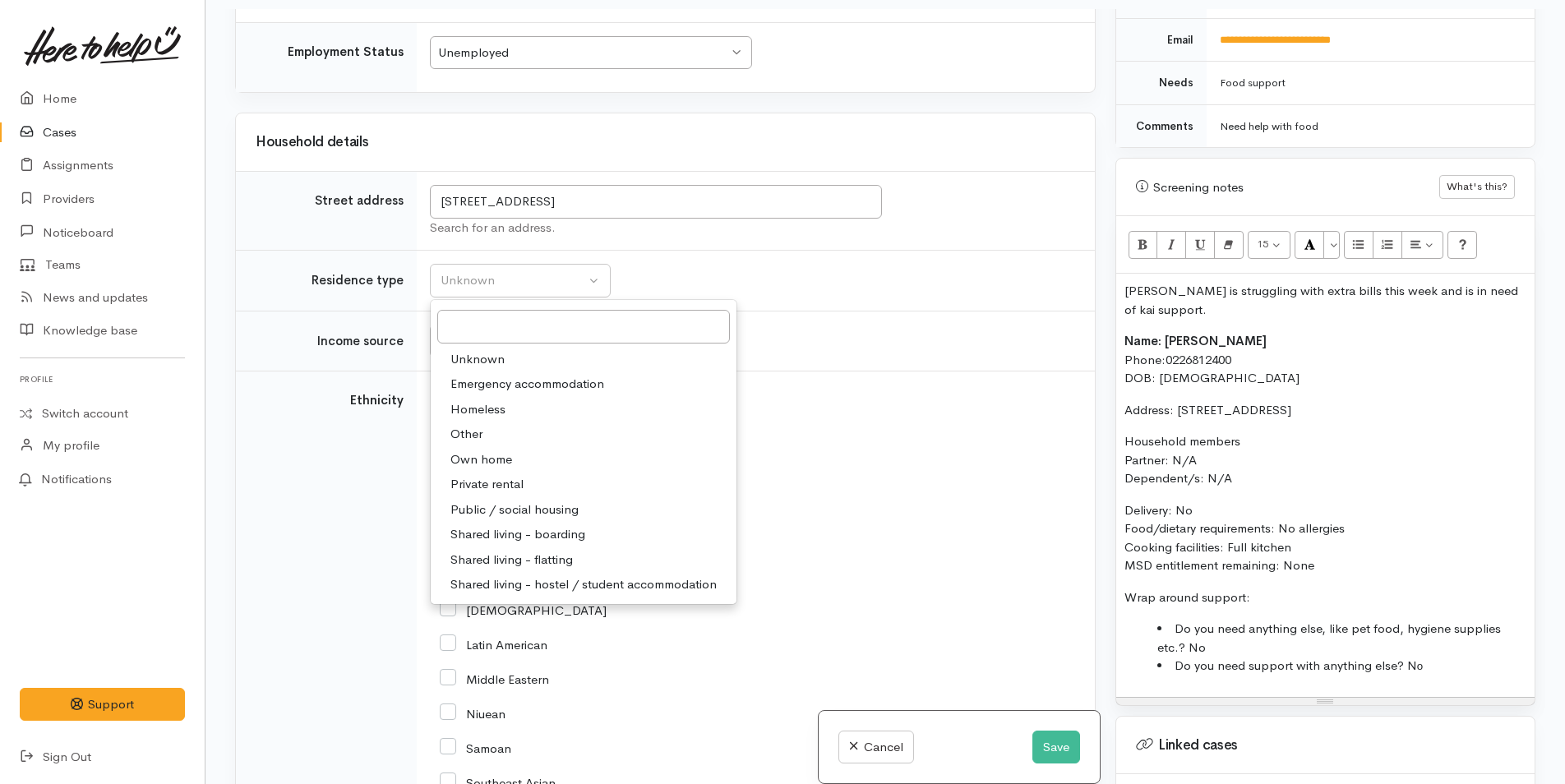
click at [489, 475] on span "Private rental" at bounding box center [487, 484] width 73 height 18
select select "2"
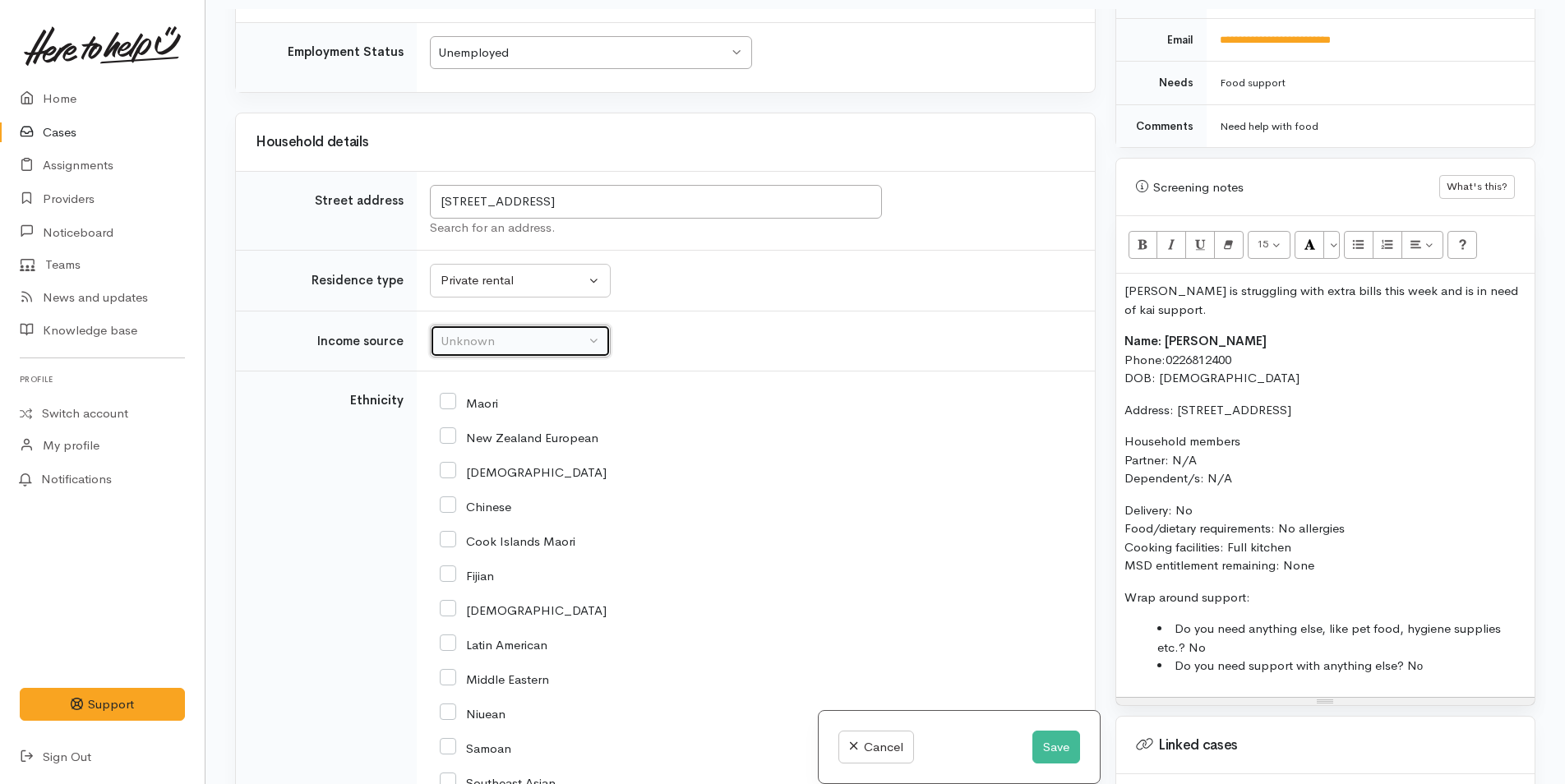
click at [486, 325] on button "Unknown" at bounding box center [519, 341] width 180 height 33
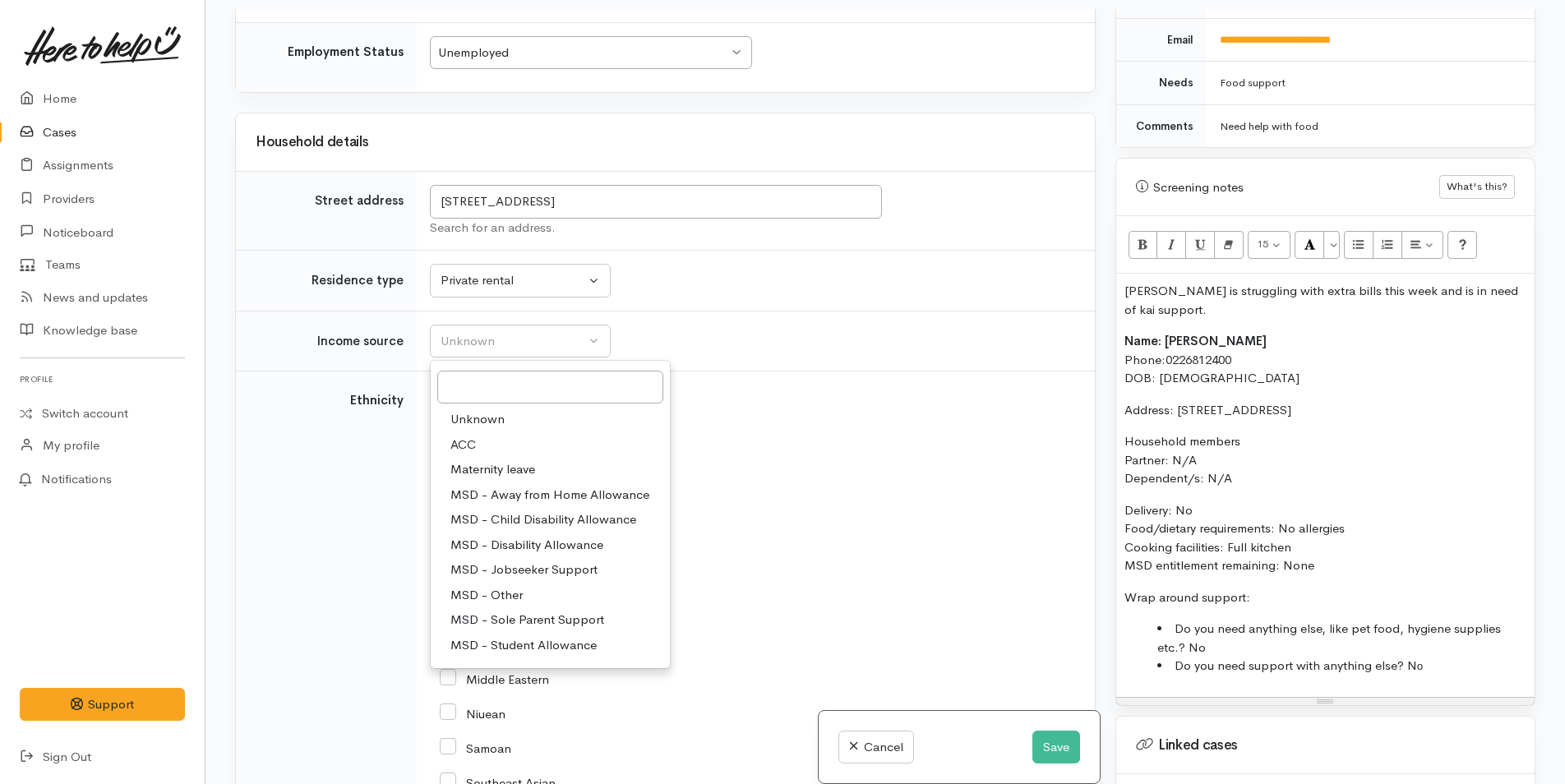
click at [495, 561] on span "MSD - Jobseeker Support" at bounding box center [524, 569] width 147 height 18
select select "4"
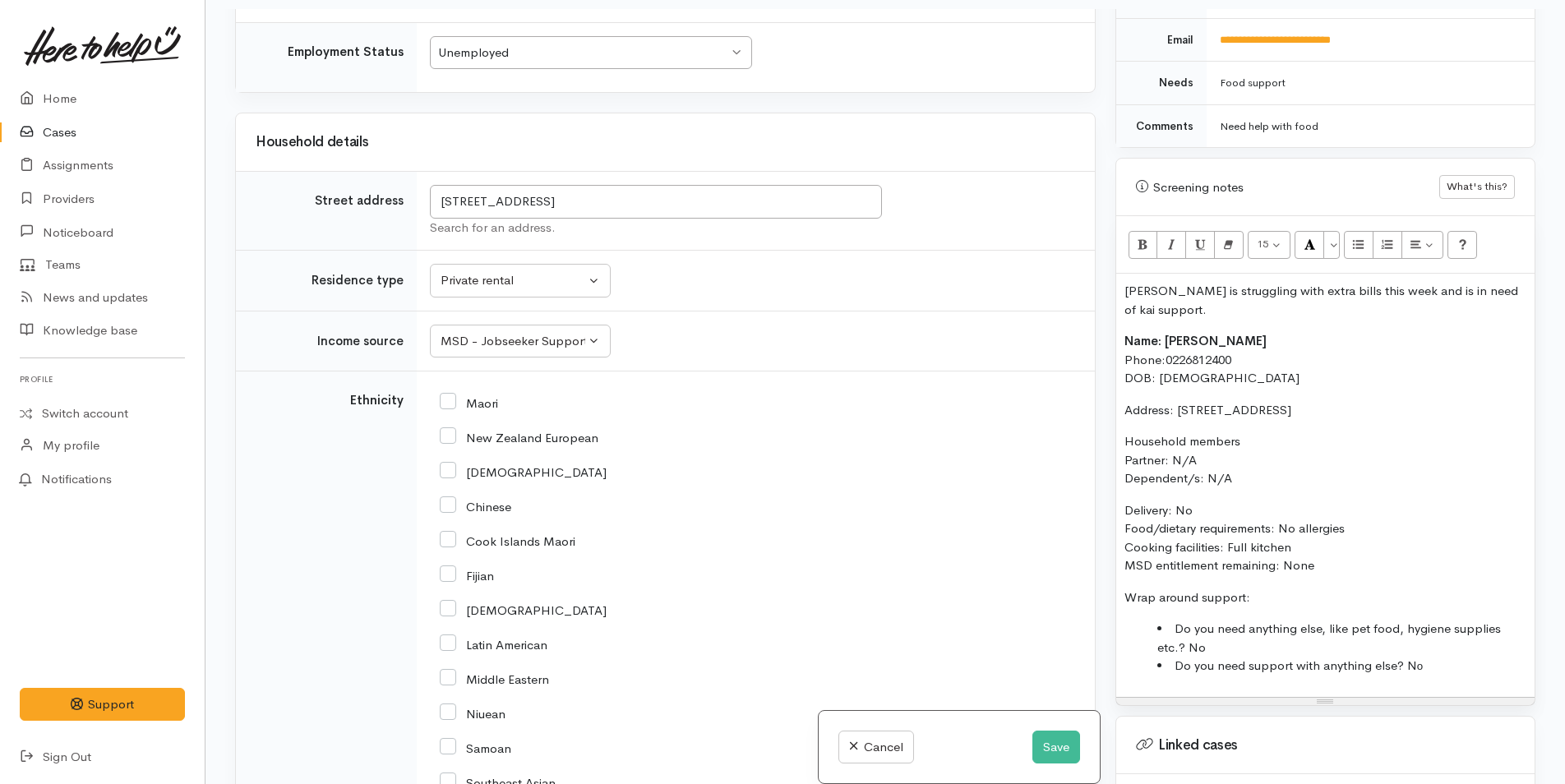
click at [445, 394] on input "Maori" at bounding box center [469, 401] width 58 height 15
checkbox input "true"
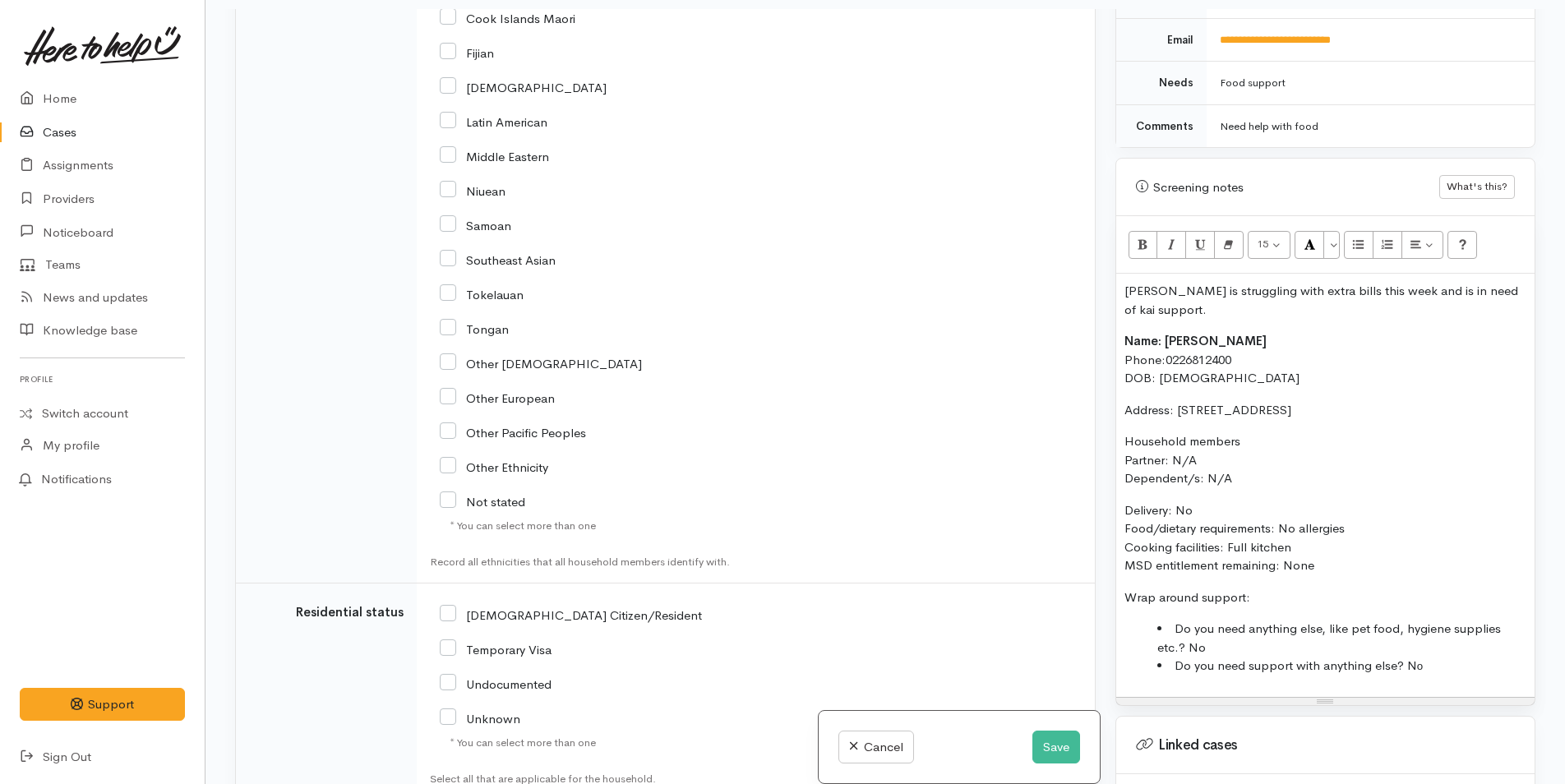
scroll to position [3454, 0]
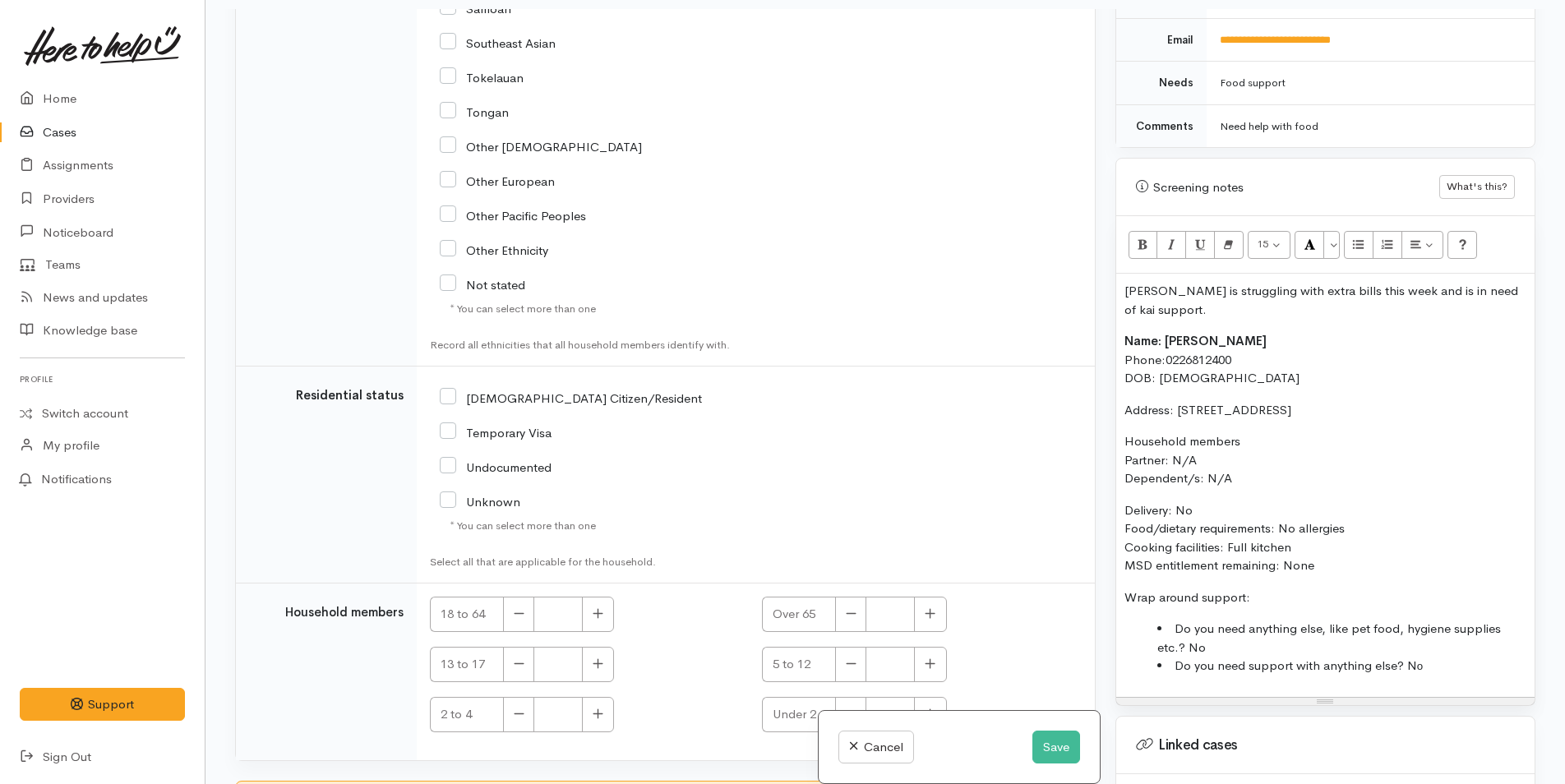
click at [445, 388] on icon at bounding box center [448, 396] width 17 height 17
click at [451, 390] on input "NZ Citizen/Resident" at bounding box center [571, 397] width 262 height 15
checkbox input "true"
click at [604, 597] on button "button" at bounding box center [598, 614] width 32 height 35
type input "1"
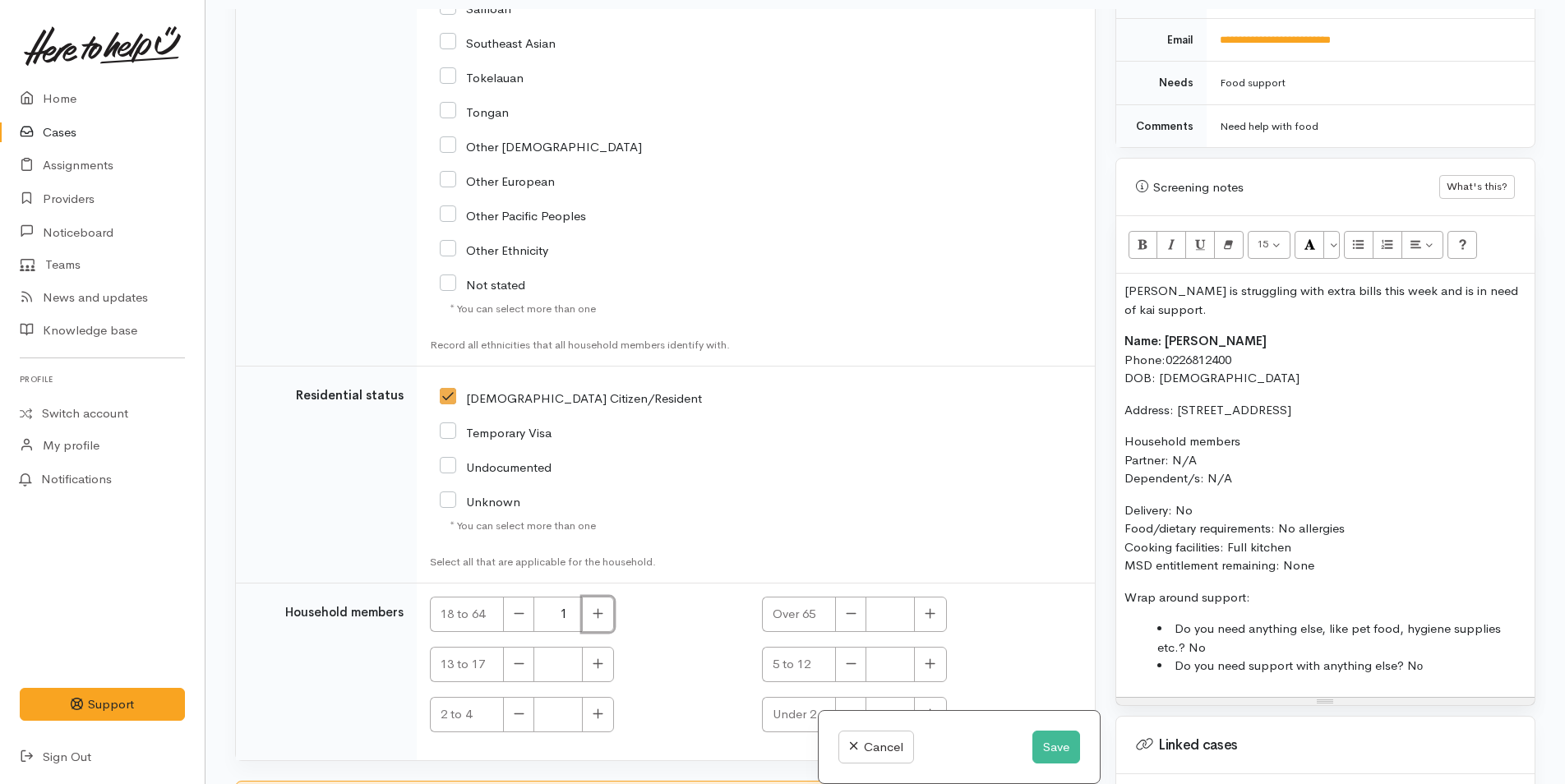
scroll to position [3576, 0]
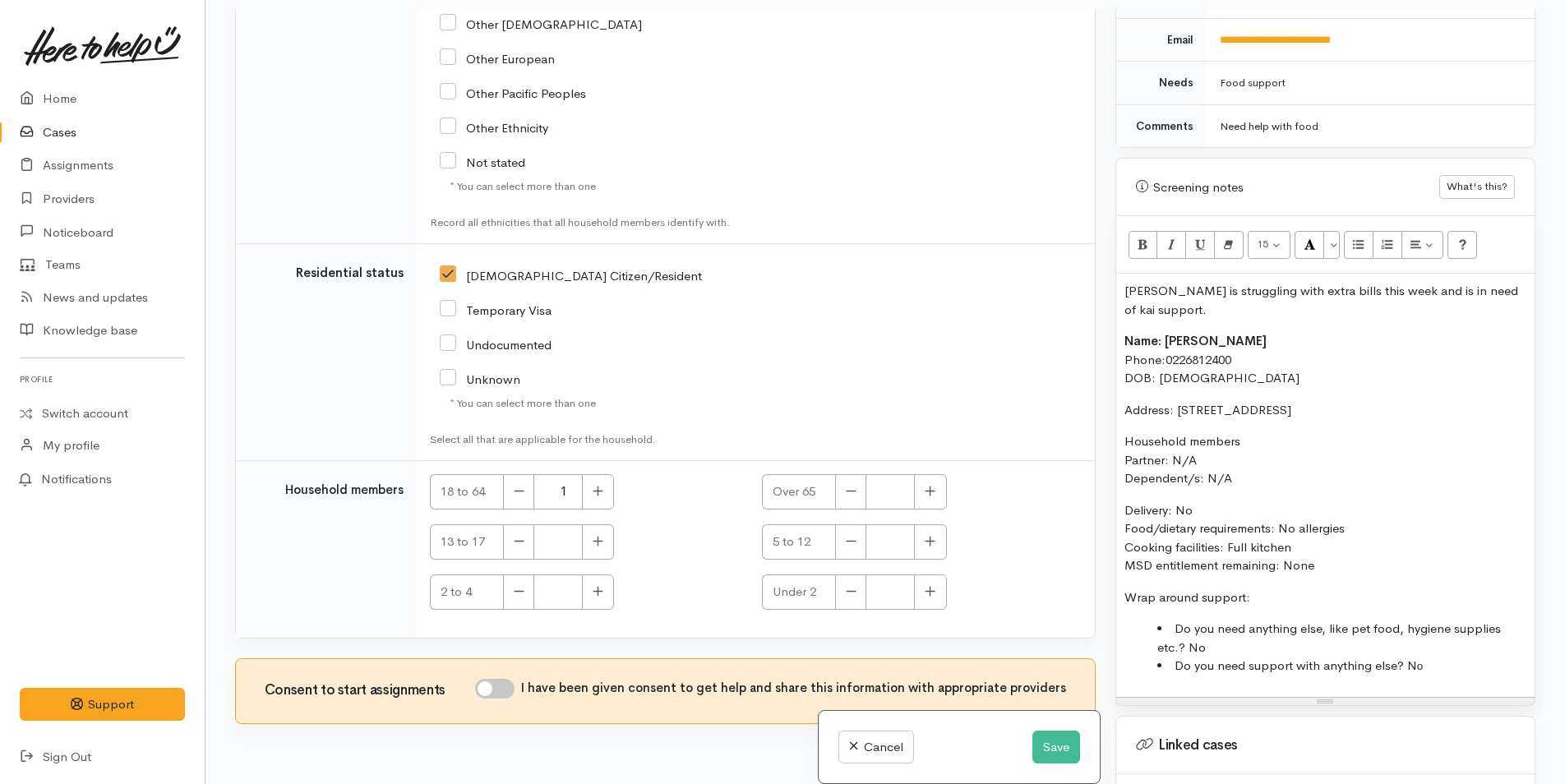
click at [500, 678] on input "I have been given consent to get help and share this information with appropria…" at bounding box center [495, 688] width 40 height 19
checkbox input "true"
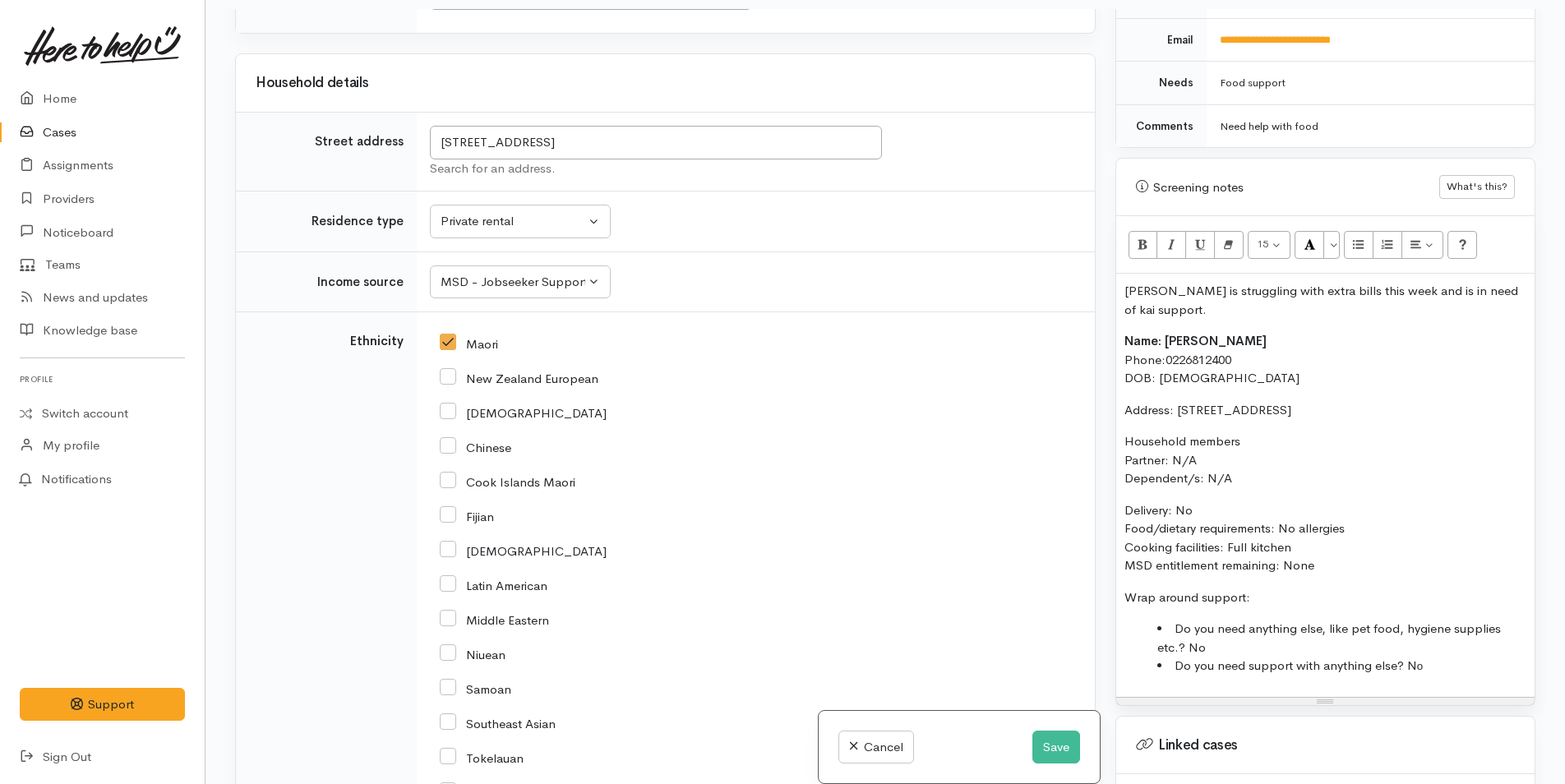
scroll to position [2590, 0]
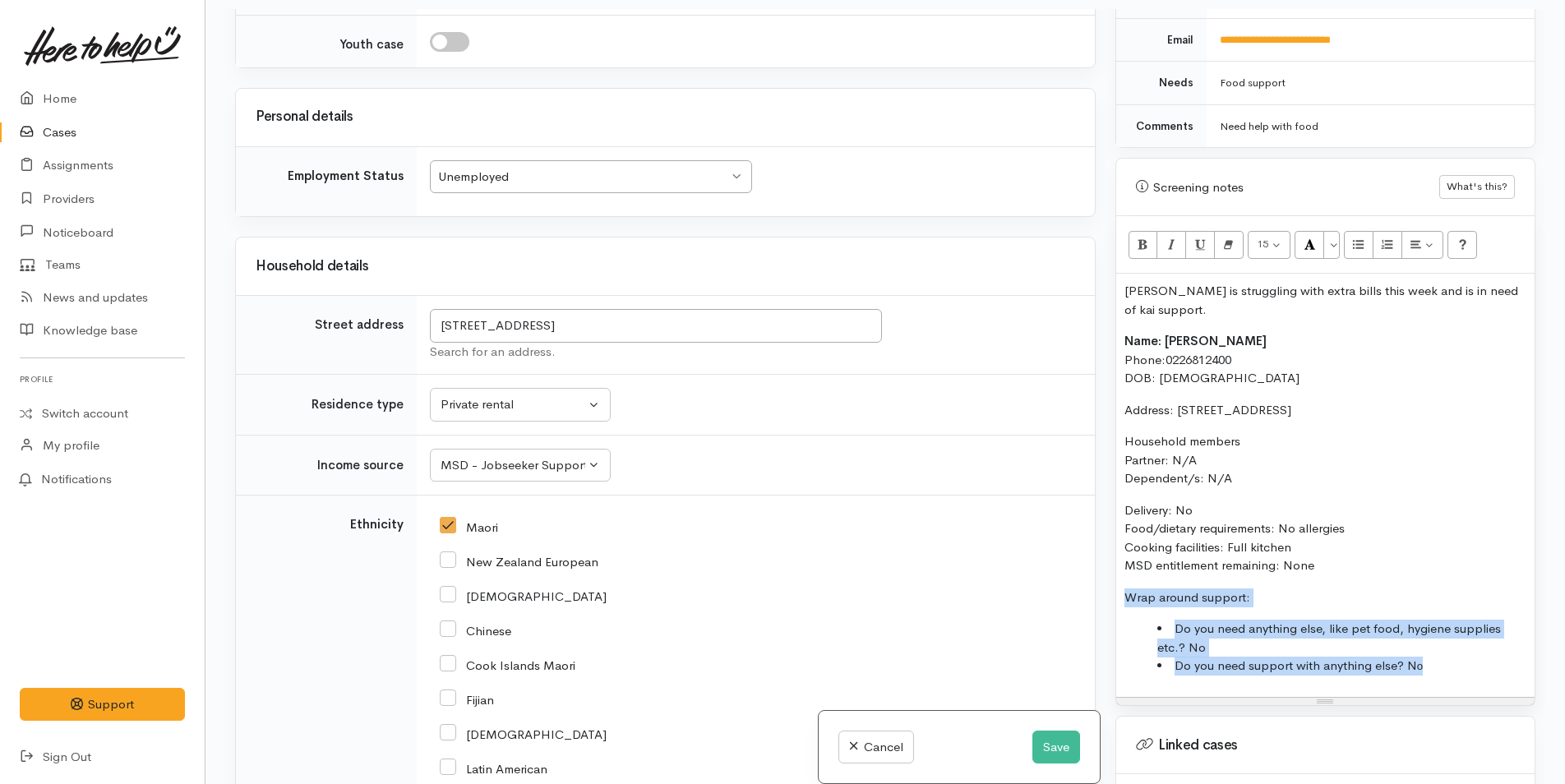
drag, startPoint x: 1436, startPoint y: 658, endPoint x: 1025, endPoint y: 532, distance: 429.9
click at [1002, 565] on div "Related cases There are other cases potentially from the same person, address o…" at bounding box center [885, 400] width 1320 height 784
click at [1137, 231] on button "Bold (CTRL+B)" at bounding box center [1143, 245] width 30 height 28
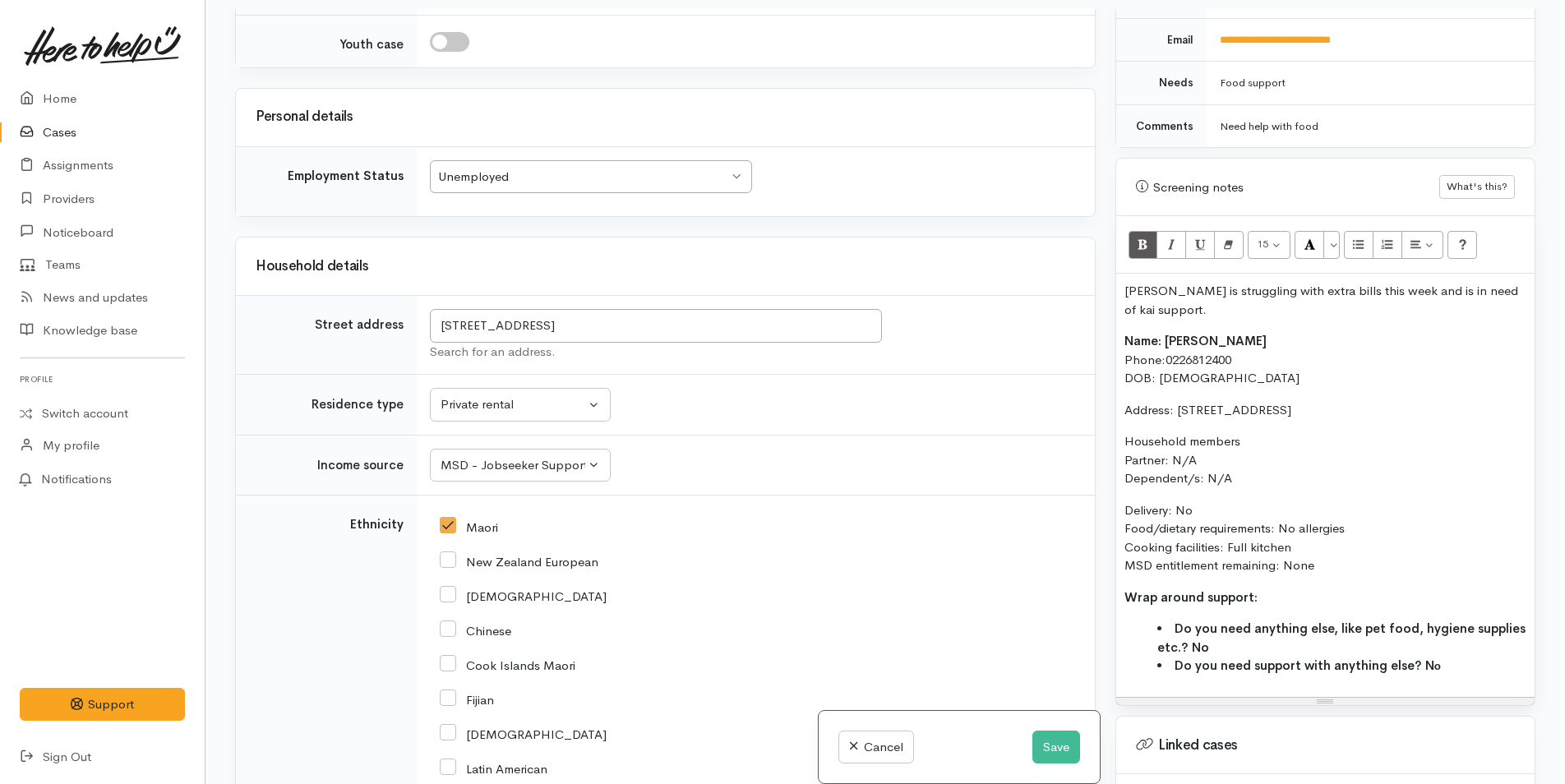
click at [1128, 282] on p "Nicole is struggling with extra bills this week and is in need of kai support." at bounding box center [1326, 300] width 402 height 37
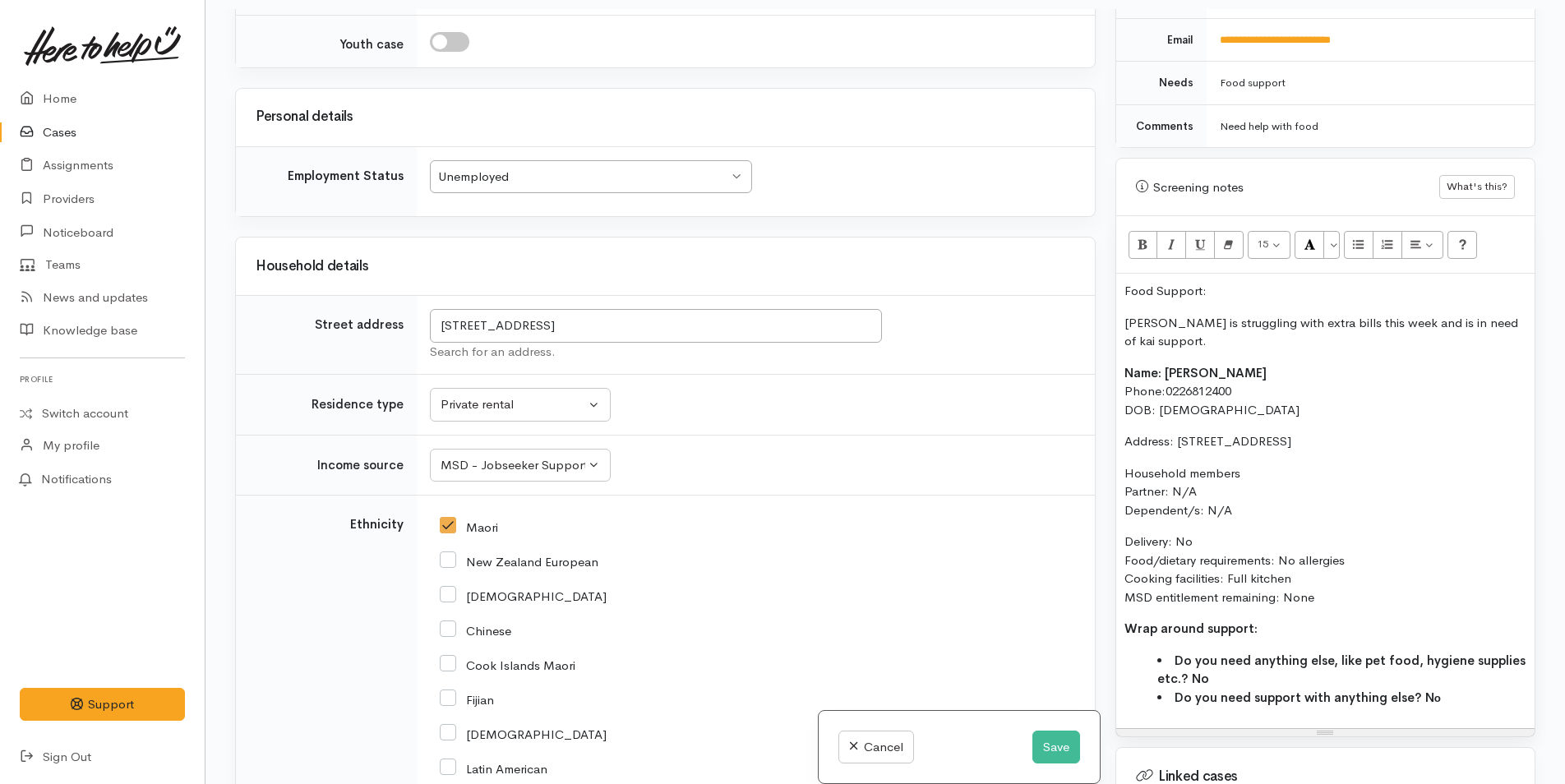
drag, startPoint x: 1143, startPoint y: 280, endPoint x: 1106, endPoint y: 276, distance: 37.2
click at [1106, 276] on div "Warnings Add No warnings have been raised against this case Add Warning Title ●…" at bounding box center [1326, 400] width 440 height 784
click at [1143, 216] on div "15 8 9 10 11 12 14 18 24 36 Background Color Transparent Select #ffff00 Text Co…" at bounding box center [1325, 245] width 418 height 57
drag, startPoint x: 1223, startPoint y: 278, endPoint x: 1067, endPoint y: 242, distance: 160.1
click at [1050, 261] on div "Related cases There are other cases potentially from the same person, address o…" at bounding box center [885, 400] width 1320 height 784
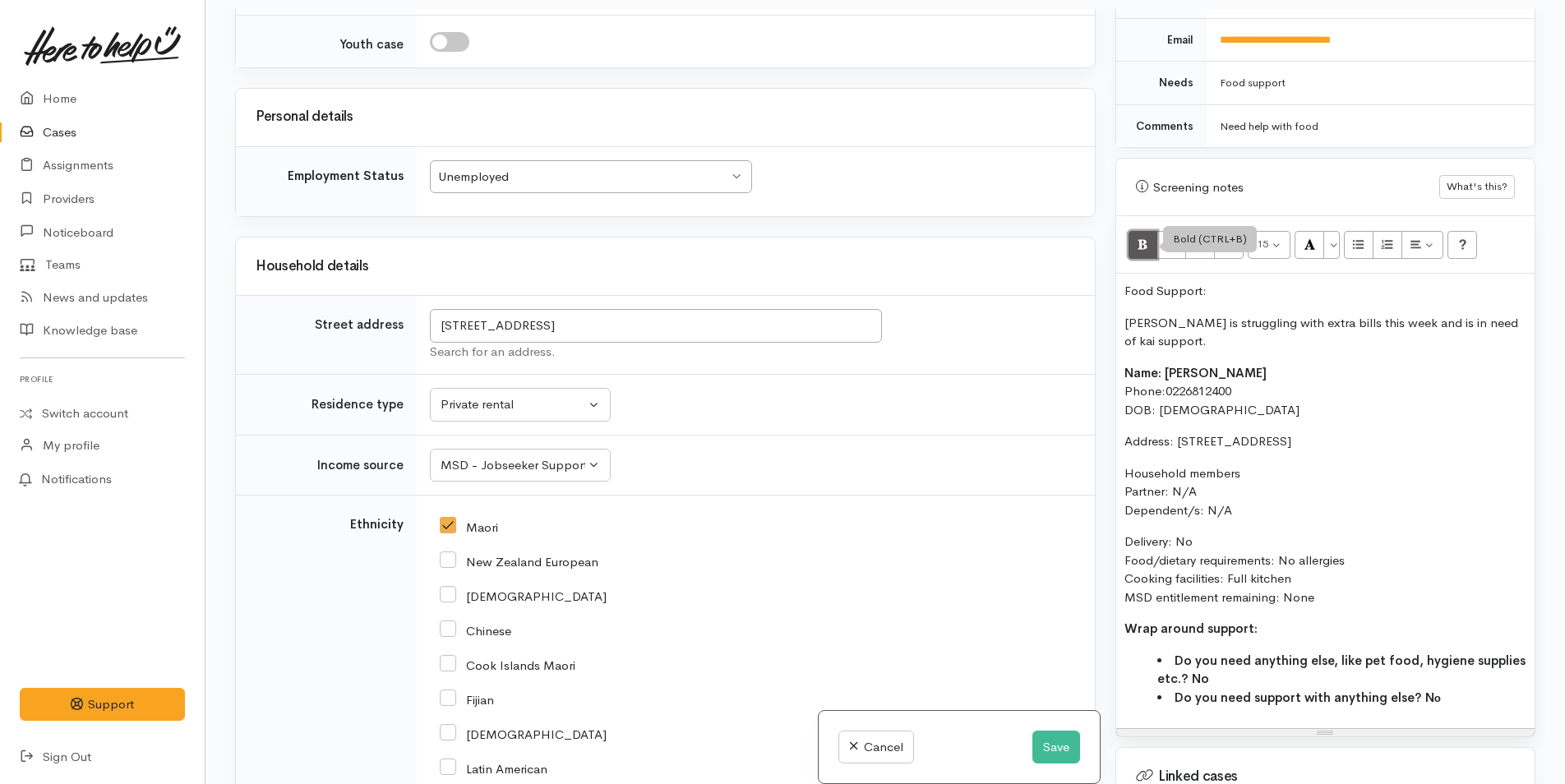
click at [1149, 237] on icon "Bold (CTRL+B)" at bounding box center [1143, 244] width 11 height 14
click at [1337, 231] on button "More Color" at bounding box center [1332, 245] width 17 height 28
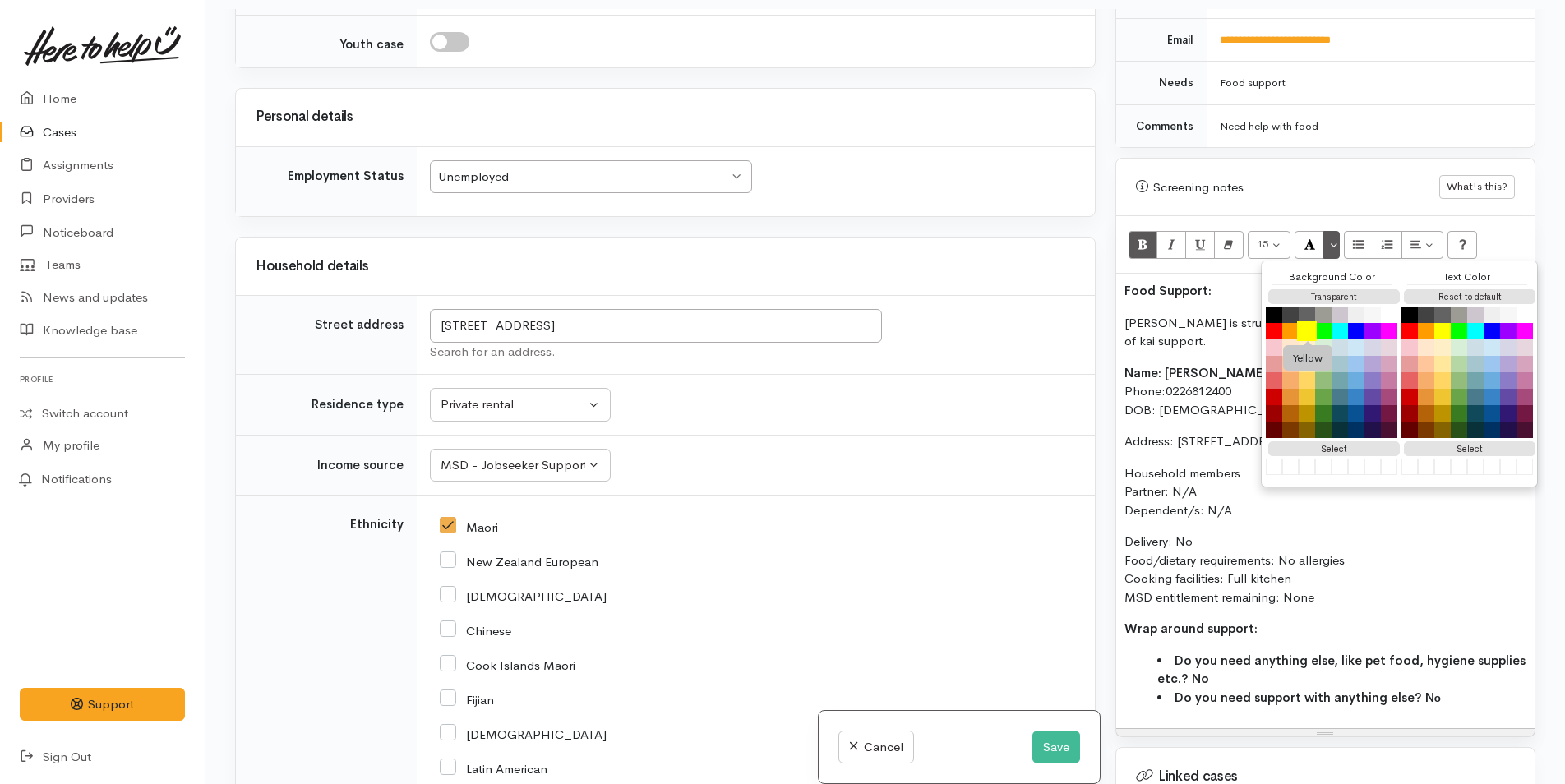
click at [1304, 321] on button "Yellow" at bounding box center [1307, 331] width 19 height 19
click at [1158, 465] on p "Household members Partner: N/A Dependent/s: N/A" at bounding box center [1326, 493] width 402 height 56
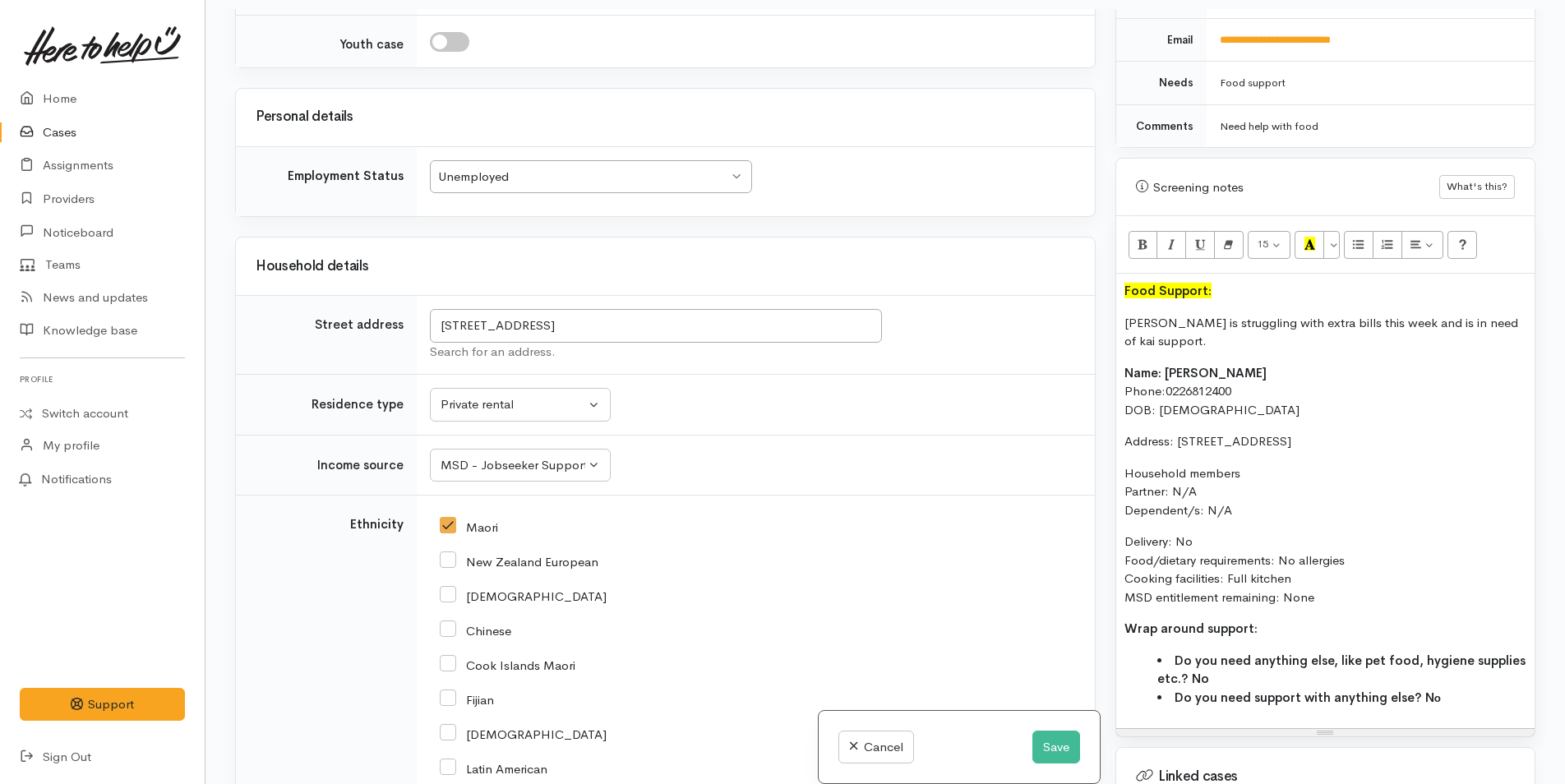
click at [1175, 324] on p "Nicole is struggling with extra bills this week and is in need of kai support." at bounding box center [1326, 333] width 402 height 37
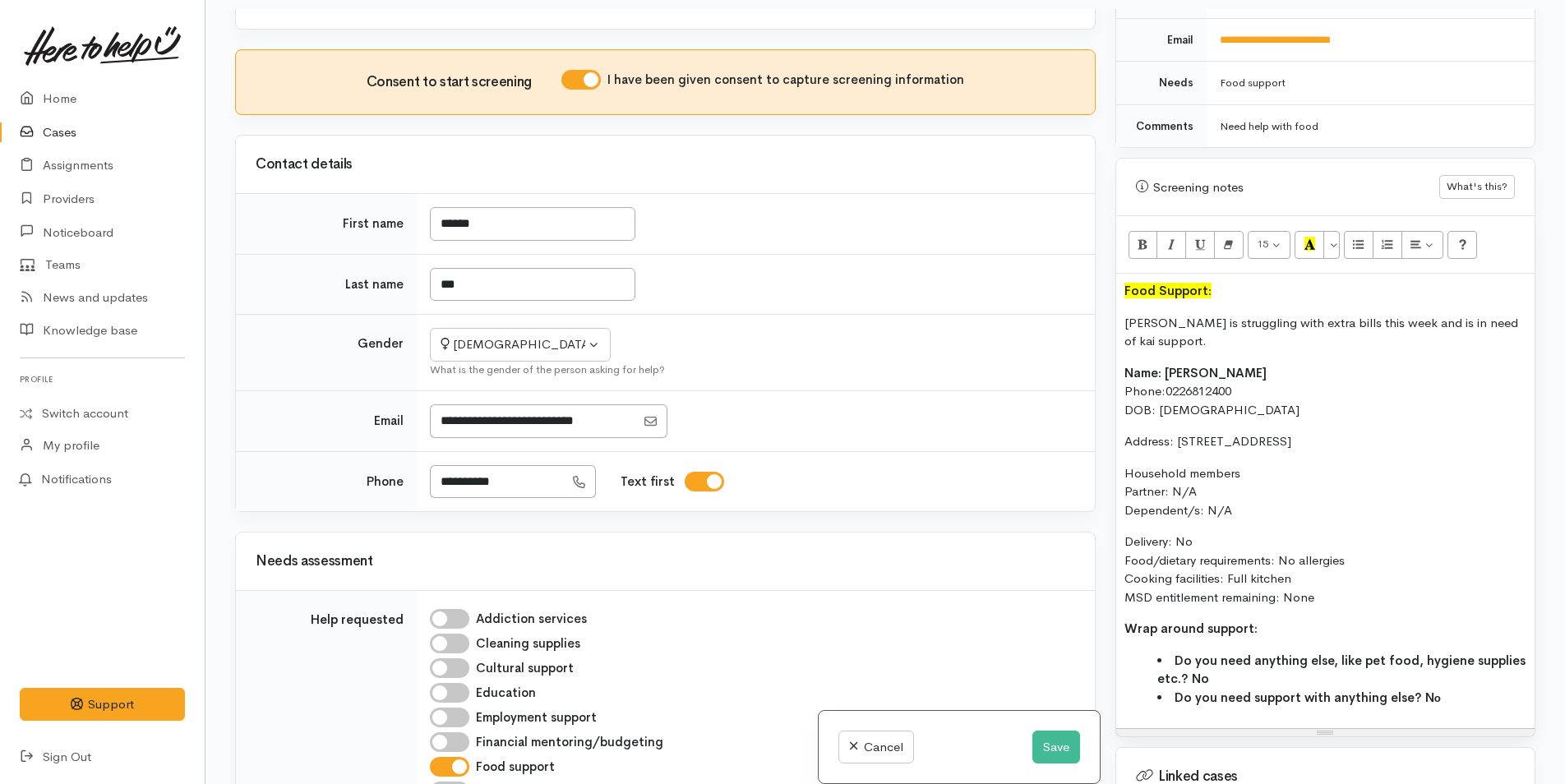
scroll to position [619, 0]
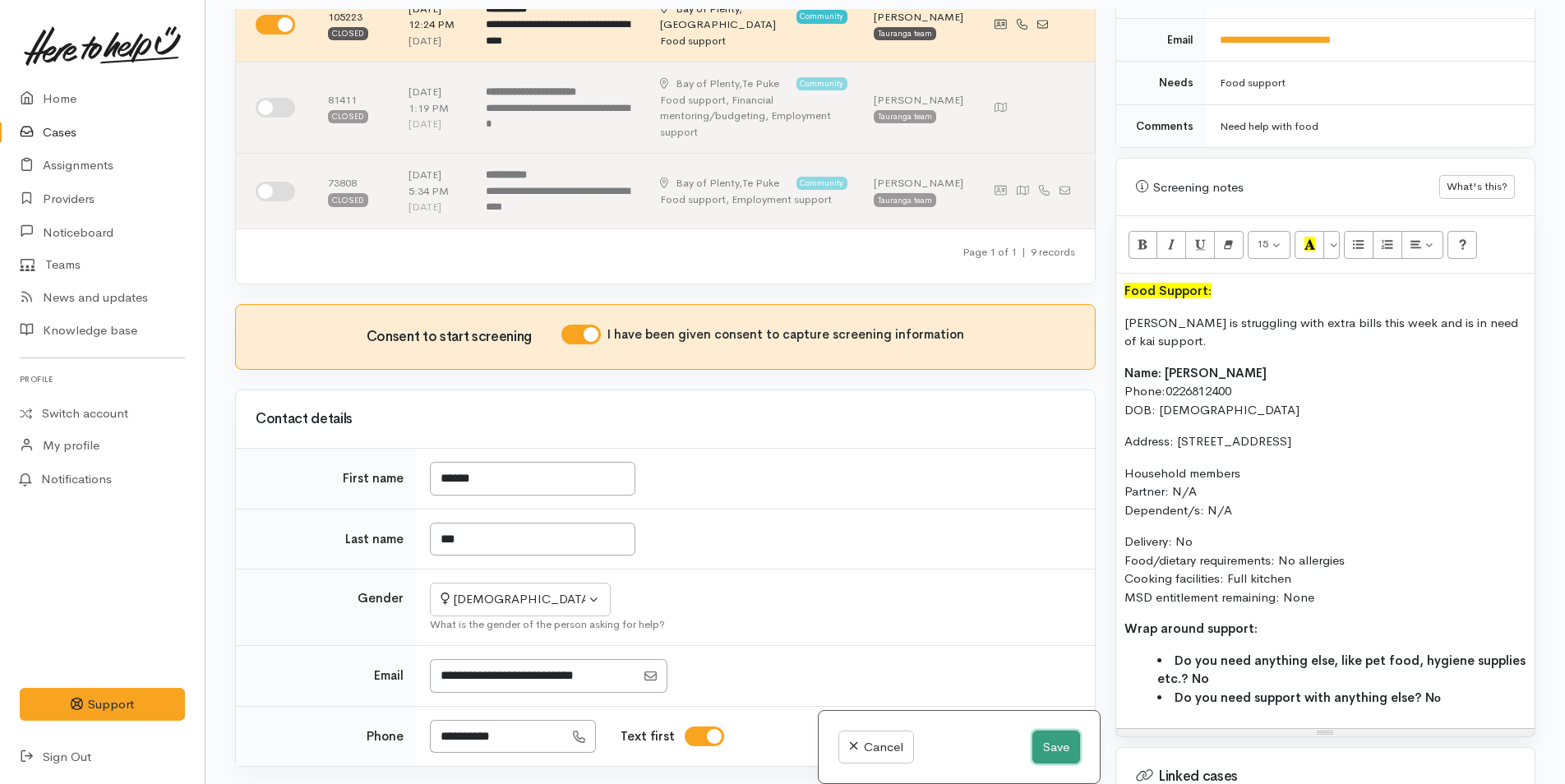
click at [1040, 733] on button "Save" at bounding box center [1056, 747] width 48 height 33
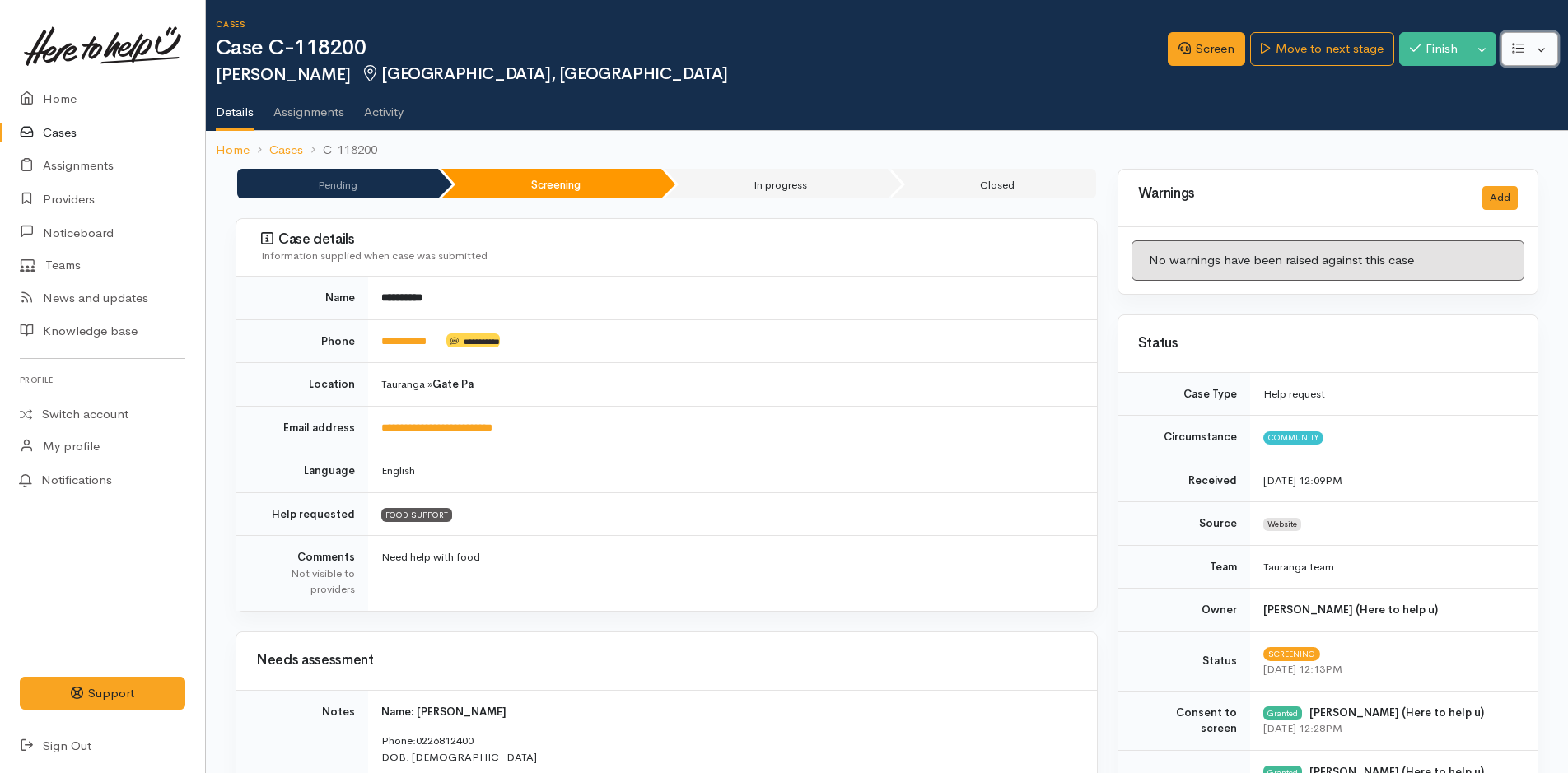
drag, startPoint x: 1549, startPoint y: 41, endPoint x: 1539, endPoint y: 51, distance: 14.1
click at [1549, 41] on button "button" at bounding box center [1529, 48] width 56 height 33
click at [1422, 86] on link "Edit" at bounding box center [1469, 87] width 176 height 26
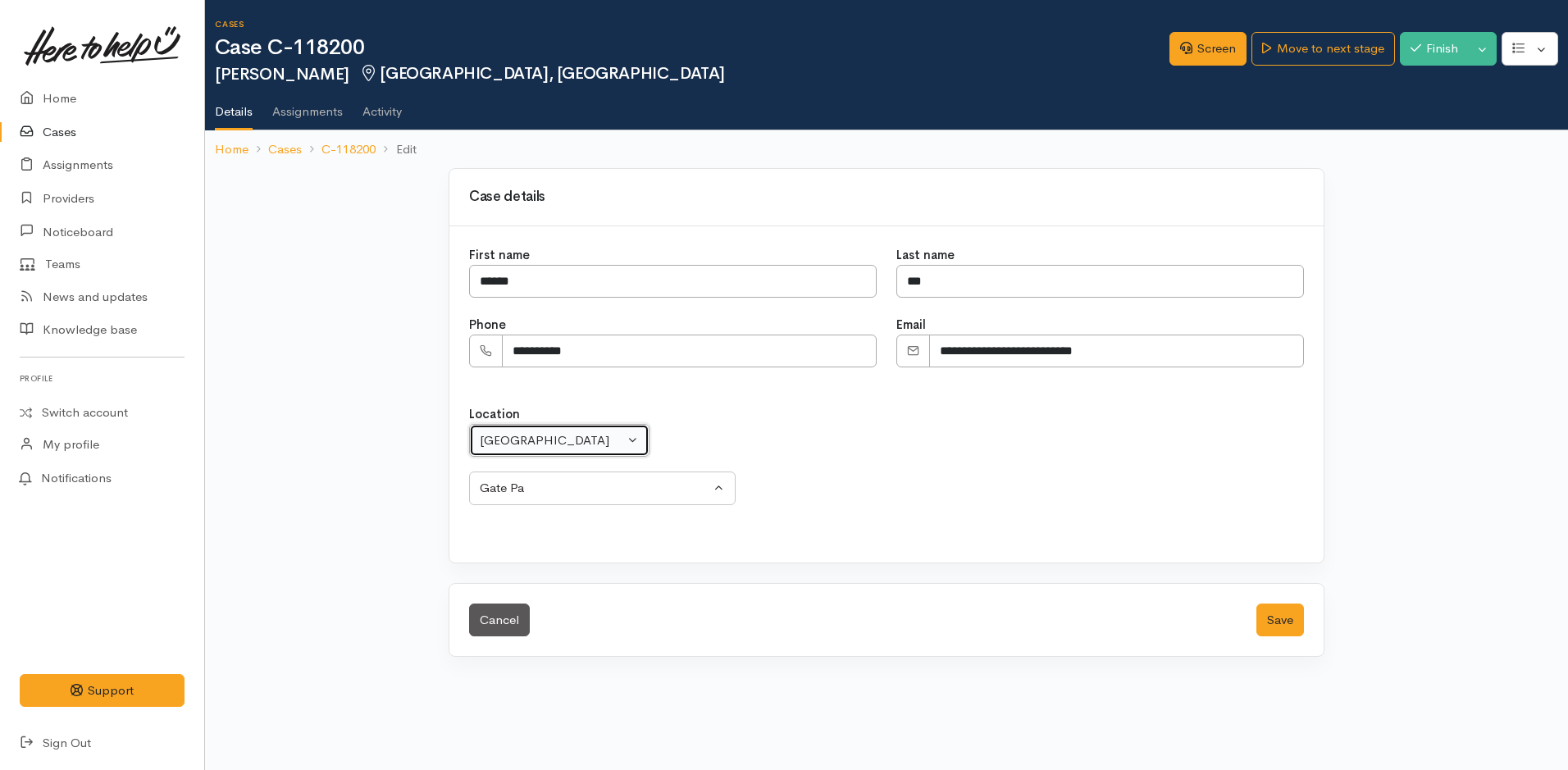
click at [528, 431] on div "[GEOGRAPHIC_DATA]" at bounding box center [551, 440] width 144 height 18
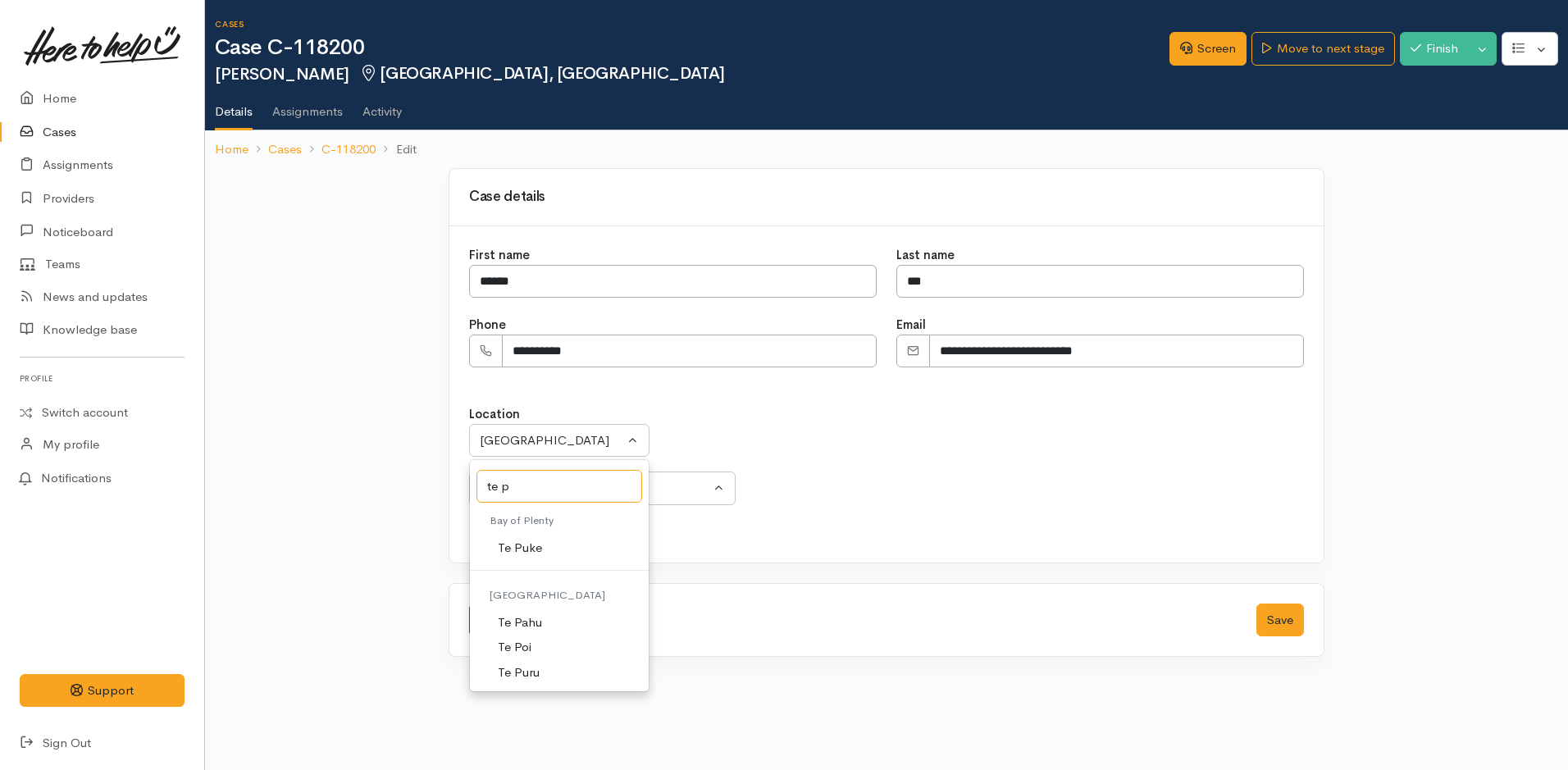
type input "te p"
click at [517, 551] on span "Te Puke" at bounding box center [520, 548] width 44 height 18
select select "152"
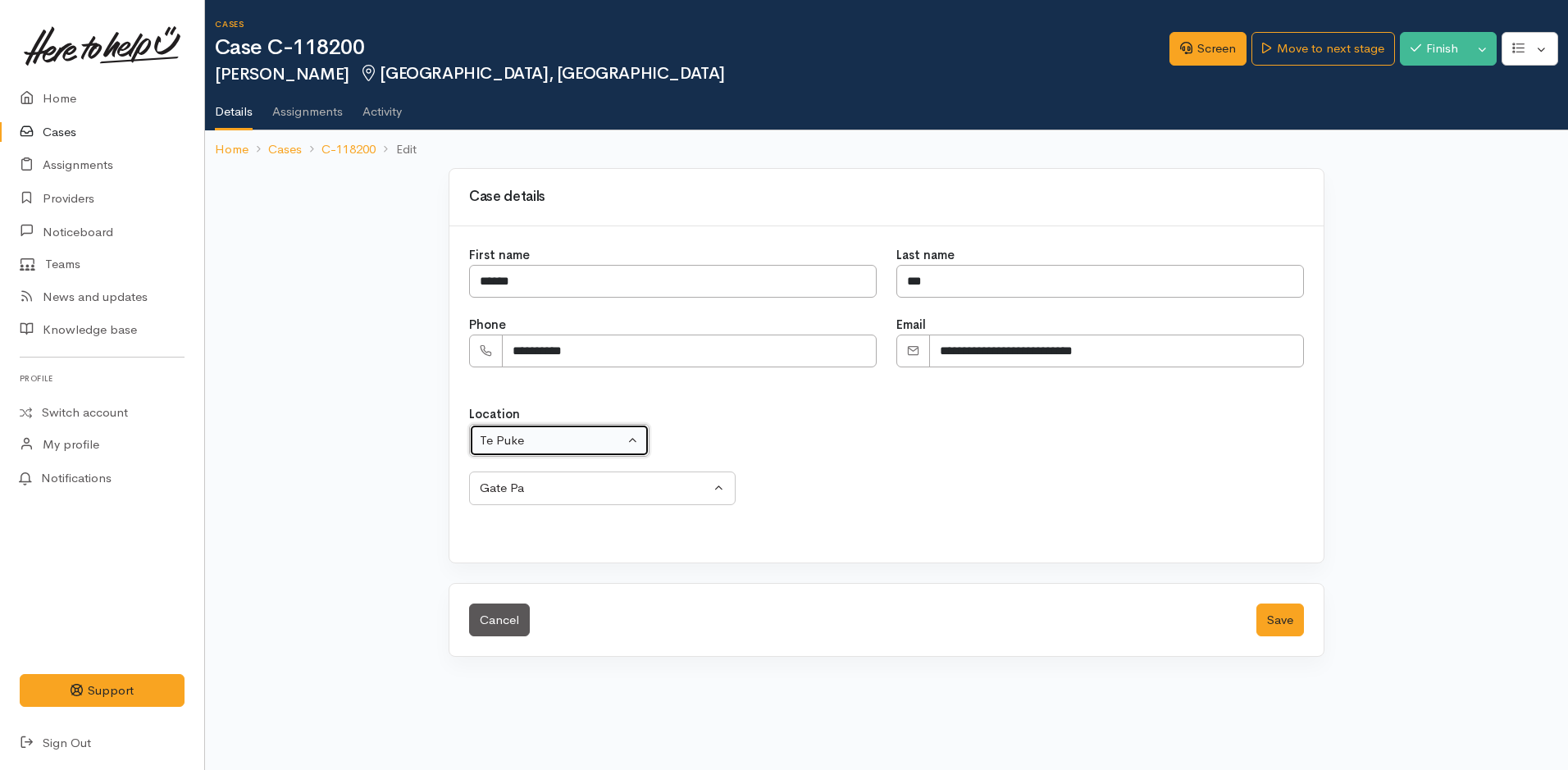
select select "280"
click at [1279, 611] on button "Save" at bounding box center [1280, 620] width 47 height 33
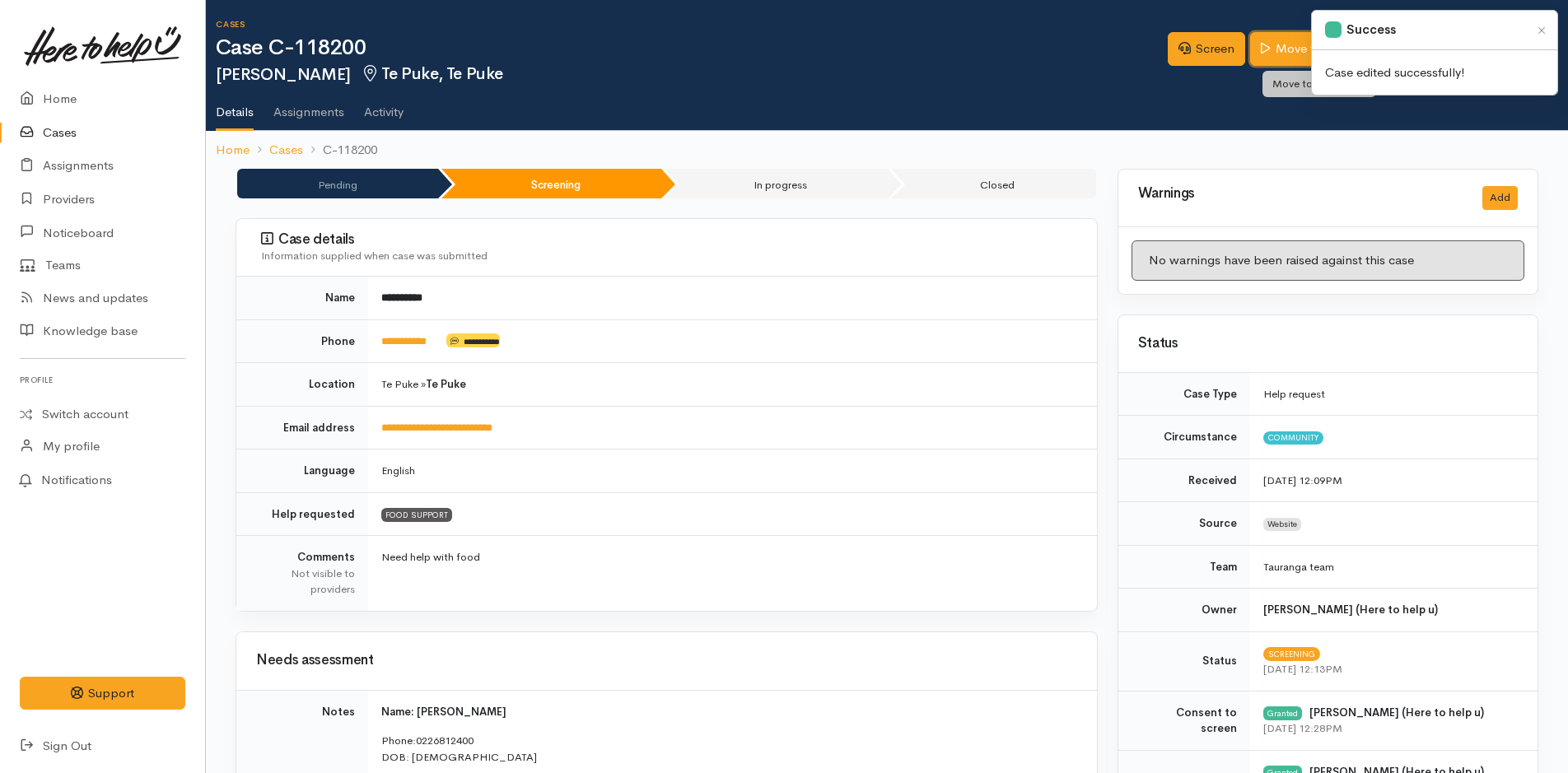
click at [1261, 44] on icon at bounding box center [1266, 48] width 9 height 11
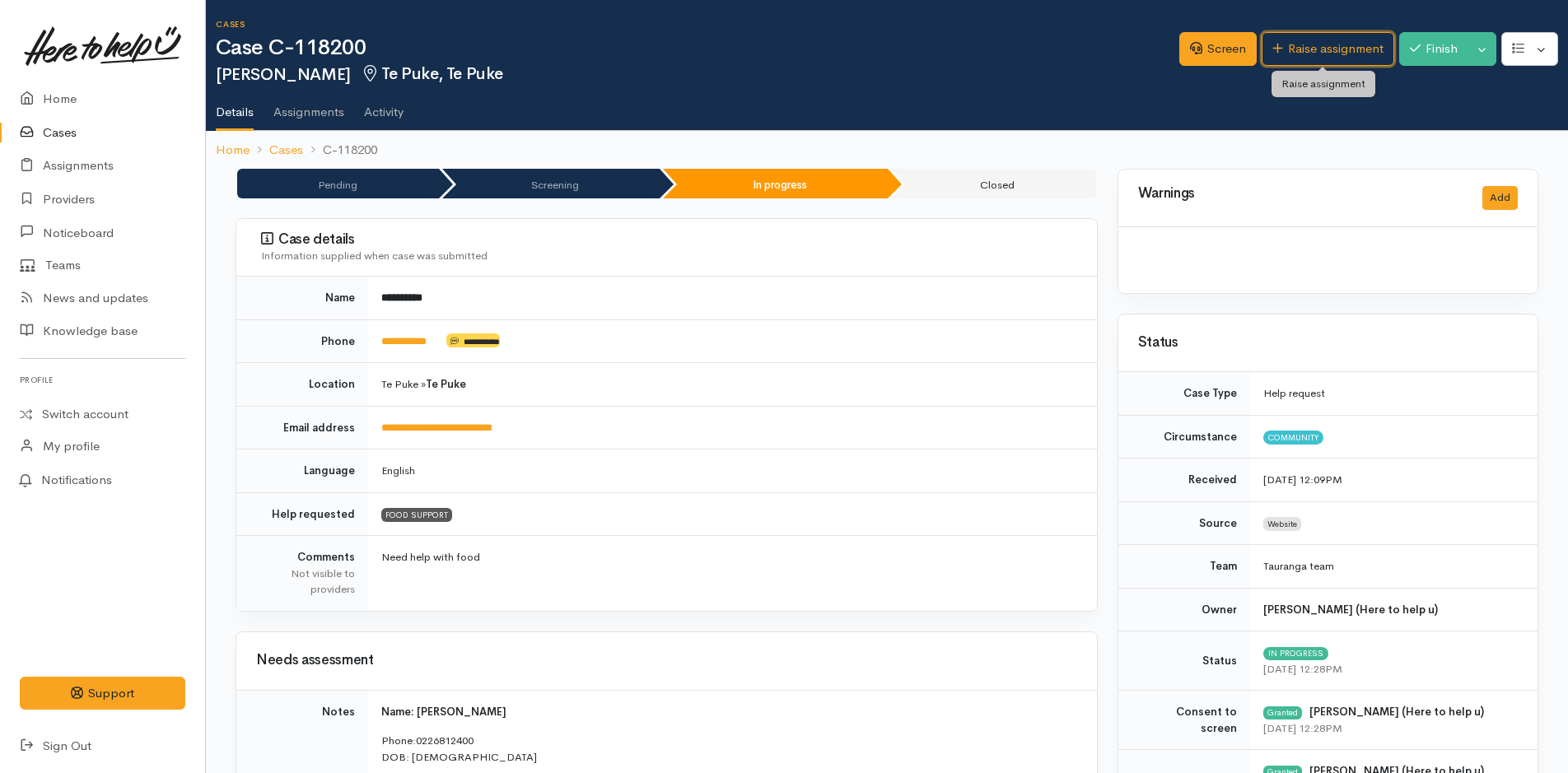
click at [1262, 44] on link "Raise assignment" at bounding box center [1328, 48] width 132 height 33
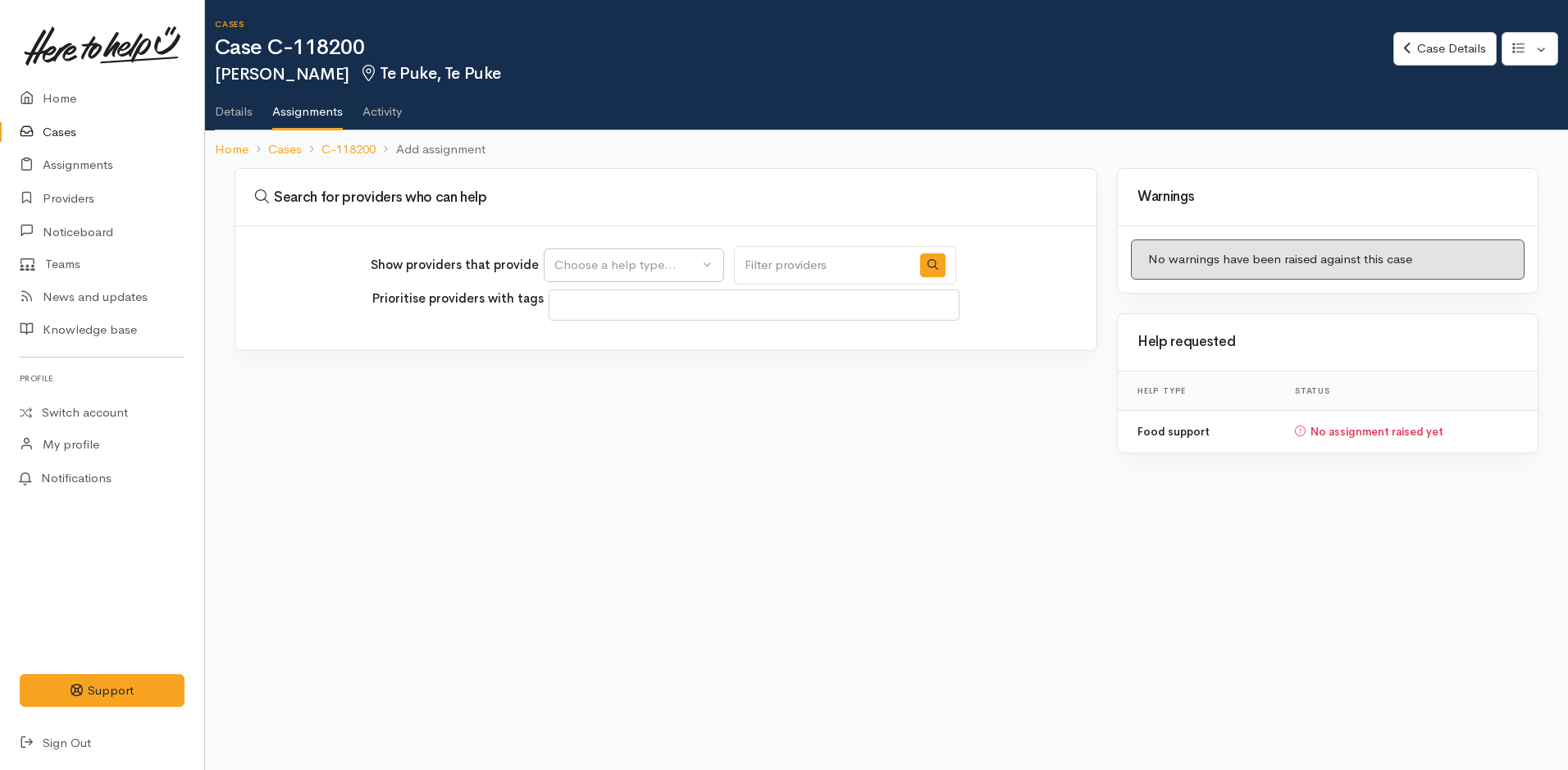
select select
click at [586, 261] on div "Choose a help type..." at bounding box center [626, 264] width 144 height 18
click at [585, 345] on span "Food support" at bounding box center [602, 343] width 76 height 18
select select "3"
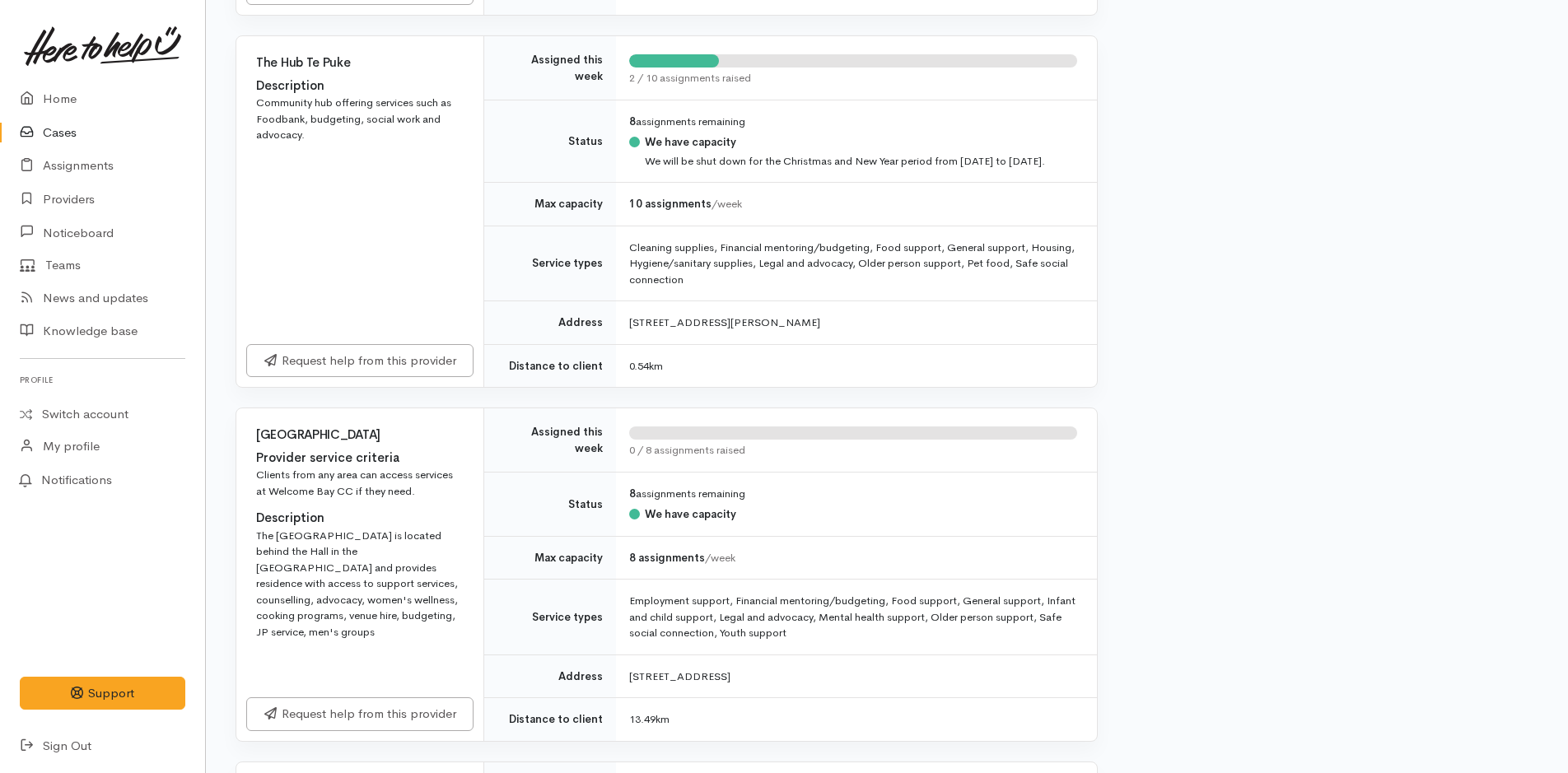
scroll to position [658, 0]
click at [315, 359] on link "Request help from this provider" at bounding box center [360, 358] width 228 height 33
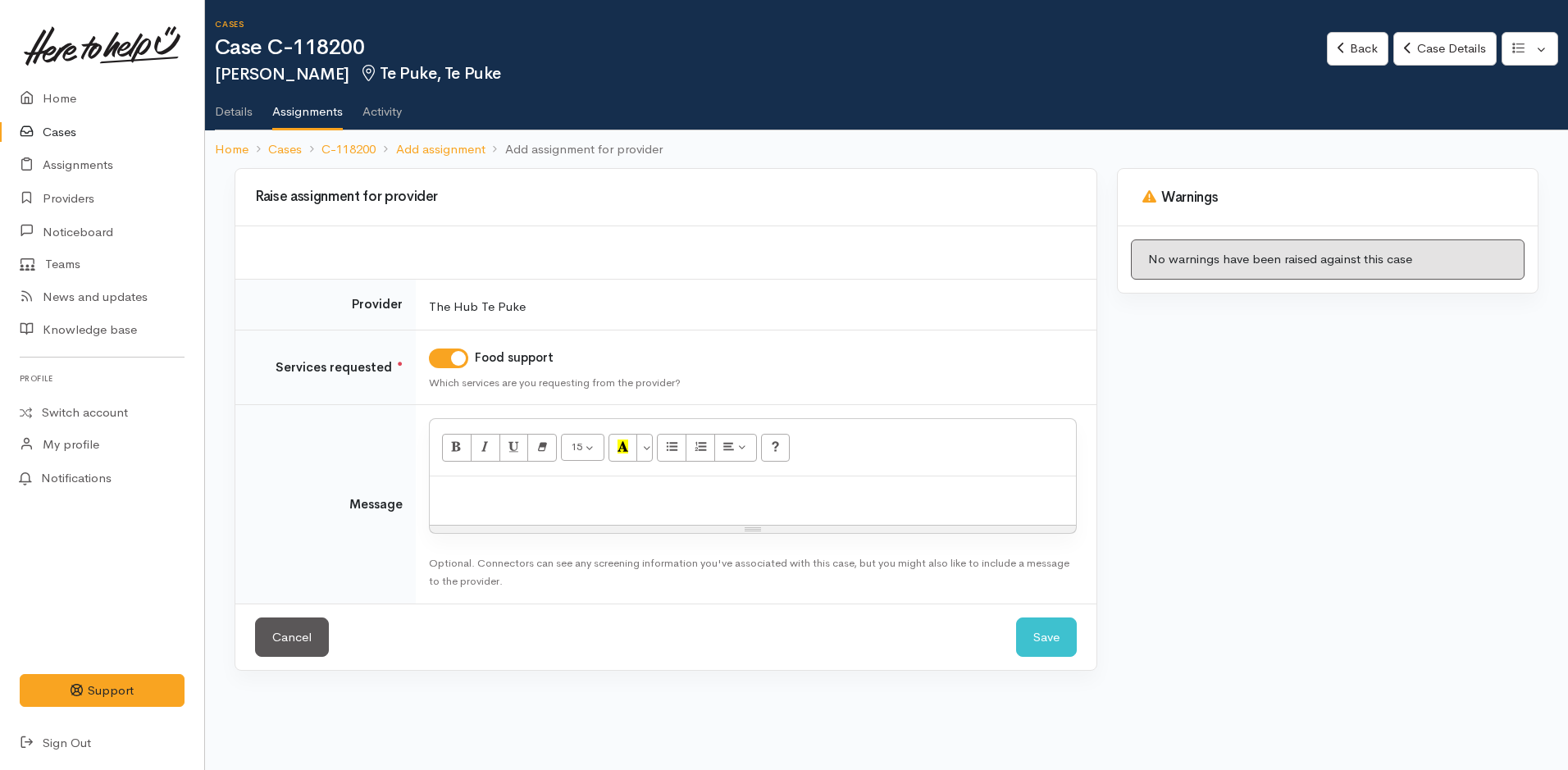
click at [486, 498] on p at bounding box center [752, 493] width 629 height 18
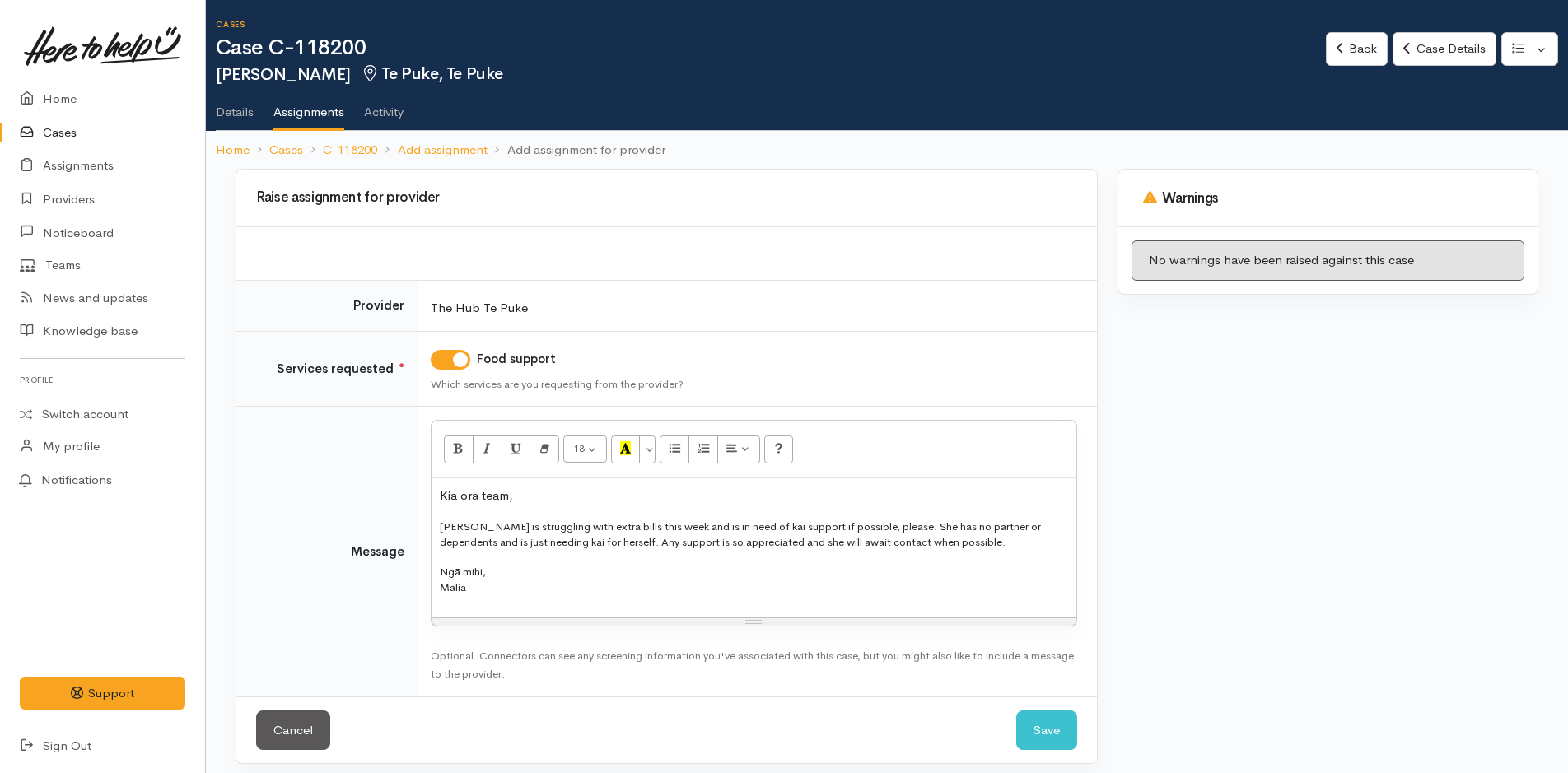
drag, startPoint x: 507, startPoint y: 603, endPoint x: 399, endPoint y: 465, distance: 175.2
click at [399, 465] on tr "Message <p>Kia ora team,</p><p style="font-size: 13px;">[PERSON_NAME] is strugg…" at bounding box center [667, 551] width 861 height 290
click at [645, 448] on button "More Color" at bounding box center [647, 450] width 17 height 28
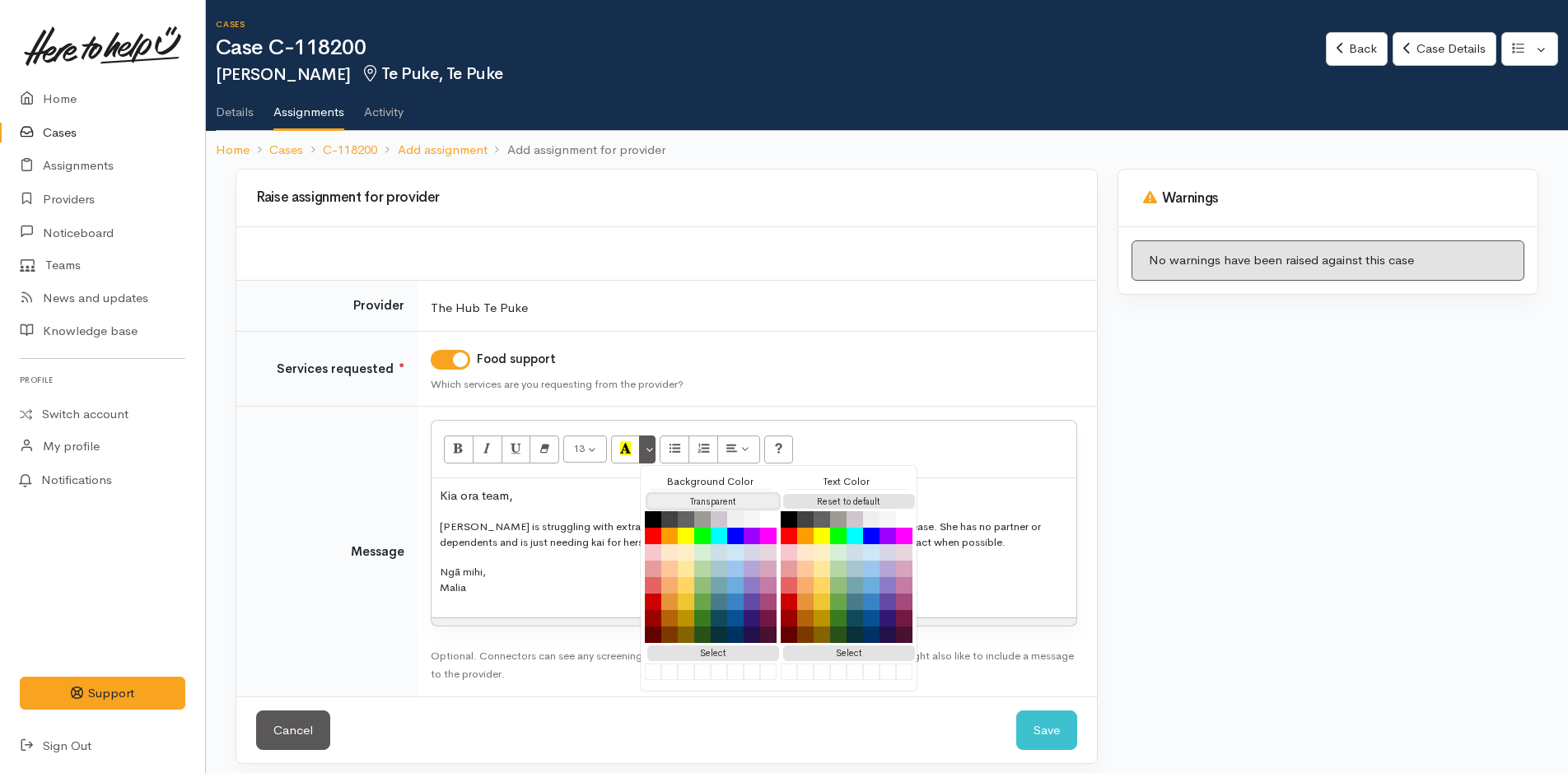
click at [670, 501] on button "Transparent" at bounding box center [713, 502] width 131 height 16
click at [820, 502] on button "Reset to default" at bounding box center [848, 502] width 131 height 16
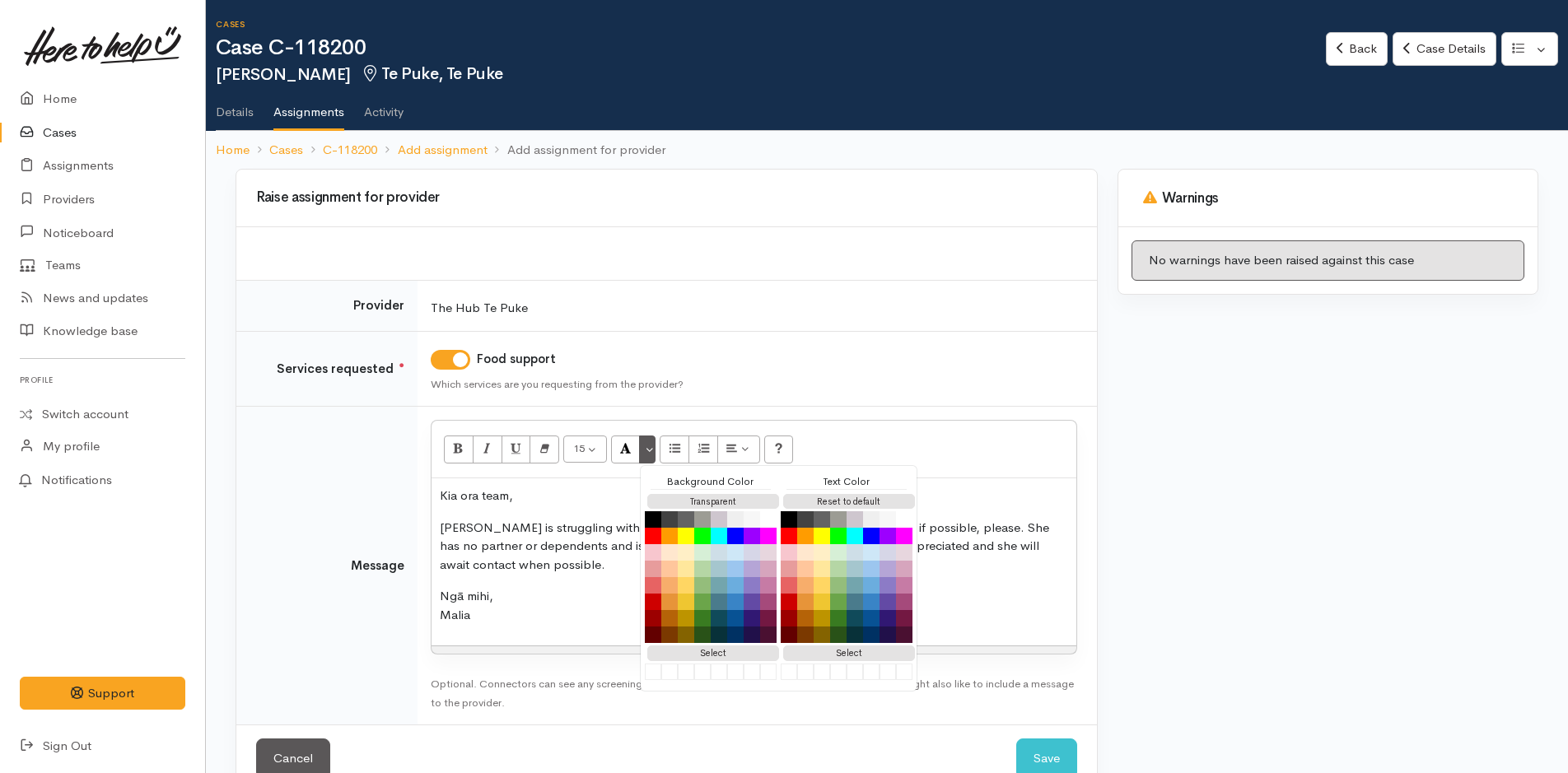
click at [497, 574] on p "[PERSON_NAME] is struggling with extra bills this week and is in need of kai su…" at bounding box center [754, 546] width 629 height 56
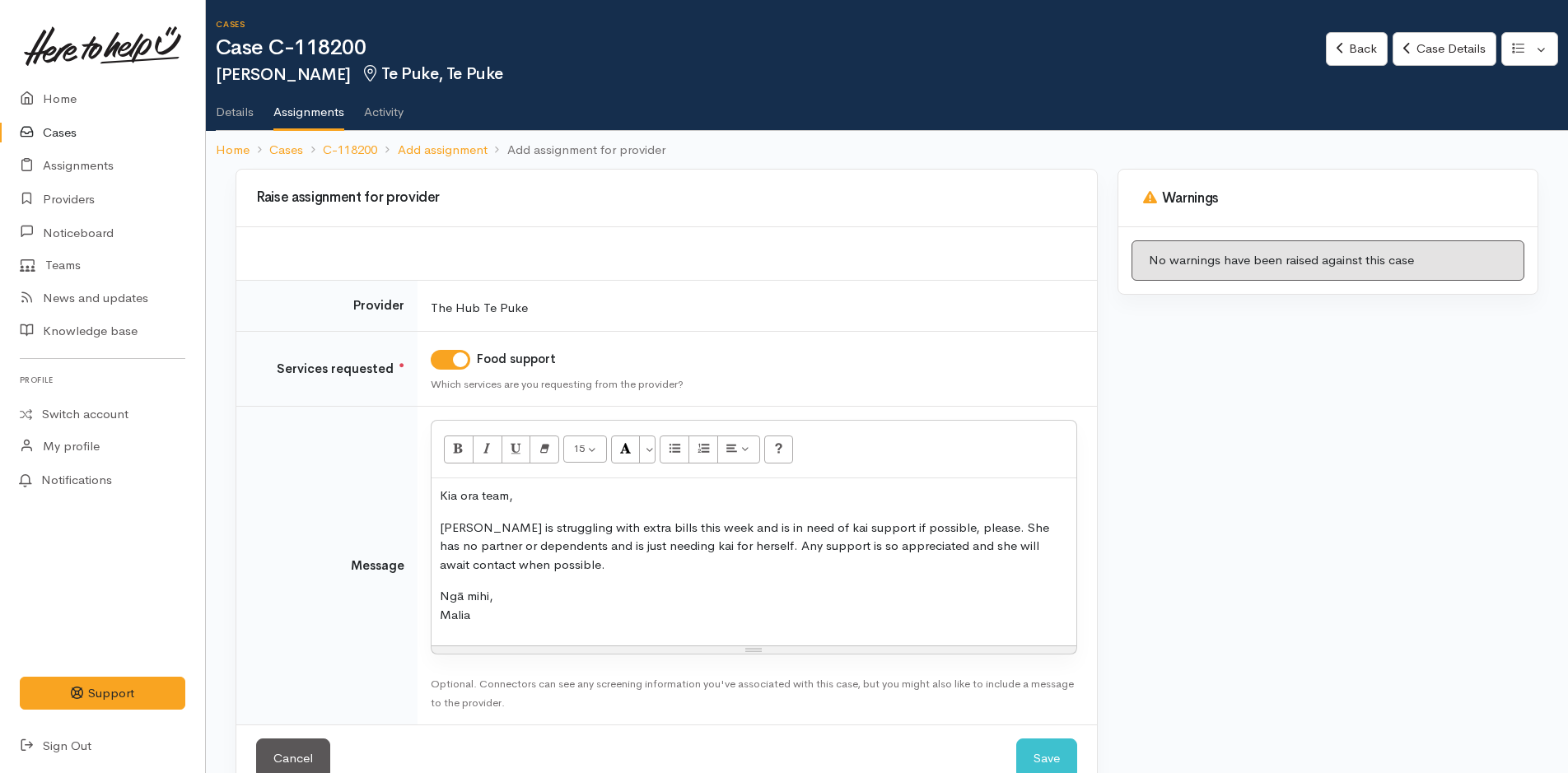
drag, startPoint x: 438, startPoint y: 620, endPoint x: 370, endPoint y: 638, distance: 70.3
click at [367, 625] on tr "Message <p>Kia ora team,</p><p style="">[PERSON_NAME] is struggling with extra …" at bounding box center [667, 565] width 861 height 318
click at [1059, 748] on button "Save" at bounding box center [1046, 759] width 61 height 41
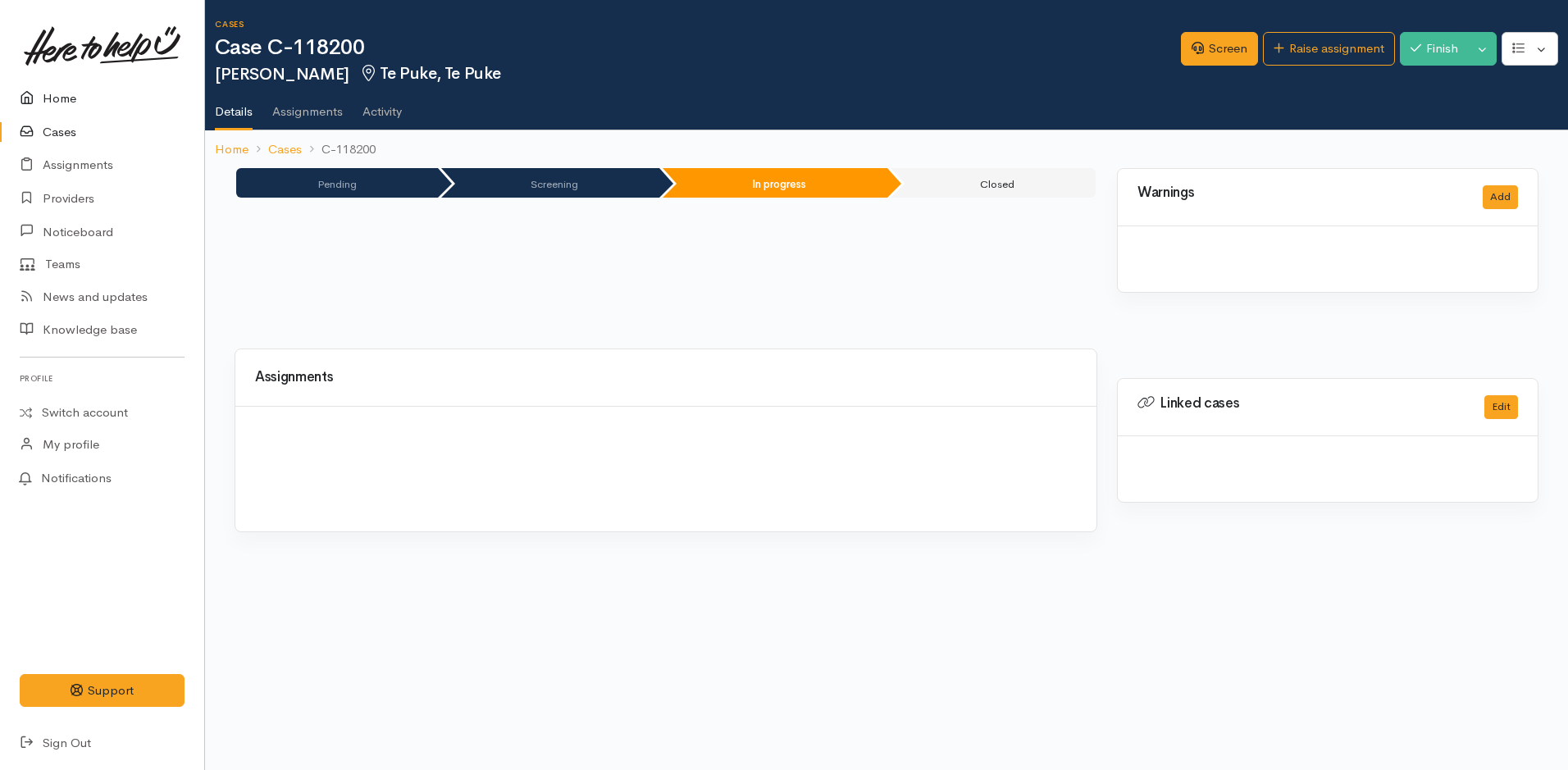
click at [52, 88] on link "Home" at bounding box center [102, 98] width 205 height 33
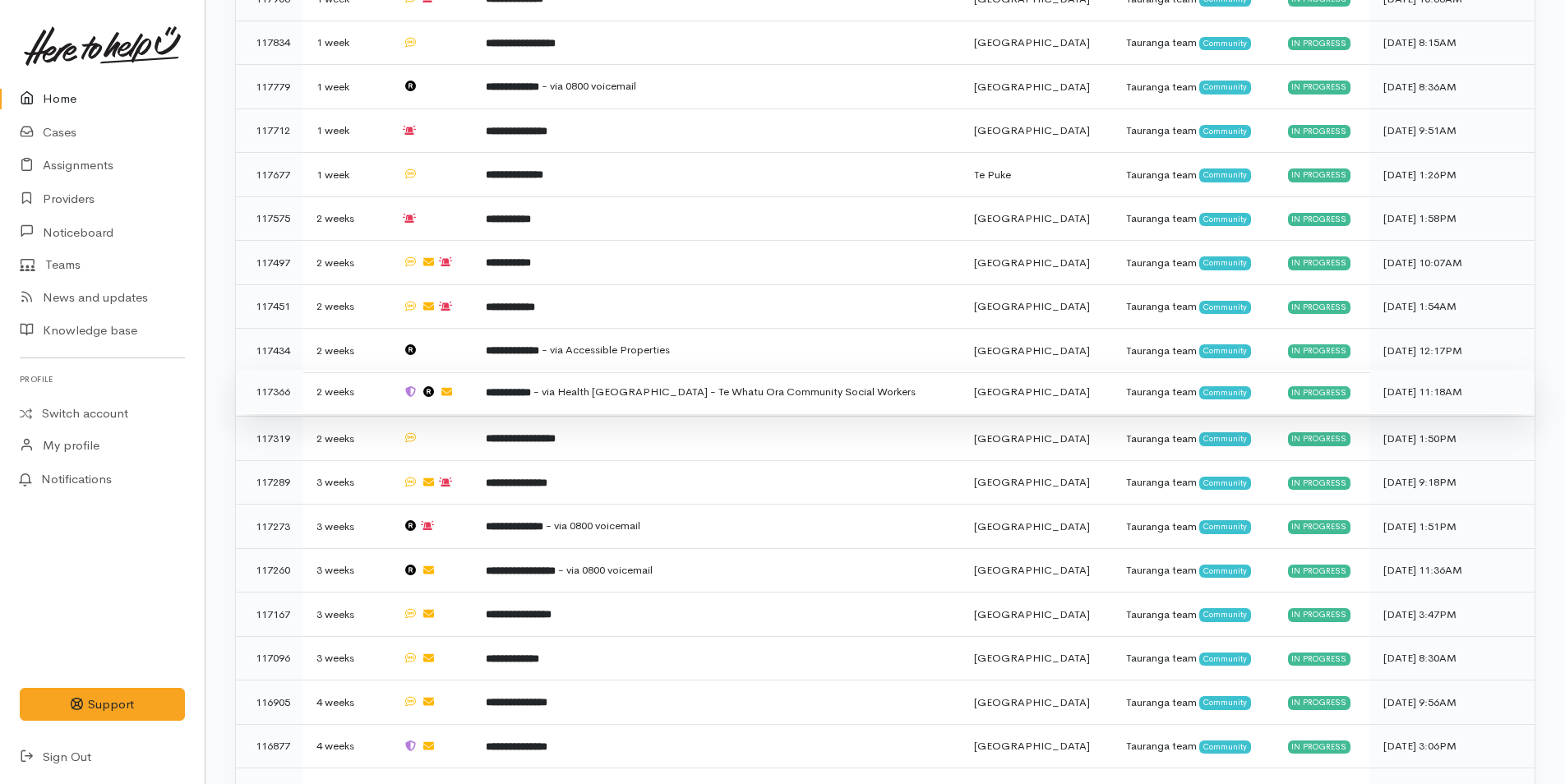
scroll to position [983, 0]
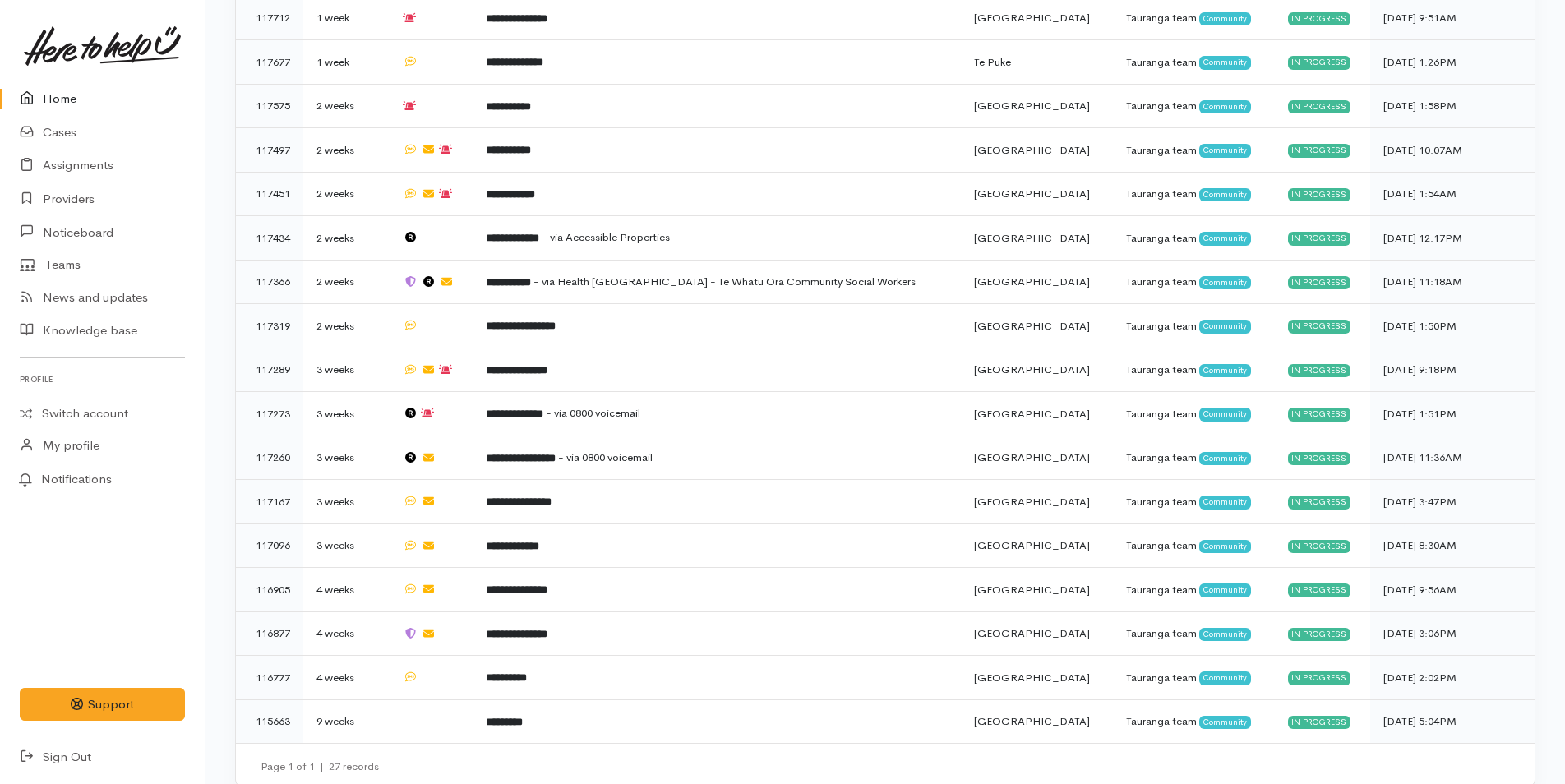
click at [36, 94] on icon at bounding box center [31, 99] width 23 height 20
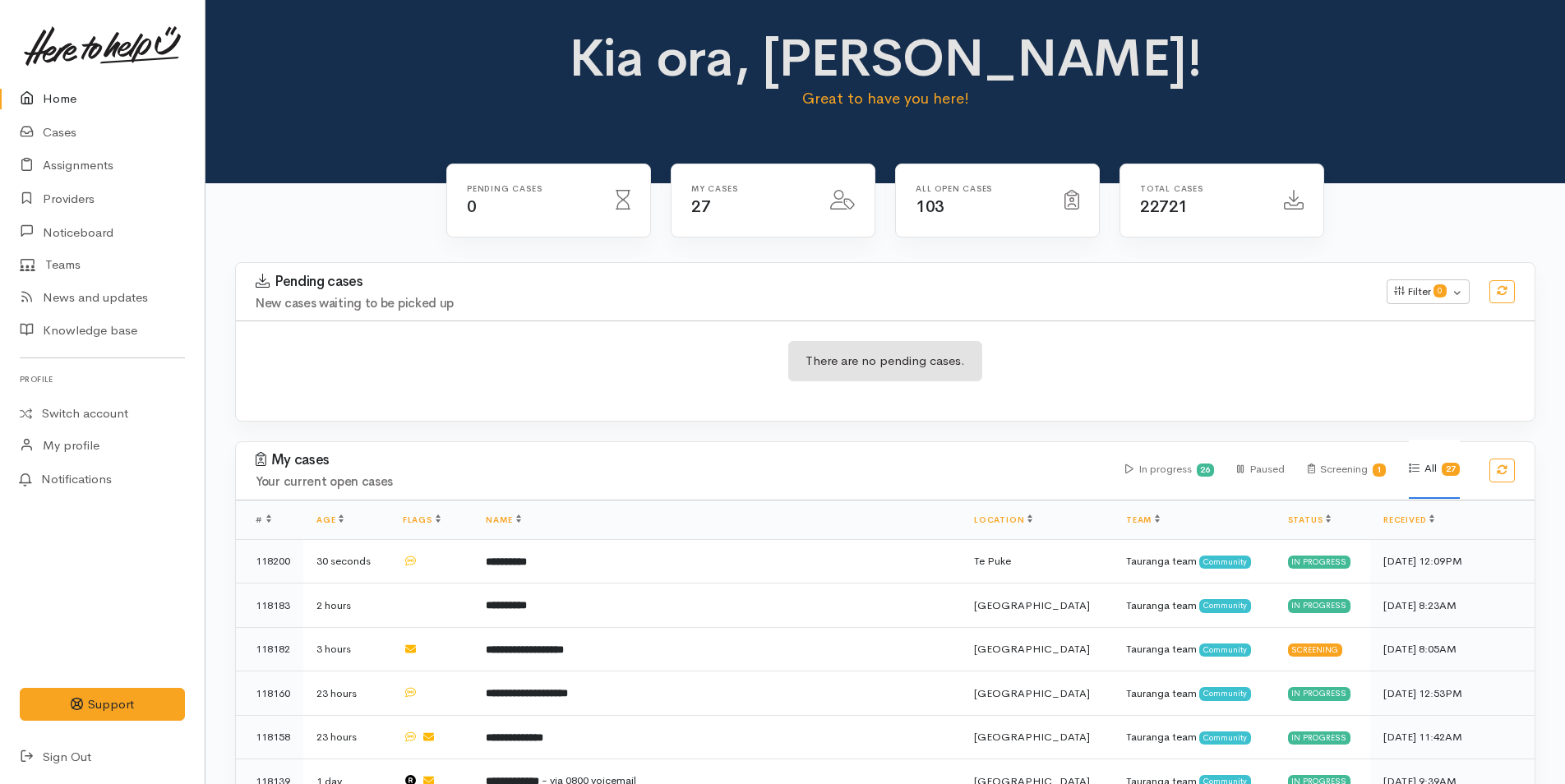
click at [48, 111] on link "Home" at bounding box center [102, 99] width 205 height 33
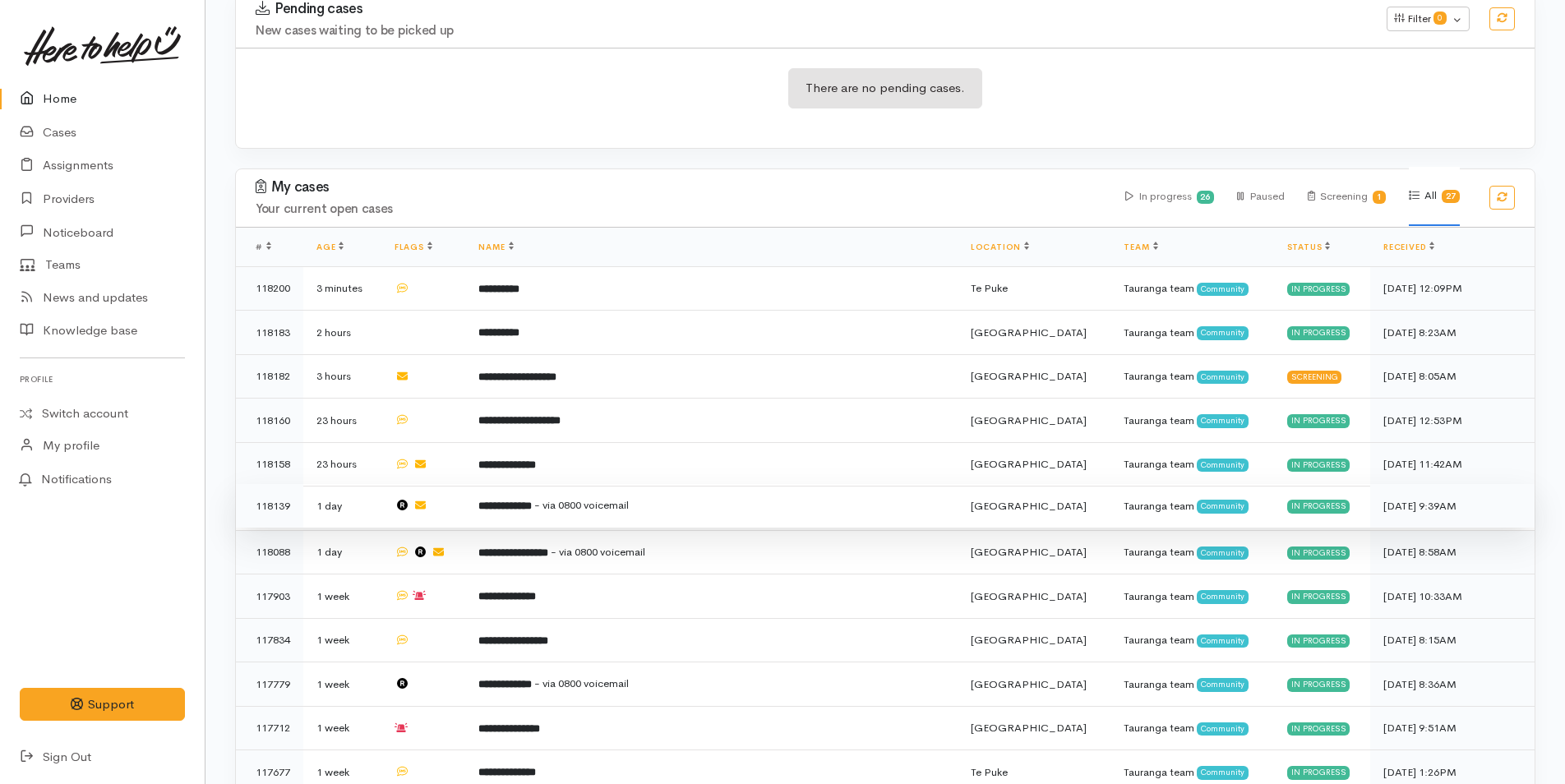
scroll to position [739, 0]
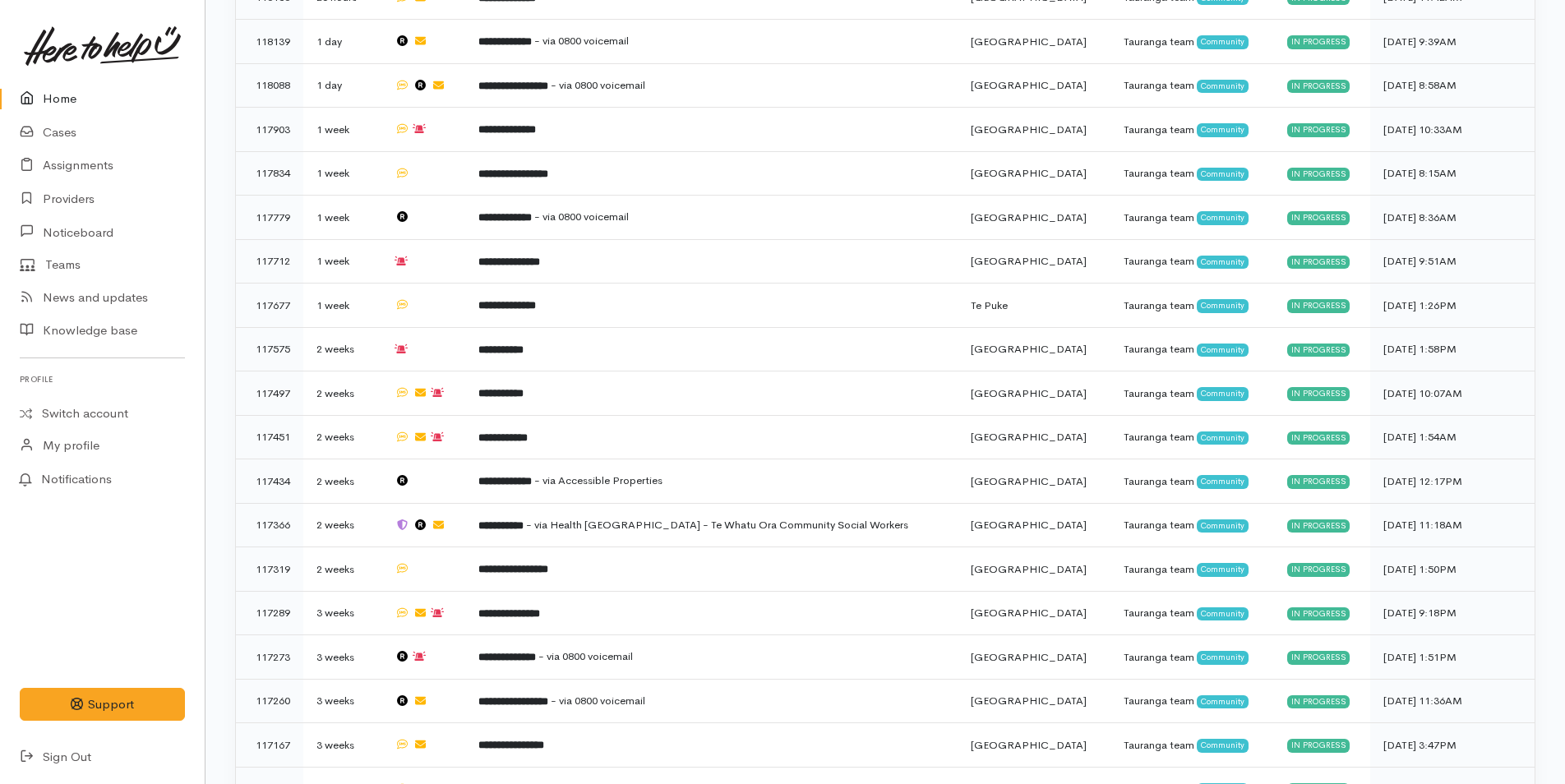
click at [45, 98] on link "Home" at bounding box center [102, 99] width 205 height 33
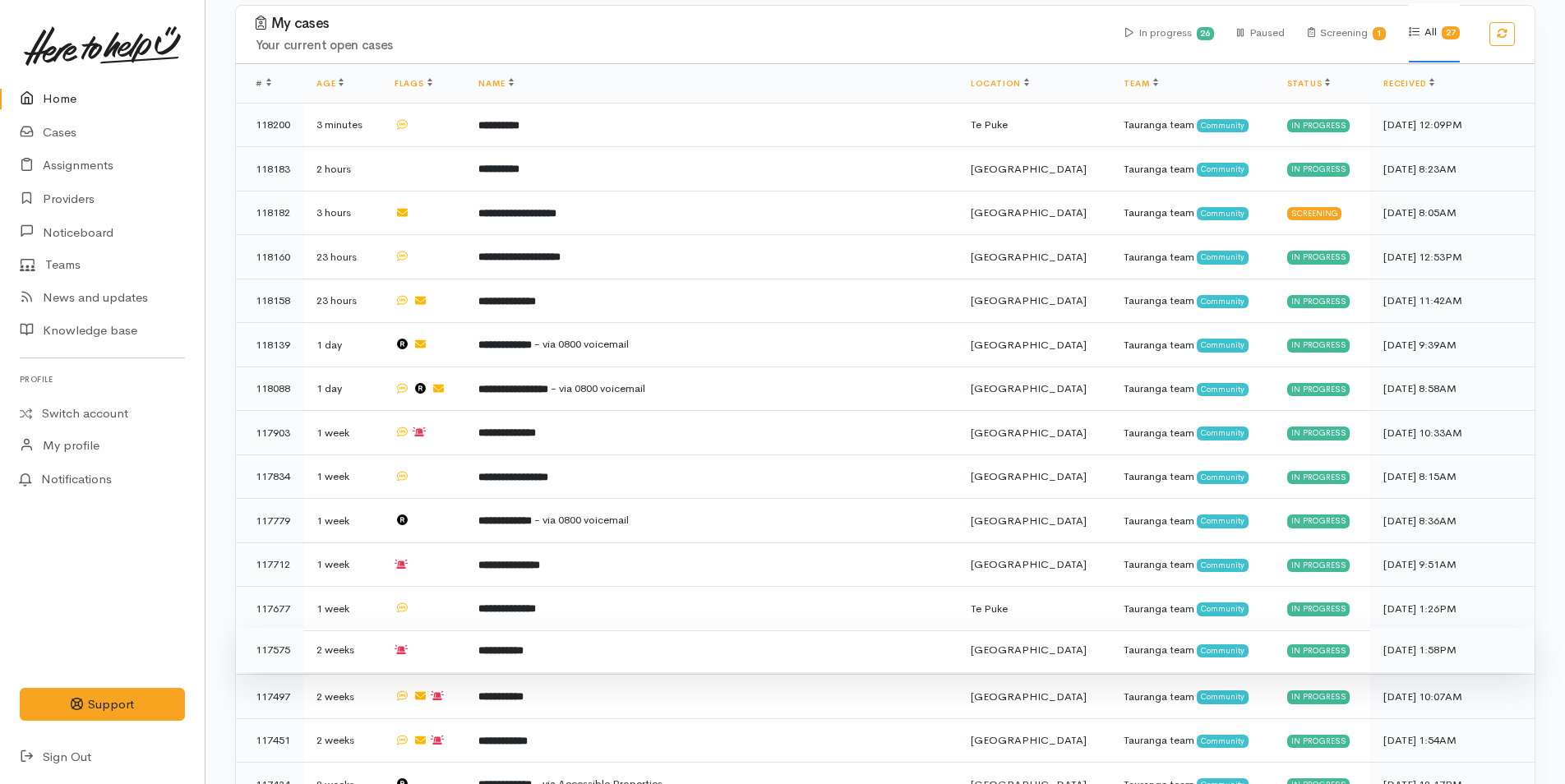
scroll to position [243, 0]
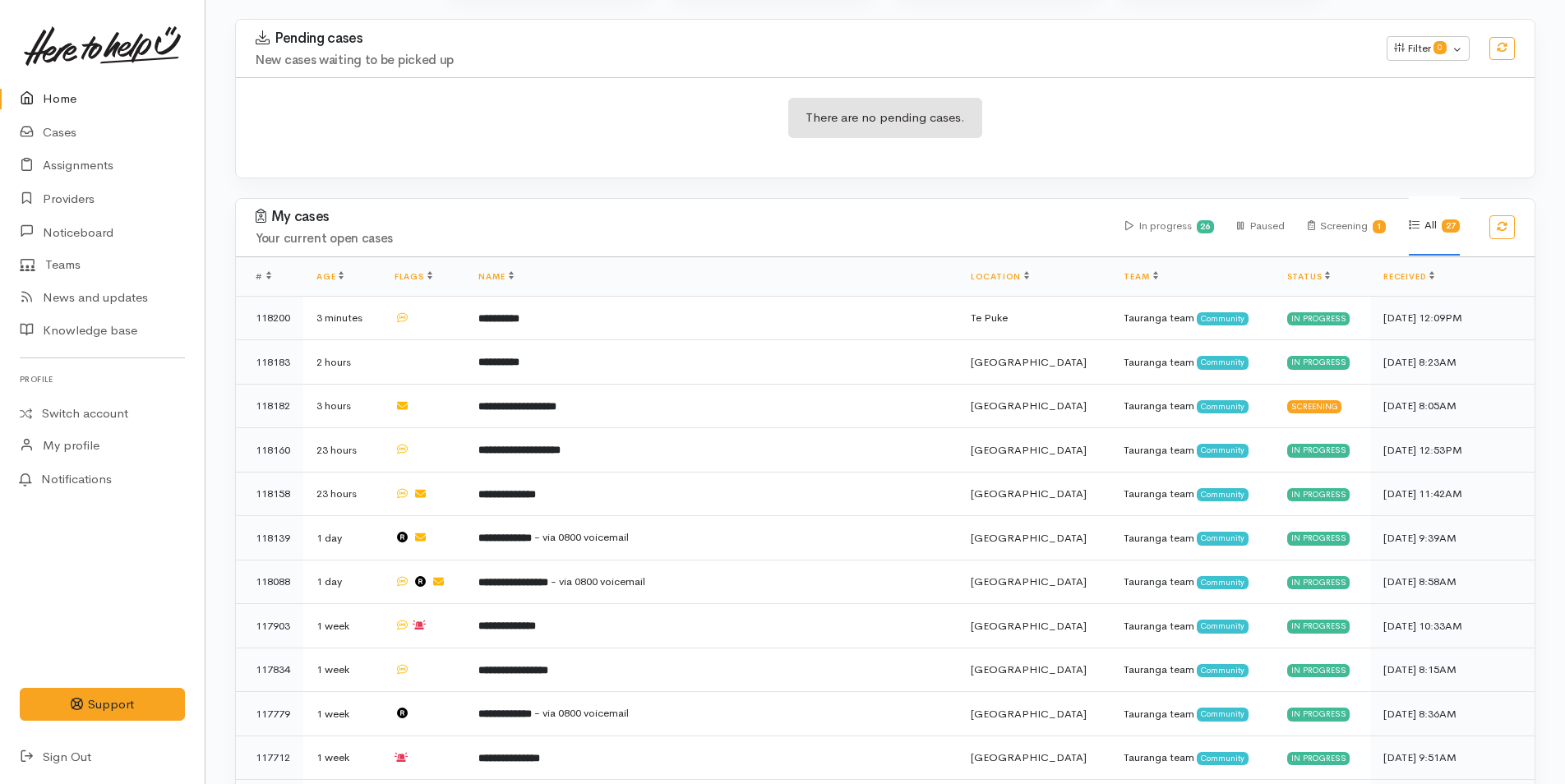
click at [53, 99] on link "Home" at bounding box center [102, 99] width 205 height 33
